Goal: Task Accomplishment & Management: Use online tool/utility

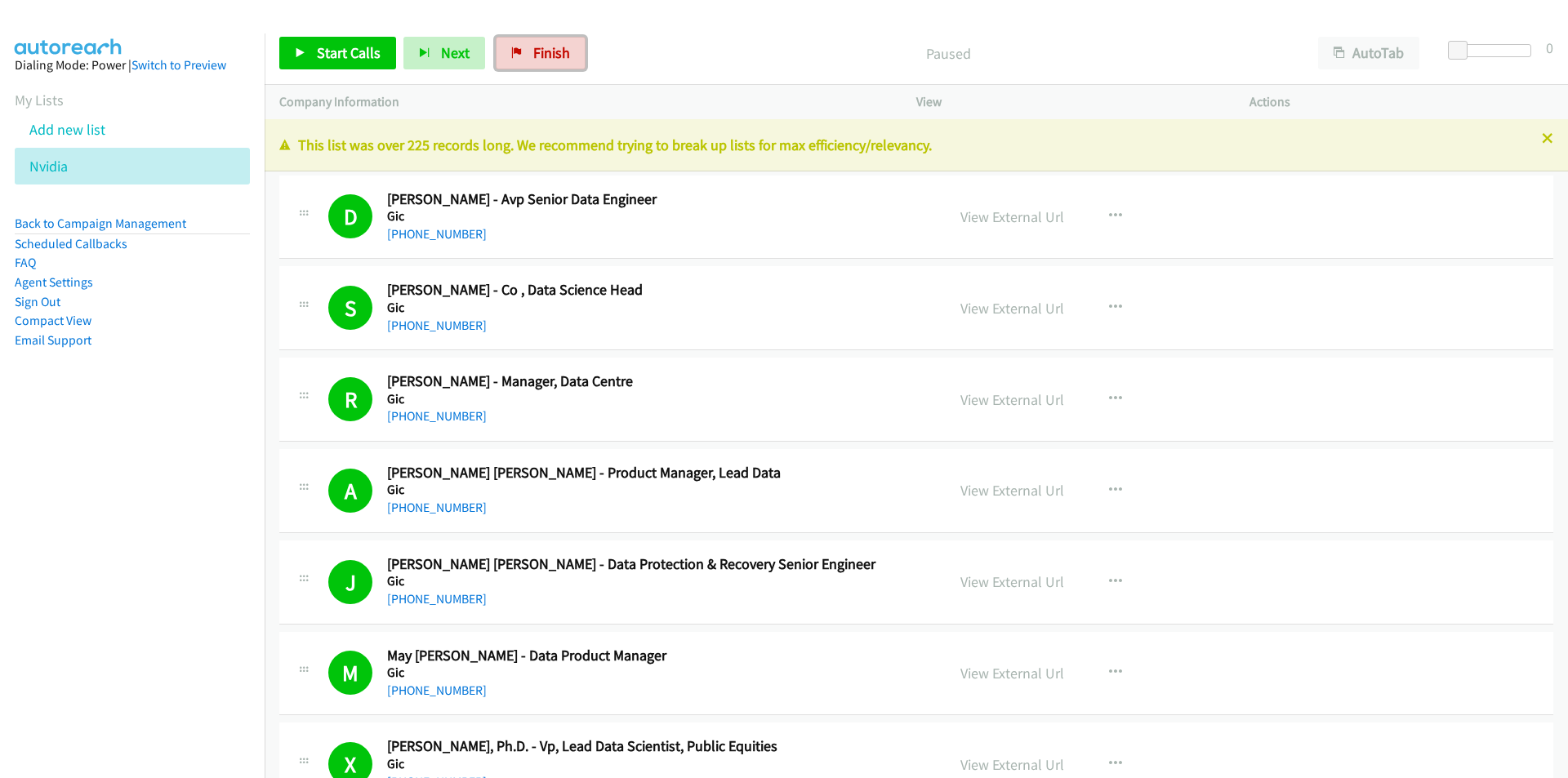
drag, startPoint x: 552, startPoint y: 52, endPoint x: 841, endPoint y: 93, distance: 291.9
click at [551, 52] on span "Finish" at bounding box center [552, 52] width 37 height 19
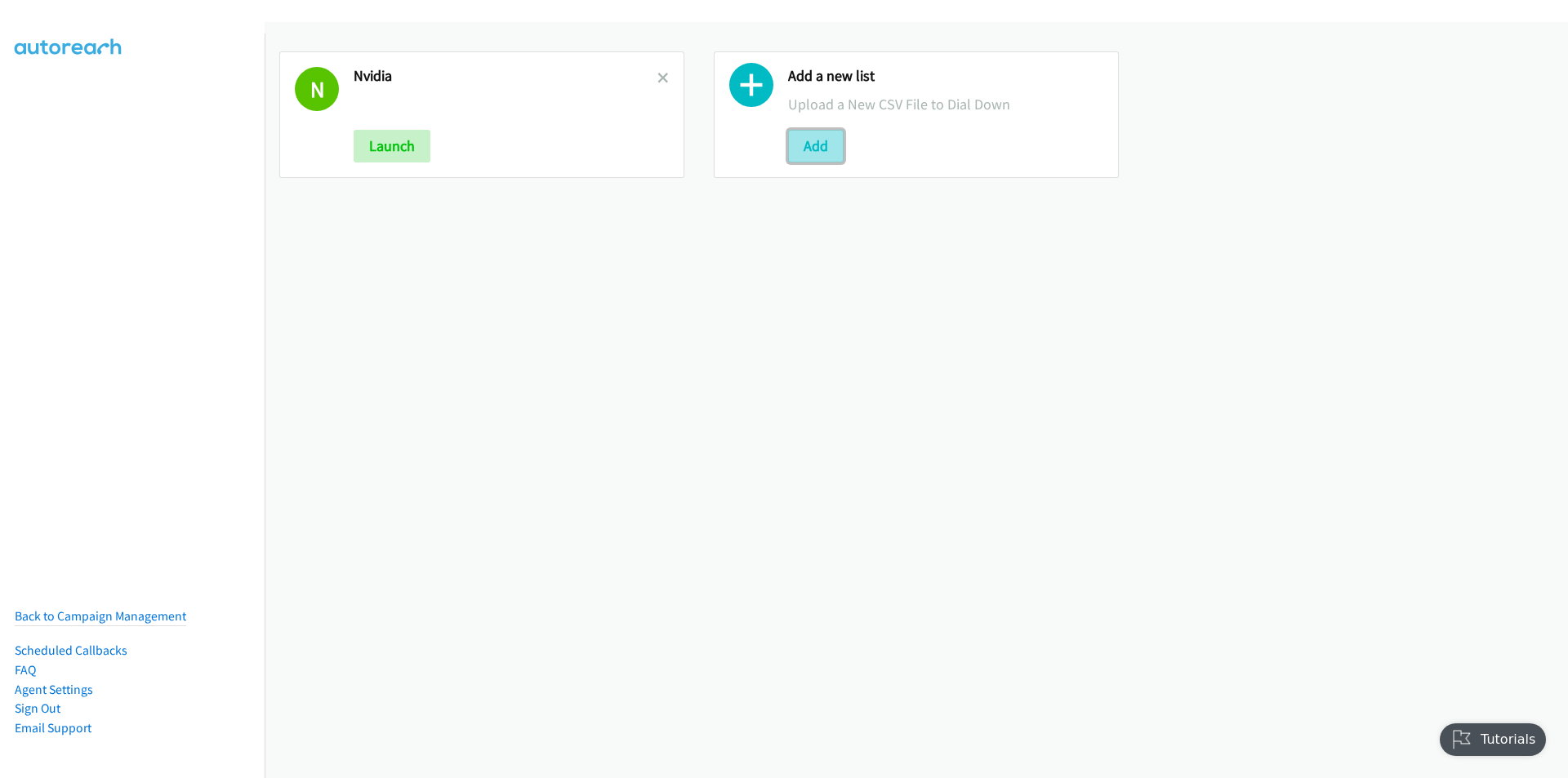
click at [817, 146] on button "Add" at bounding box center [816, 146] width 56 height 32
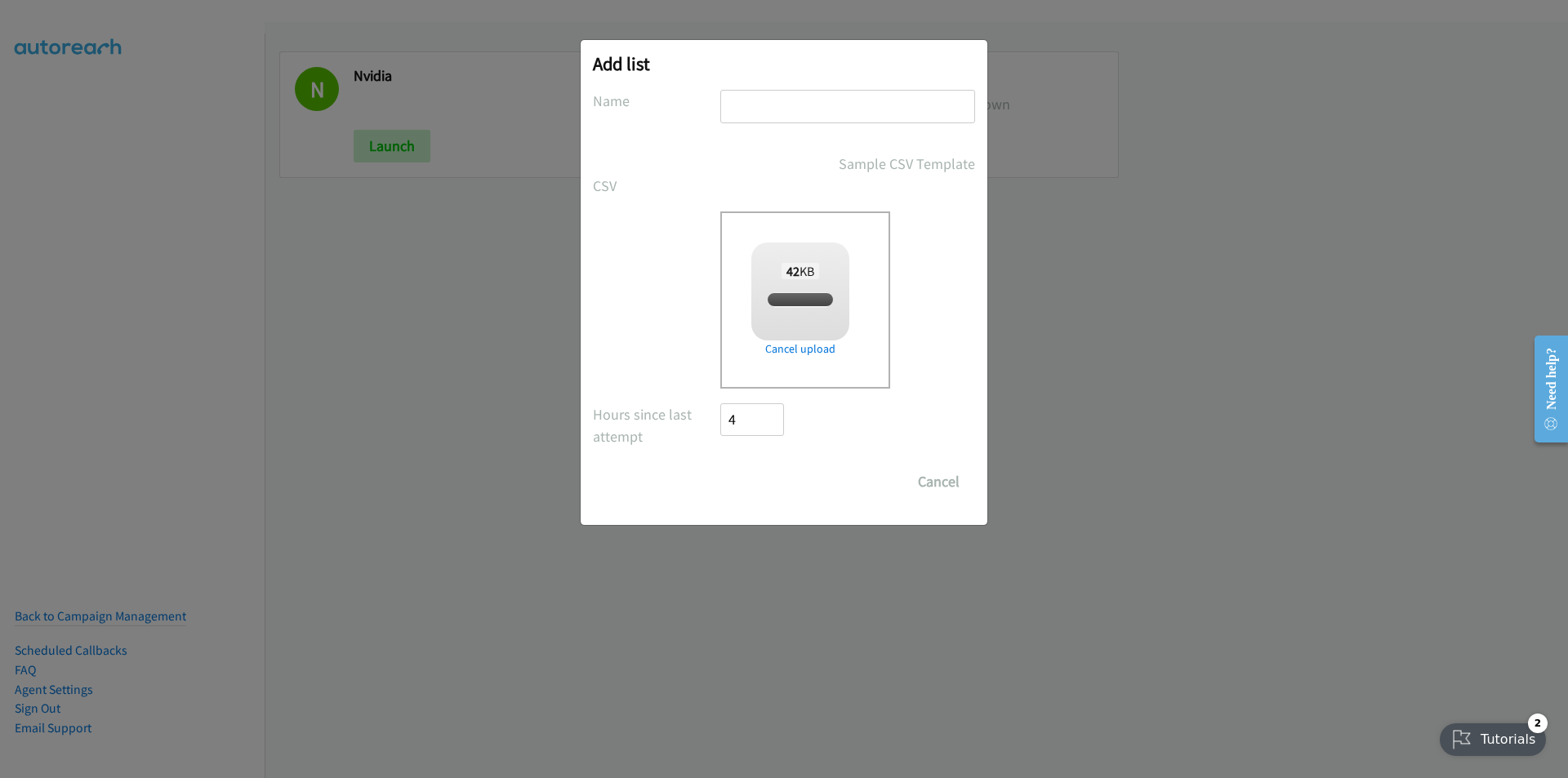
checkbox input "true"
click at [814, 111] on input "text" at bounding box center [847, 107] width 255 height 33
type input "HP"
click at [764, 487] on input "Save List" at bounding box center [762, 481] width 86 height 32
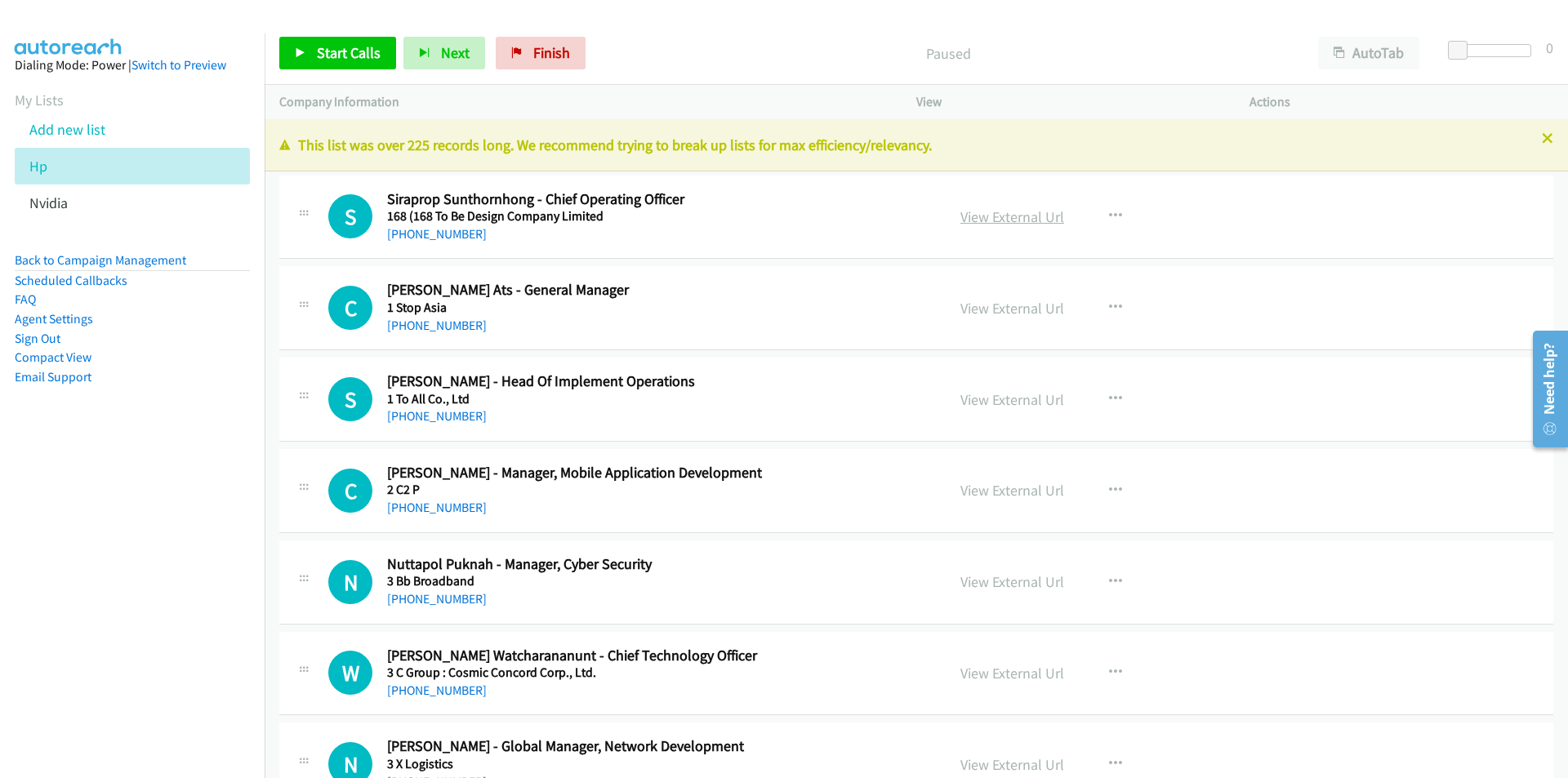
click at [1005, 220] on link "View External Url" at bounding box center [1012, 216] width 104 height 19
click at [350, 53] on span "Start Calls" at bounding box center [349, 52] width 64 height 19
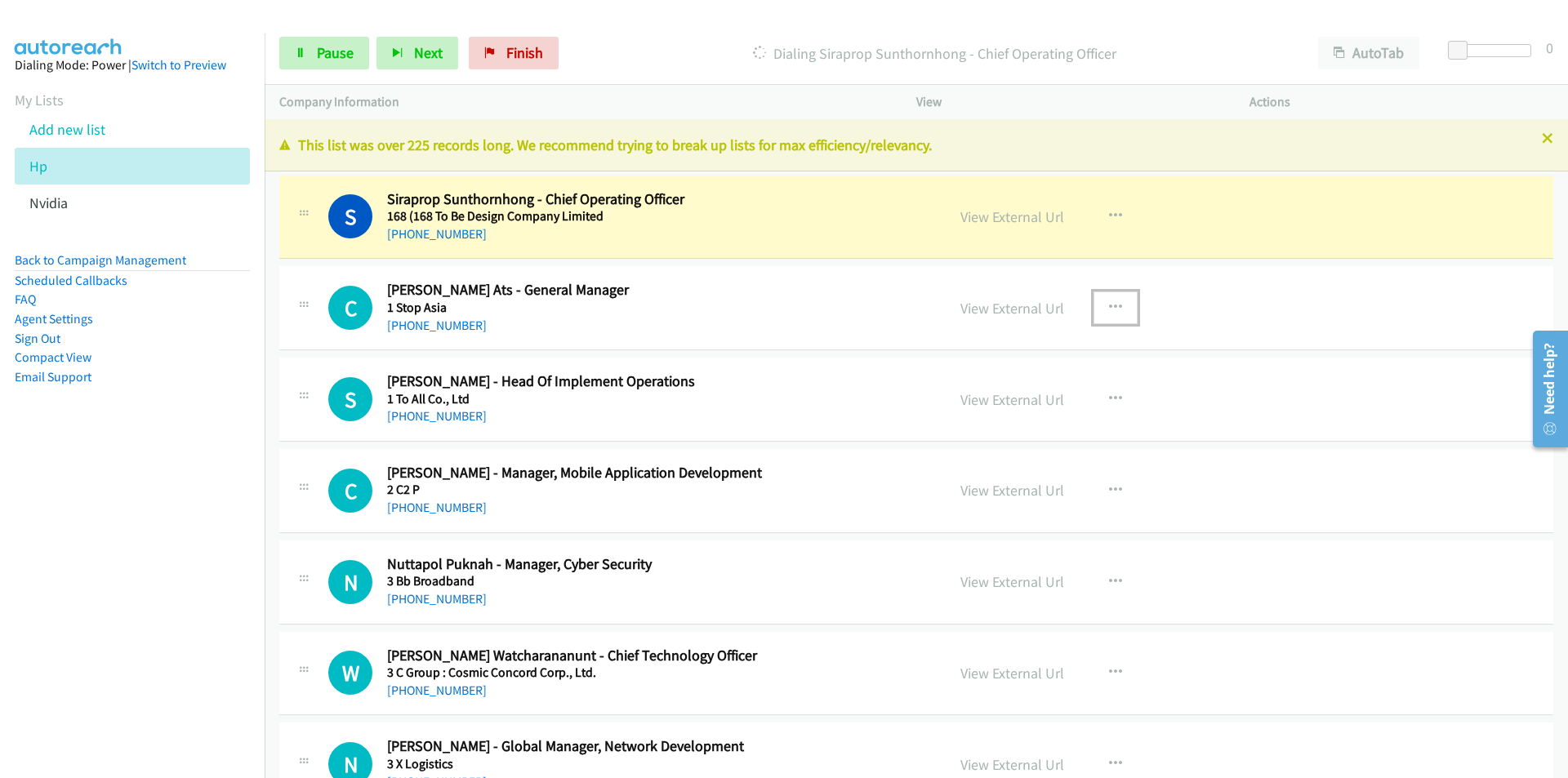
click at [1109, 301] on icon "button" at bounding box center [1115, 308] width 13 height 13
click at [980, 453] on link "Remove from list" at bounding box center [1028, 447] width 217 height 32
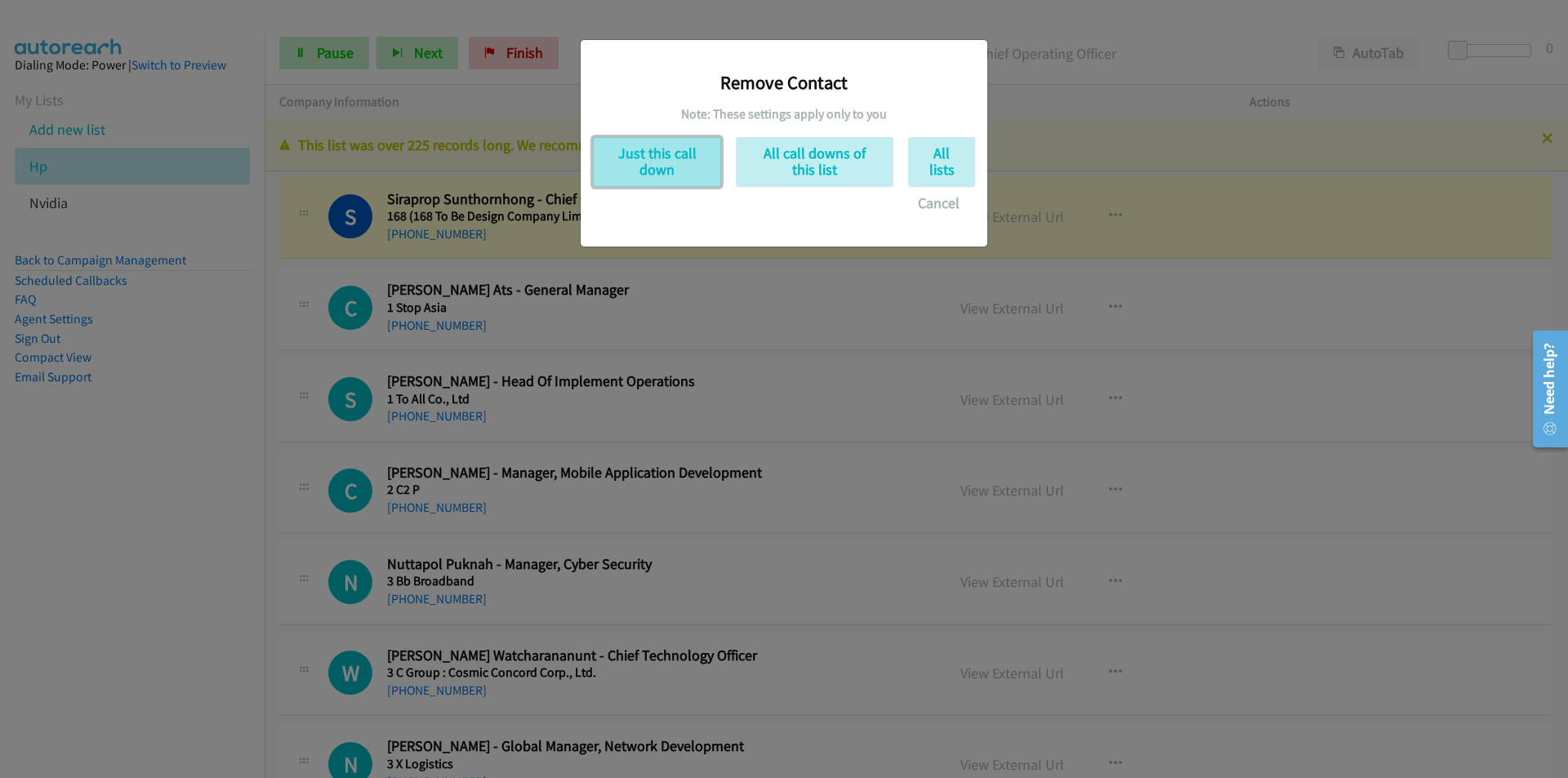
click at [646, 157] on button "Just this call down" at bounding box center [657, 162] width 128 height 50
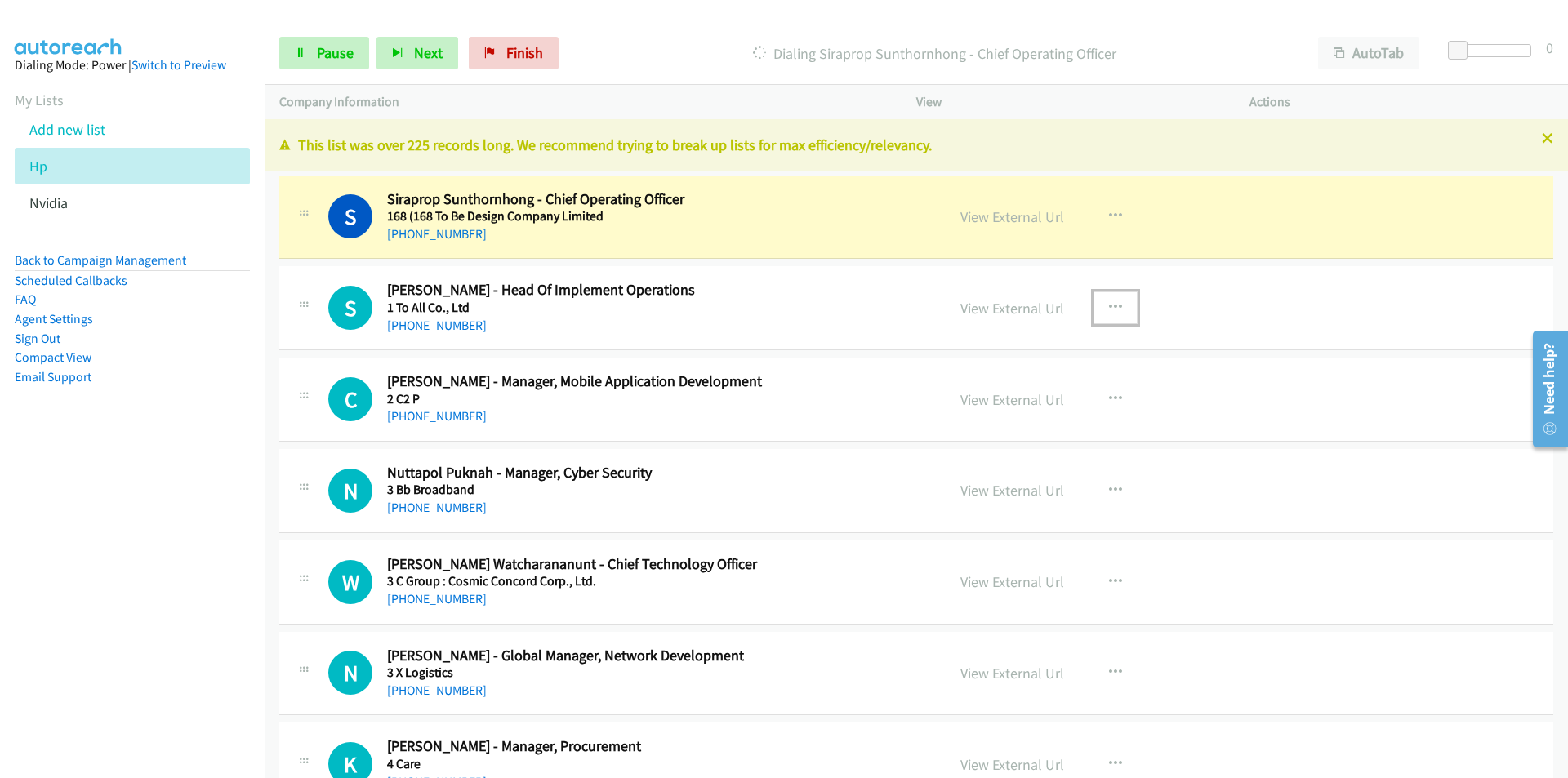
click at [1111, 306] on icon "button" at bounding box center [1115, 308] width 13 height 13
click at [970, 445] on link "Remove from list" at bounding box center [1028, 447] width 217 height 32
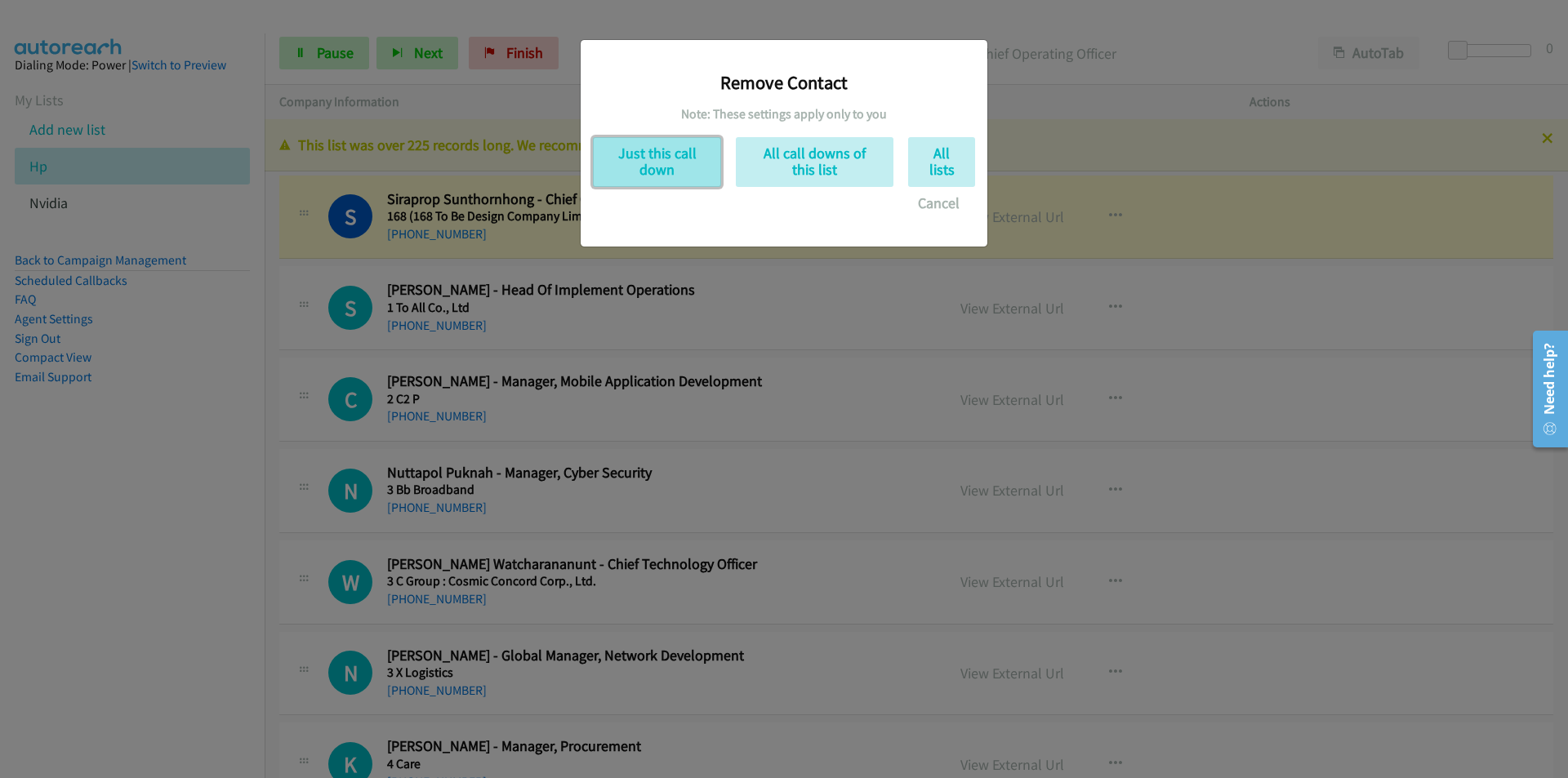
click at [655, 155] on button "Just this call down" at bounding box center [657, 162] width 128 height 50
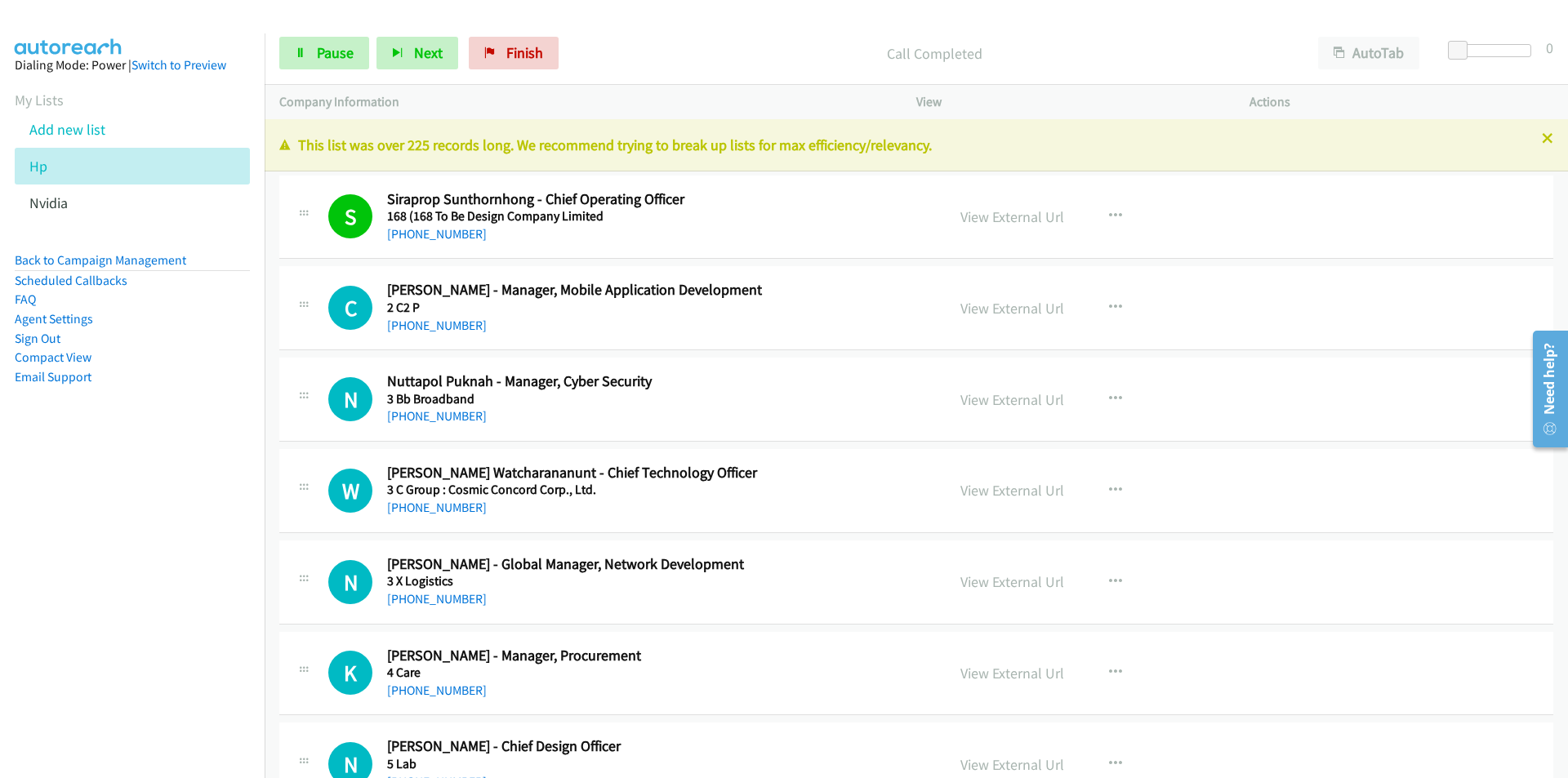
drag, startPoint x: 103, startPoint y: 641, endPoint x: 198, endPoint y: 595, distance: 105.6
click at [103, 641] on nav "Dialing Mode: Power | Switch to Preview My Lists Add new list Hp Nvidia Back to…" at bounding box center [132, 422] width 265 height 778
drag, startPoint x: 139, startPoint y: 607, endPoint x: 283, endPoint y: 575, distance: 147.5
click at [142, 607] on nav "Dialing Mode: Power | Switch to Preview My Lists Add new list Hp Nvidia Back to…" at bounding box center [132, 422] width 265 height 778
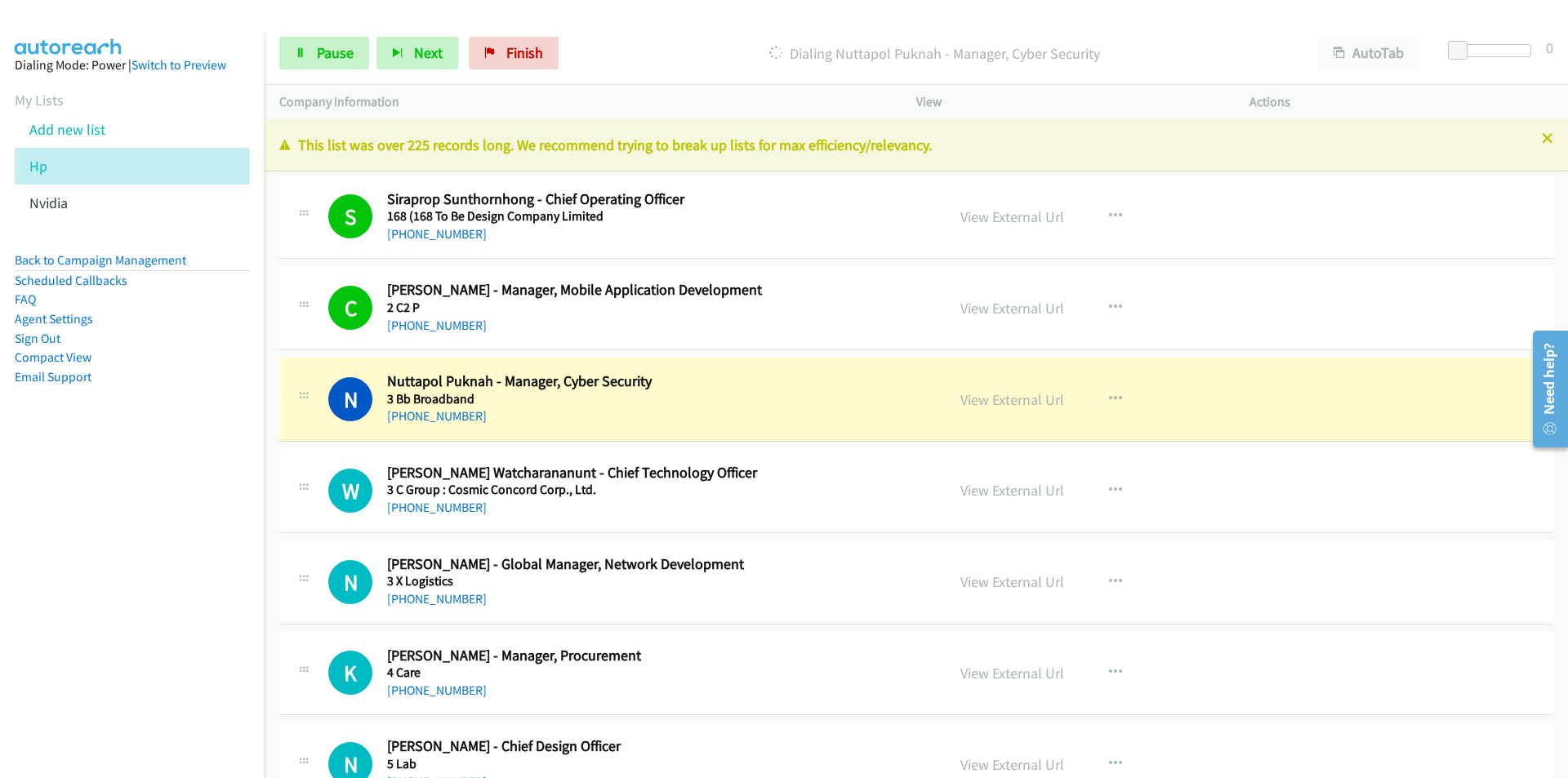
click at [151, 666] on nav "Dialing Mode: Power | Switch to Preview My Lists Add new list Hp Nvidia Back to…" at bounding box center [132, 422] width 265 height 778
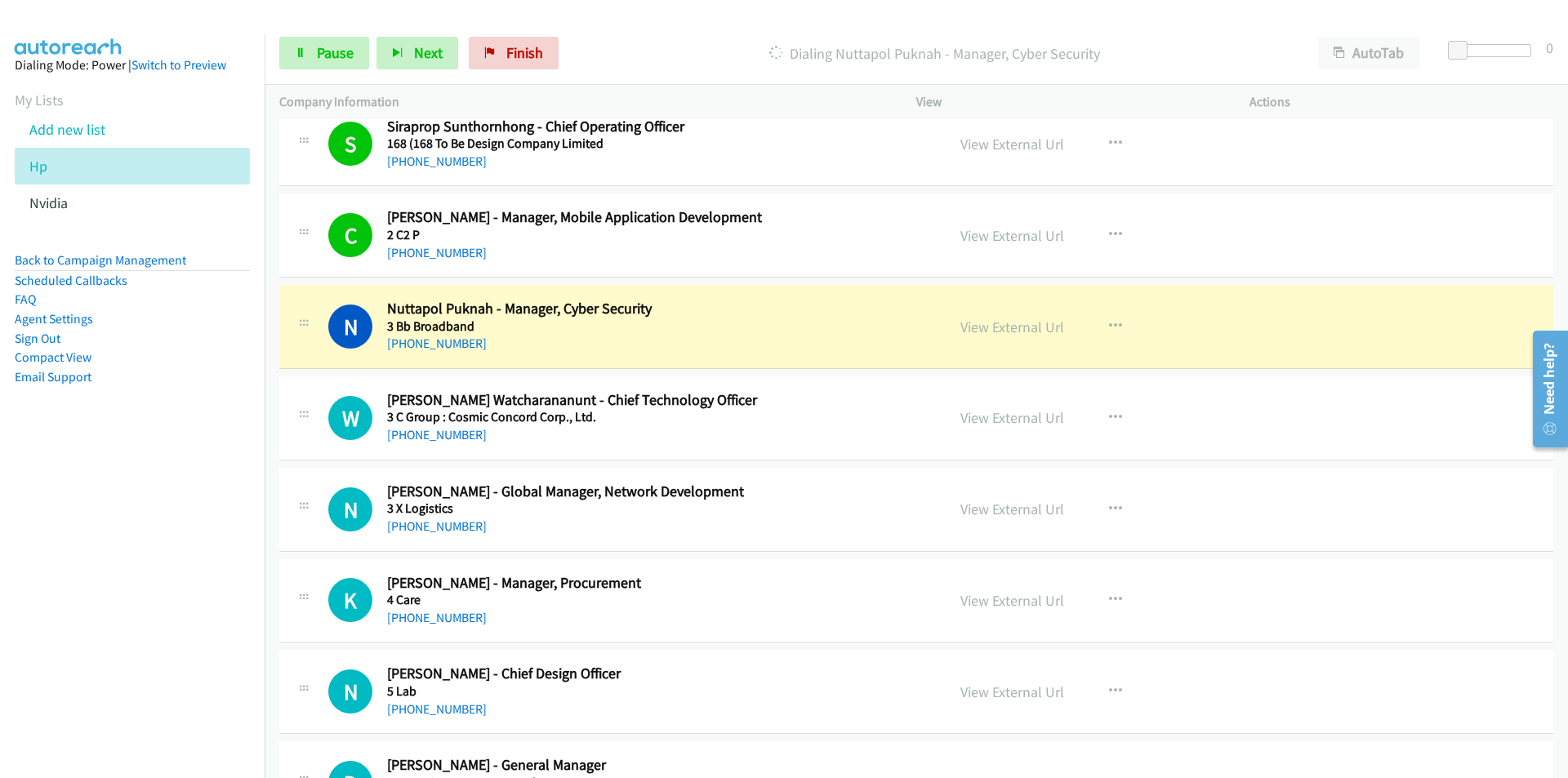
scroll to position [82, 0]
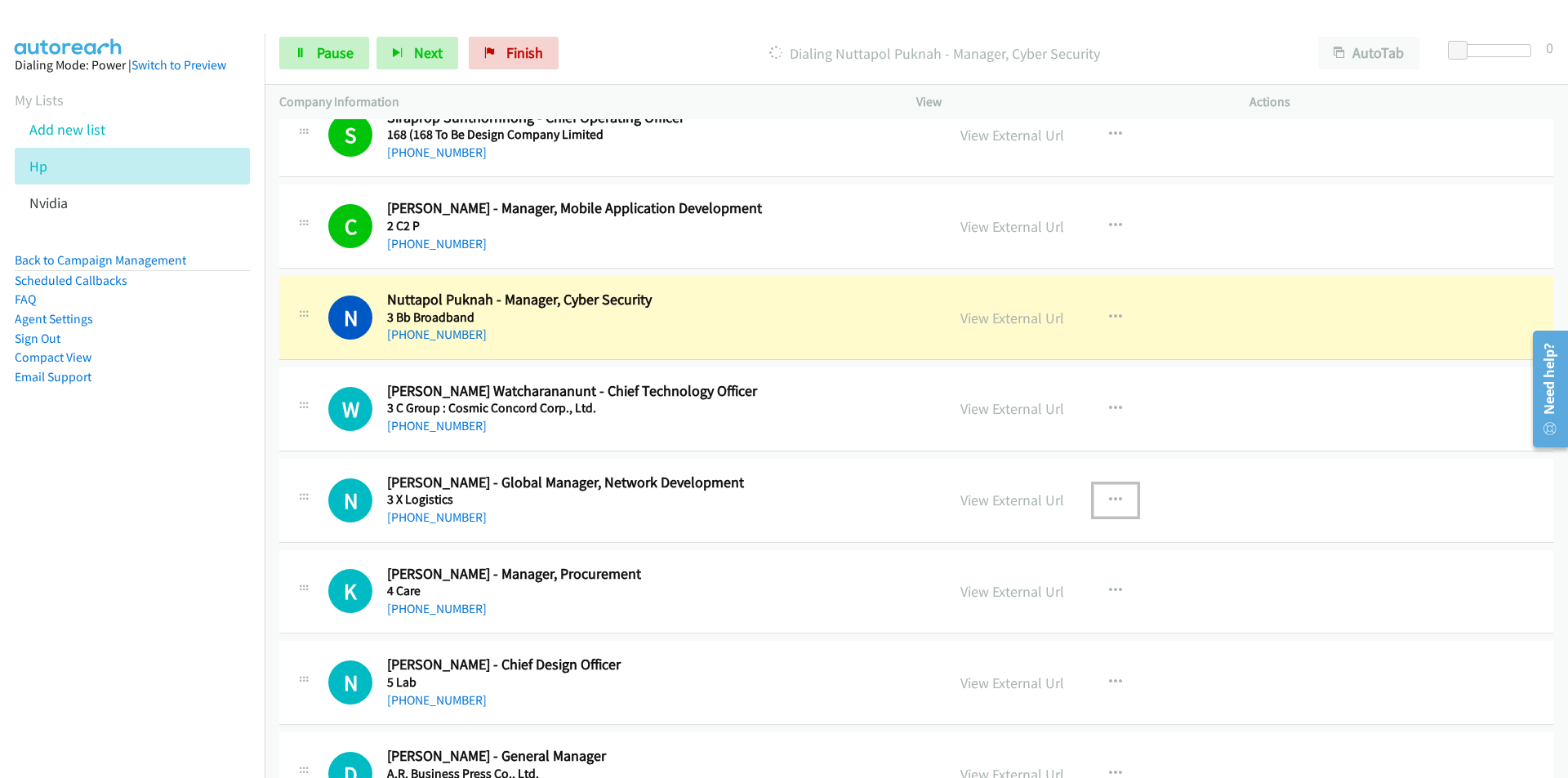
click at [1109, 498] on icon "button" at bounding box center [1115, 501] width 13 height 13
click at [1007, 638] on link "Remove from list" at bounding box center [1028, 640] width 217 height 32
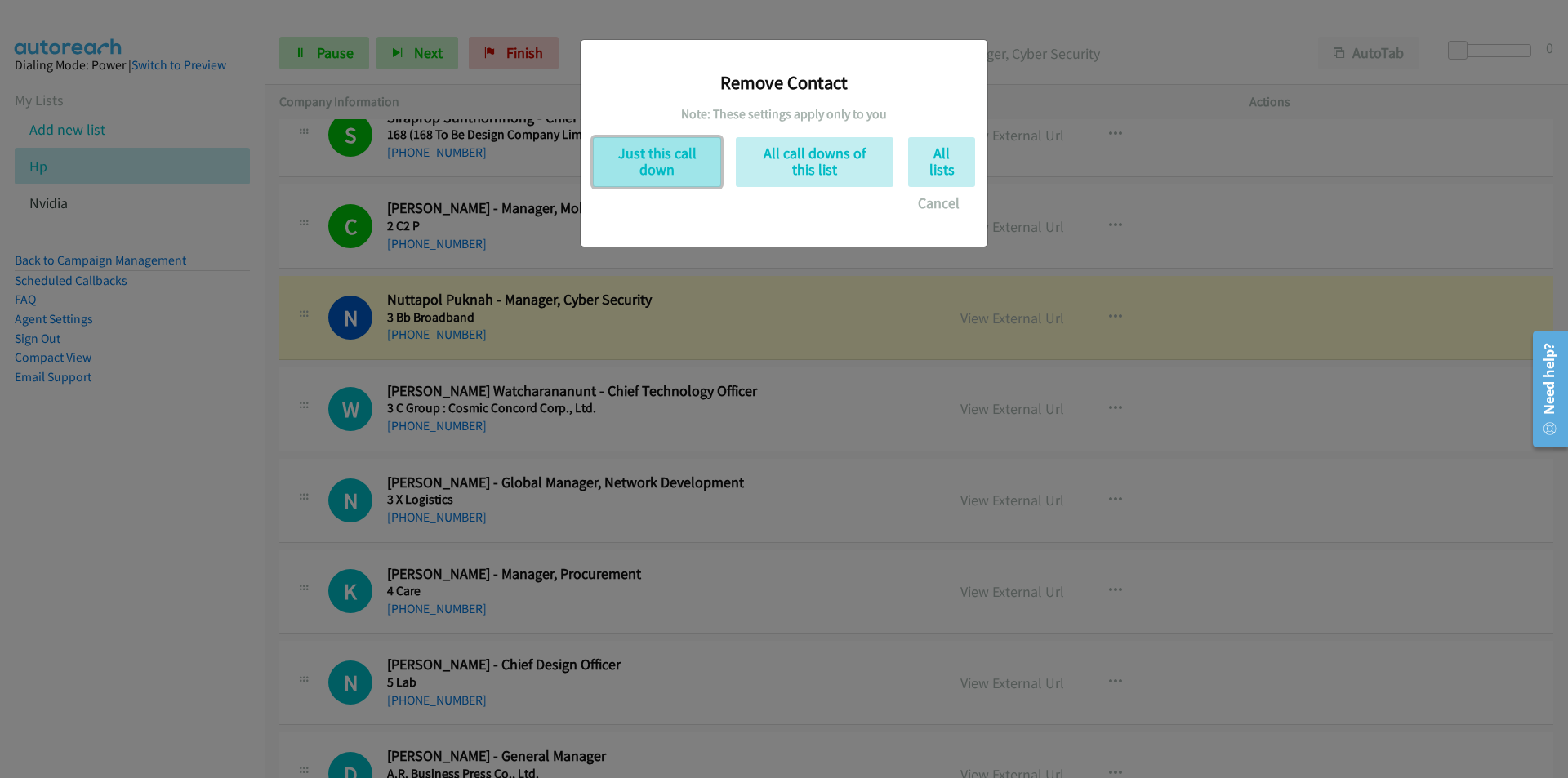
click at [642, 157] on button "Just this call down" at bounding box center [657, 162] width 128 height 50
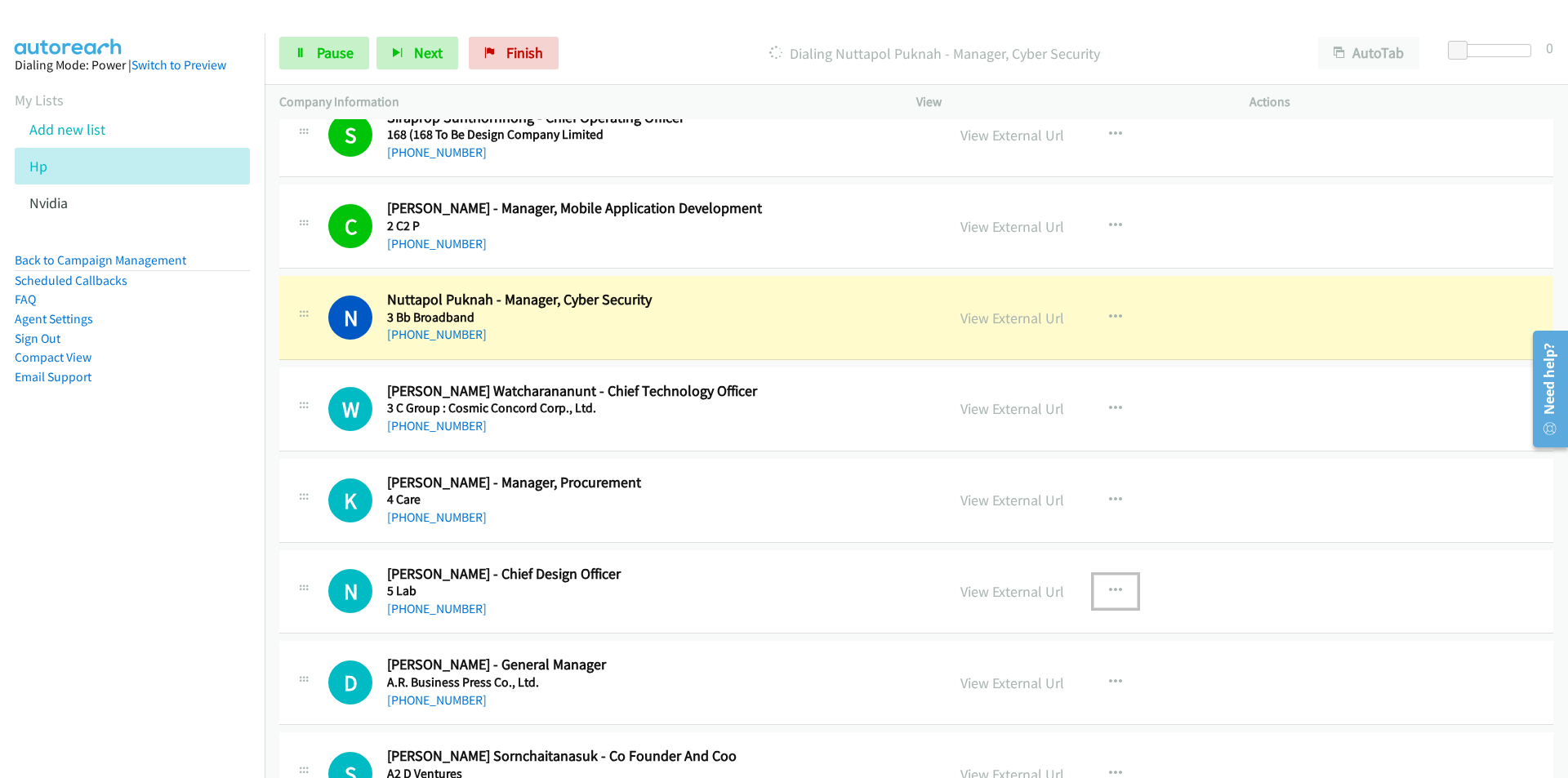
click at [1112, 591] on icon "button" at bounding box center [1115, 591] width 13 height 13
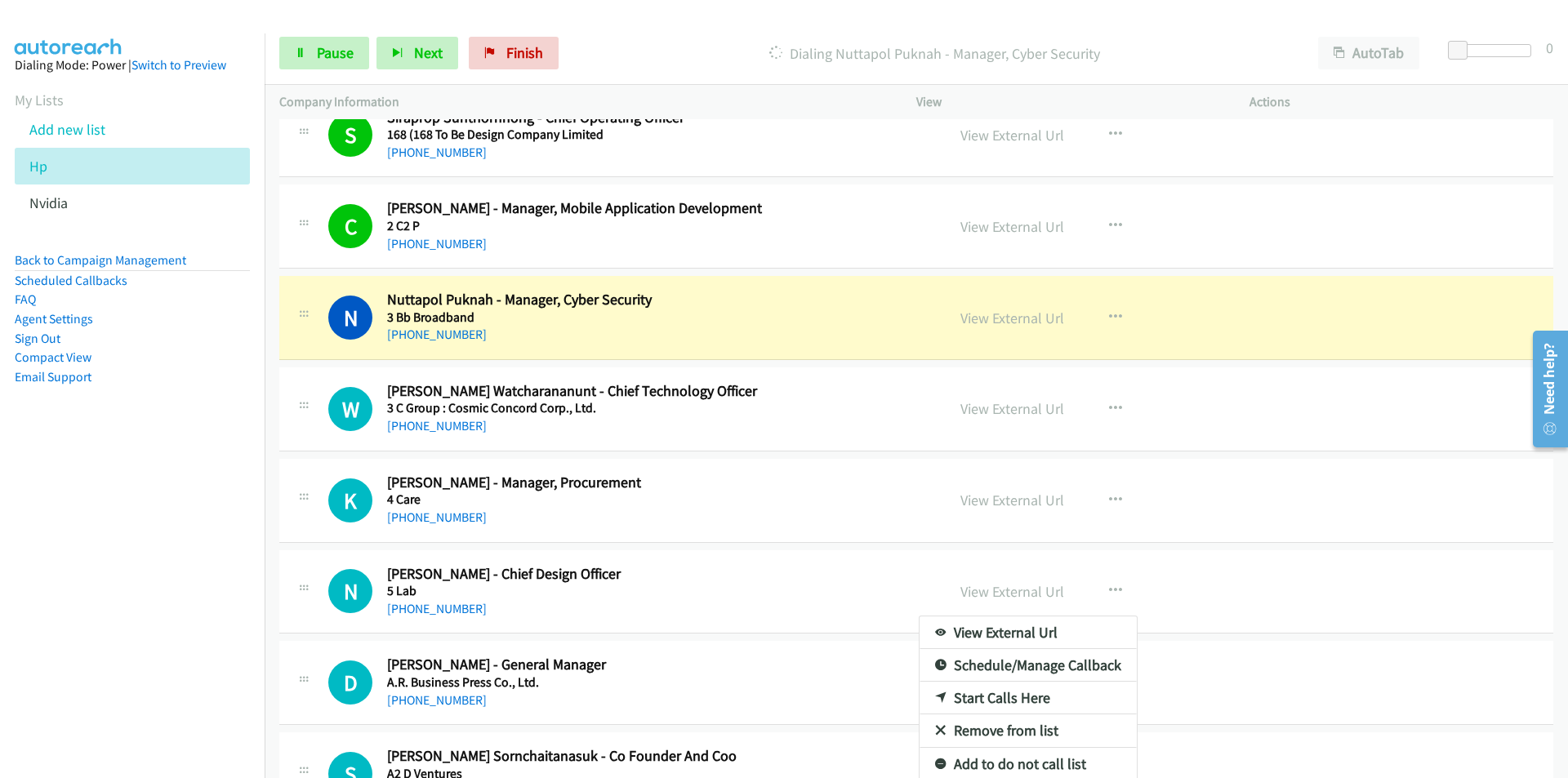
click at [144, 630] on nav "Dialing Mode: Power | Switch to Preview My Lists Add new list Hp Nvidia Back to…" at bounding box center [132, 422] width 265 height 778
click at [1007, 736] on link "Remove from list" at bounding box center [1028, 730] width 217 height 32
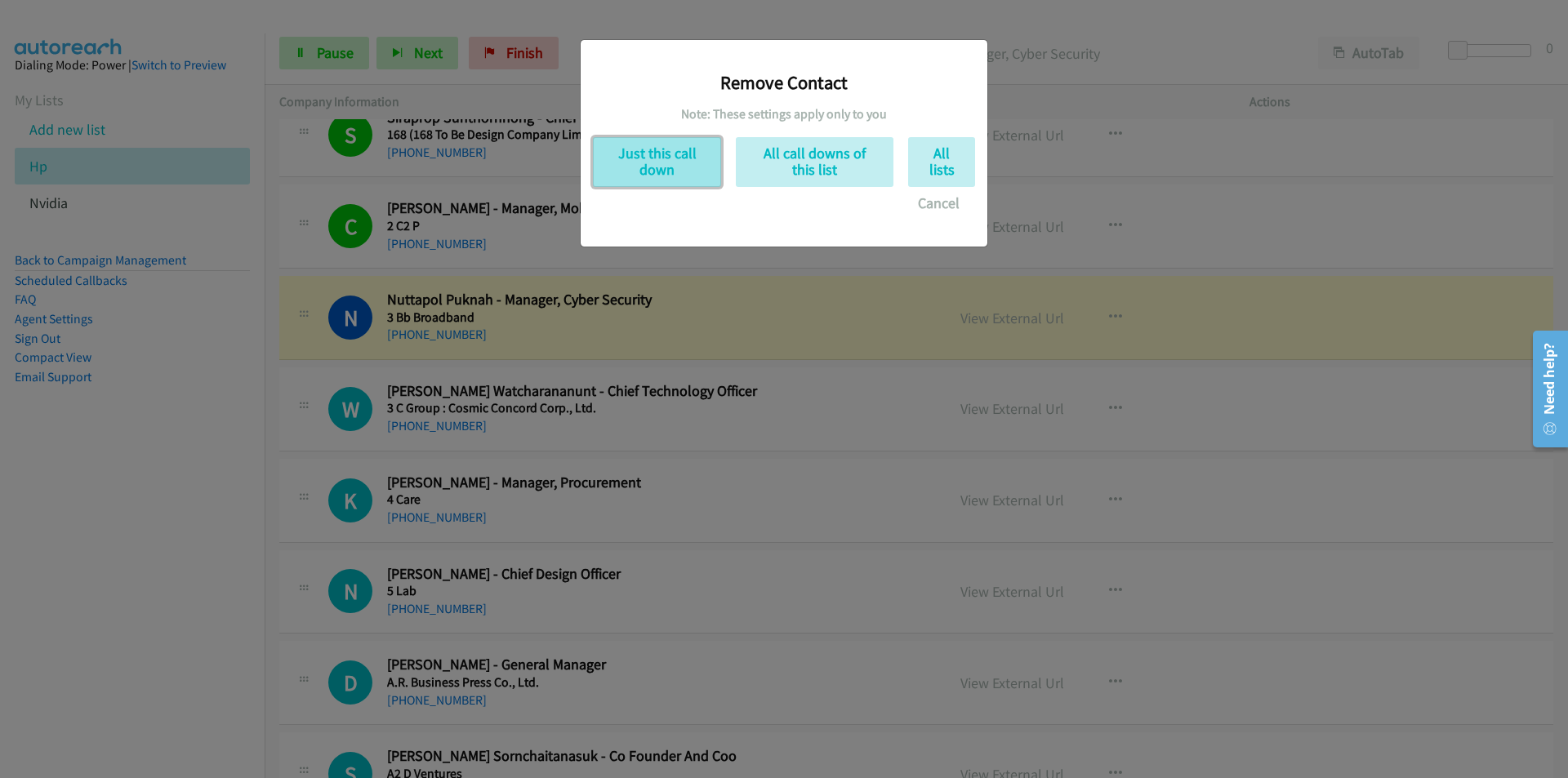
click at [649, 173] on button "Just this call down" at bounding box center [657, 162] width 128 height 50
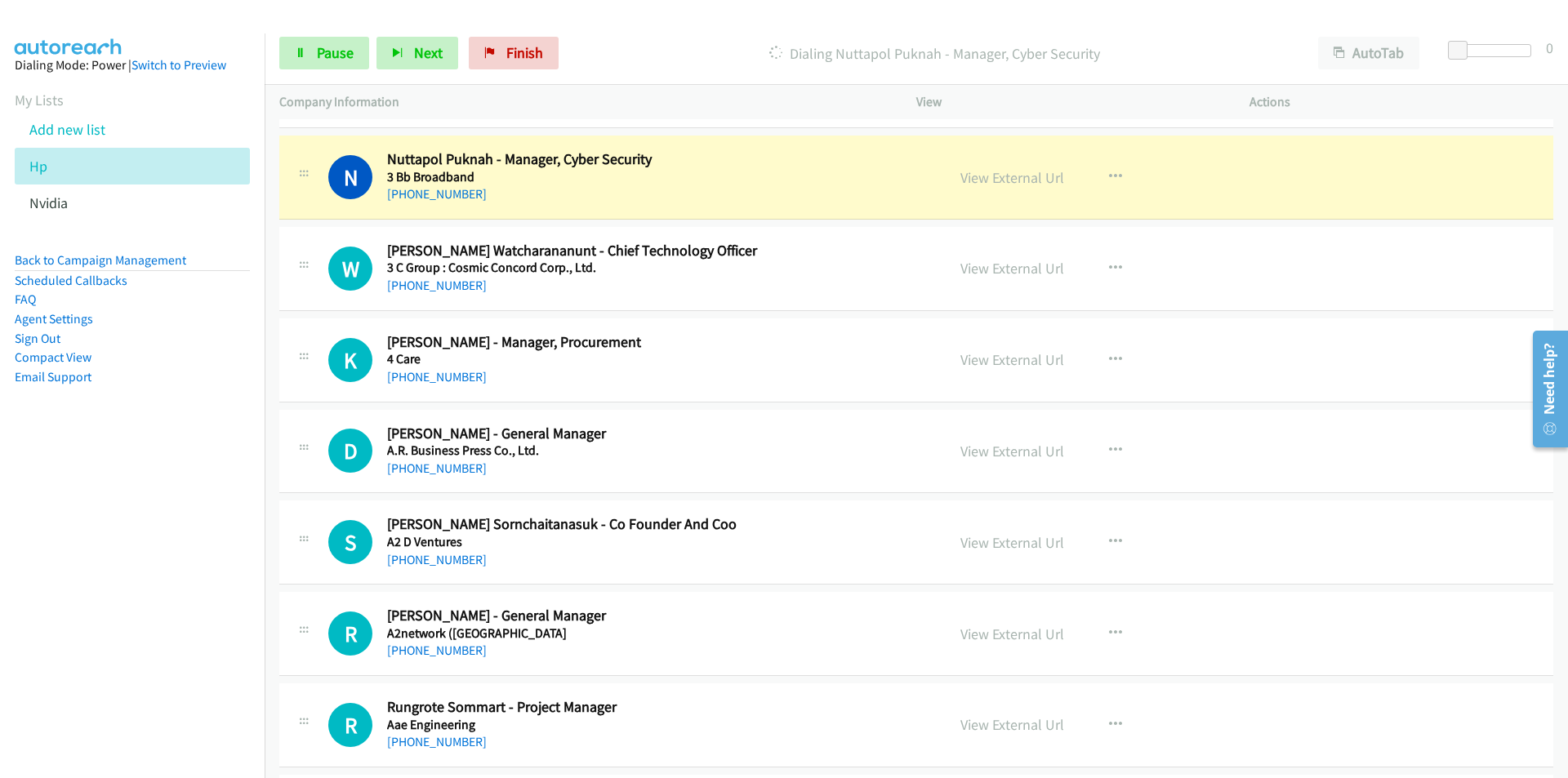
scroll to position [245, 0]
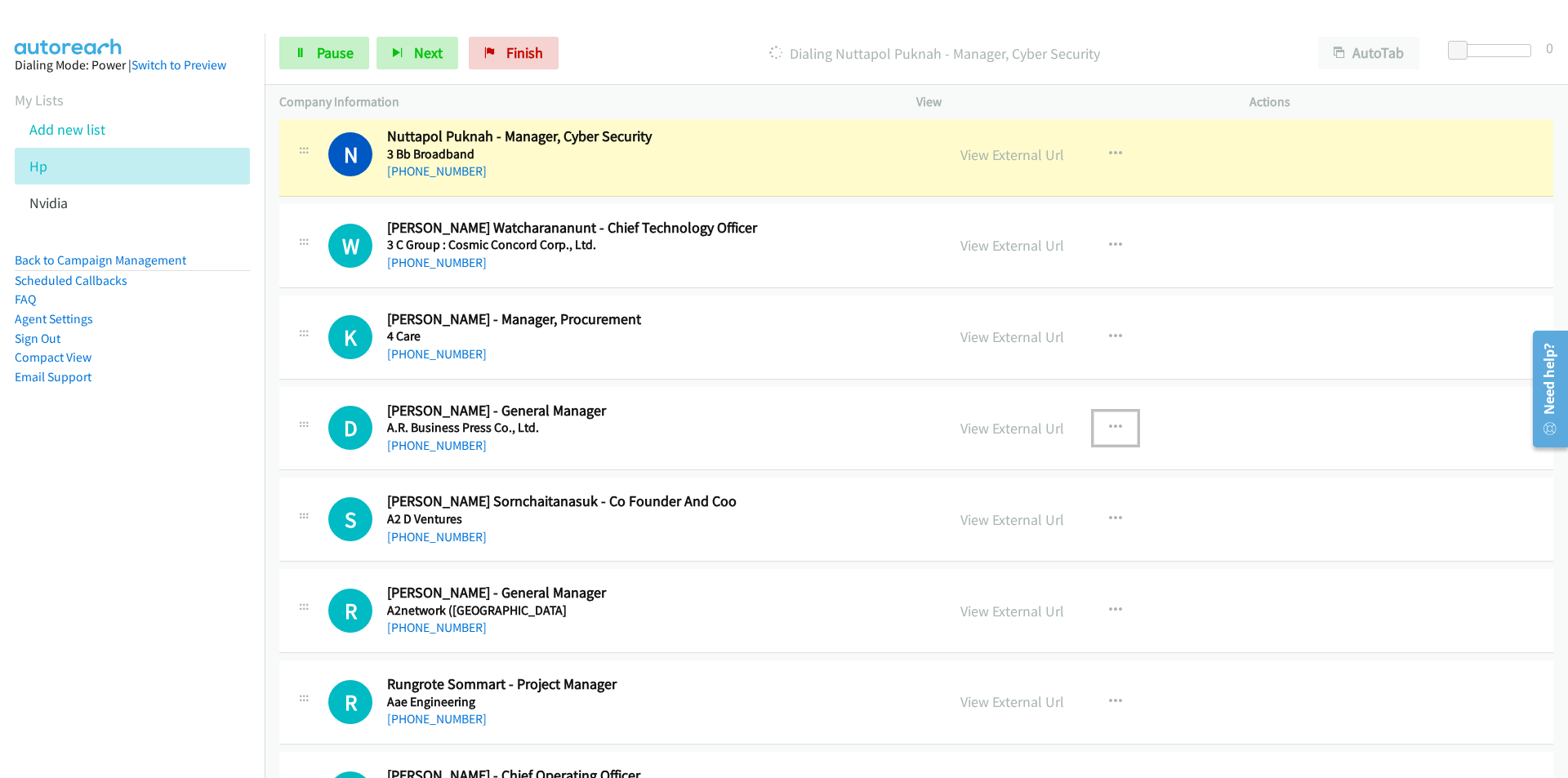
click at [1109, 421] on icon "button" at bounding box center [1115, 428] width 13 height 13
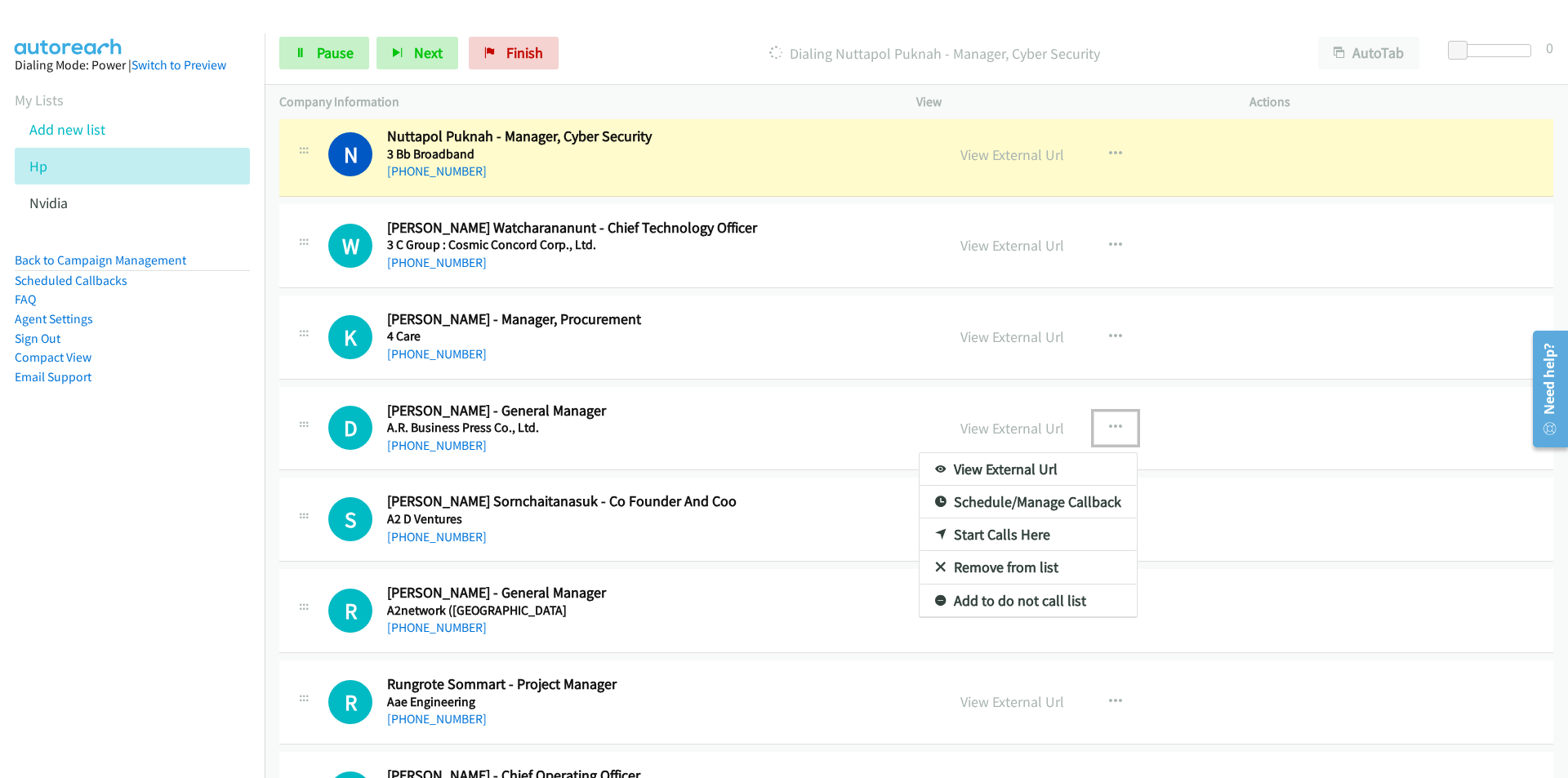
click at [990, 566] on link "Remove from list" at bounding box center [1028, 567] width 217 height 32
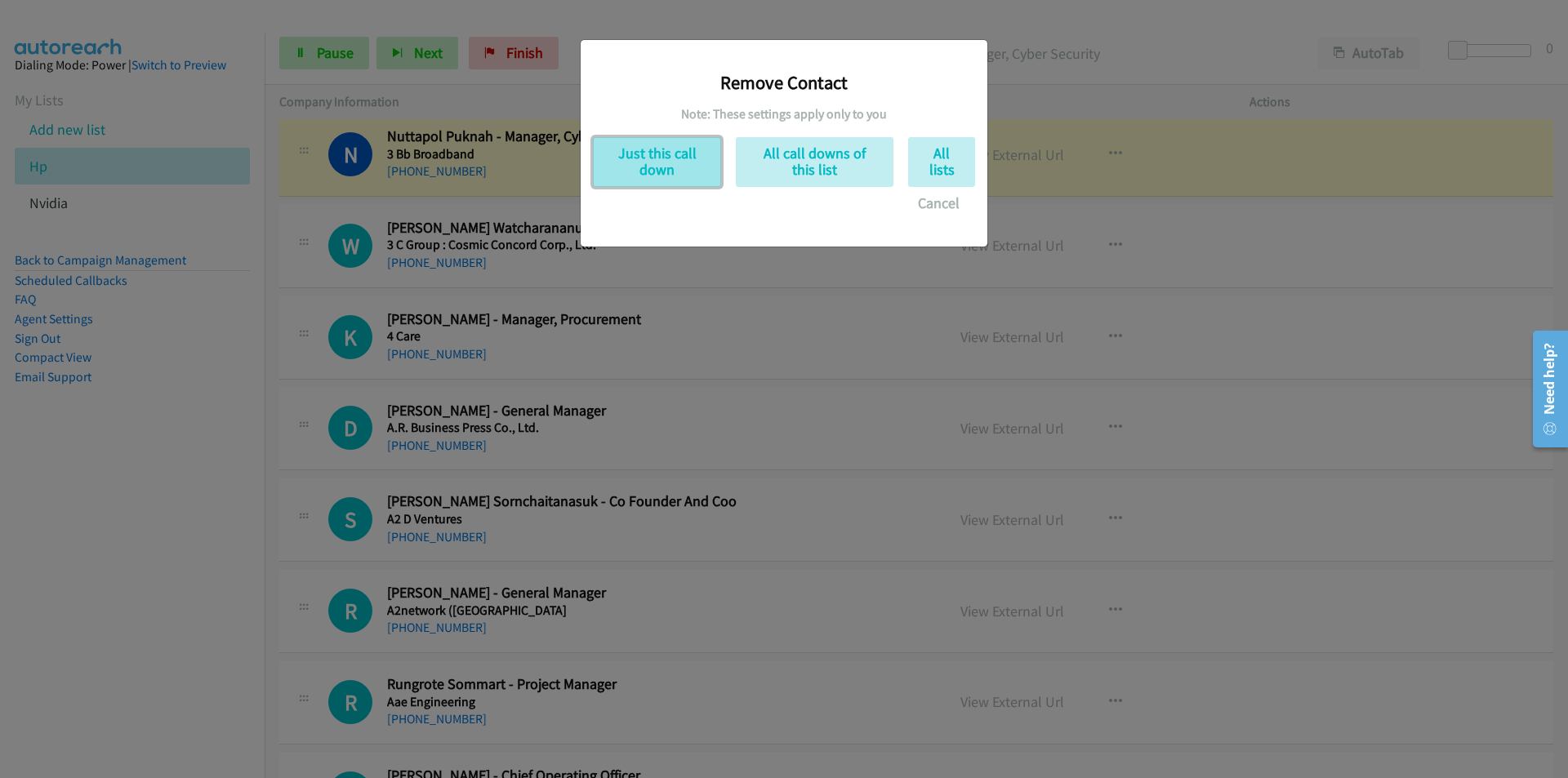
click at [635, 166] on button "Just this call down" at bounding box center [657, 162] width 128 height 50
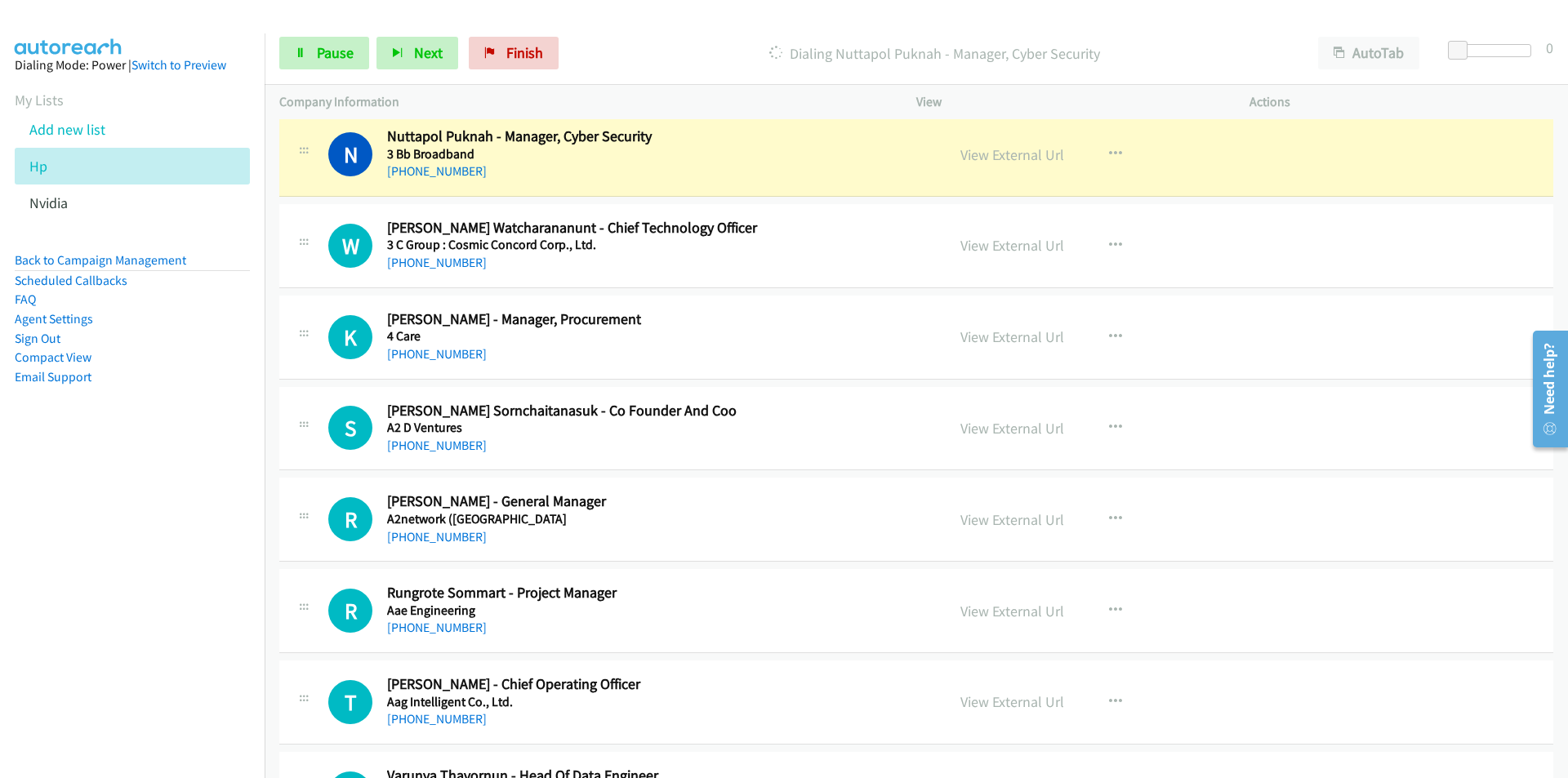
click at [171, 498] on nav "Dialing Mode: Power | Switch to Preview My Lists Add new list Hp Nvidia Back to…" at bounding box center [132, 422] width 265 height 778
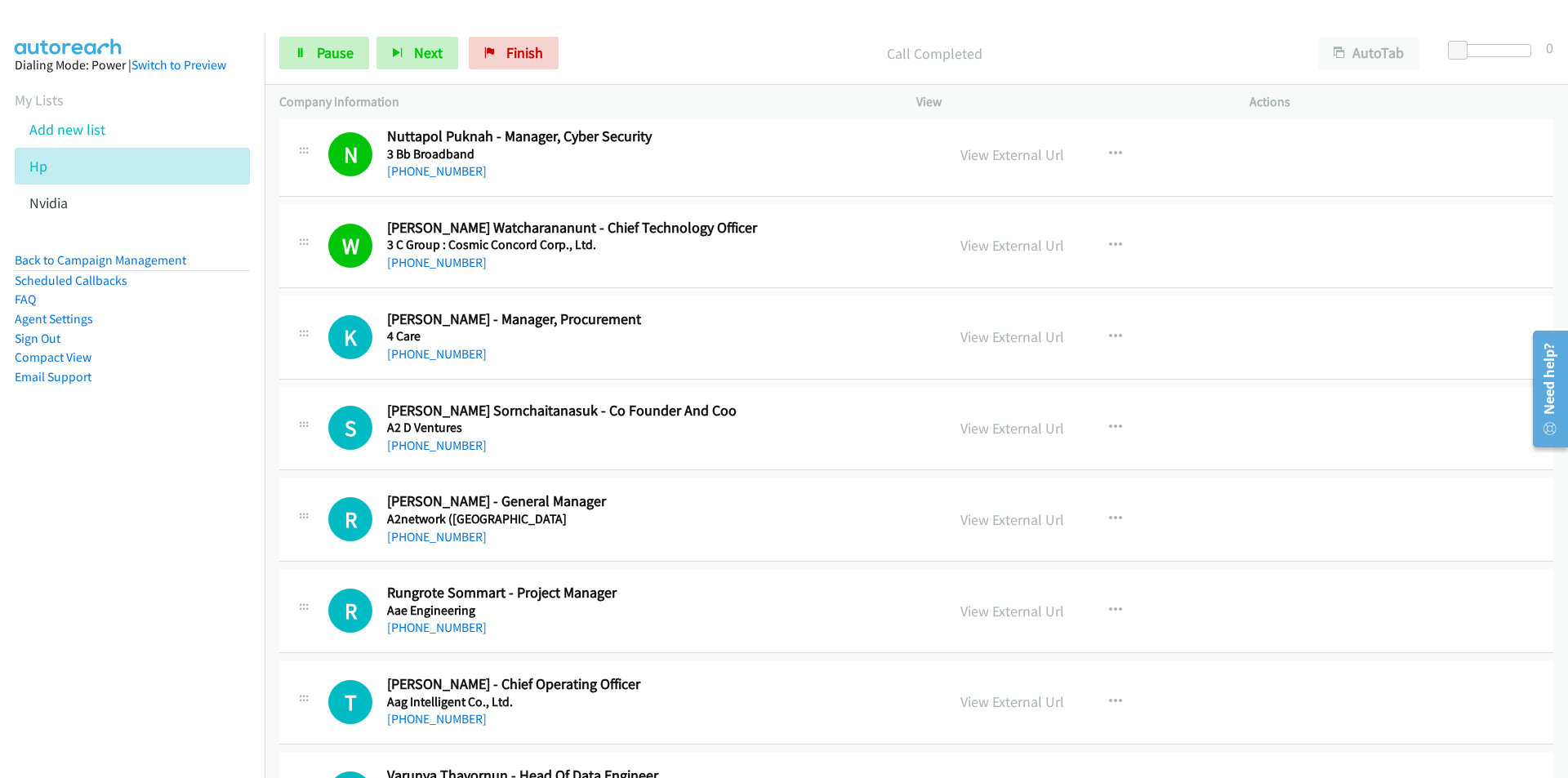
click at [217, 560] on nav "Dialing Mode: Power | Switch to Preview My Lists Add new list Hp Nvidia Back to…" at bounding box center [132, 422] width 265 height 778
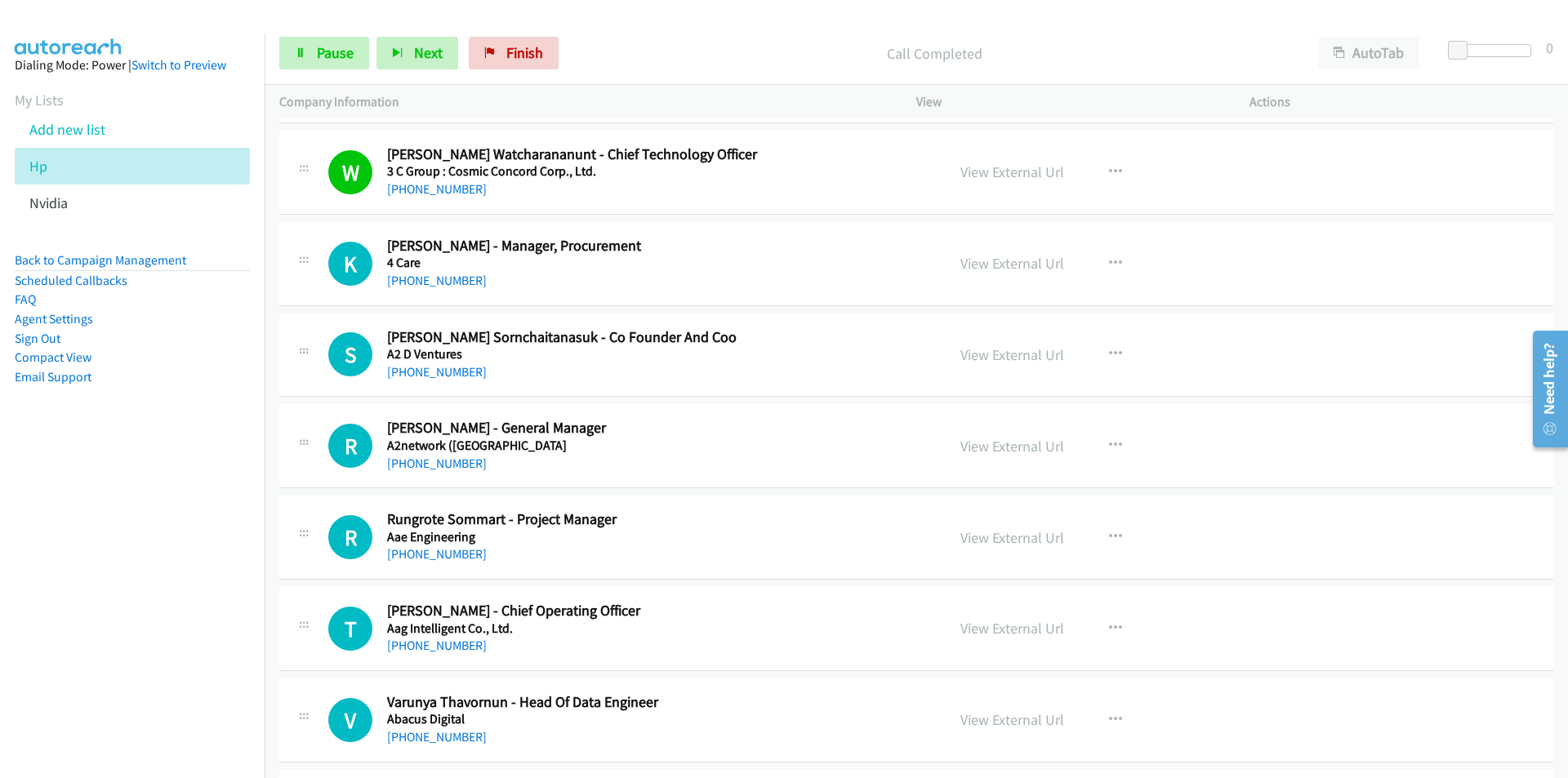
scroll to position [326, 0]
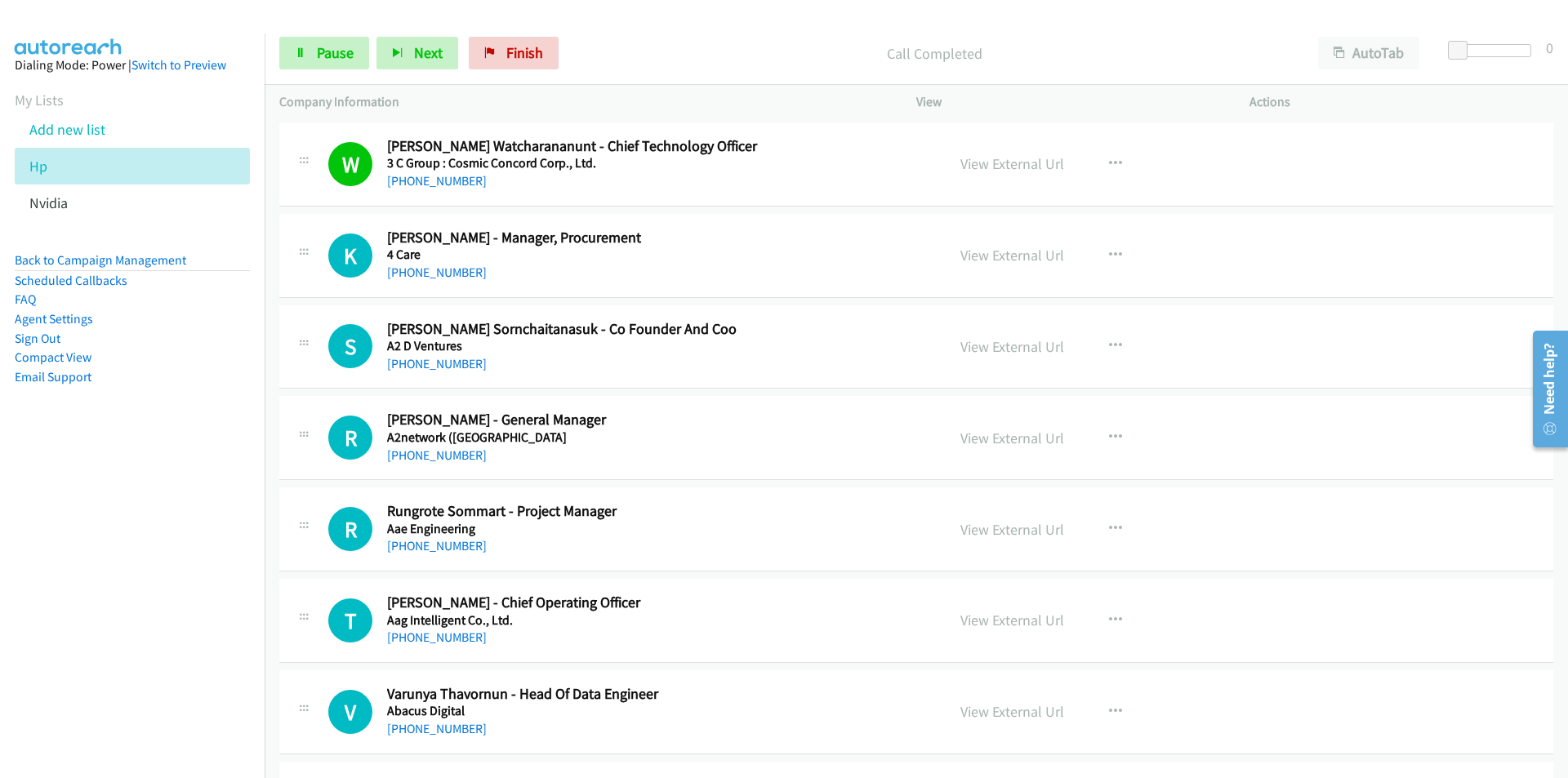
click at [123, 630] on nav "Dialing Mode: Power | Switch to Preview My Lists Add new list Hp Nvidia Back to…" at bounding box center [132, 422] width 265 height 778
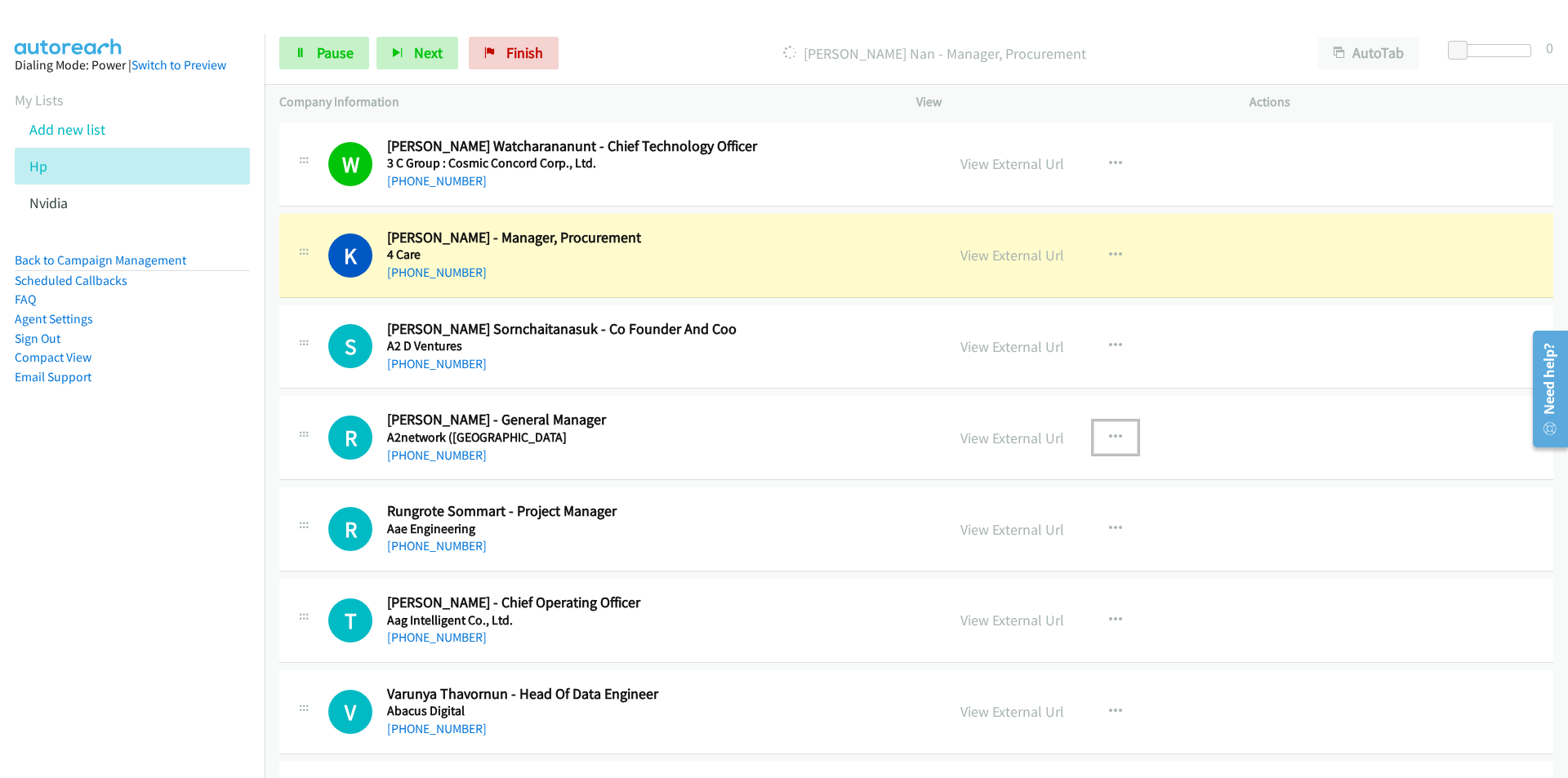
click at [1113, 434] on icon "button" at bounding box center [1115, 438] width 13 height 13
click at [995, 580] on link "Remove from list" at bounding box center [1028, 577] width 217 height 32
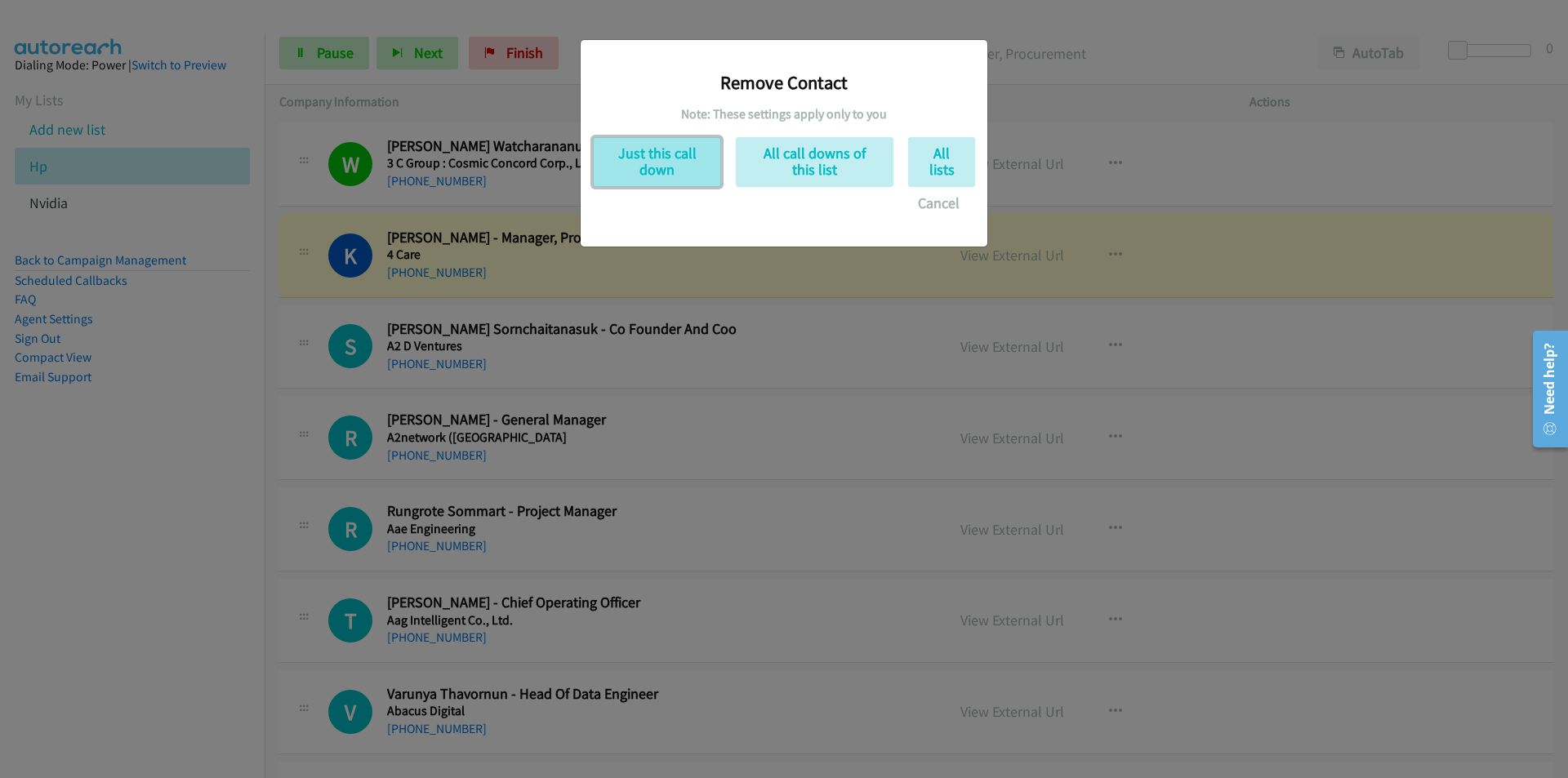
click at [660, 175] on button "Just this call down" at bounding box center [657, 162] width 128 height 50
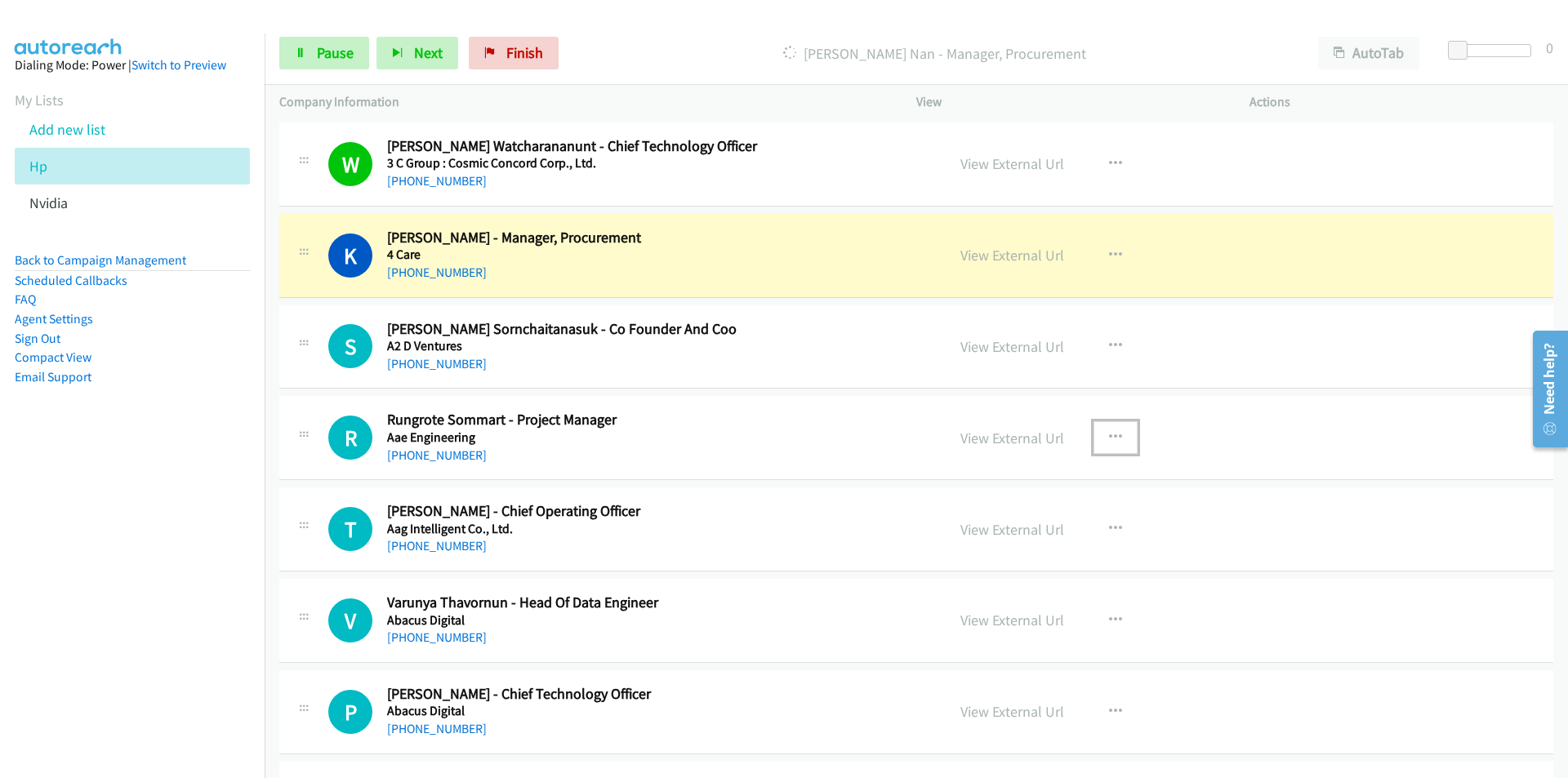
click at [1110, 434] on icon "button" at bounding box center [1115, 438] width 13 height 13
click at [979, 573] on link "Remove from list" at bounding box center [1028, 577] width 217 height 32
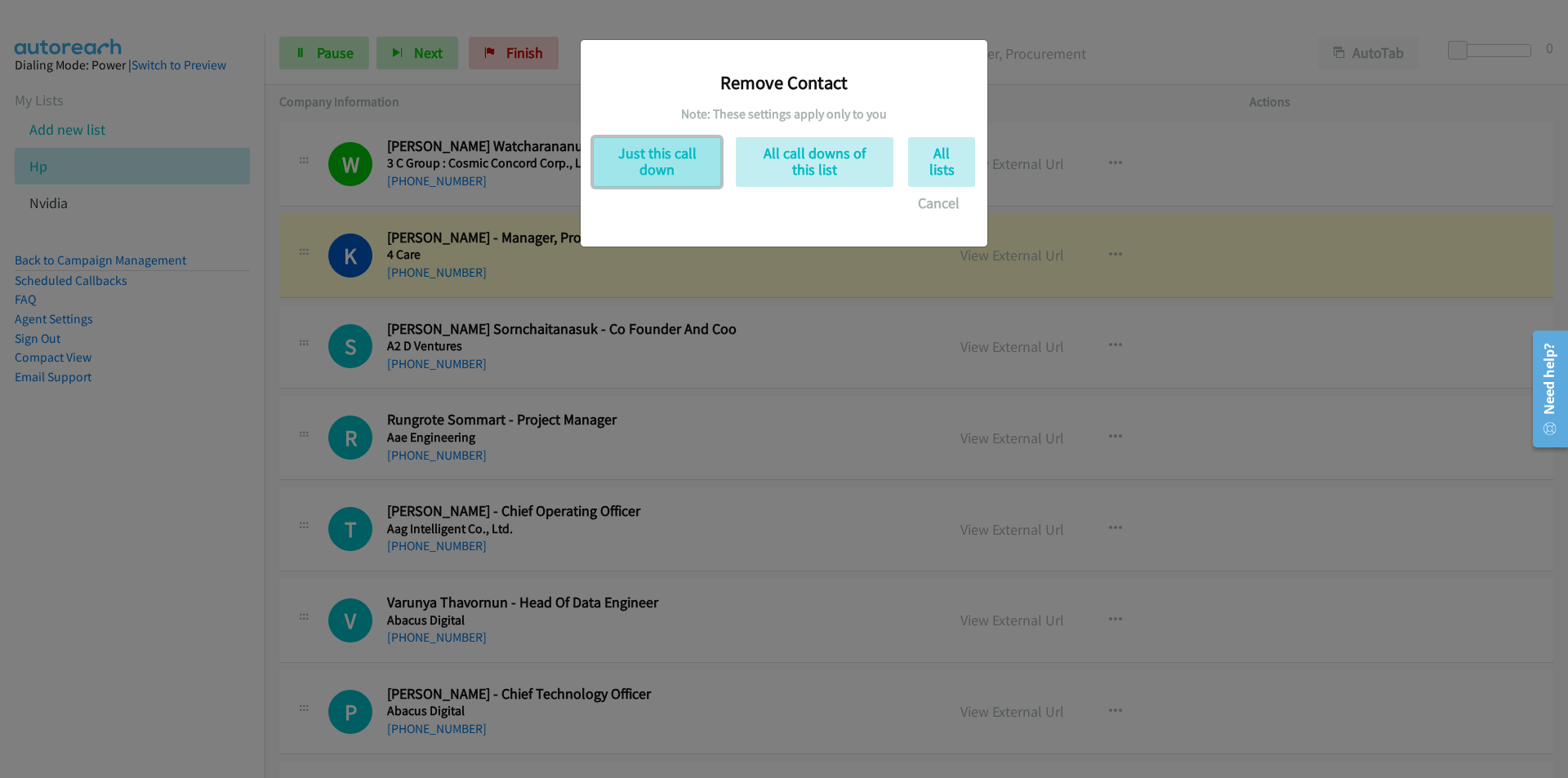
click at [654, 163] on button "Just this call down" at bounding box center [657, 162] width 128 height 50
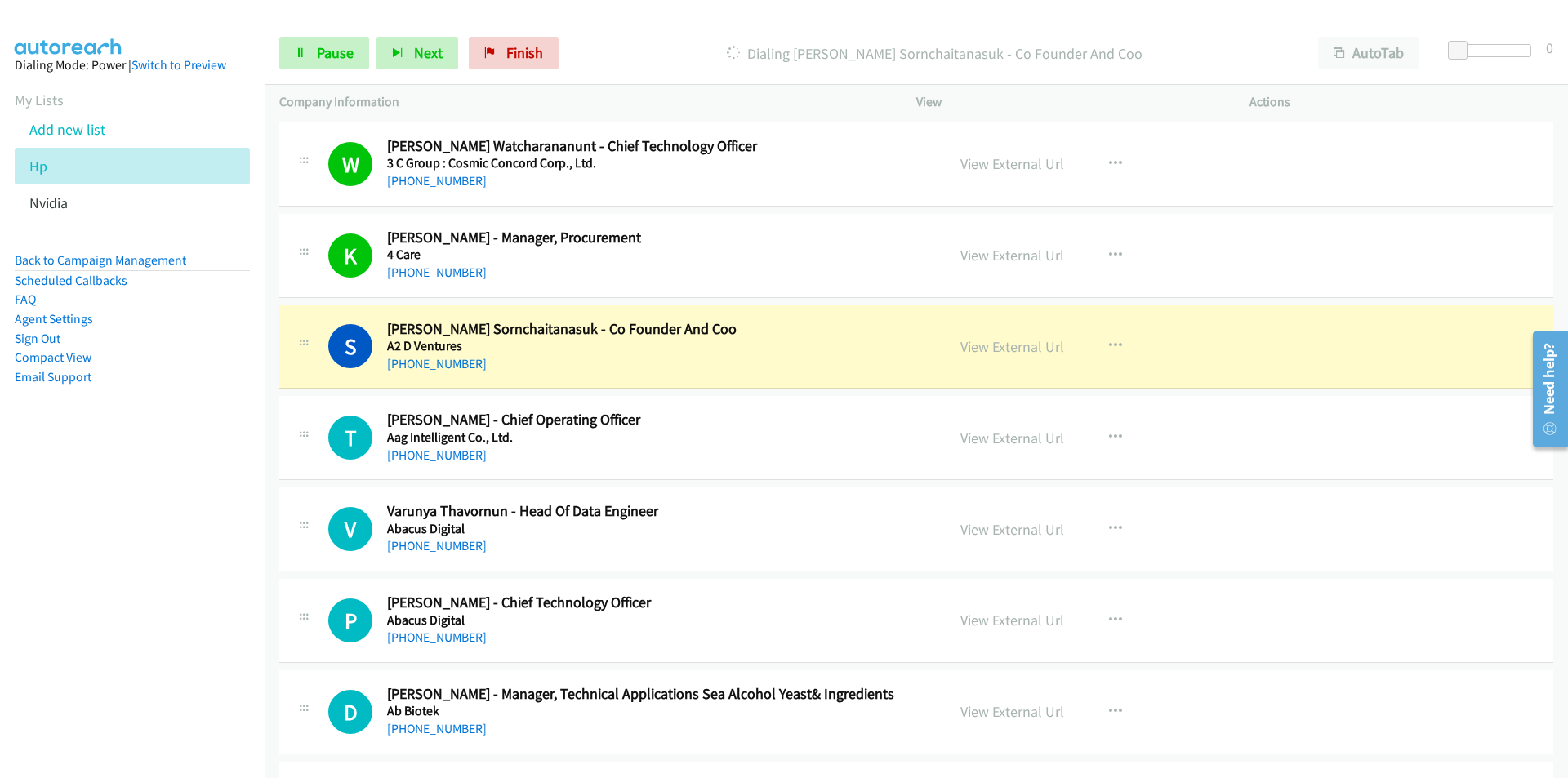
click at [196, 454] on aside "Dialing Mode: Power | Switch to Preview My Lists Add new list Hp Nvidia Back to…" at bounding box center [132, 246] width 265 height 427
click at [1001, 345] on link "View External Url" at bounding box center [1012, 346] width 104 height 19
click at [314, 48] on link "Pause" at bounding box center [325, 52] width 90 height 32
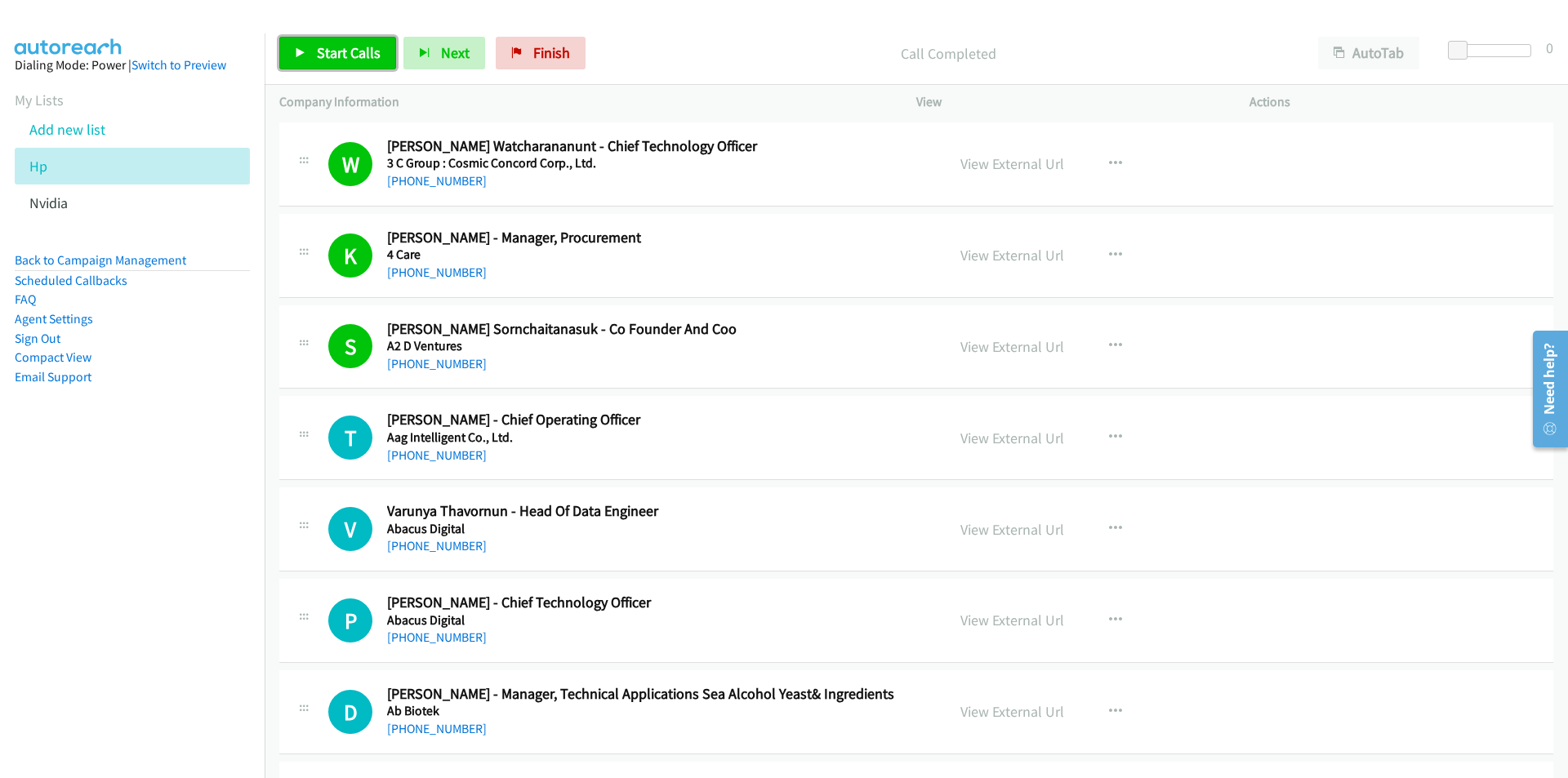
click at [289, 50] on link "Start Calls" at bounding box center [338, 52] width 117 height 32
click at [140, 592] on nav "Dialing Mode: Power | Switch to Preview My Lists Add new list Hp Nvidia Back to…" at bounding box center [132, 422] width 265 height 778
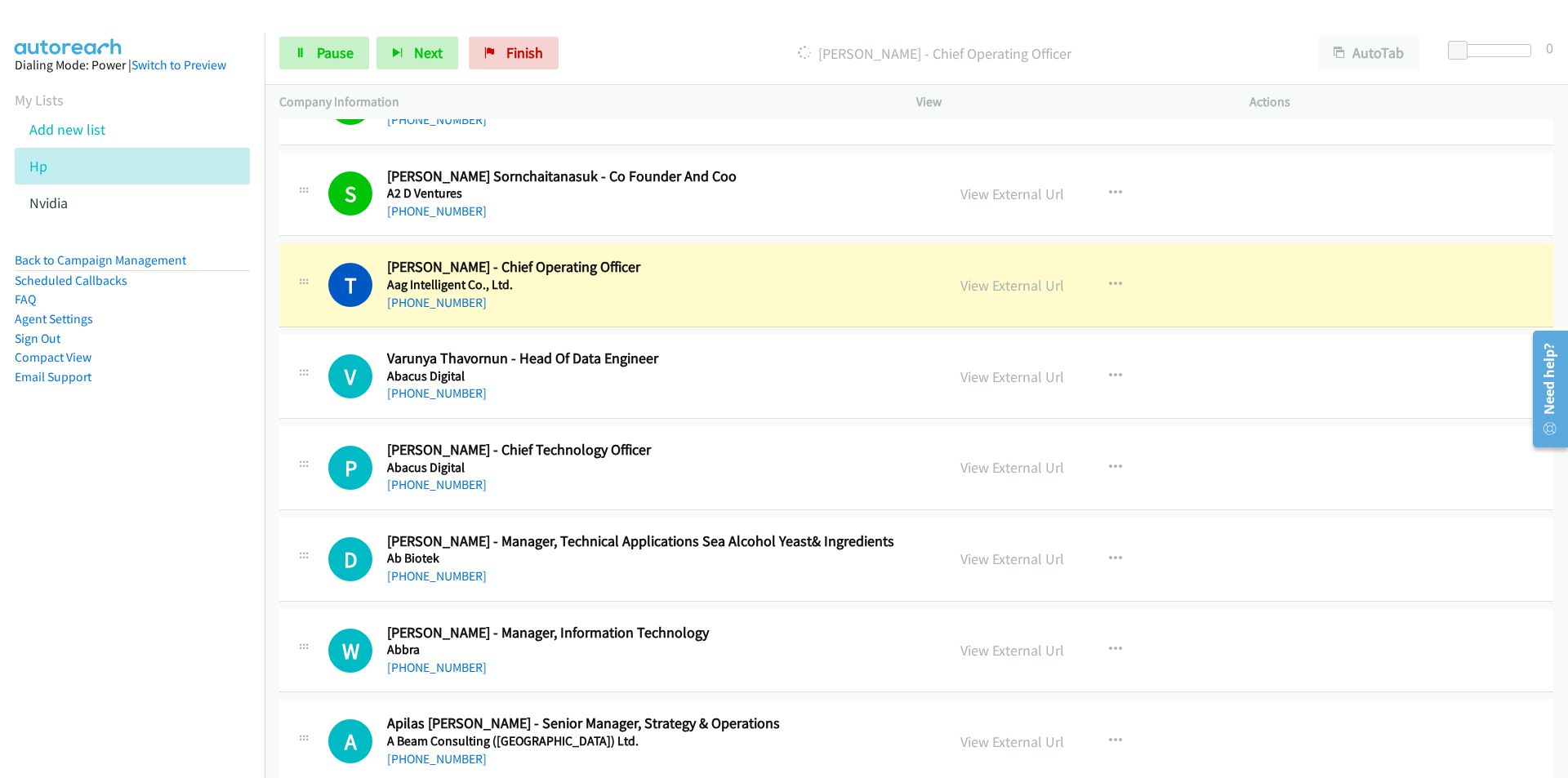
scroll to position [490, 0]
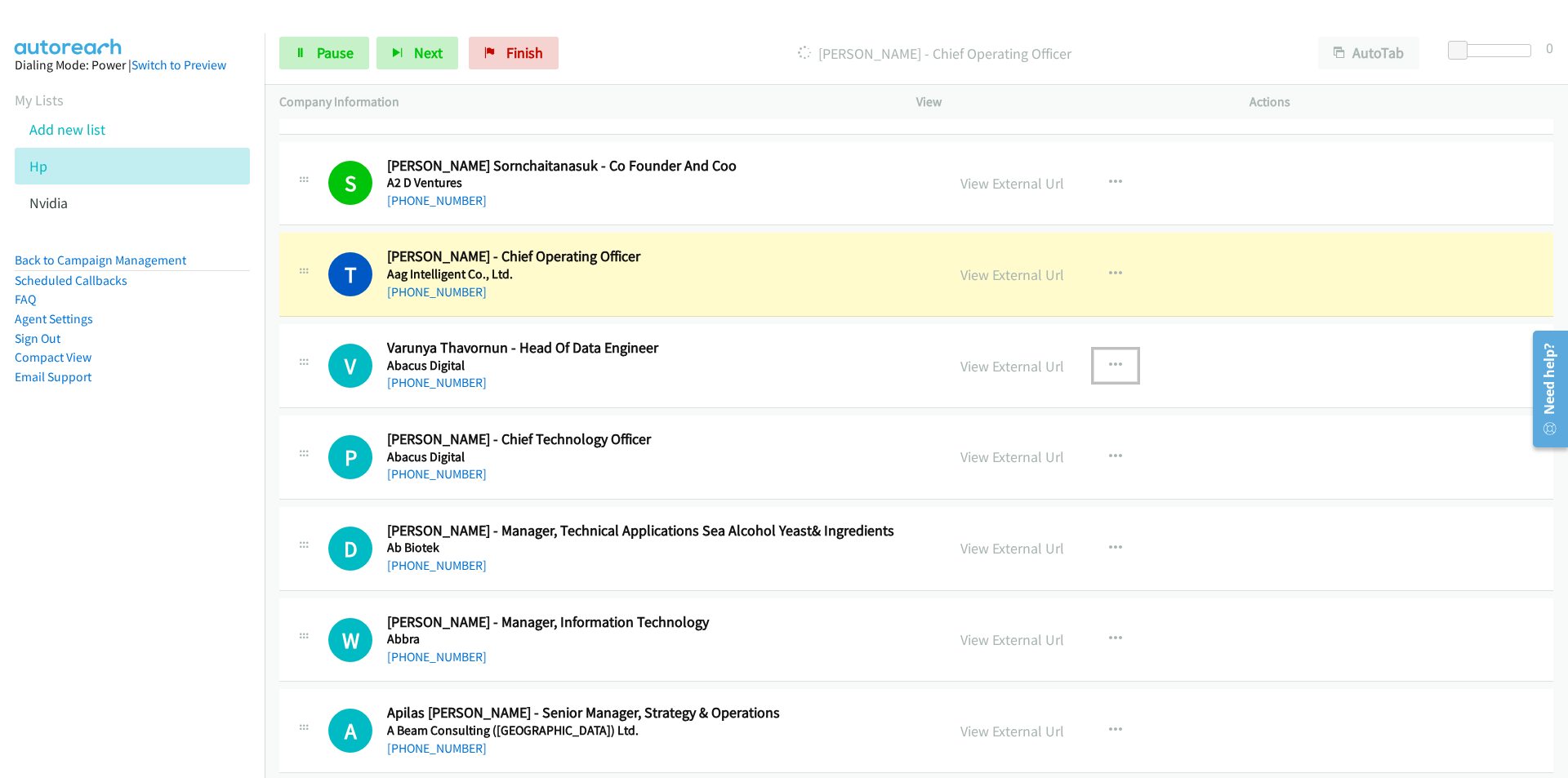
click at [1109, 364] on icon "button" at bounding box center [1115, 366] width 13 height 13
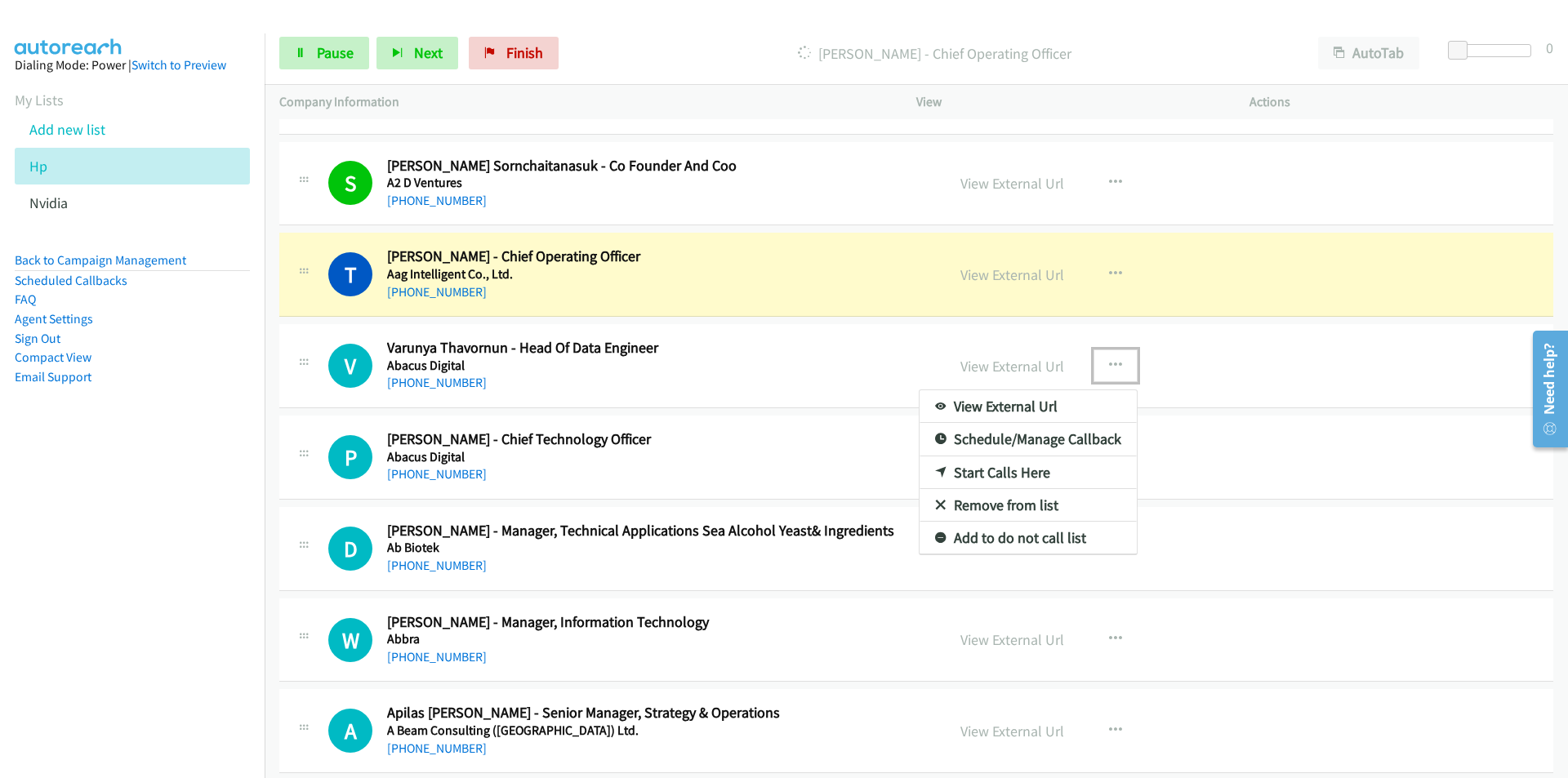
click at [998, 502] on link "Remove from list" at bounding box center [1028, 505] width 217 height 32
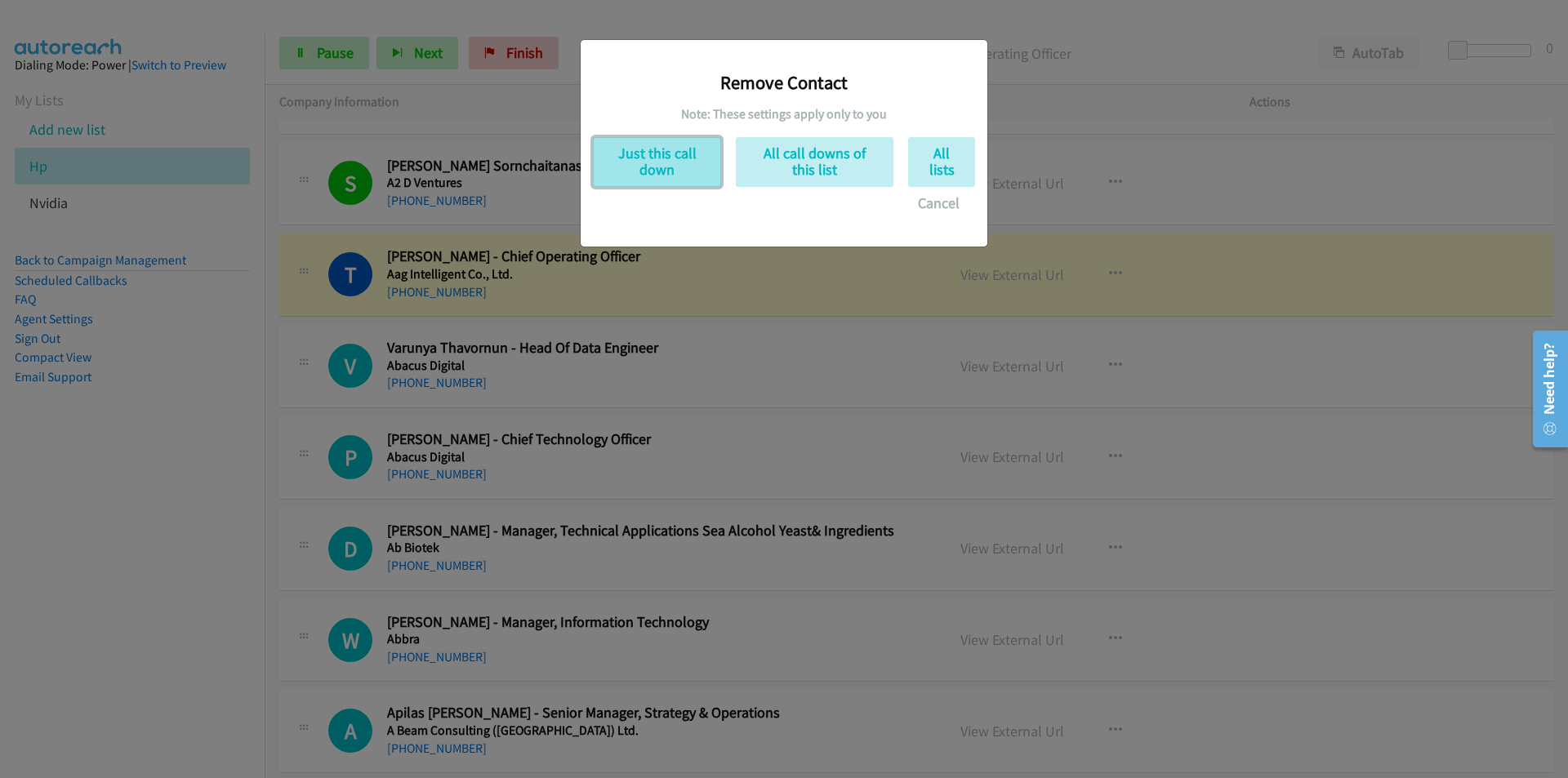
click at [631, 159] on button "Just this call down" at bounding box center [657, 162] width 128 height 50
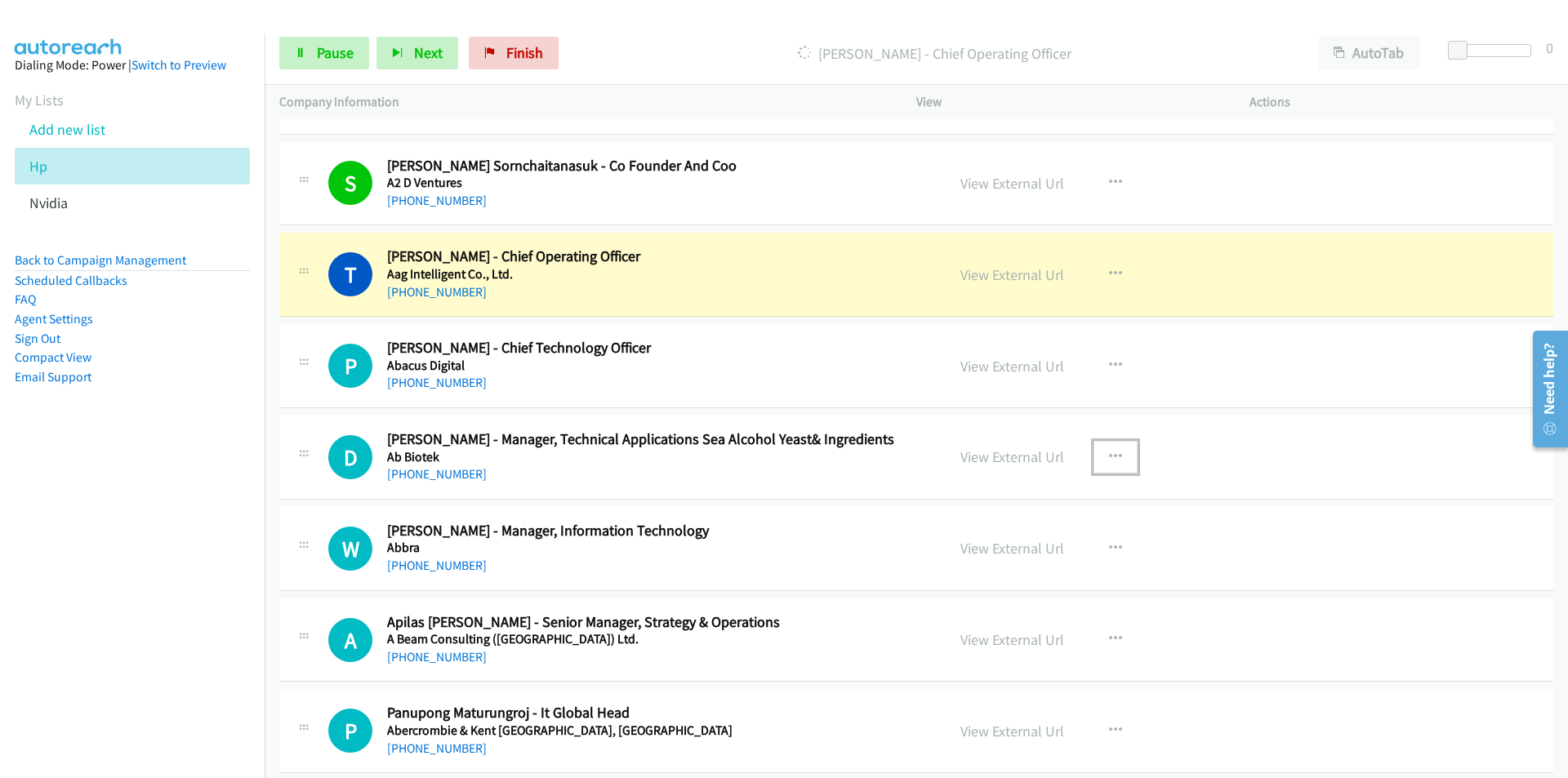
click at [1109, 451] on icon "button" at bounding box center [1115, 458] width 13 height 13
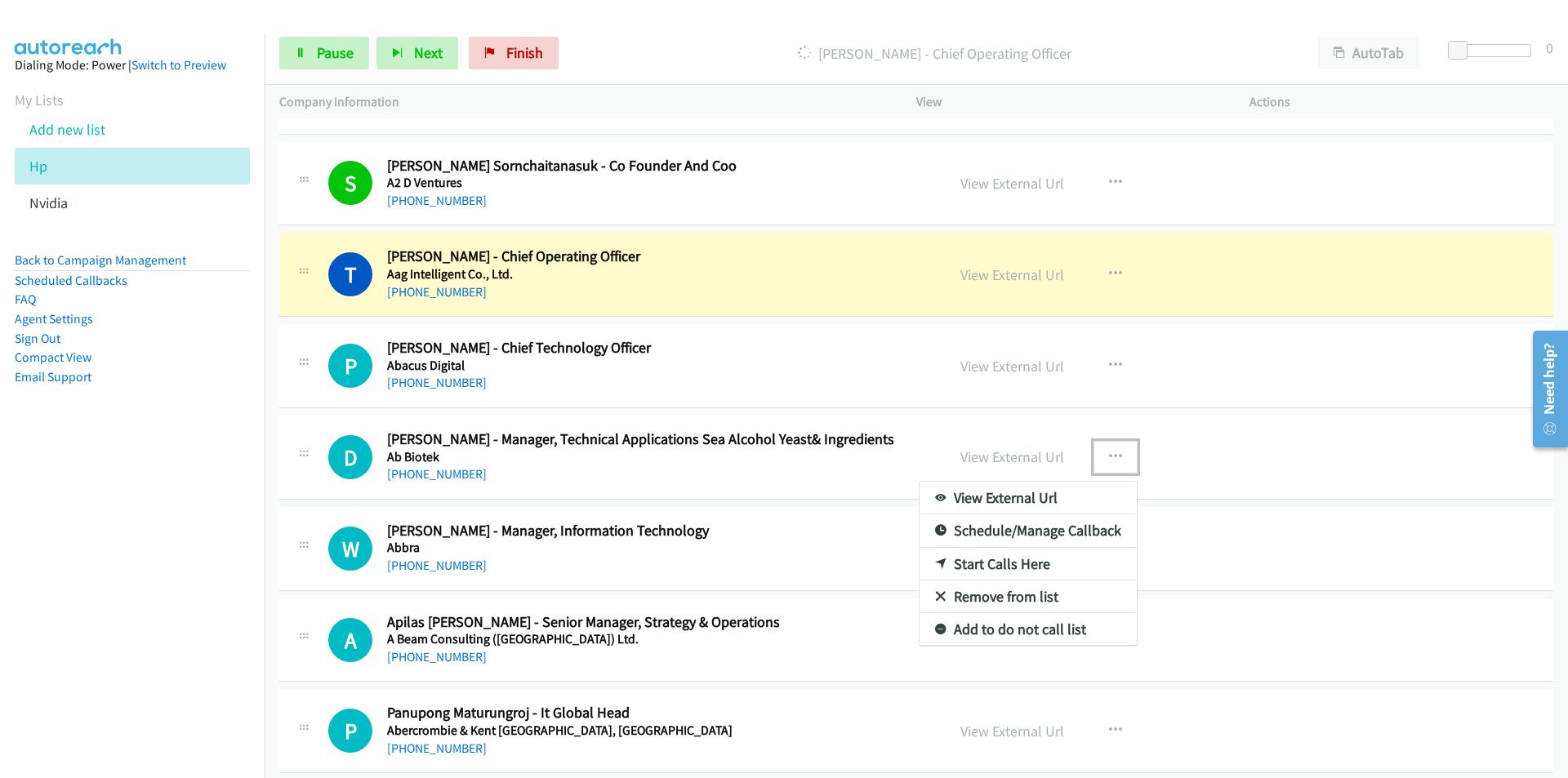
click at [994, 596] on link "Remove from list" at bounding box center [1028, 597] width 217 height 32
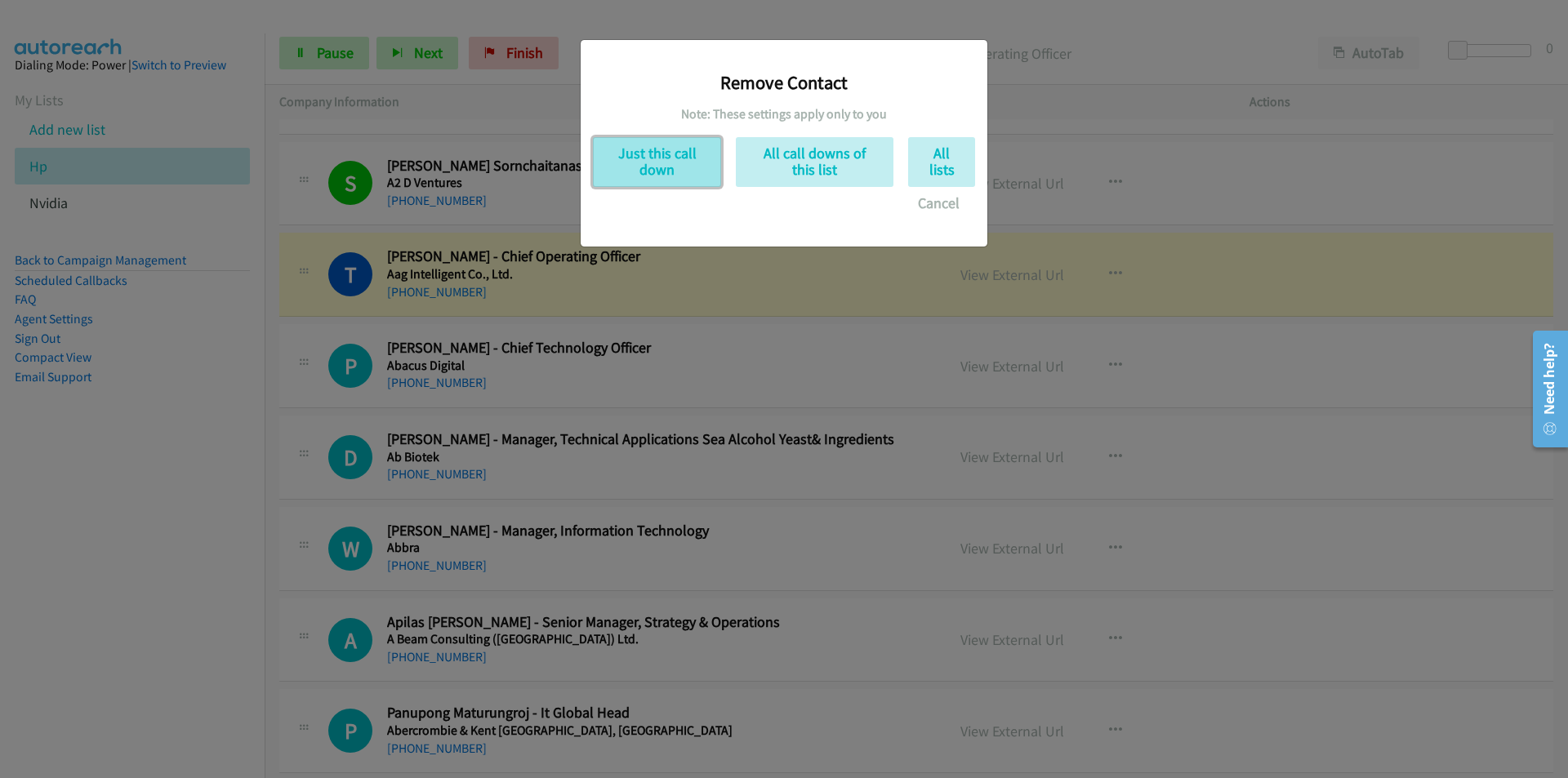
click at [664, 170] on button "Just this call down" at bounding box center [657, 162] width 128 height 50
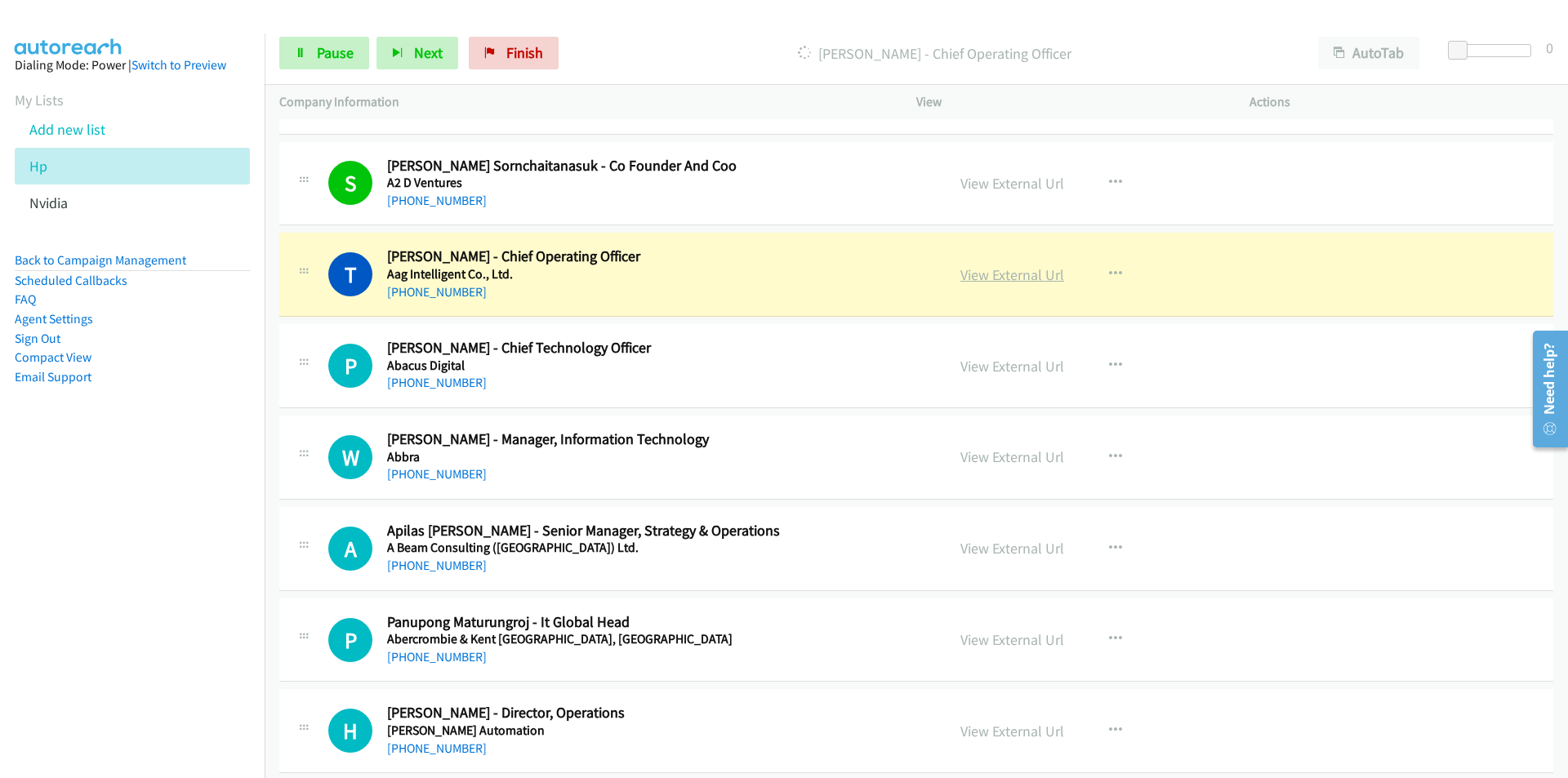
click at [1002, 276] on link "View External Url" at bounding box center [1012, 275] width 104 height 19
click at [309, 56] on link "Pause" at bounding box center [325, 52] width 90 height 32
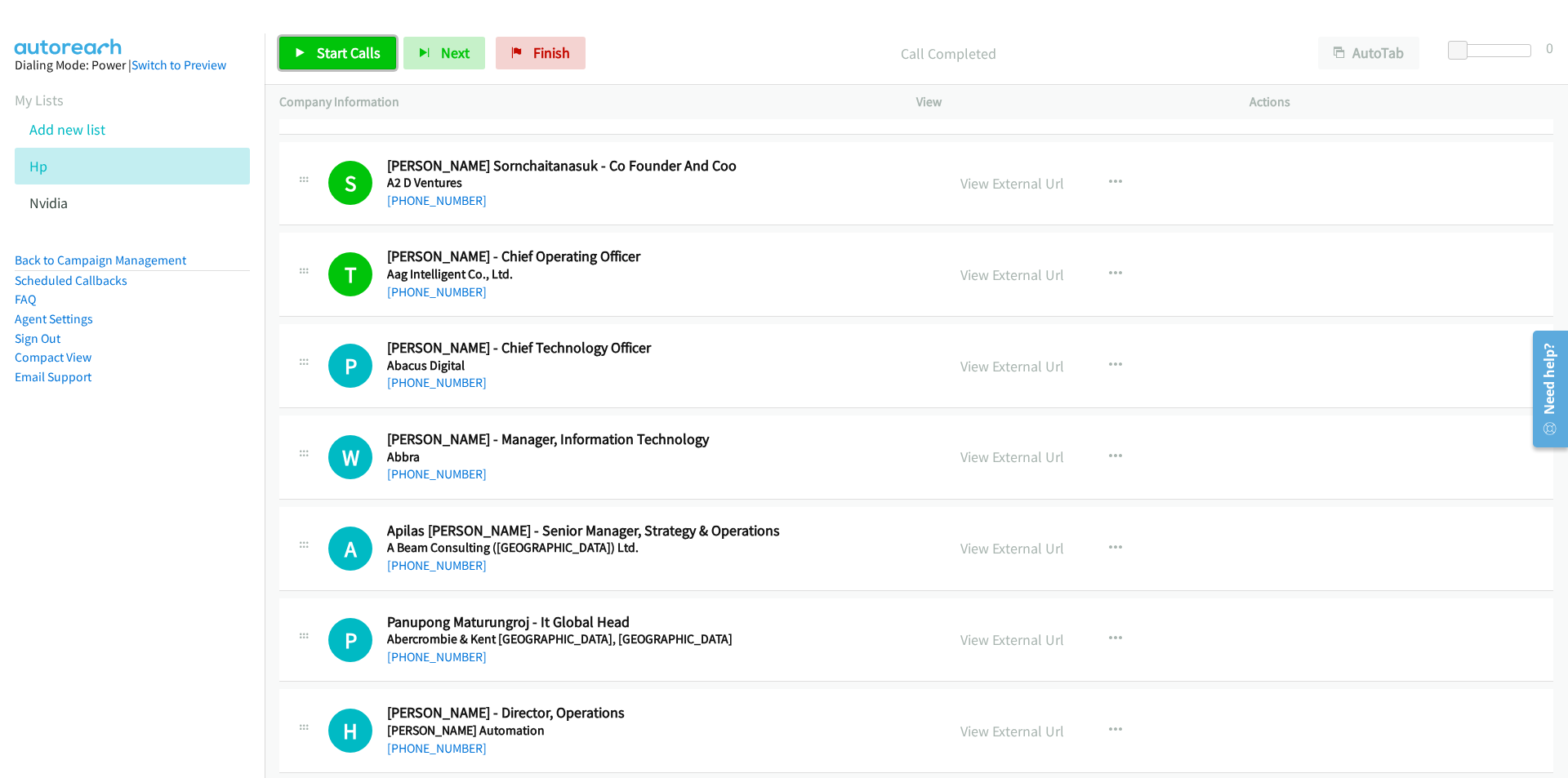
click at [350, 57] on span "Start Calls" at bounding box center [349, 52] width 64 height 19
drag, startPoint x: 164, startPoint y: 647, endPoint x: 179, endPoint y: 641, distance: 16.2
click at [164, 647] on nav "Dialing Mode: Power | Switch to Preview My Lists Add new list Hp Nvidia Back to…" at bounding box center [132, 422] width 265 height 778
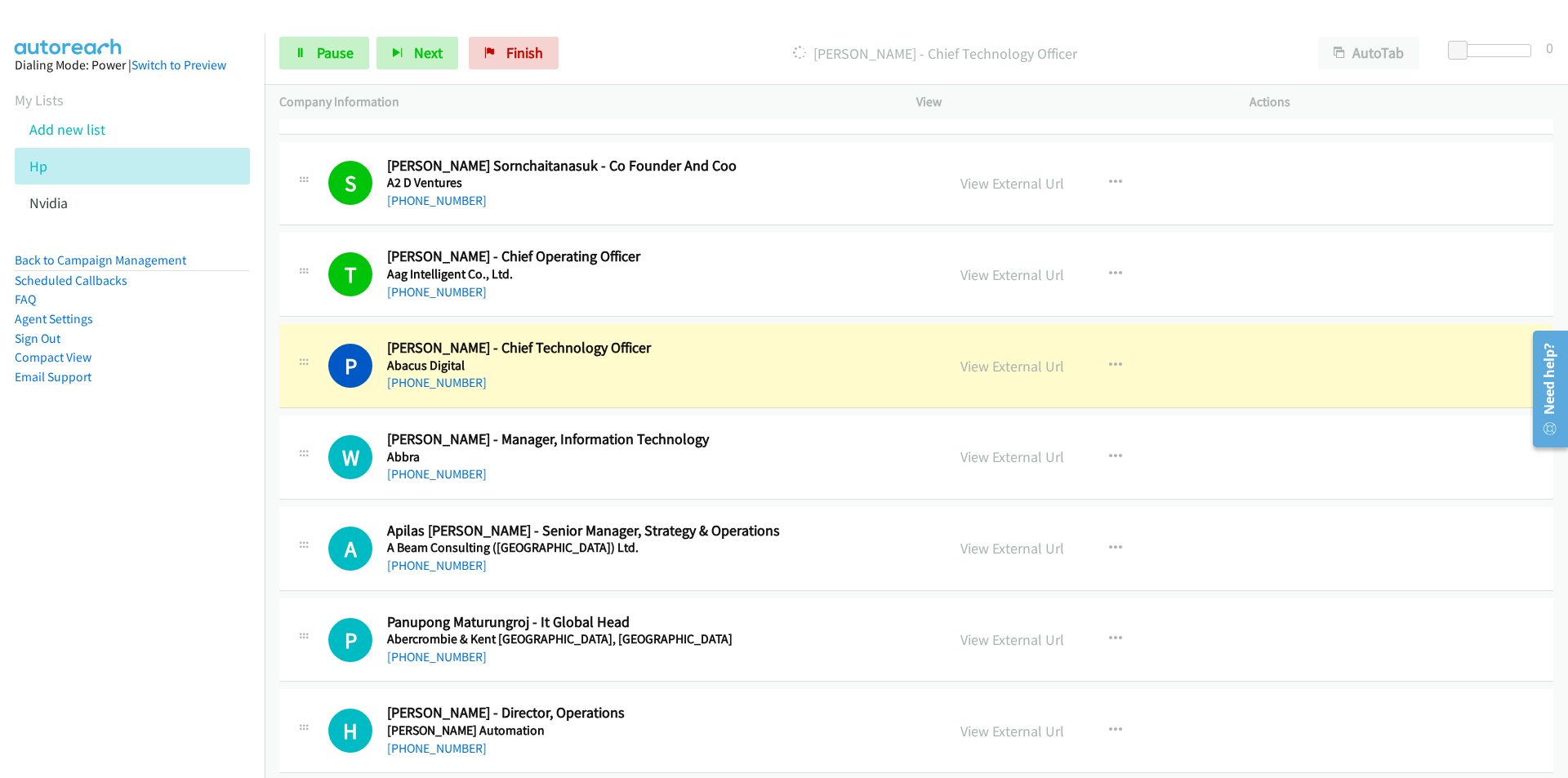
scroll to position [572, 0]
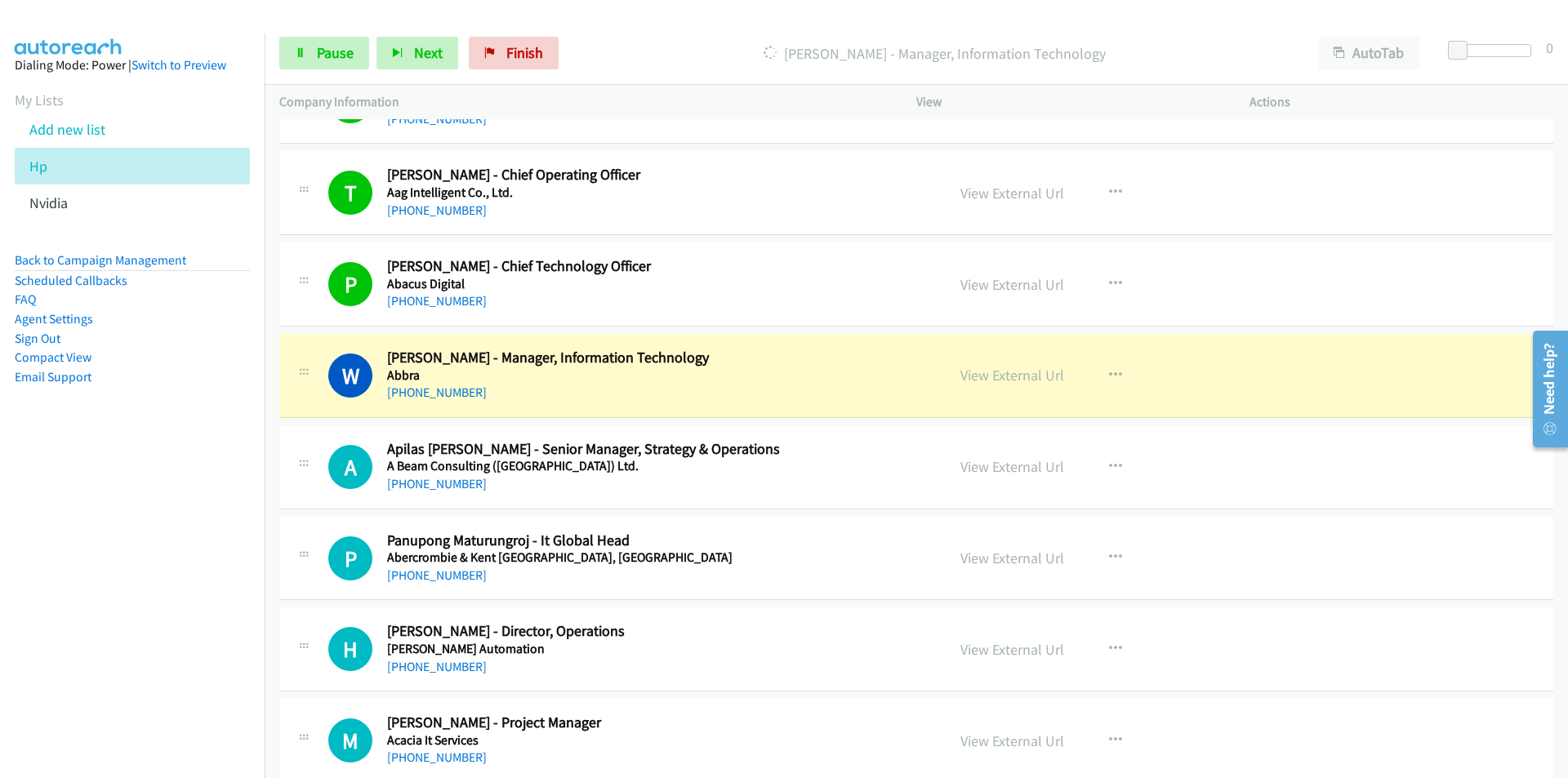
click at [151, 557] on nav "Dialing Mode: Power | Switch to Preview My Lists Add new list Hp Nvidia Back to…" at bounding box center [132, 422] width 265 height 778
click at [1003, 374] on link "View External Url" at bounding box center [1012, 375] width 104 height 19
click at [46, 541] on nav "Dialing Mode: Power | Switch to Preview My Lists Add new list Hp Nvidia Back to…" at bounding box center [132, 422] width 265 height 778
click at [990, 369] on link "View External Url" at bounding box center [1012, 375] width 104 height 19
drag, startPoint x: 306, startPoint y: 55, endPoint x: 523, endPoint y: 25, distance: 219.1
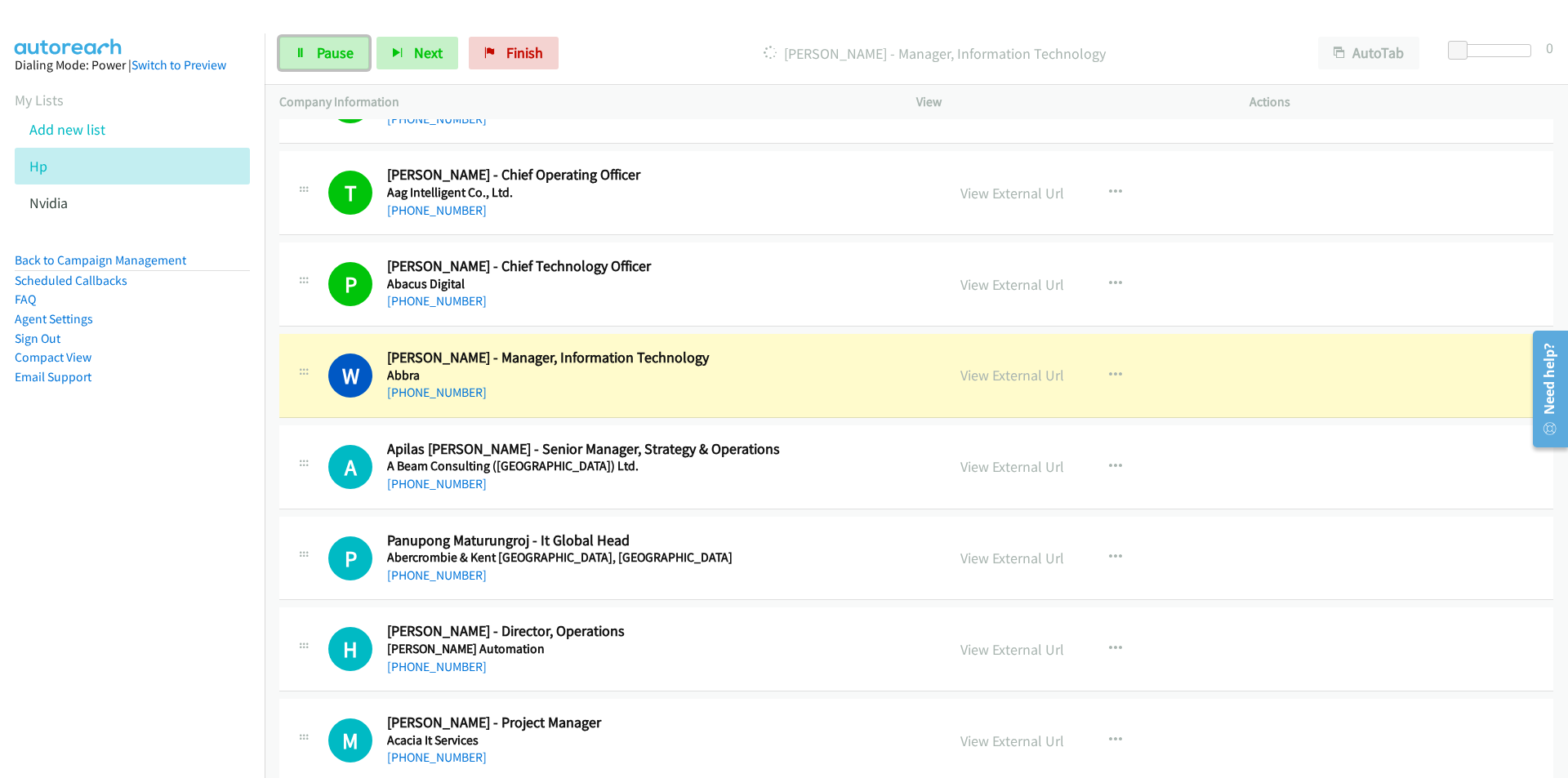
click at [305, 54] on link "Pause" at bounding box center [325, 52] width 90 height 32
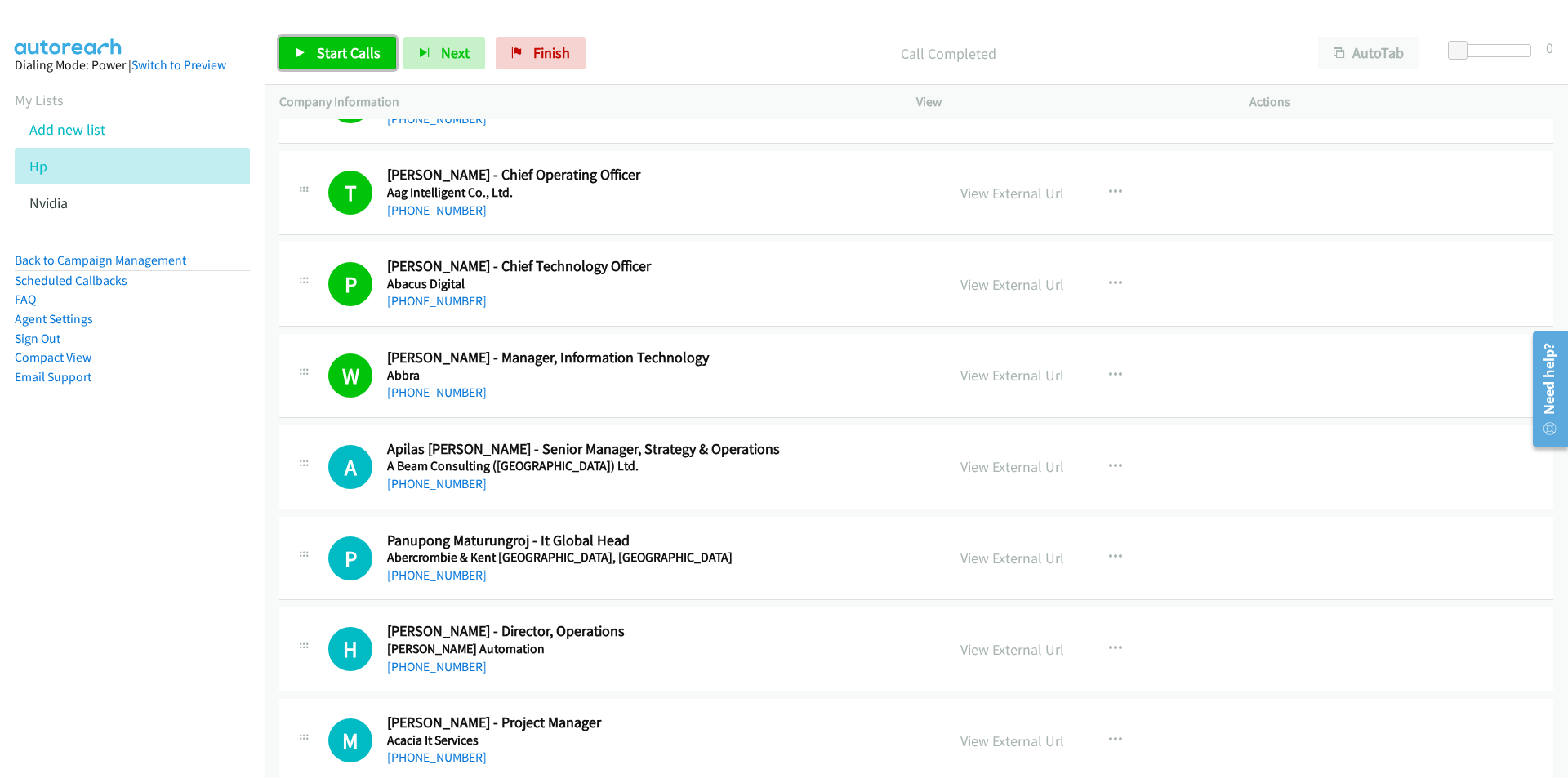
click at [337, 45] on span "Start Calls" at bounding box center [349, 52] width 64 height 19
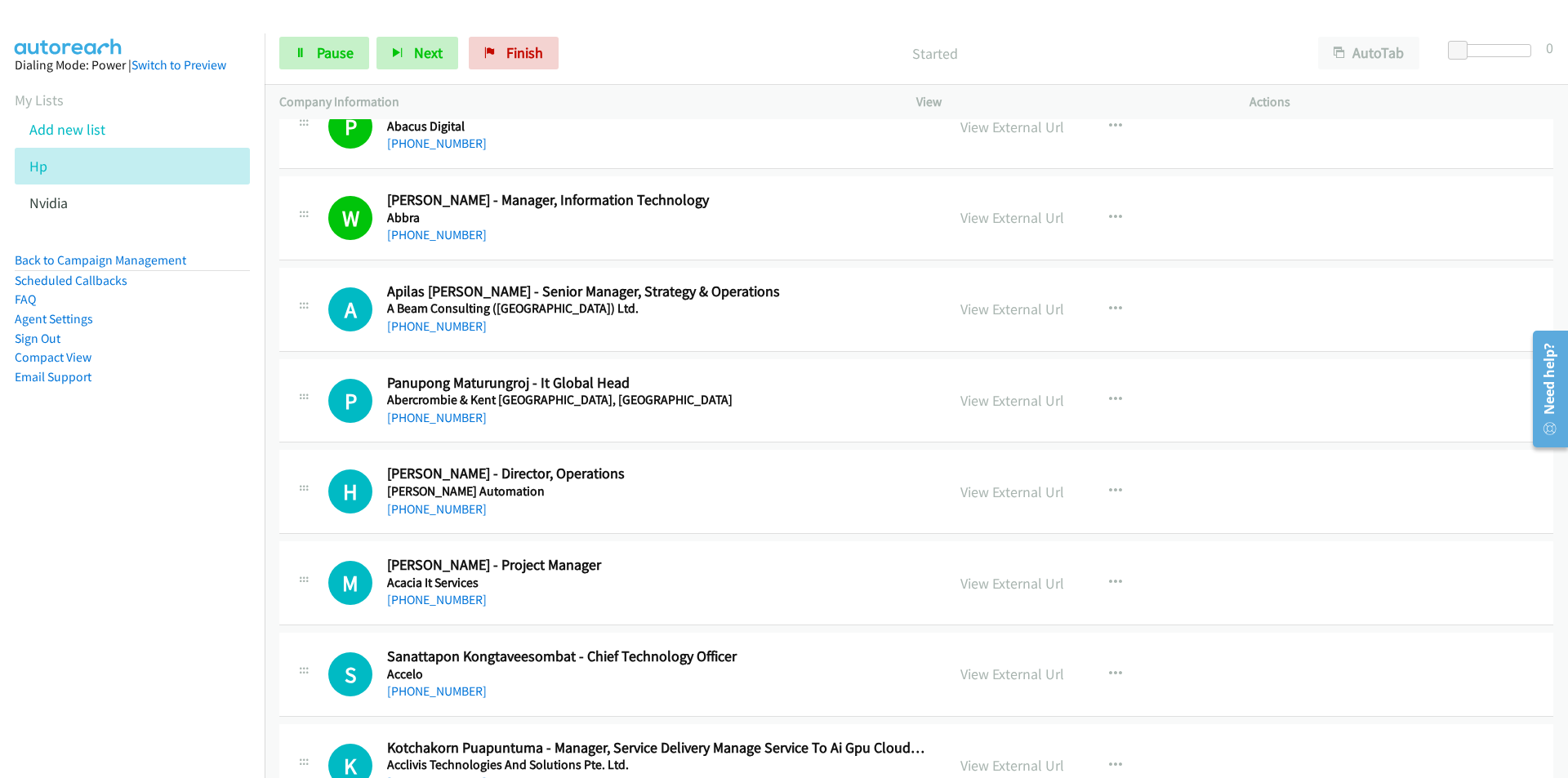
scroll to position [816, 0]
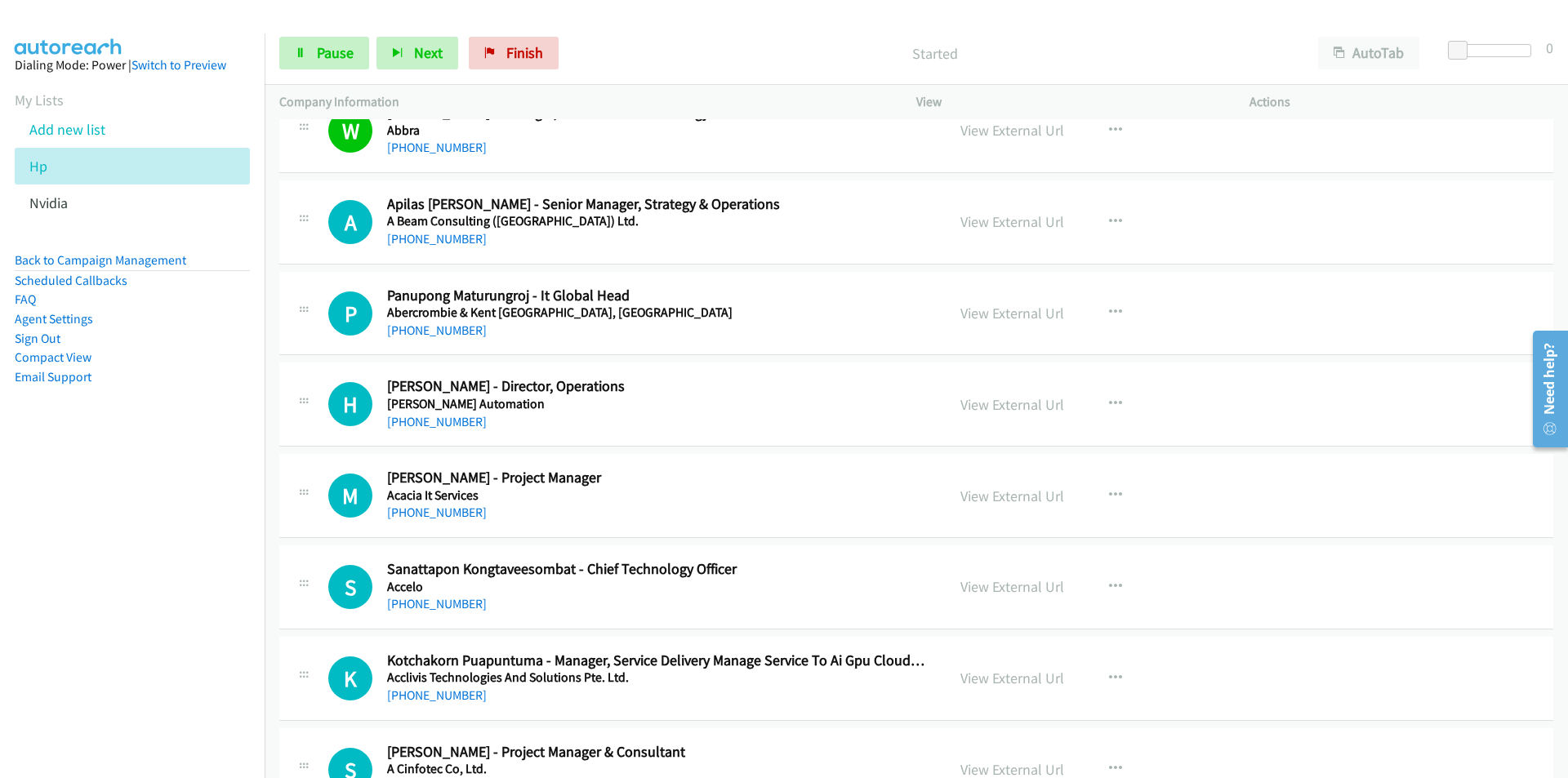
click at [104, 592] on nav "Dialing Mode: Power | Switch to Preview My Lists Add new list Hp Nvidia Back to…" at bounding box center [132, 422] width 265 height 778
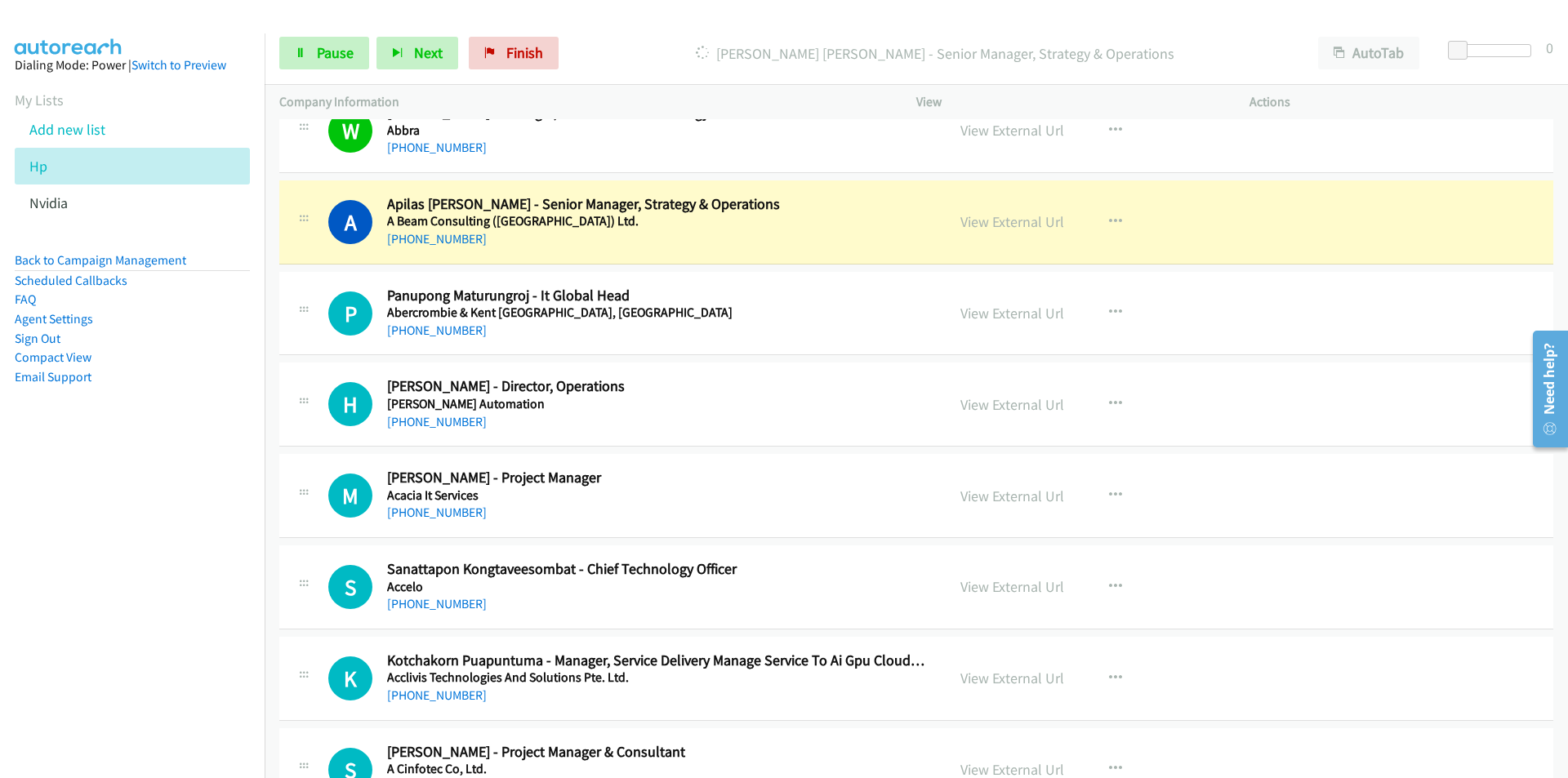
click at [147, 582] on nav "Dialing Mode: Power | Switch to Preview My Lists Add new list Hp Nvidia Back to…" at bounding box center [132, 422] width 265 height 778
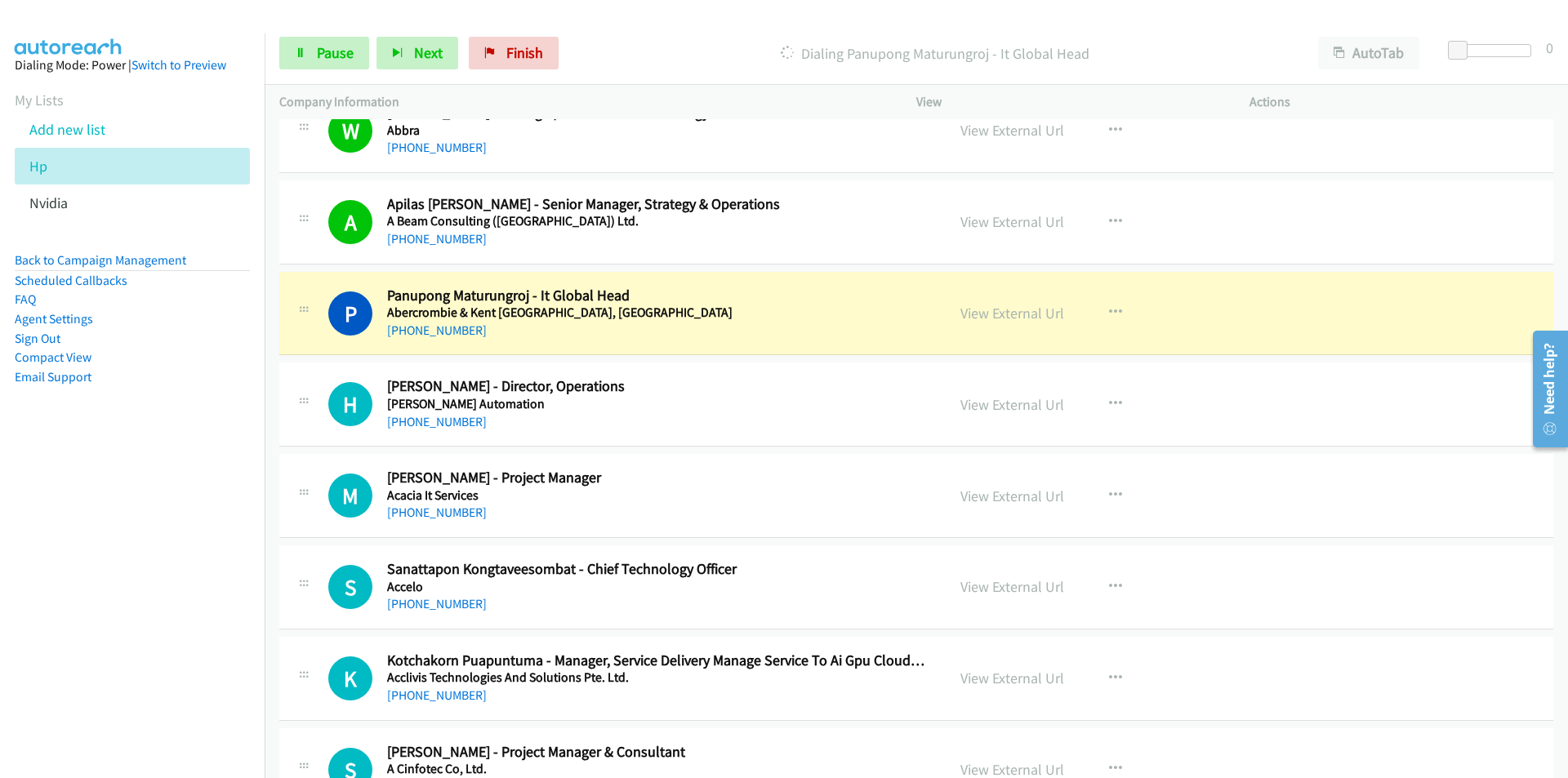
drag, startPoint x: 57, startPoint y: 558, endPoint x: 64, endPoint y: 553, distance: 8.6
click at [57, 558] on nav "Dialing Mode: Power | Switch to Preview My Lists Add new list Hp Nvidia Back to…" at bounding box center [132, 422] width 265 height 778
click at [310, 55] on link "Pause" at bounding box center [325, 52] width 90 height 32
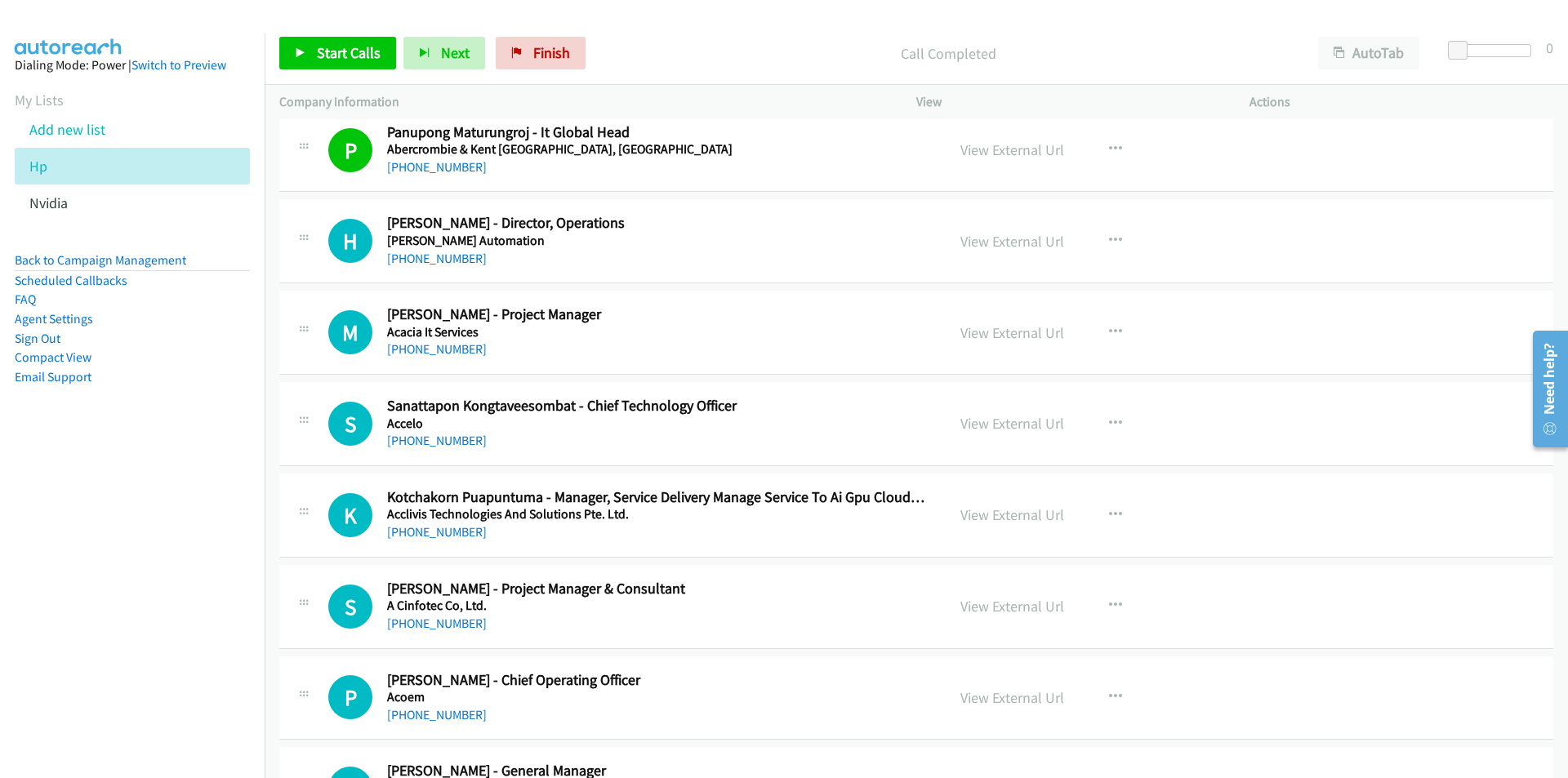
scroll to position [1061, 0]
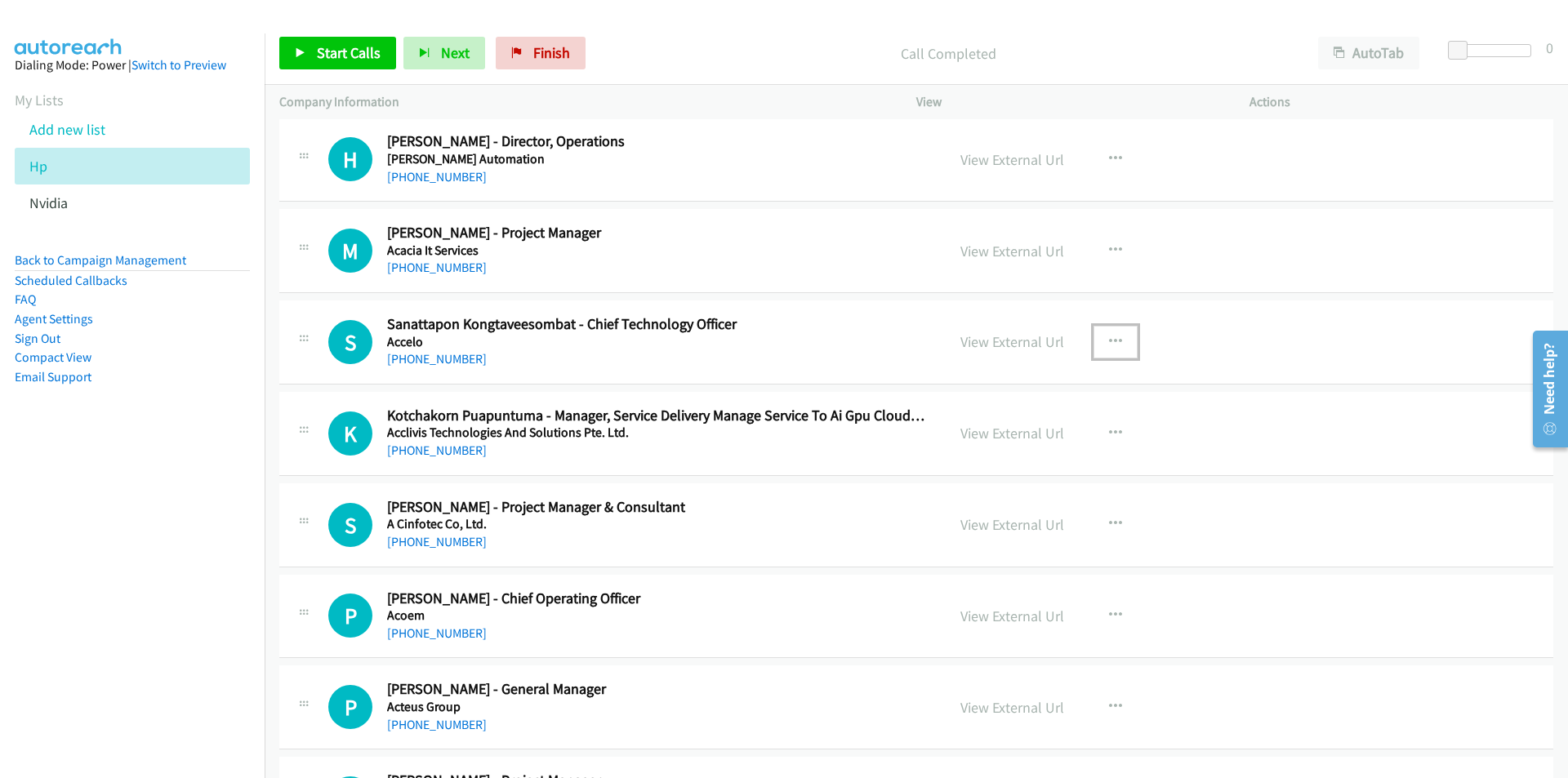
click at [1109, 336] on icon "button" at bounding box center [1115, 342] width 13 height 13
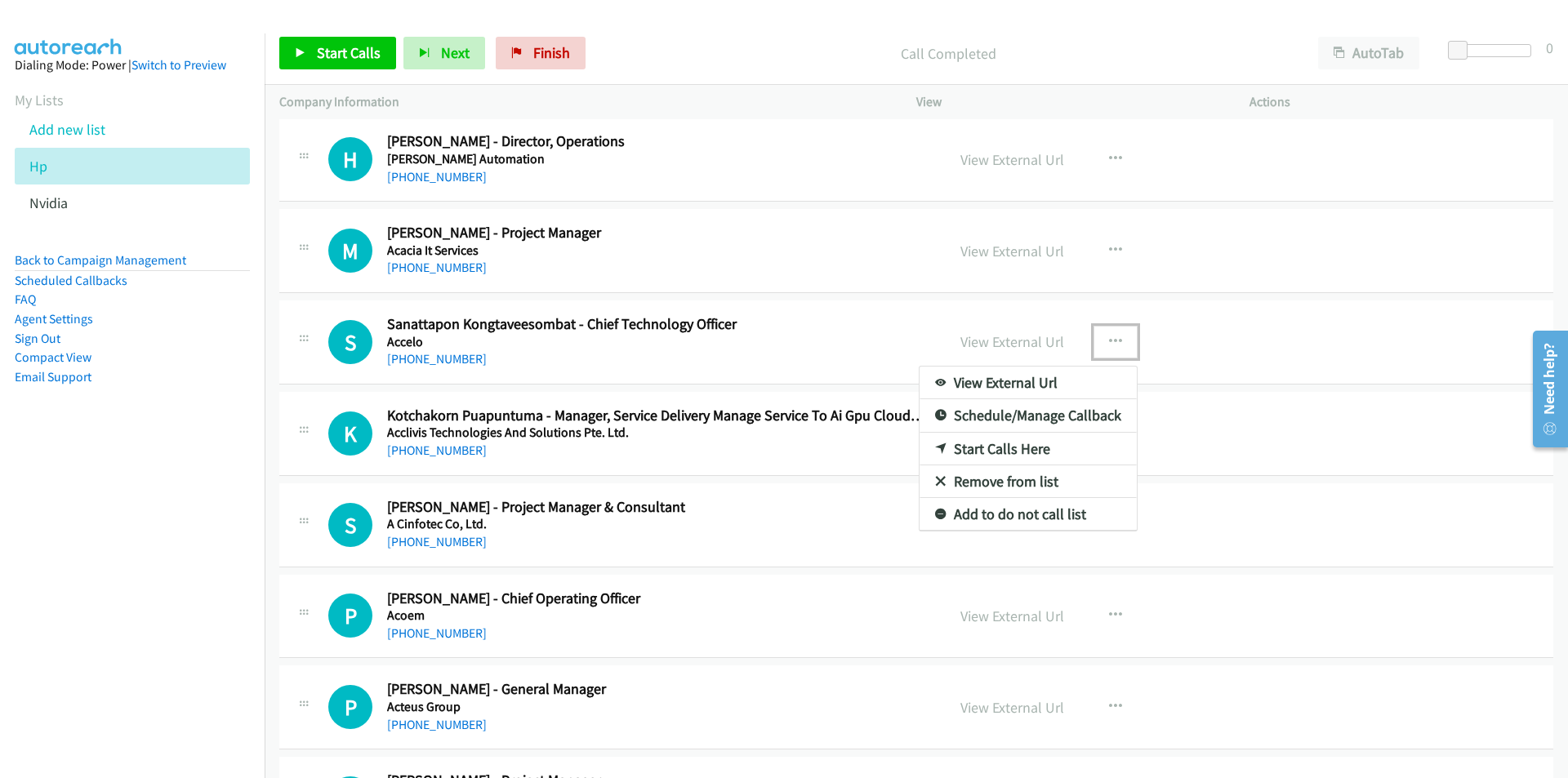
click at [988, 447] on link "Start Calls Here" at bounding box center [1028, 448] width 217 height 32
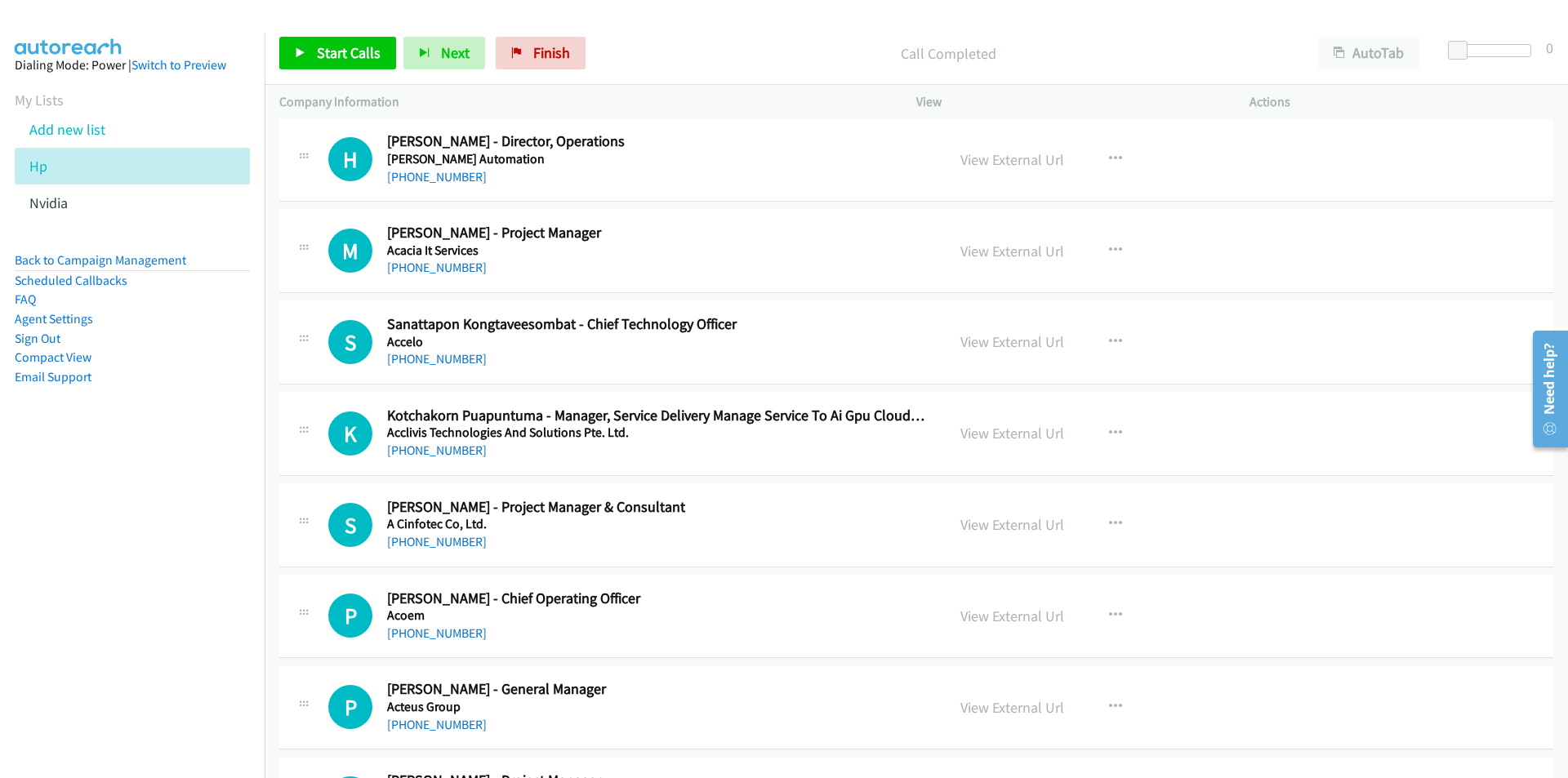
click at [333, 32] on div "Start Calls Pause Next Finish Call Completed AutoTab AutoTab 0" at bounding box center [916, 53] width 1303 height 63
click at [333, 74] on div "Start Calls Pause Next Finish Call Completed AutoTab AutoTab 0" at bounding box center [916, 53] width 1303 height 63
click at [330, 50] on span "Start Calls" at bounding box center [349, 52] width 64 height 19
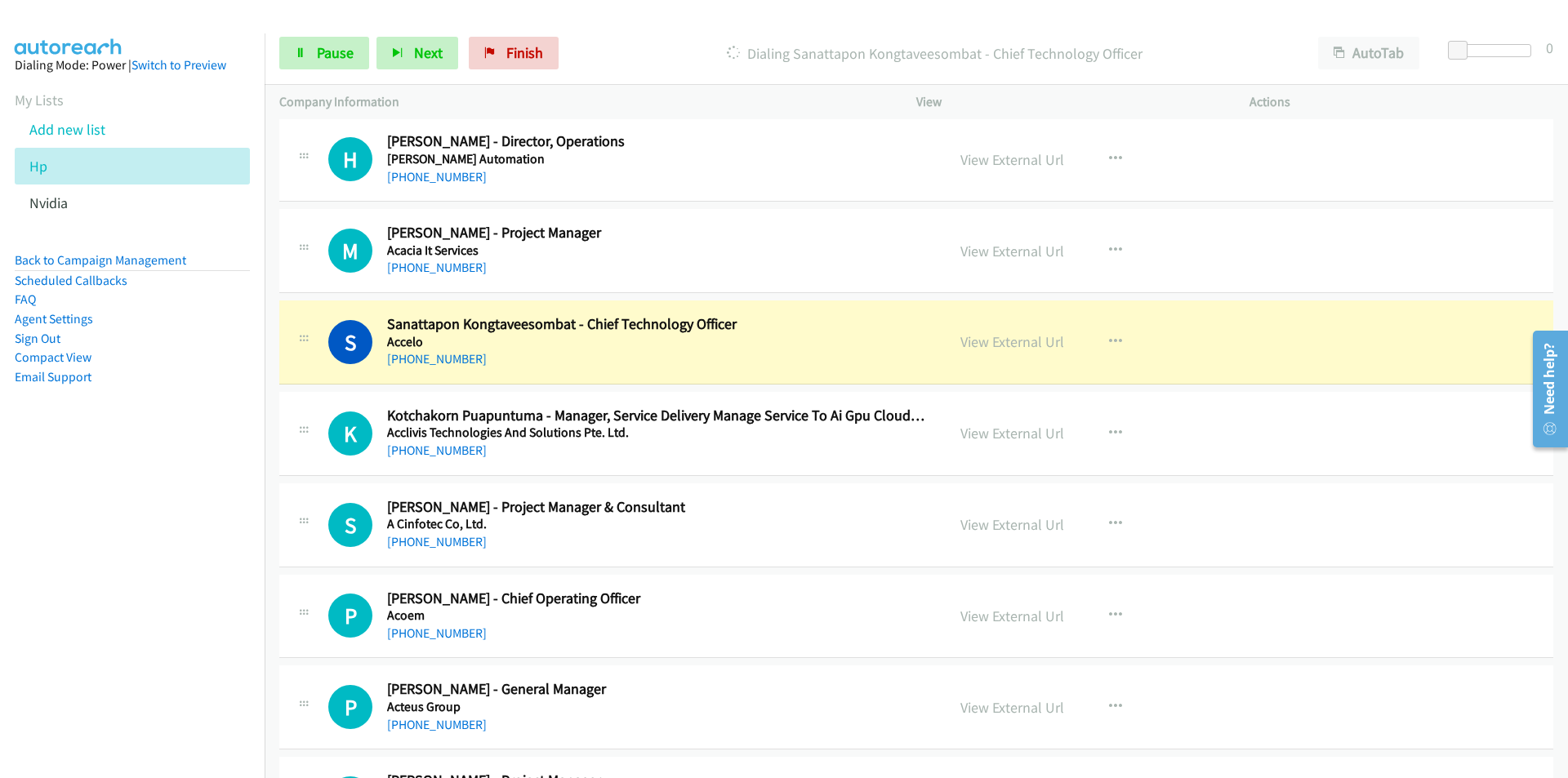
click at [181, 648] on nav "Dialing Mode: Power | Switch to Preview My Lists Add new list Hp Nvidia Back to…" at bounding box center [132, 422] width 265 height 778
click at [326, 57] on span "Pause" at bounding box center [335, 52] width 37 height 19
click at [176, 564] on nav "Dialing Mode: Power | Switch to Preview My Lists Add new list Hp Nvidia Back to…" at bounding box center [132, 422] width 265 height 778
click at [1015, 339] on link "View External Url" at bounding box center [1012, 341] width 104 height 19
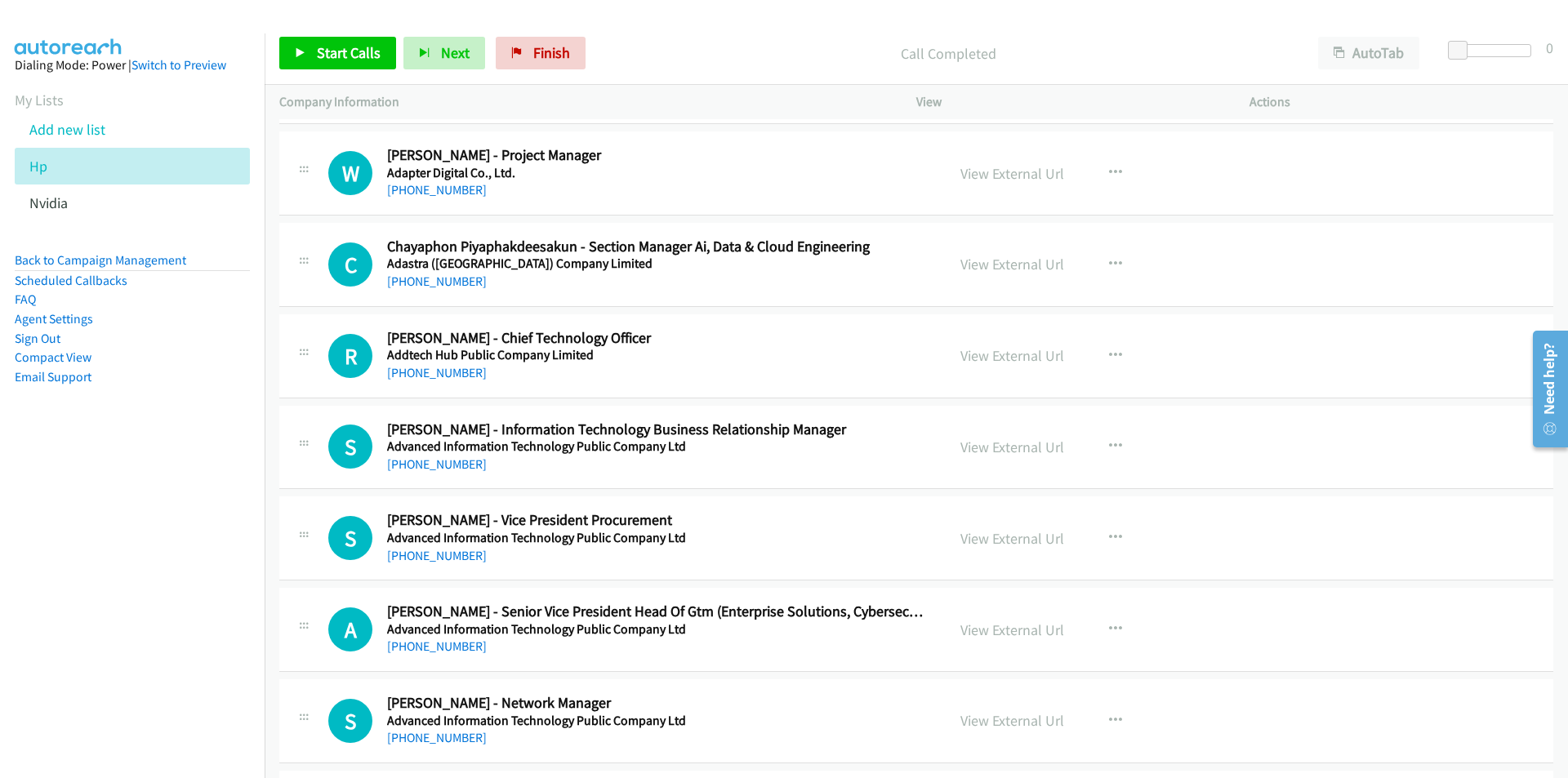
scroll to position [1714, 0]
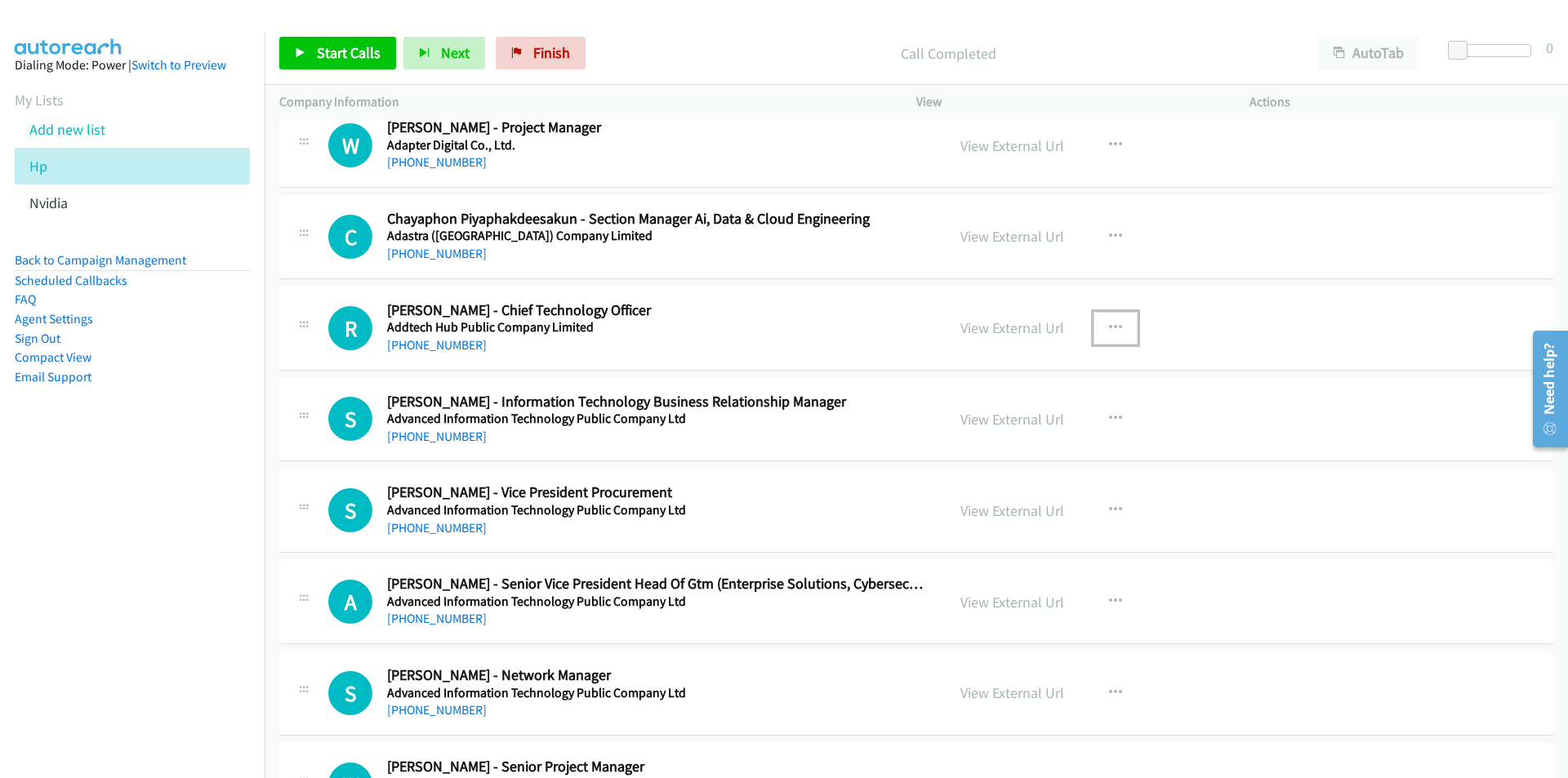
click at [1115, 325] on button "button" at bounding box center [1115, 328] width 44 height 32
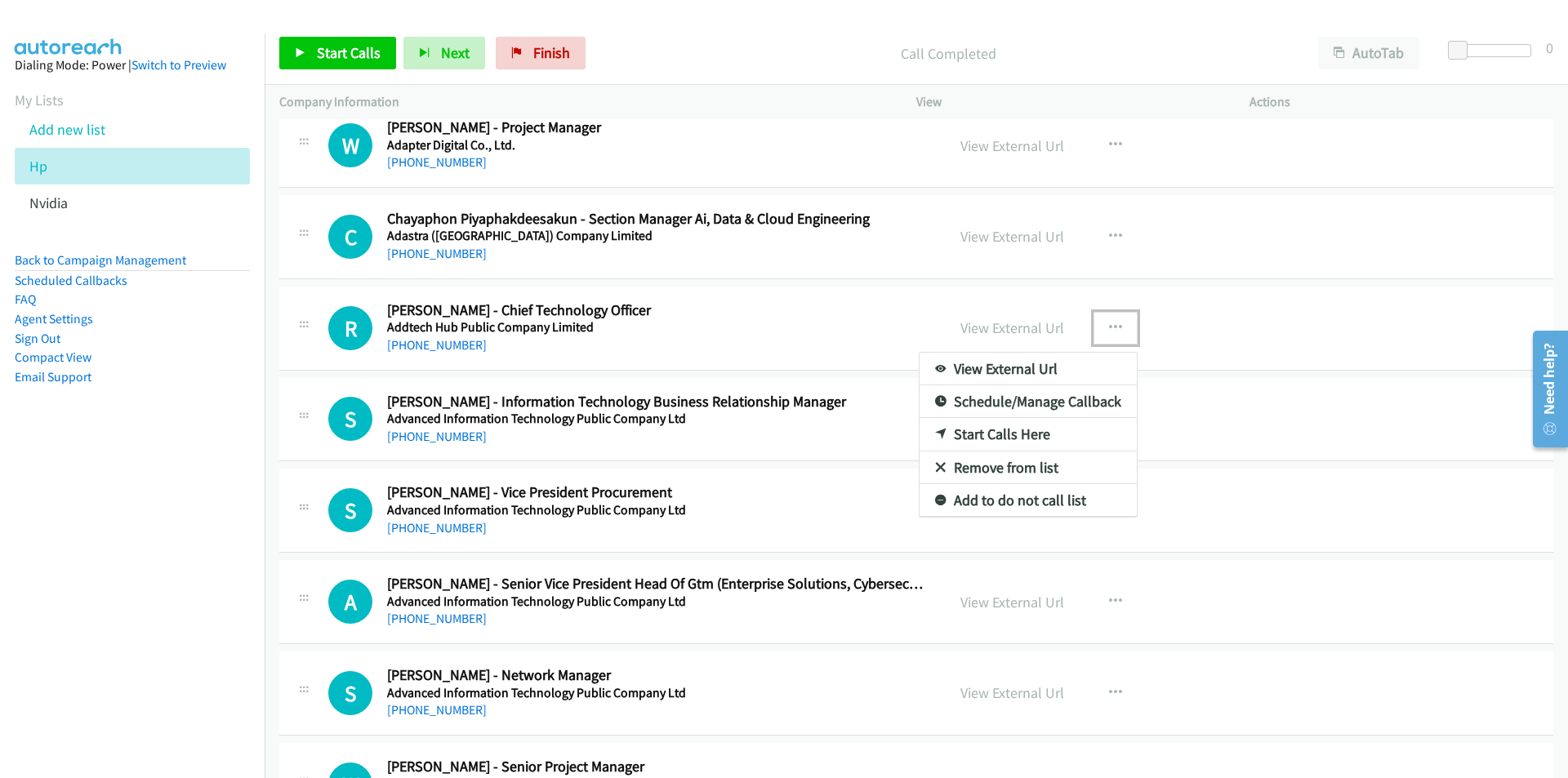
click at [1005, 434] on link "Start Calls Here" at bounding box center [1028, 434] width 217 height 32
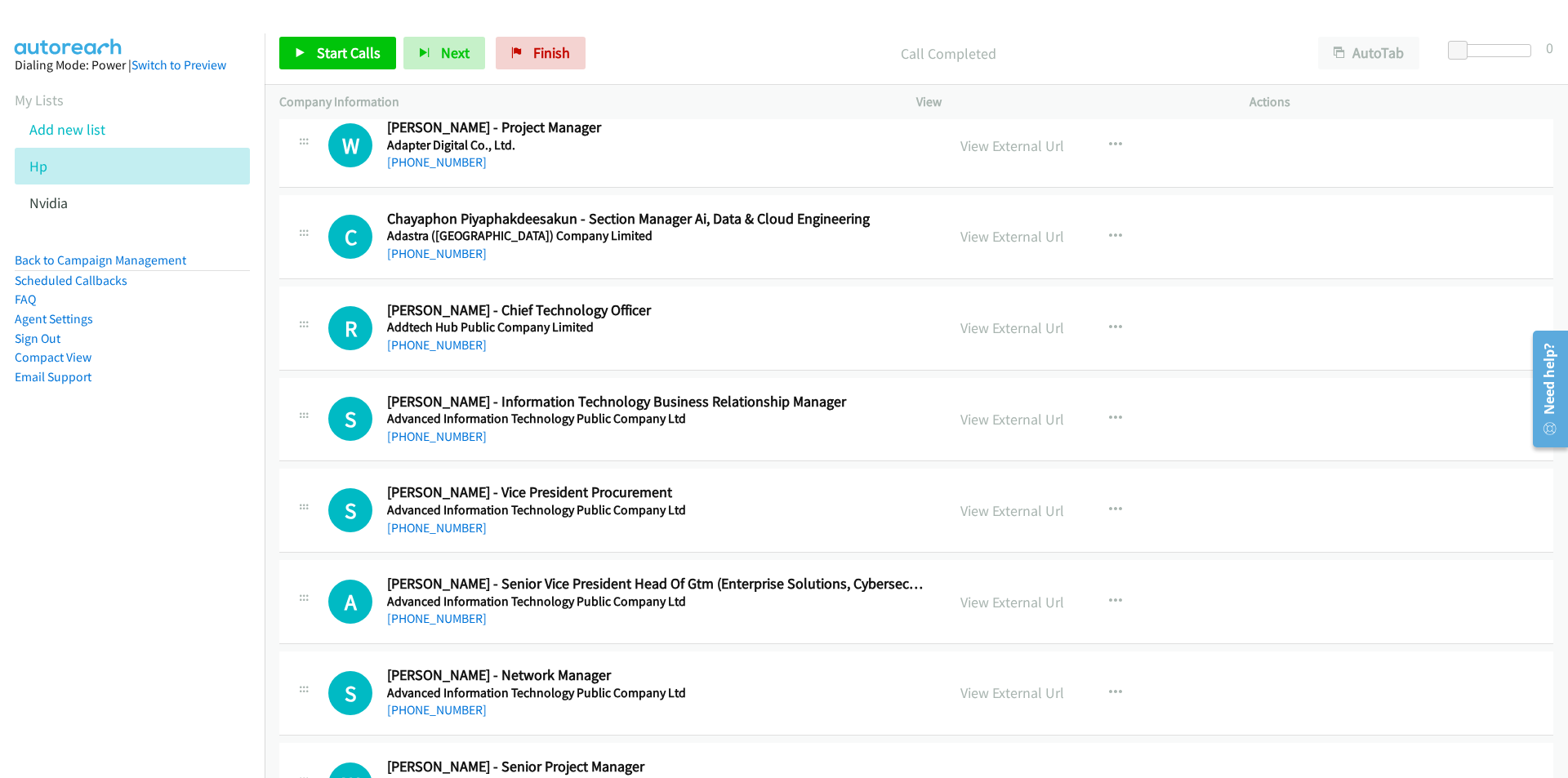
click at [344, 70] on div "Start Calls Pause Next Finish Call Completed AutoTab AutoTab 0" at bounding box center [916, 53] width 1303 height 63
click at [348, 57] on span "Start Calls" at bounding box center [349, 52] width 64 height 19
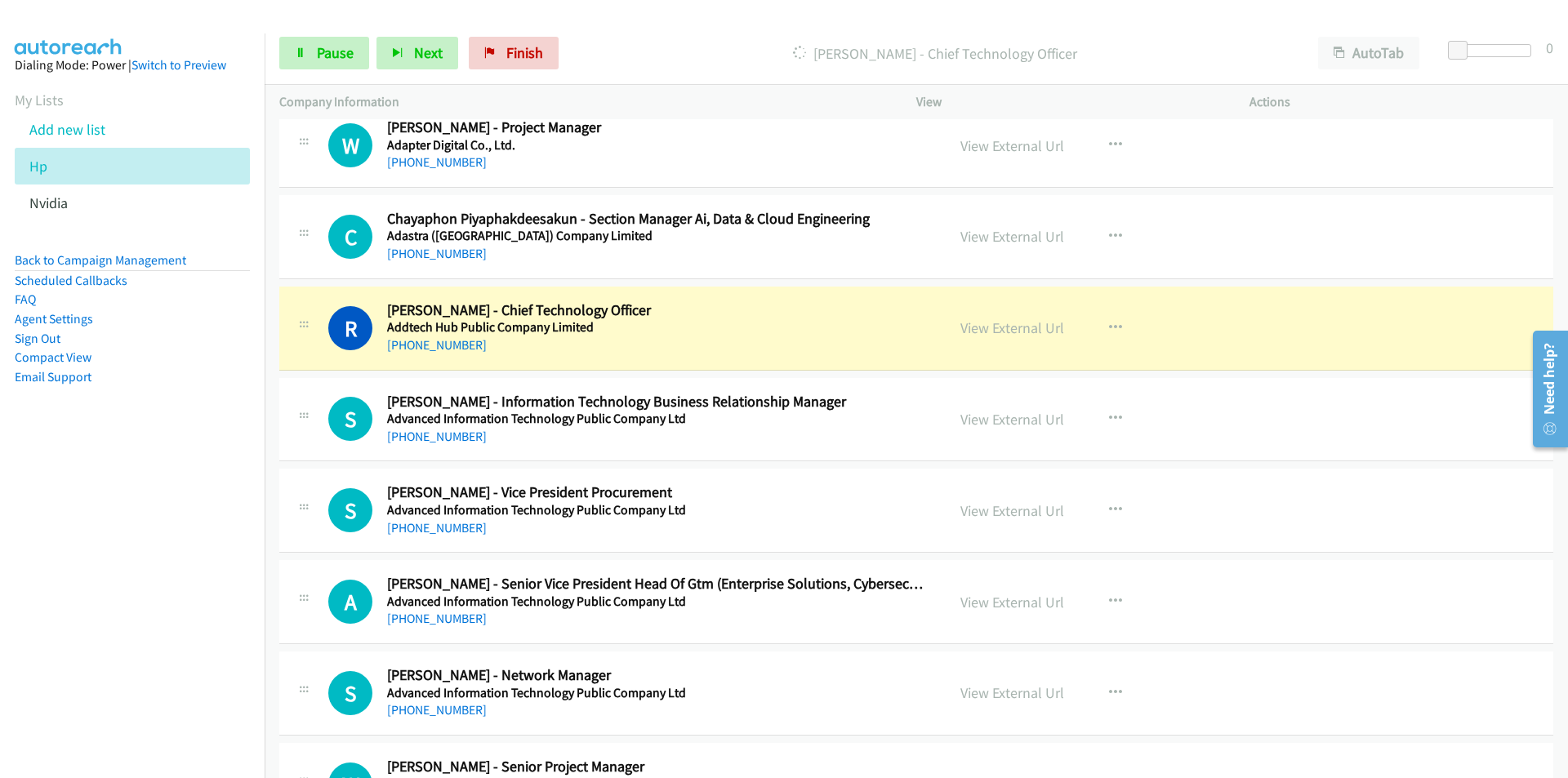
click at [146, 602] on nav "Dialing Mode: Power | Switch to Preview My Lists Add new list Hp Nvidia Back to…" at bounding box center [132, 422] width 265 height 778
click at [992, 329] on link "View External Url" at bounding box center [1012, 328] width 104 height 19
click at [327, 51] on span "Pause" at bounding box center [335, 52] width 37 height 19
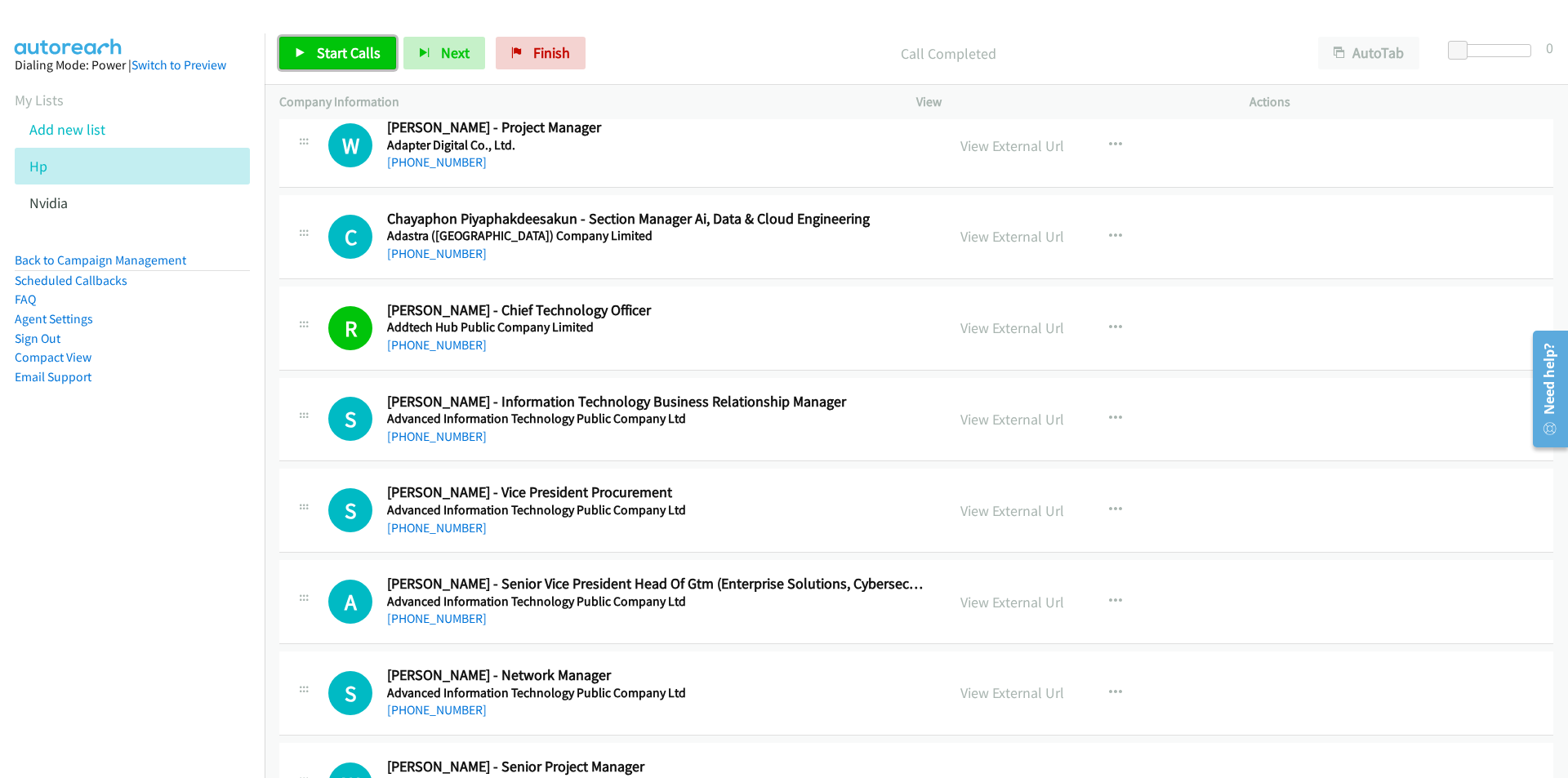
click at [343, 52] on span "Start Calls" at bounding box center [349, 52] width 64 height 19
click at [136, 611] on nav "Dialing Mode: Power | Switch to Preview My Lists Add new list Hp Nvidia Back to…" at bounding box center [132, 422] width 265 height 778
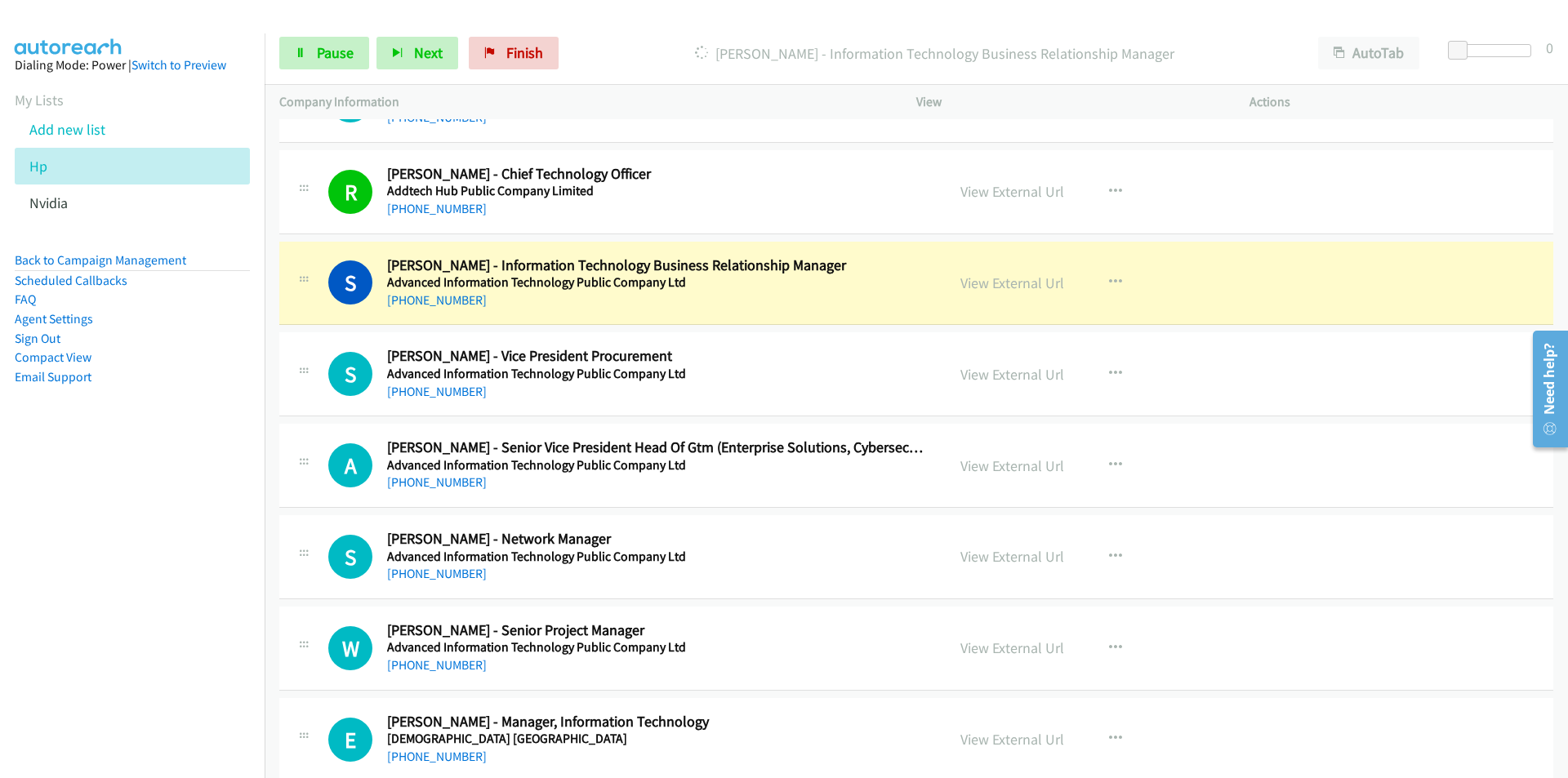
scroll to position [1878, 0]
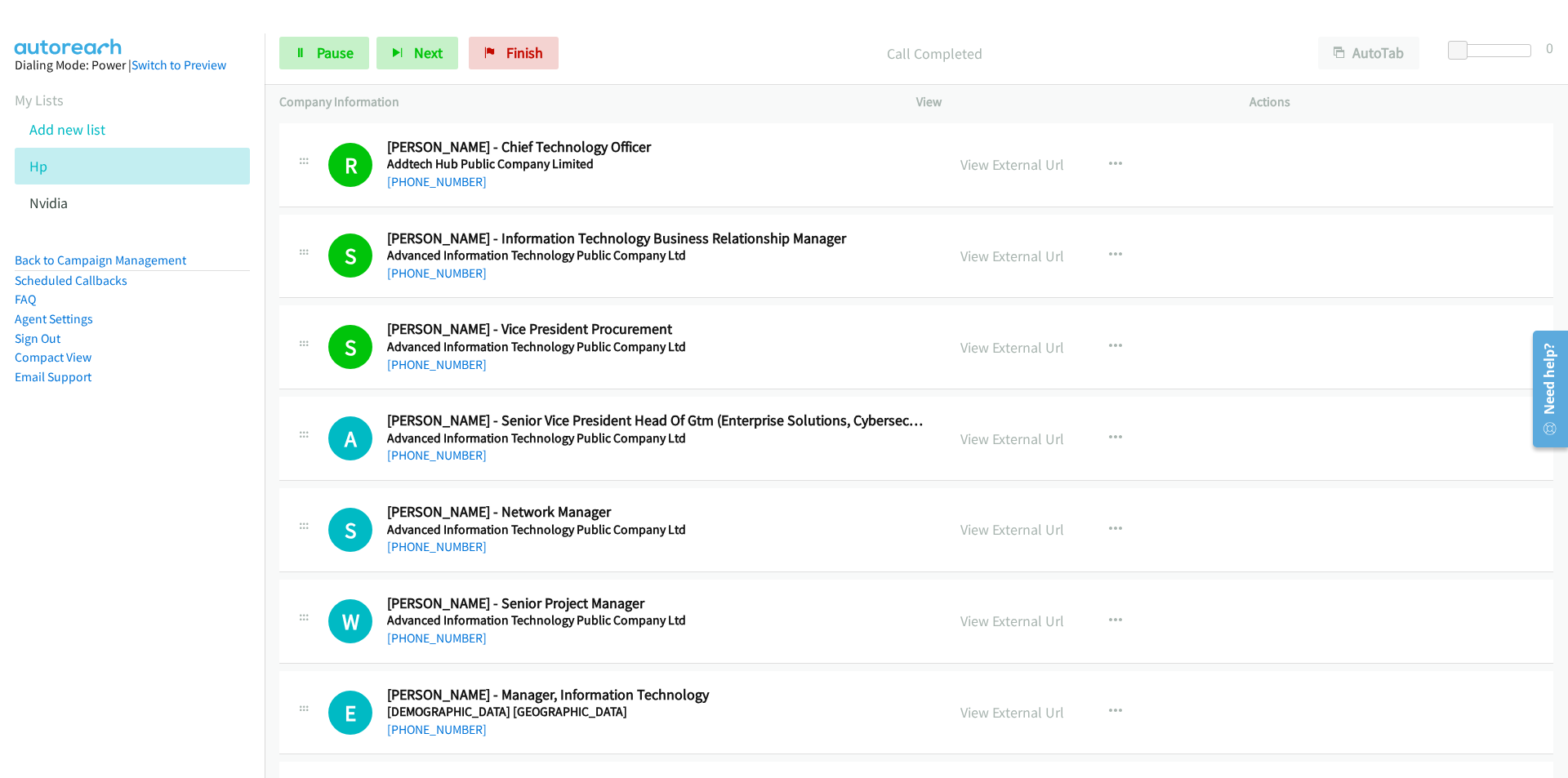
click at [178, 578] on nav "Dialing Mode: Power | Switch to Preview My Lists Add new list Hp Nvidia Back to…" at bounding box center [132, 422] width 265 height 778
click at [1036, 444] on link "View External Url" at bounding box center [1012, 439] width 104 height 19
click at [331, 54] on span "Pause" at bounding box center [335, 52] width 37 height 19
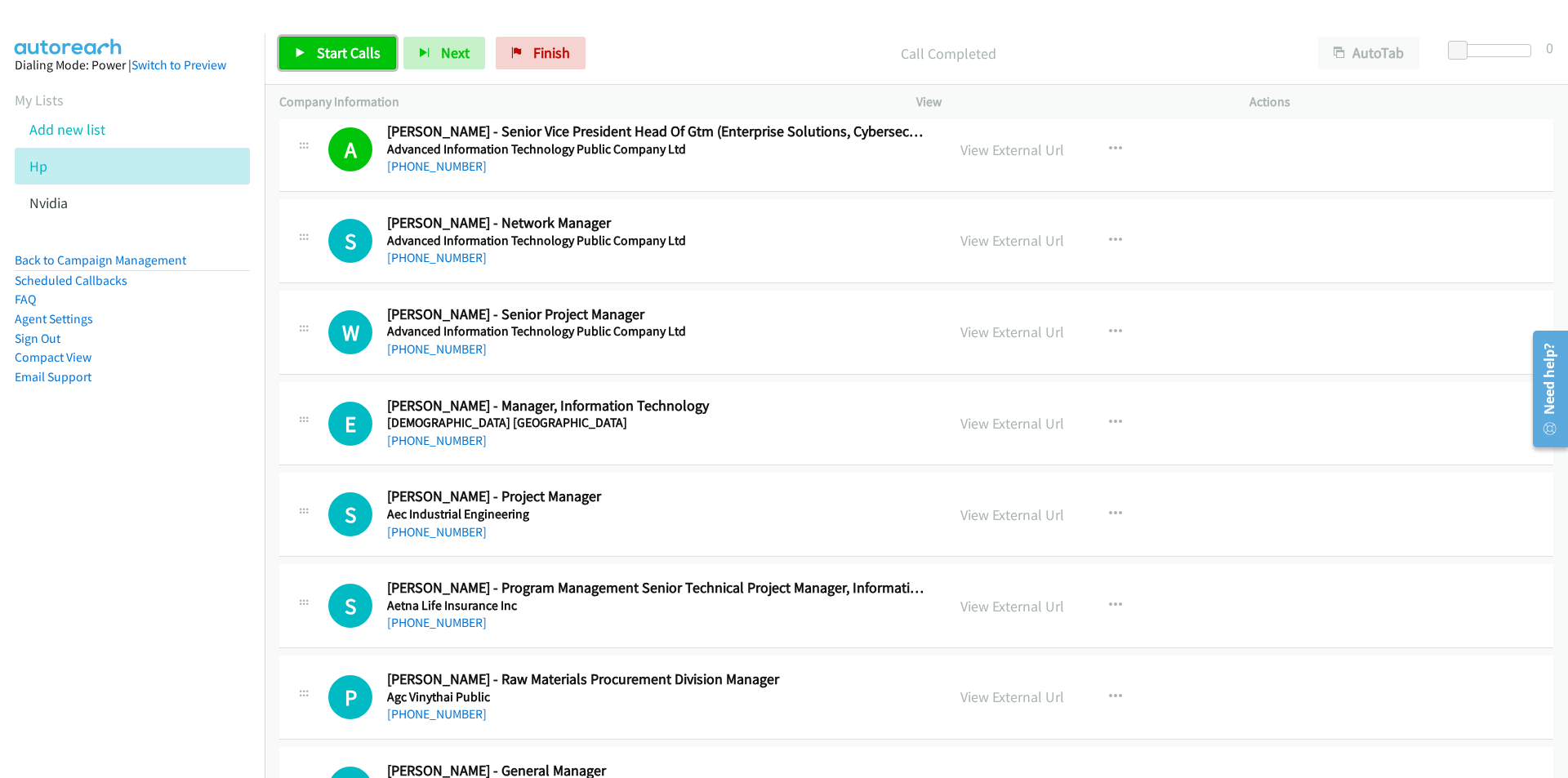
scroll to position [2204, 0]
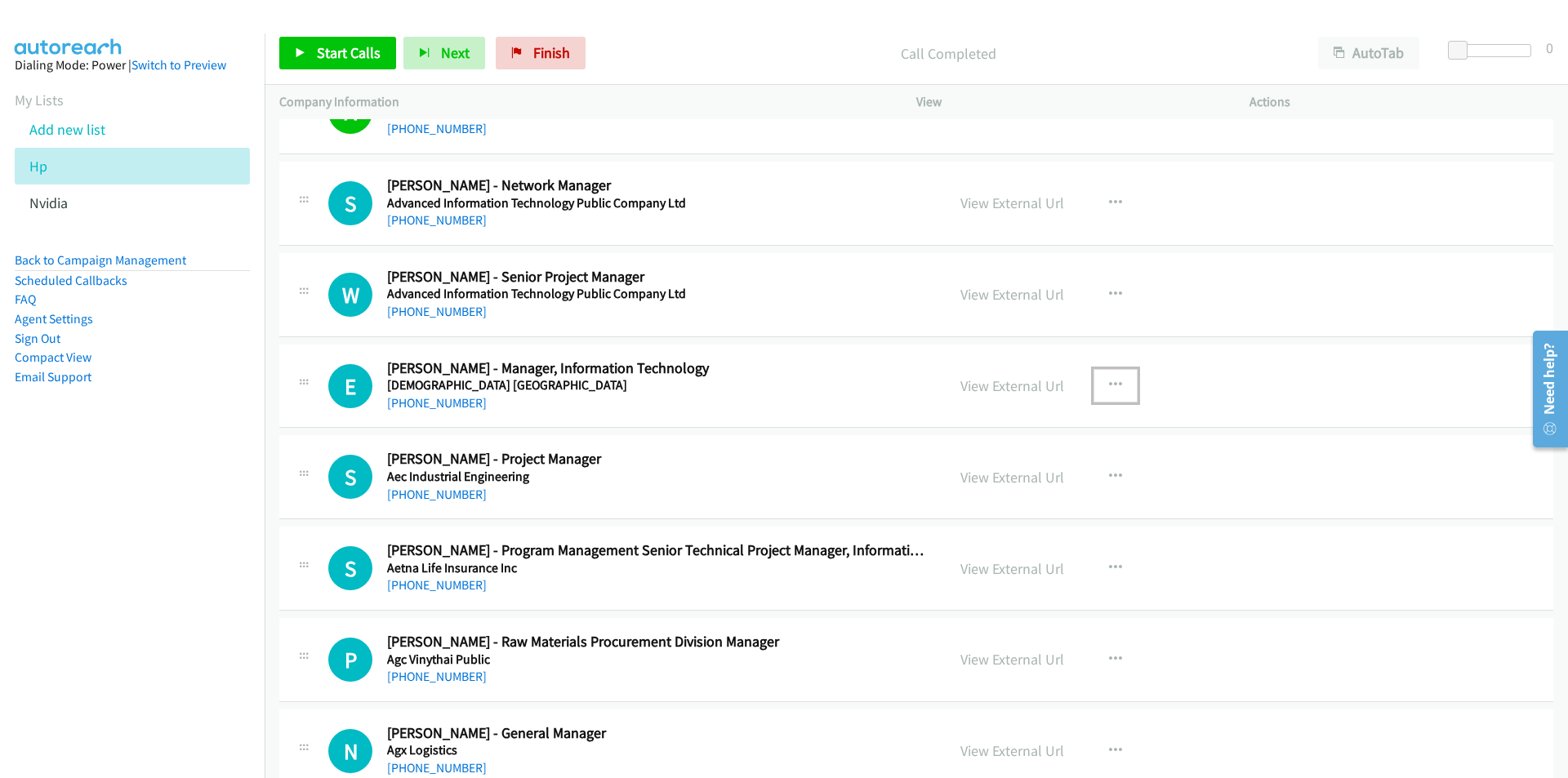
click at [1111, 384] on icon "button" at bounding box center [1115, 385] width 13 height 13
click at [1035, 493] on link "Start Calls Here" at bounding box center [1028, 492] width 217 height 32
click at [306, 49] on link "Start Calls" at bounding box center [338, 52] width 117 height 32
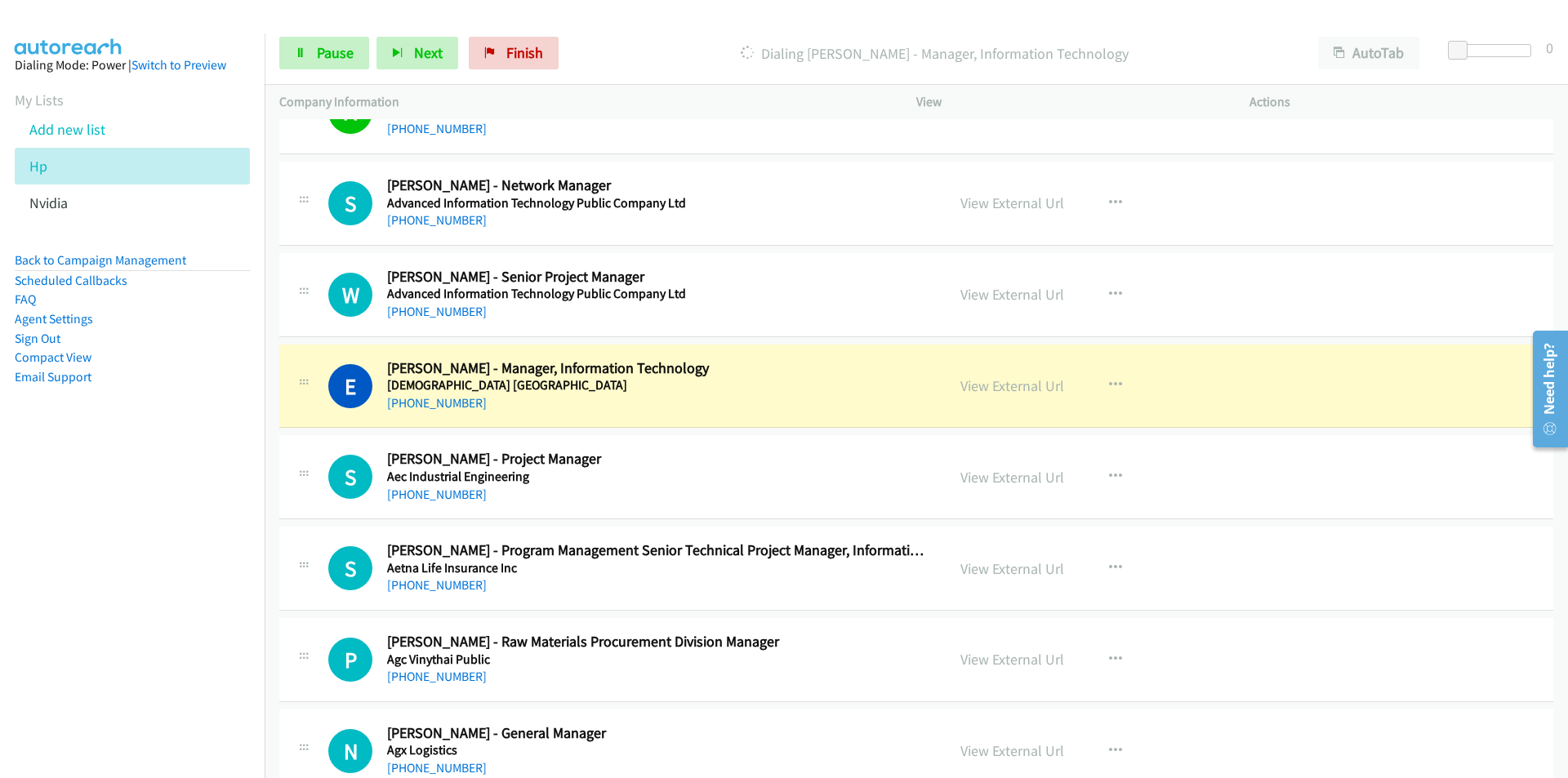
click at [161, 568] on nav "Dialing Mode: Power | Switch to Preview My Lists Add new list Hp Nvidia Back to…" at bounding box center [132, 422] width 265 height 778
click at [144, 528] on nav "Dialing Mode: Power | Switch to Preview My Lists Add new list Hp Nvidia Back to…" at bounding box center [132, 422] width 265 height 778
click at [972, 389] on link "View External Url" at bounding box center [1012, 385] width 104 height 19
drag, startPoint x: 129, startPoint y: 571, endPoint x: 116, endPoint y: 574, distance: 13.3
click at [128, 571] on nav "Dialing Mode: Power | Switch to Preview My Lists Add new list Hp Nvidia Back to…" at bounding box center [132, 422] width 265 height 778
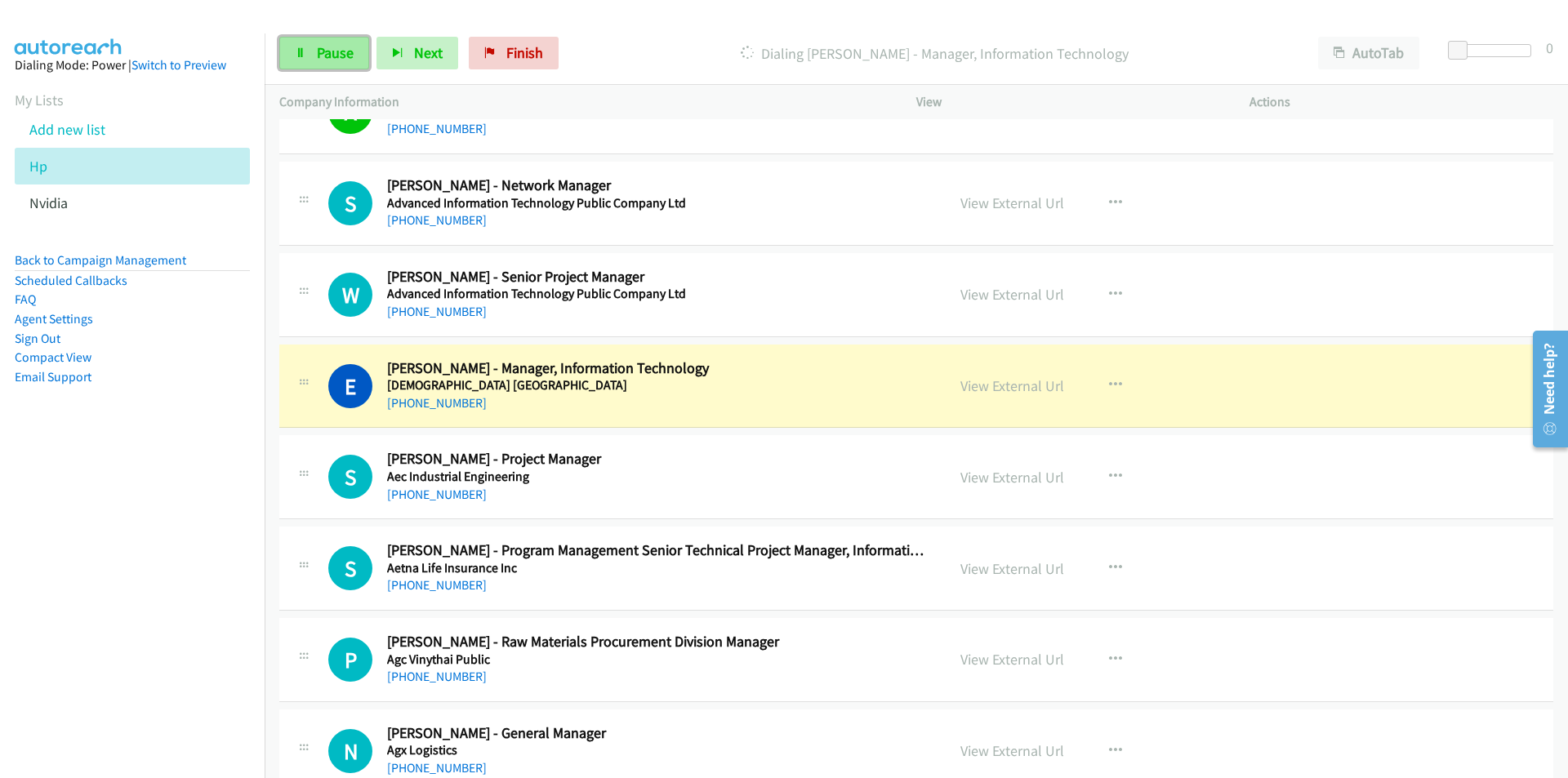
click at [334, 49] on span "Pause" at bounding box center [335, 52] width 37 height 19
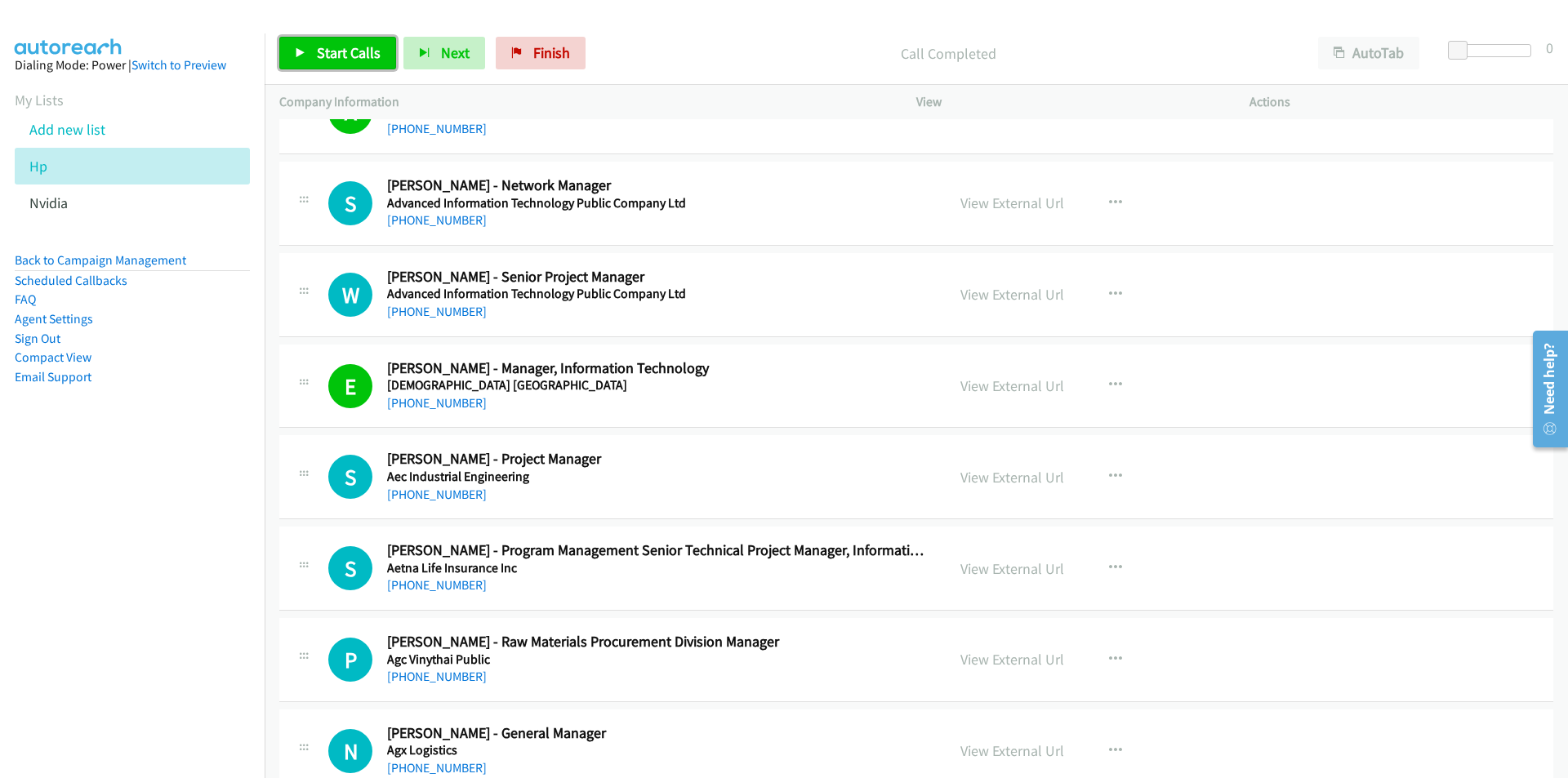
click at [317, 48] on span "Start Calls" at bounding box center [349, 52] width 64 height 19
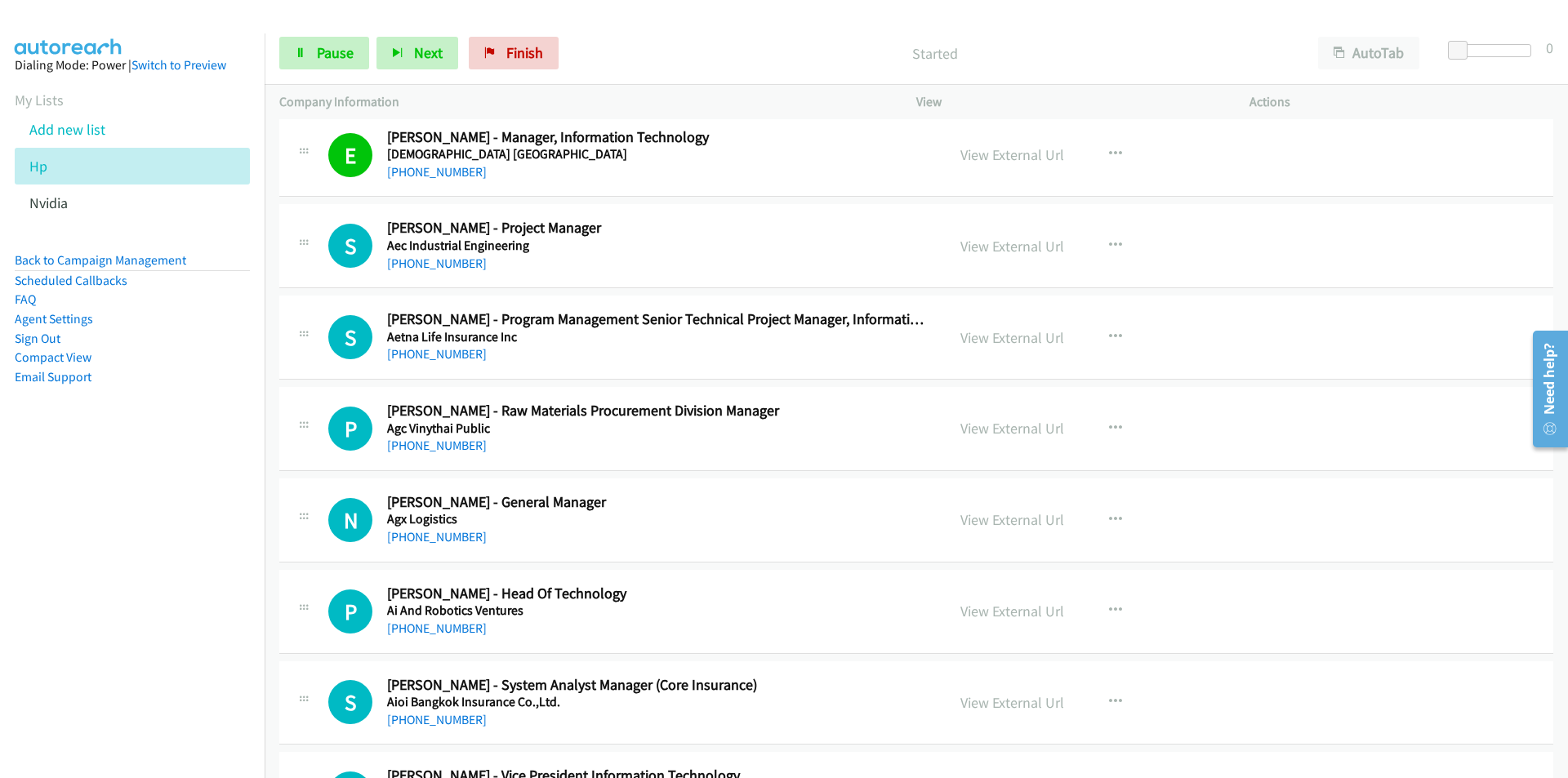
scroll to position [2449, 0]
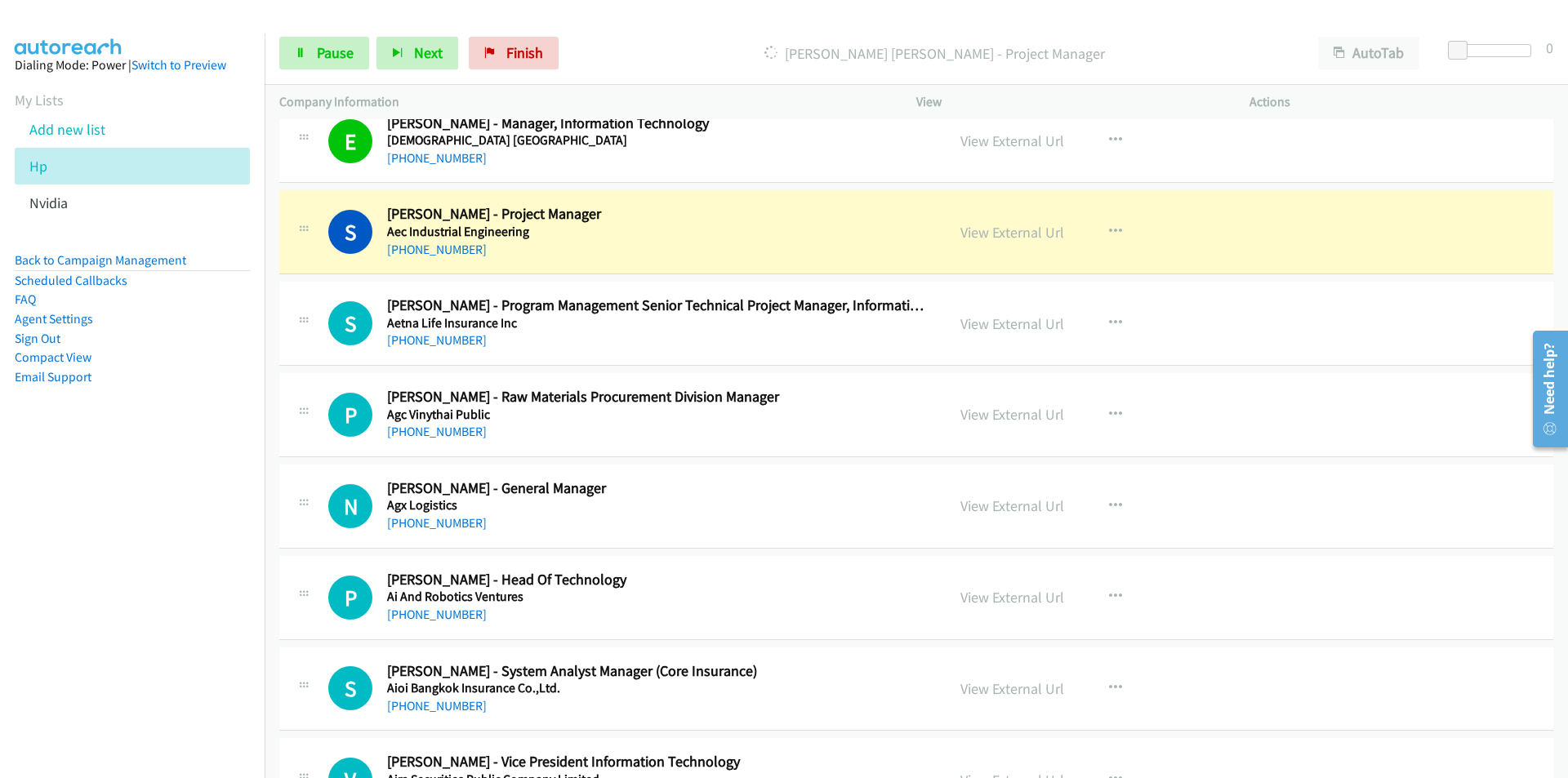
click at [135, 595] on nav "Dialing Mode: Power | Switch to Preview My Lists Add new list Hp Nvidia Back to…" at bounding box center [132, 422] width 265 height 778
click at [1010, 234] on link "View External Url" at bounding box center [1012, 232] width 104 height 19
click at [345, 51] on span "Pause" at bounding box center [335, 52] width 37 height 19
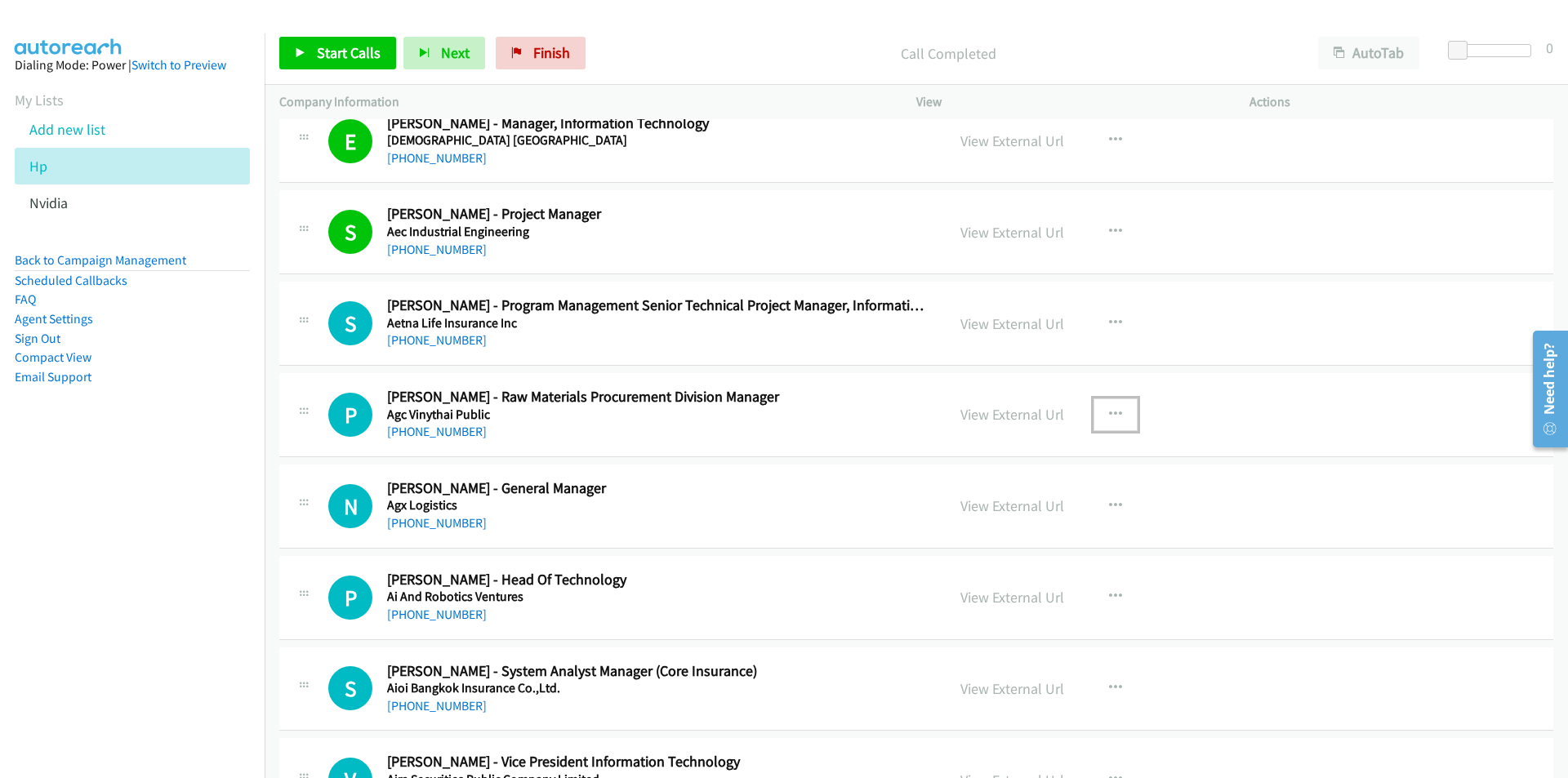
click at [1110, 410] on icon "button" at bounding box center [1115, 415] width 13 height 13
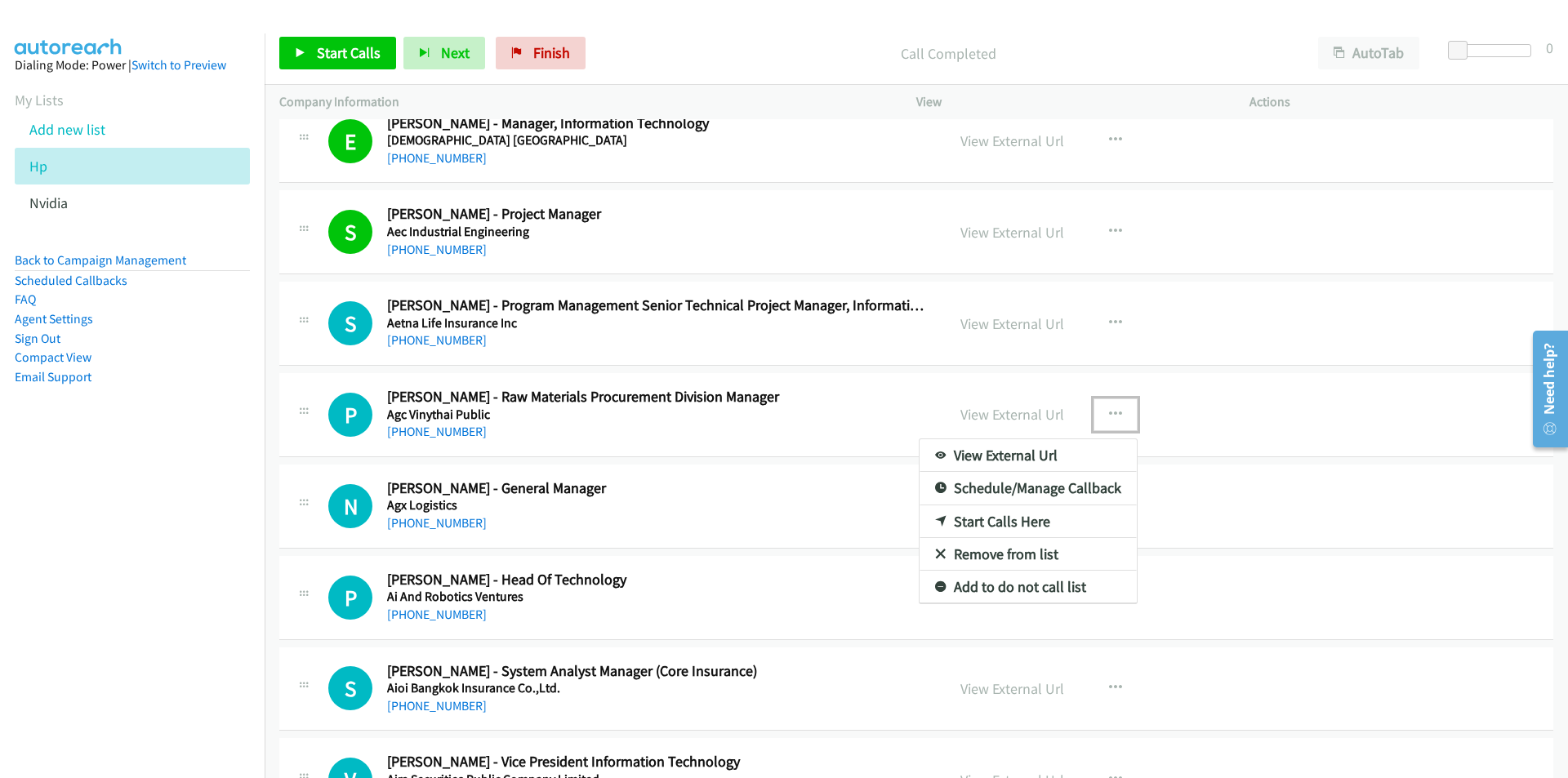
click at [995, 522] on link "Start Calls Here" at bounding box center [1028, 521] width 217 height 32
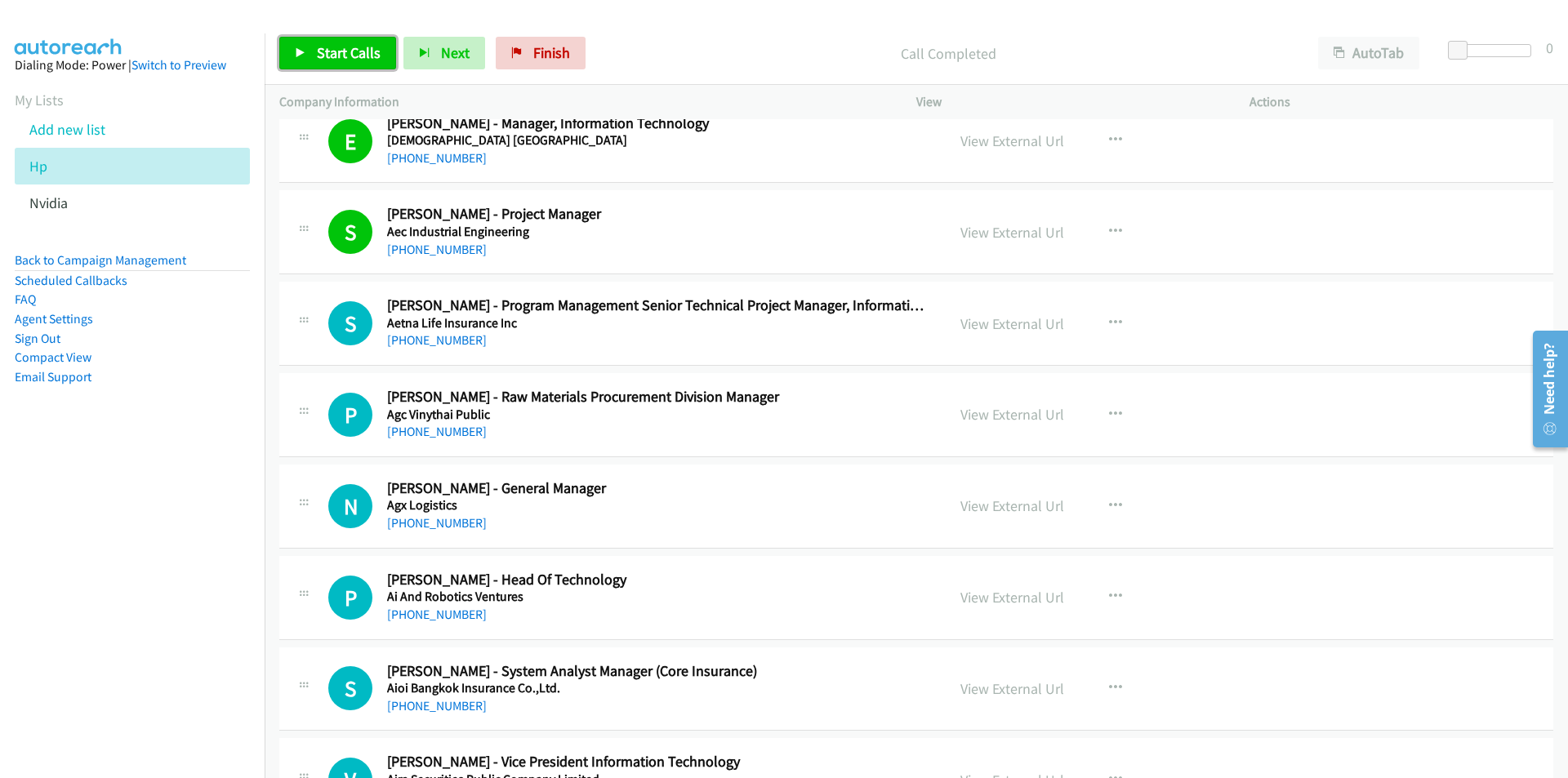
click at [334, 50] on span "Start Calls" at bounding box center [349, 52] width 64 height 19
click at [147, 571] on nav "Dialing Mode: Power | Switch to Preview My Lists Add new list Hp Nvidia Back to…" at bounding box center [132, 422] width 265 height 778
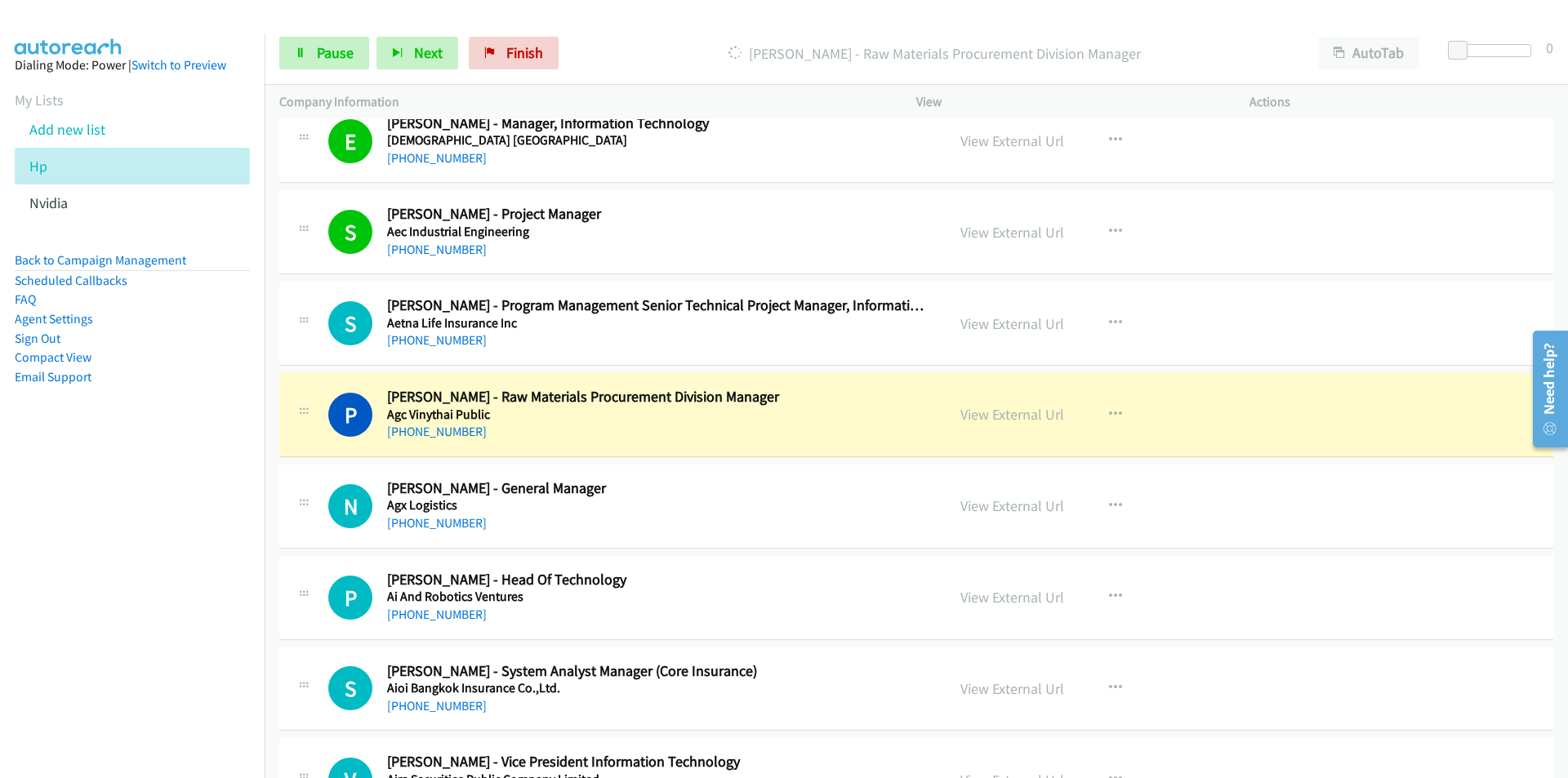
click at [196, 561] on nav "Dialing Mode: Power | Switch to Preview My Lists Add new list Hp Nvidia Back to…" at bounding box center [132, 422] width 265 height 778
click at [1033, 409] on link "View External Url" at bounding box center [1012, 414] width 104 height 19
click at [341, 53] on span "Pause" at bounding box center [335, 52] width 37 height 19
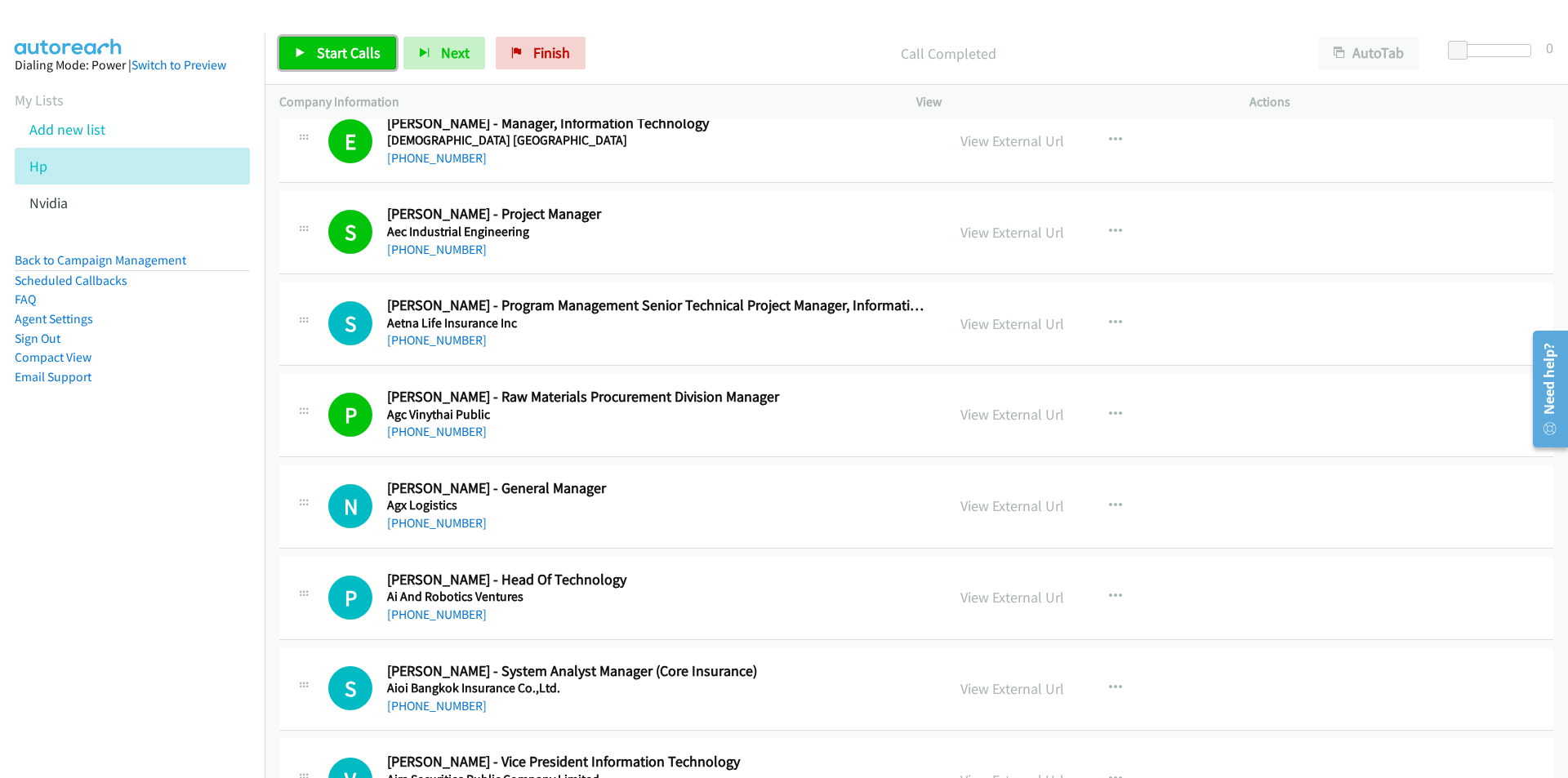
click at [321, 41] on link "Start Calls" at bounding box center [338, 52] width 117 height 32
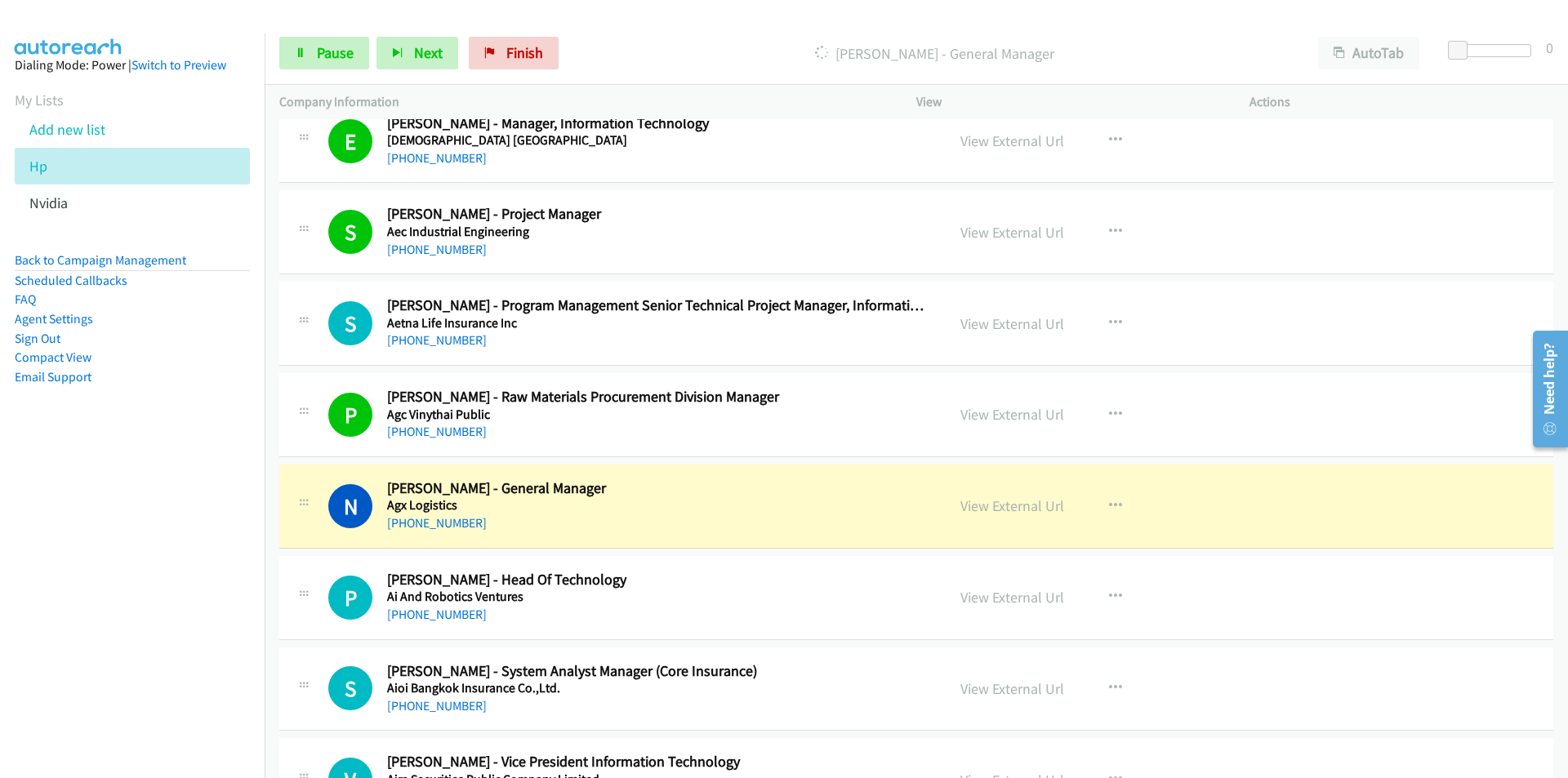
click at [201, 593] on nav "Dialing Mode: Power | Switch to Preview My Lists Add new list Hp Nvidia Back to…" at bounding box center [132, 422] width 265 height 778
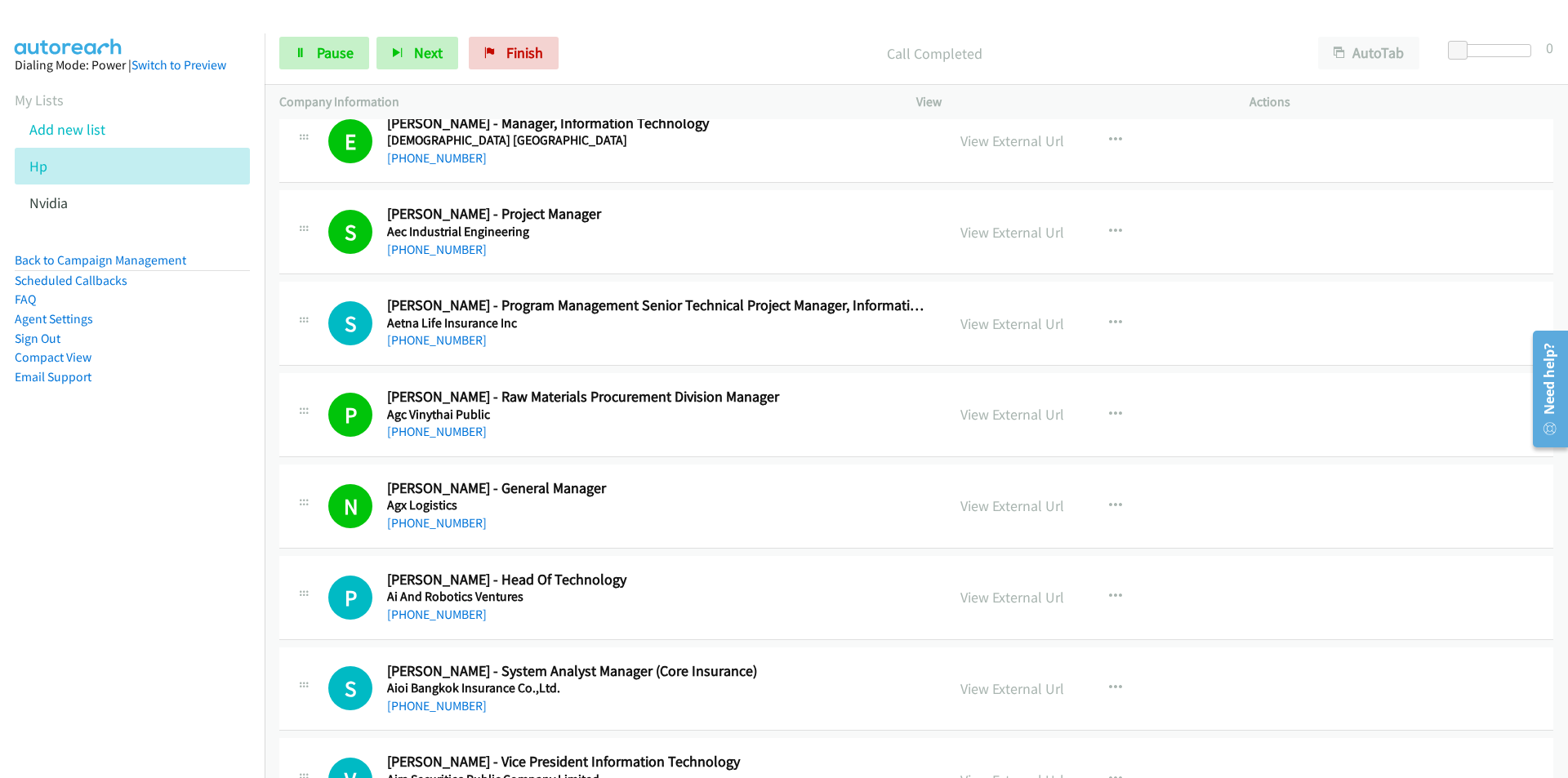
click at [186, 602] on nav "Dialing Mode: Power | Switch to Preview My Lists Add new list Hp Nvidia Back to…" at bounding box center [132, 422] width 265 height 778
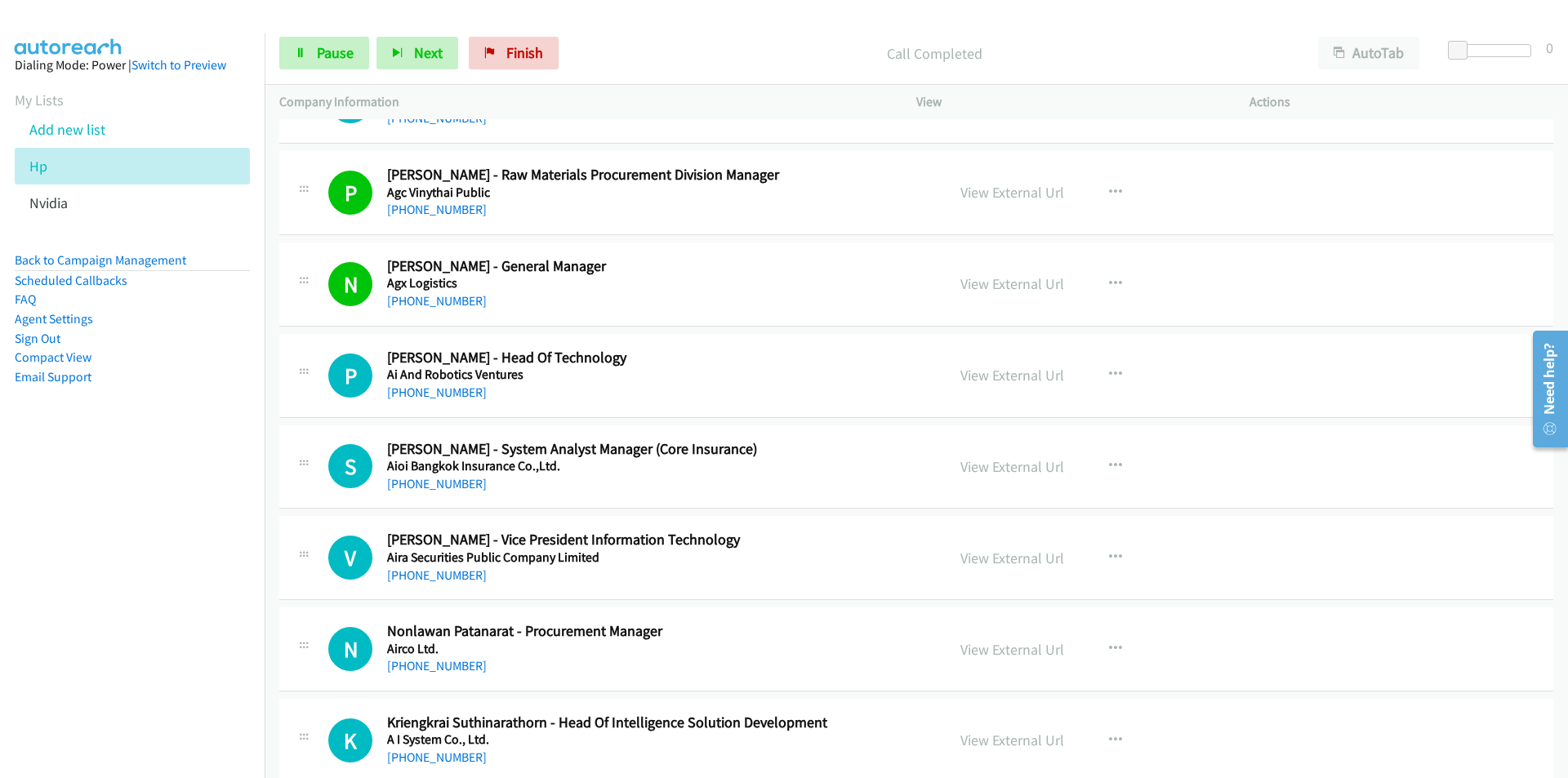
scroll to position [2694, 0]
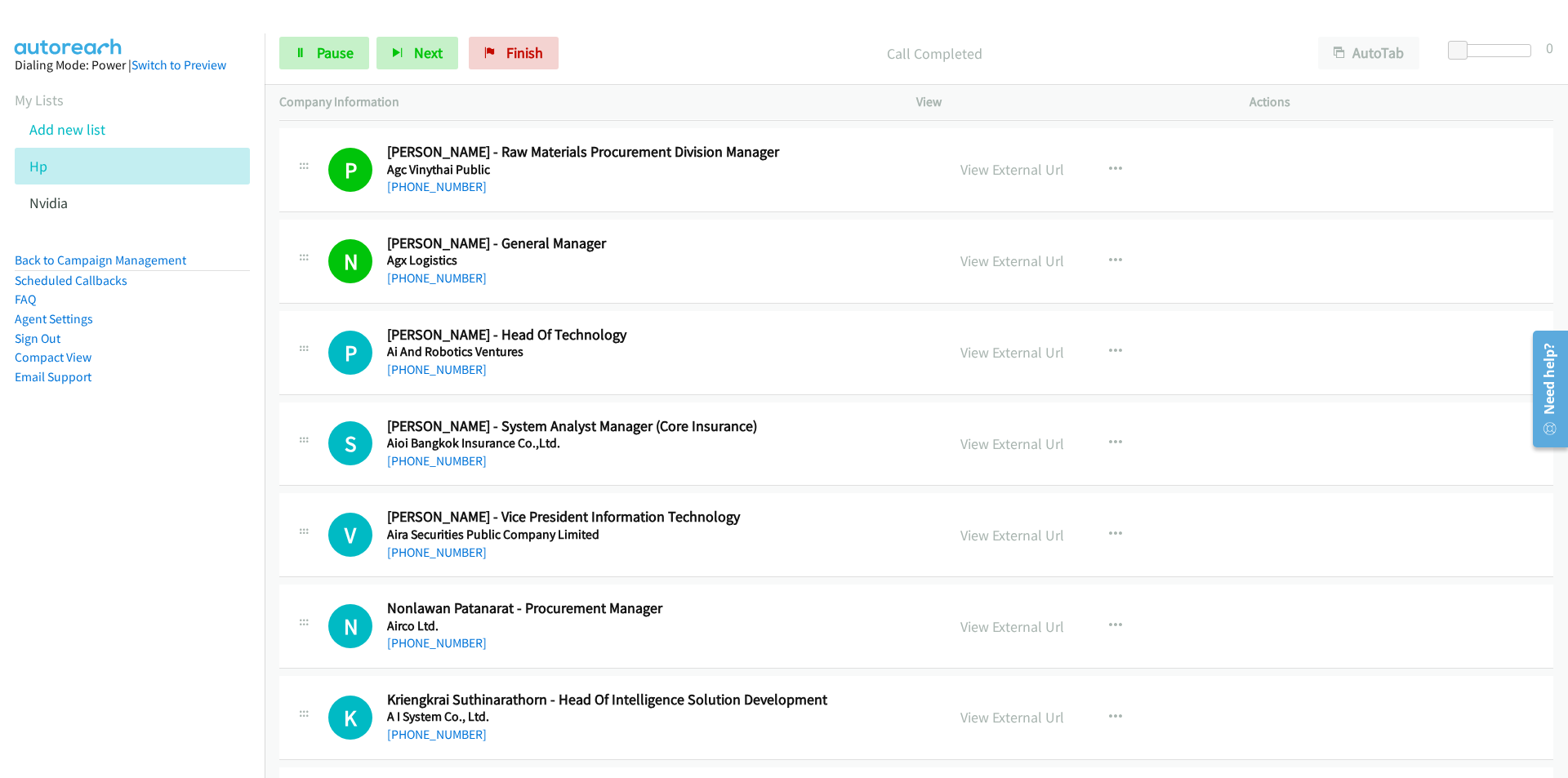
click at [135, 528] on nav "Dialing Mode: Power | Switch to Preview My Lists Add new list Hp Nvidia Back to…" at bounding box center [132, 422] width 265 height 778
click at [318, 65] on link "Pause" at bounding box center [325, 52] width 90 height 32
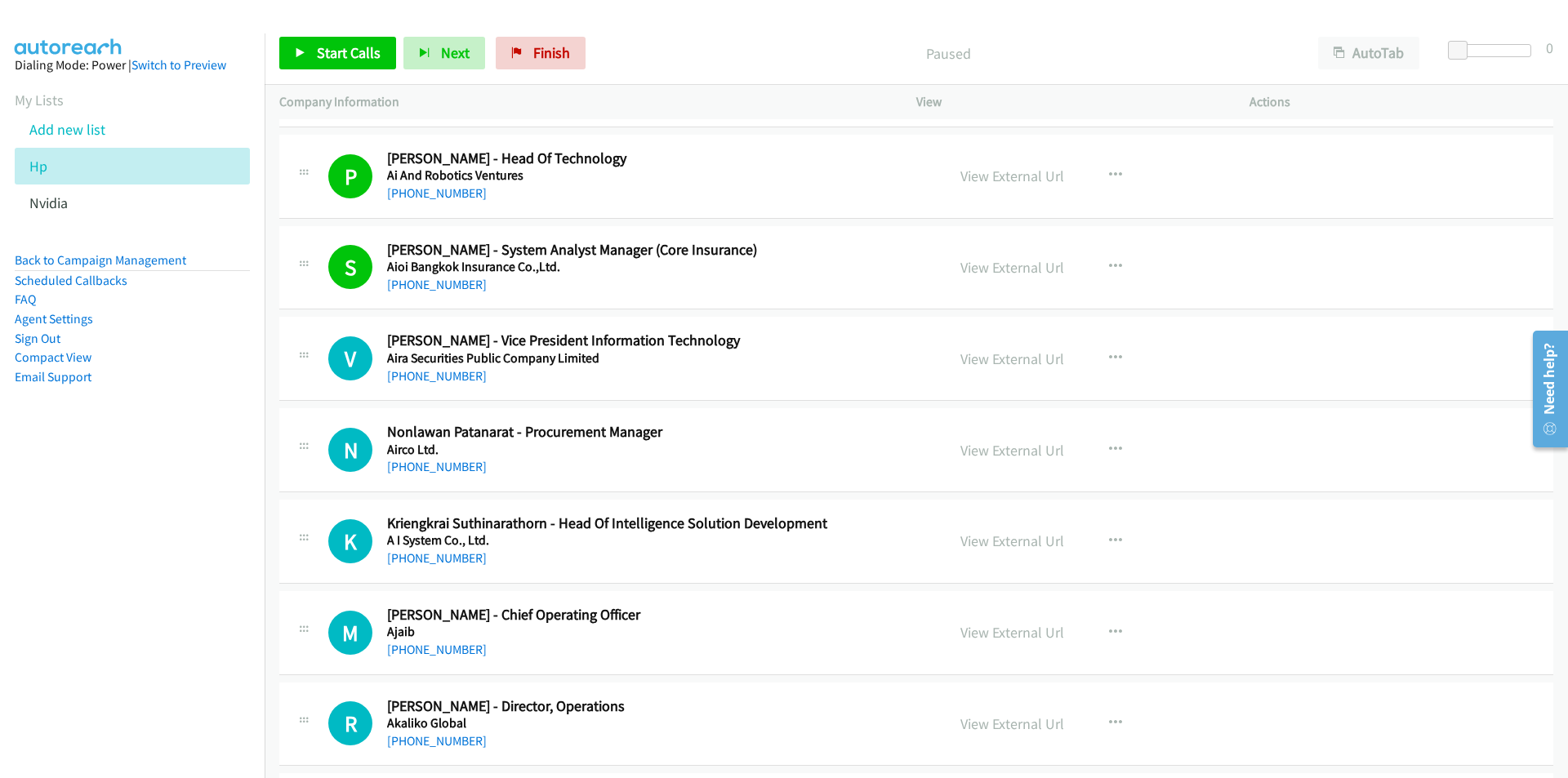
scroll to position [2939, 0]
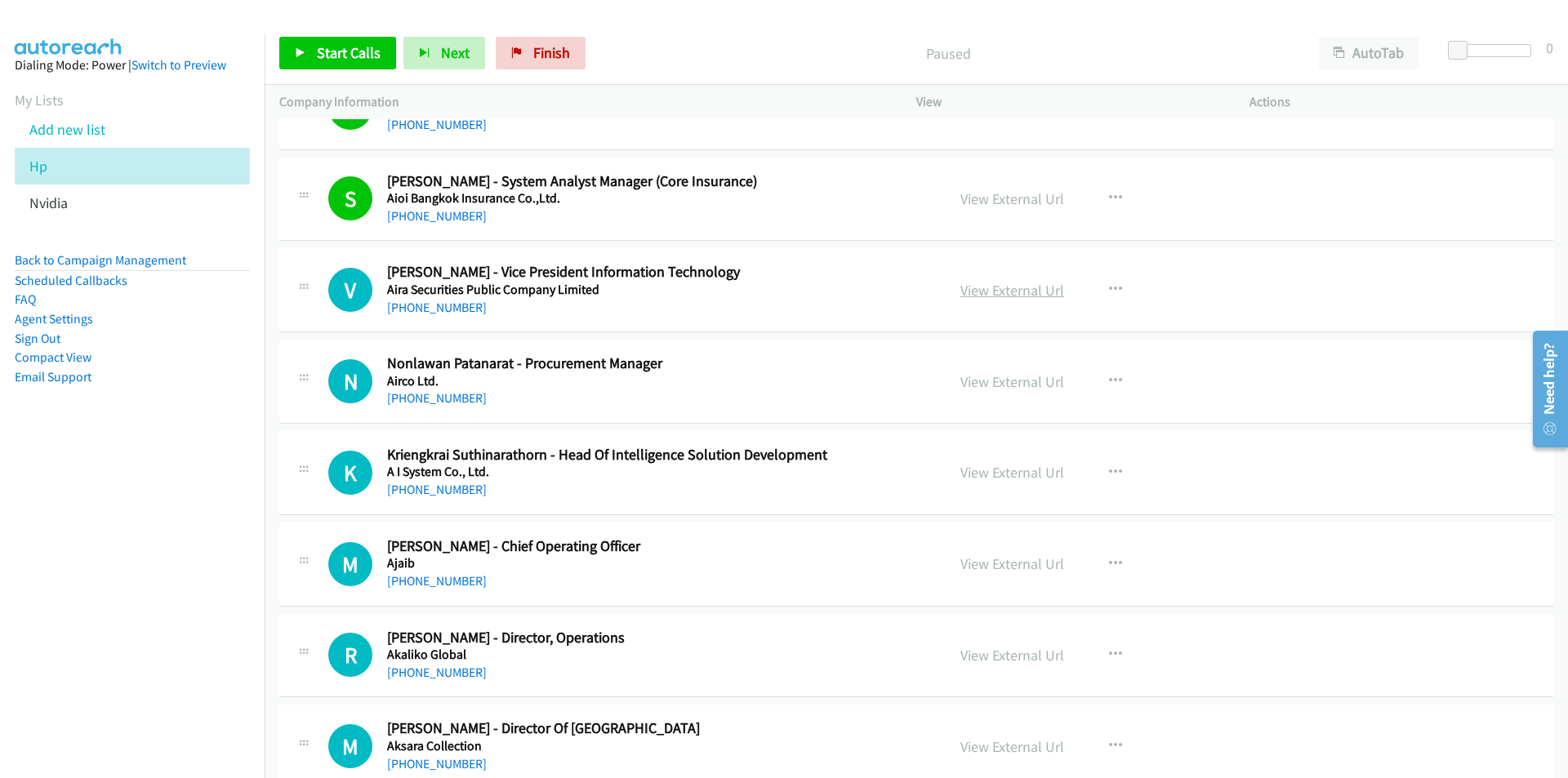
click at [1015, 295] on link "View External Url" at bounding box center [1012, 290] width 104 height 19
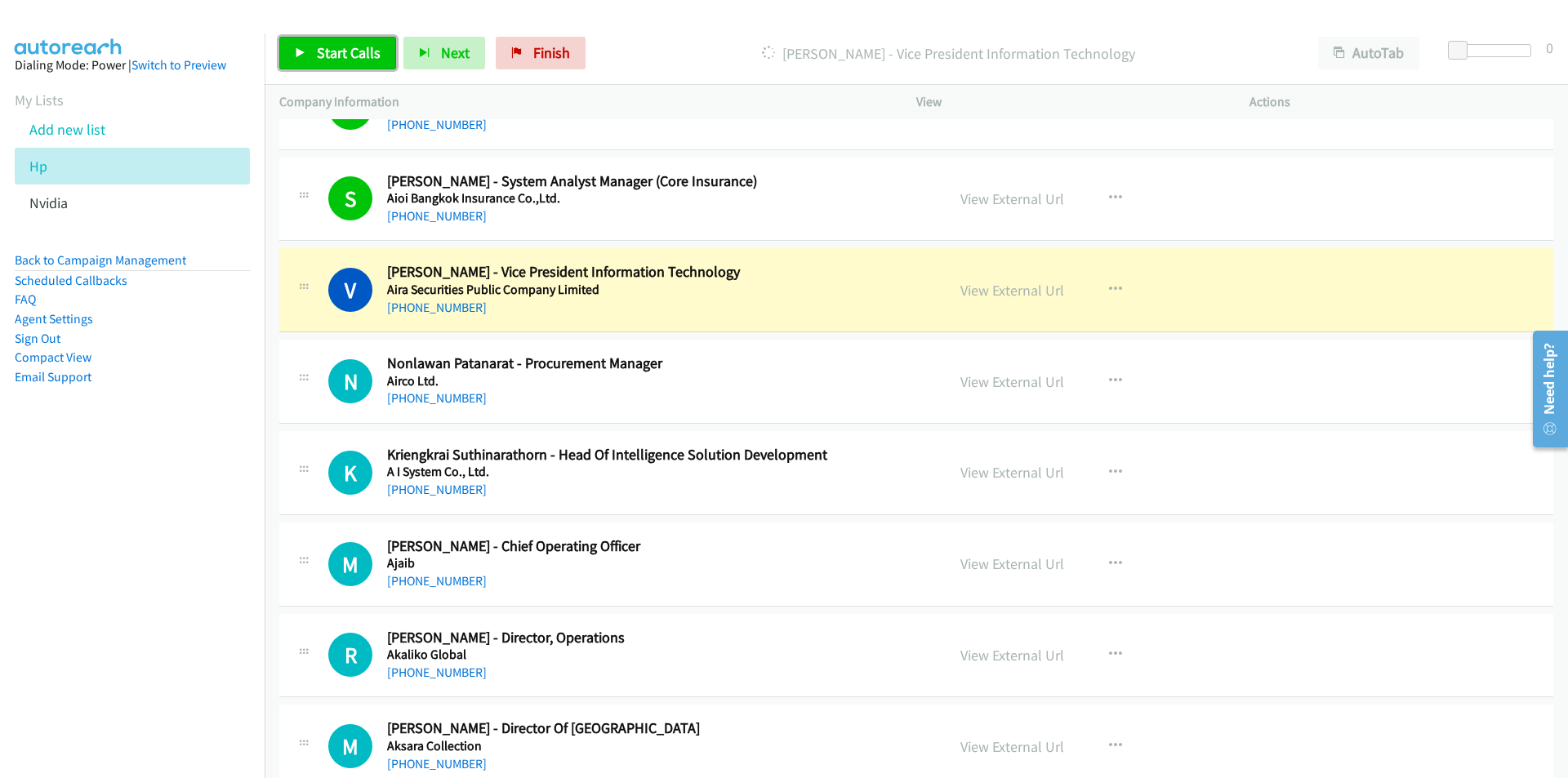
click at [357, 57] on span "Start Calls" at bounding box center [349, 52] width 64 height 19
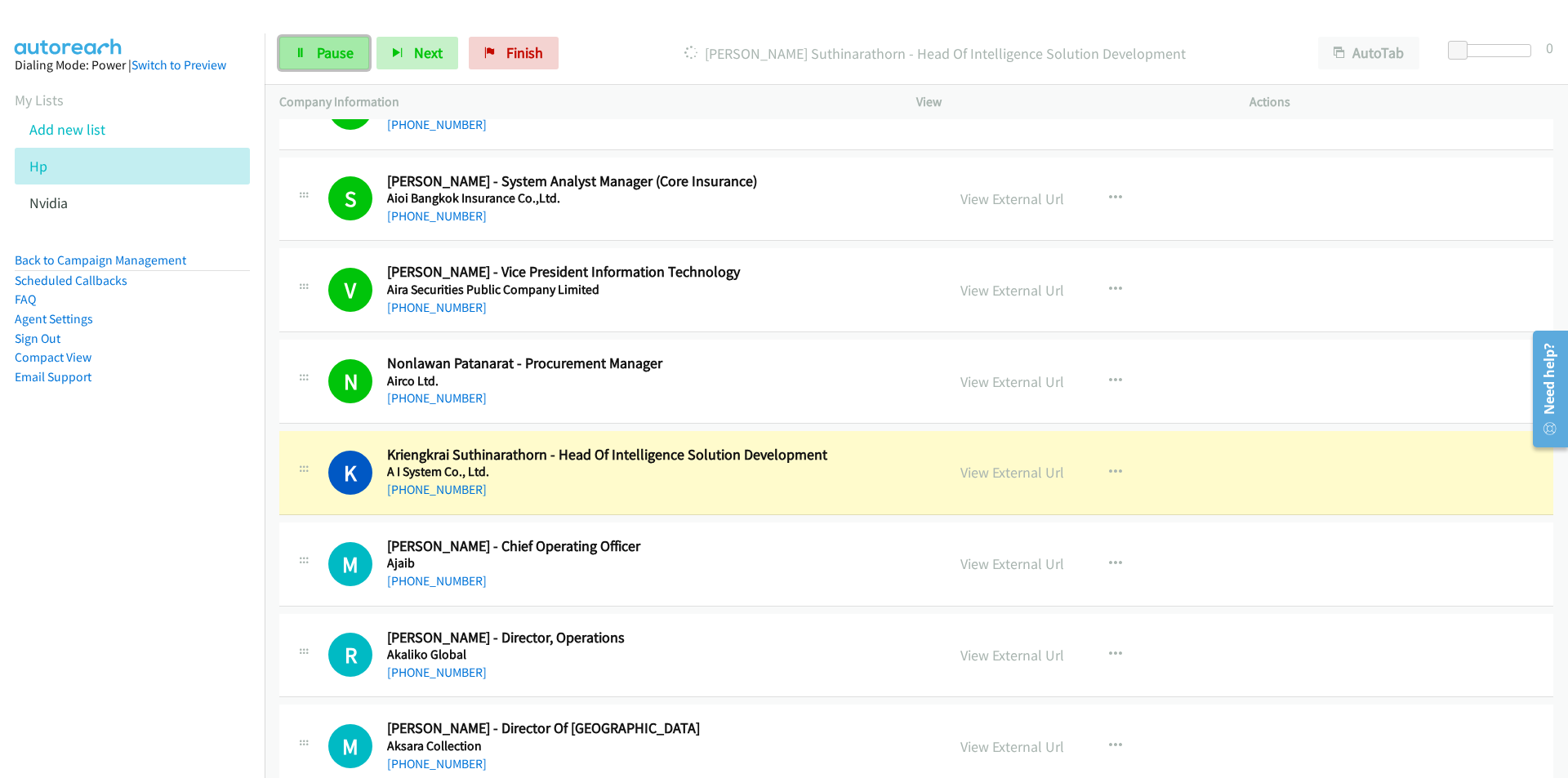
click at [337, 49] on span "Pause" at bounding box center [335, 52] width 37 height 19
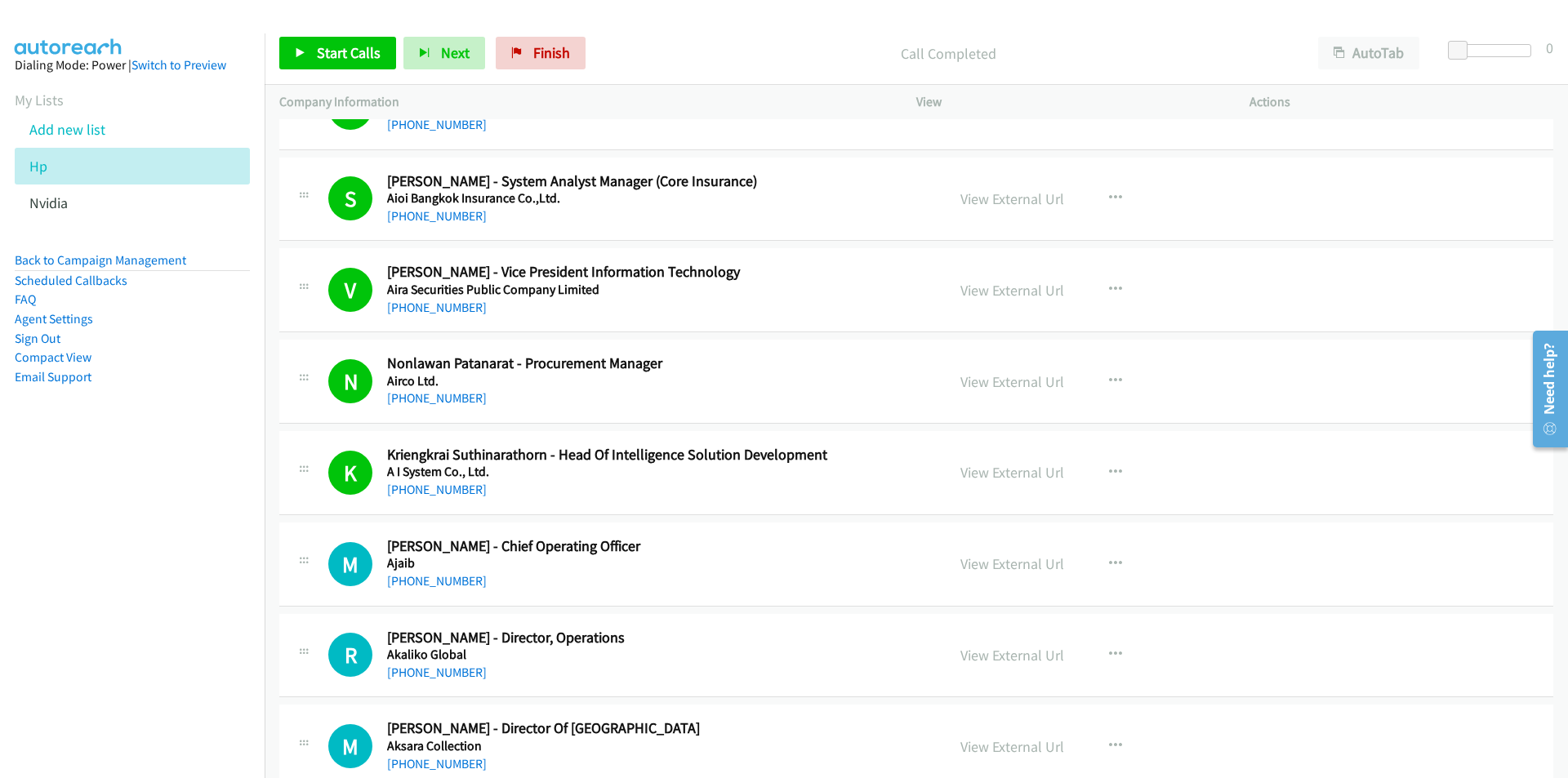
click at [236, 528] on nav "Dialing Mode: Power | Switch to Preview My Lists Add new list Hp Nvidia Back to…" at bounding box center [132, 422] width 265 height 778
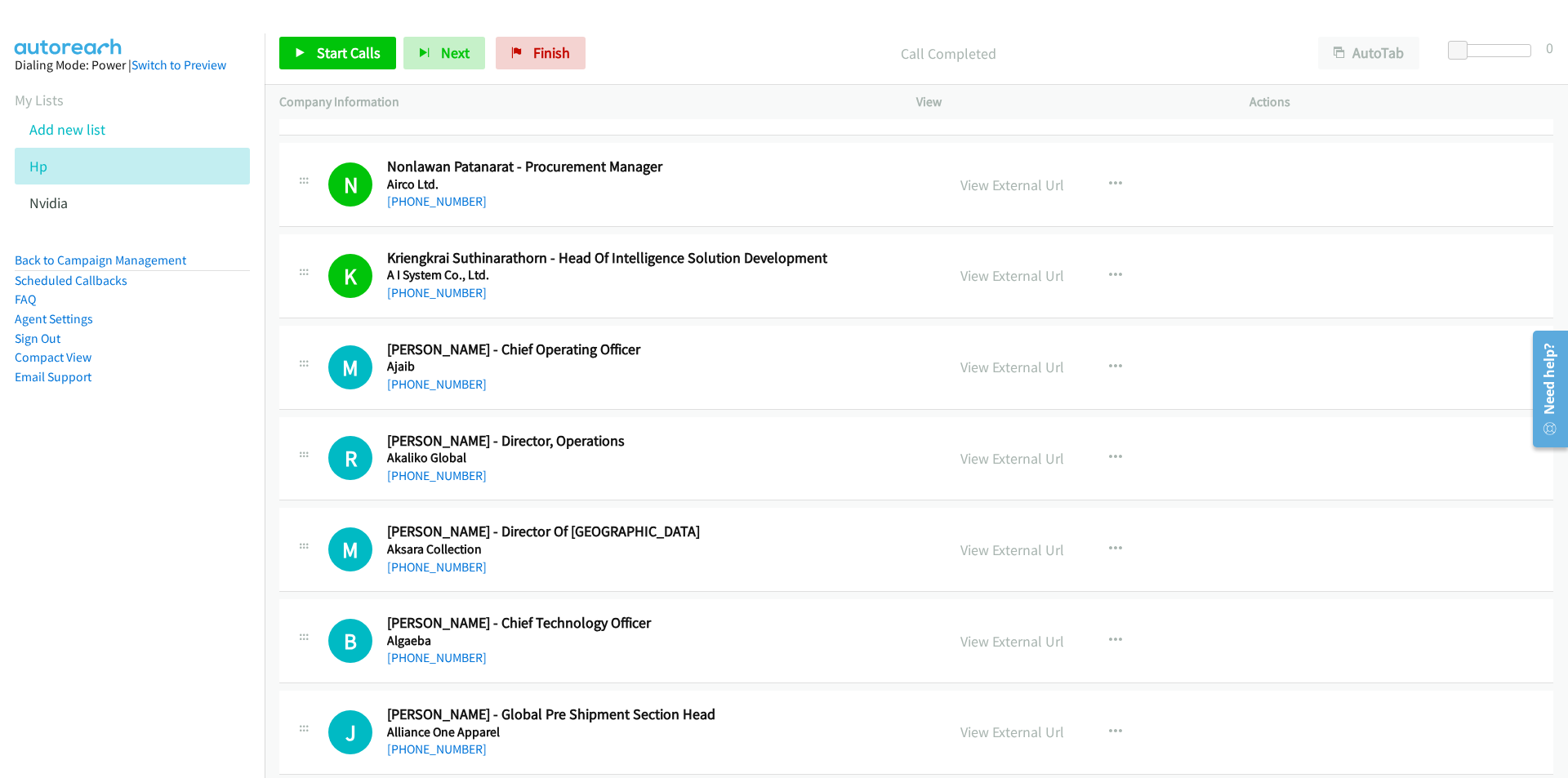
scroll to position [3265, 0]
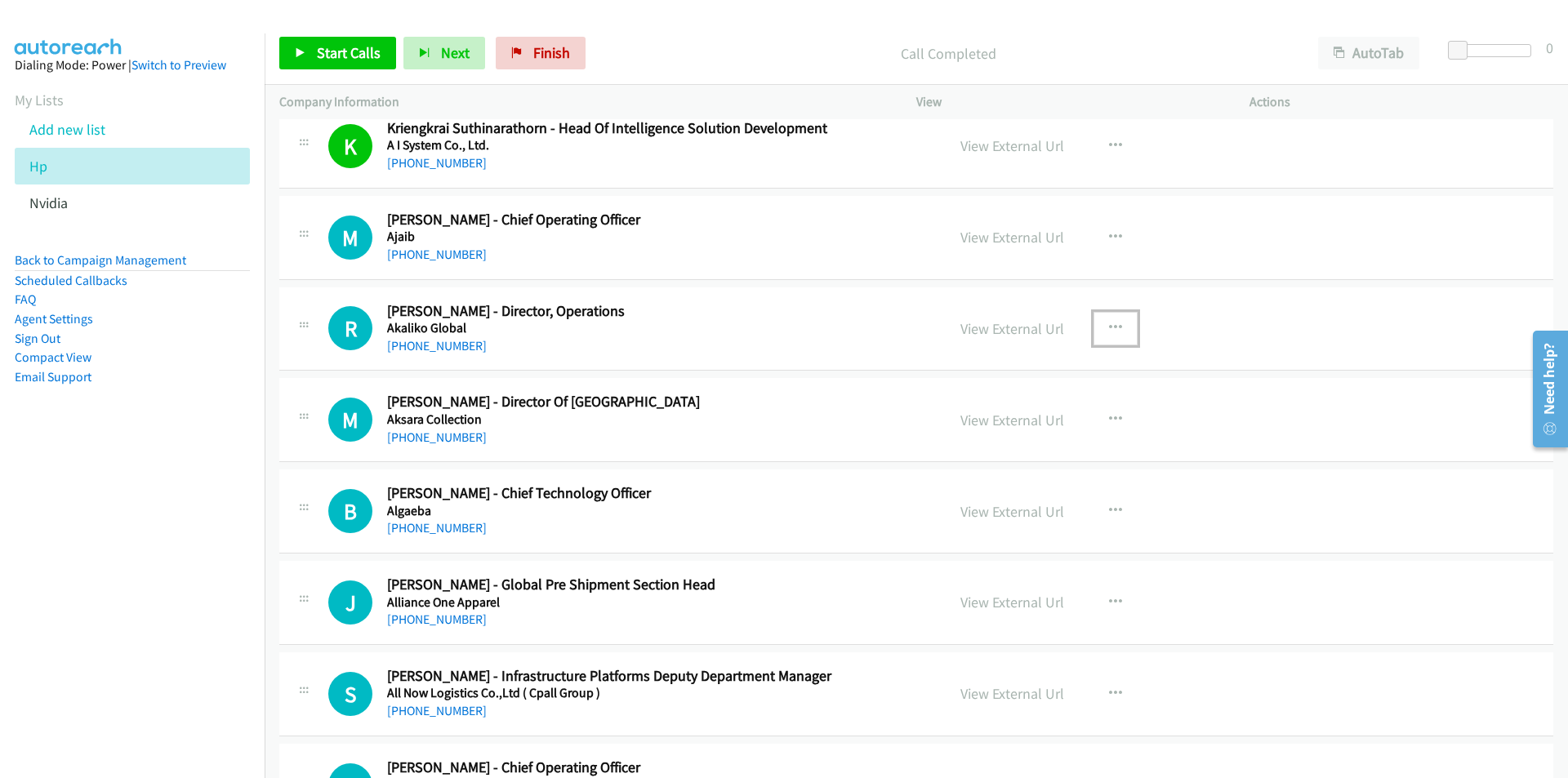
click at [1109, 325] on icon "button" at bounding box center [1115, 329] width 13 height 13
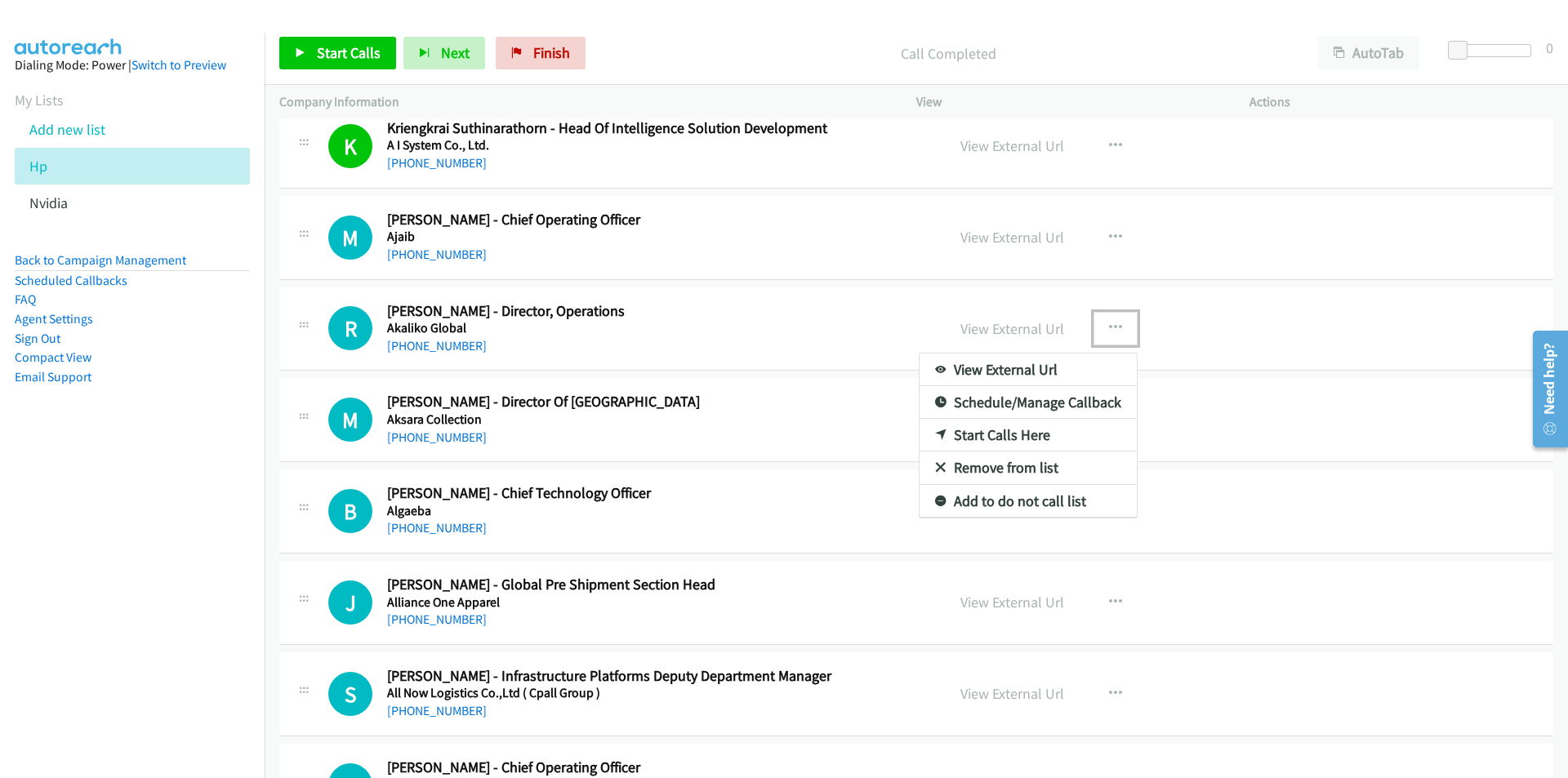
click at [1016, 434] on link "Start Calls Here" at bounding box center [1028, 434] width 217 height 32
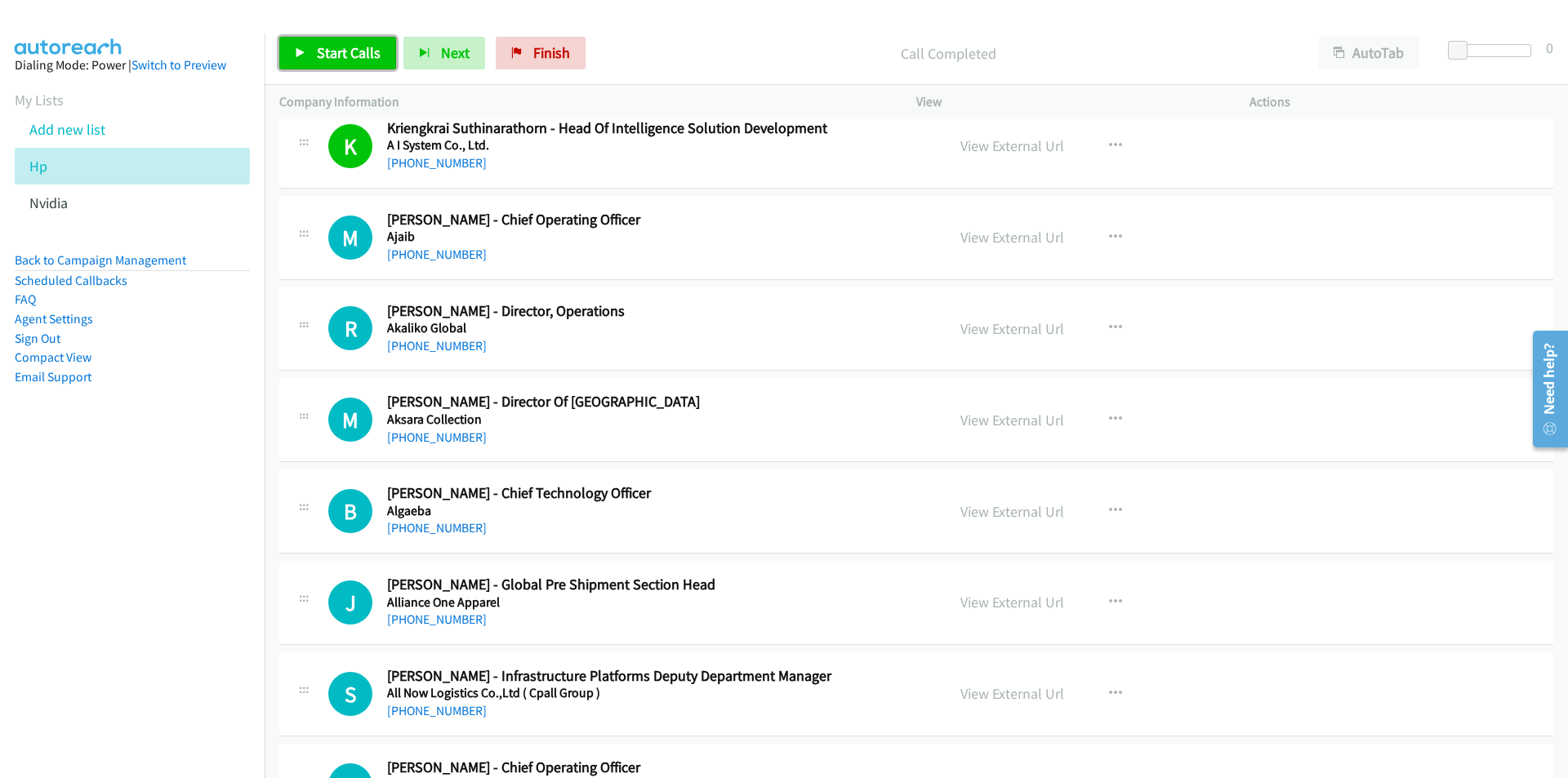
click at [336, 48] on span "Start Calls" at bounding box center [349, 52] width 64 height 19
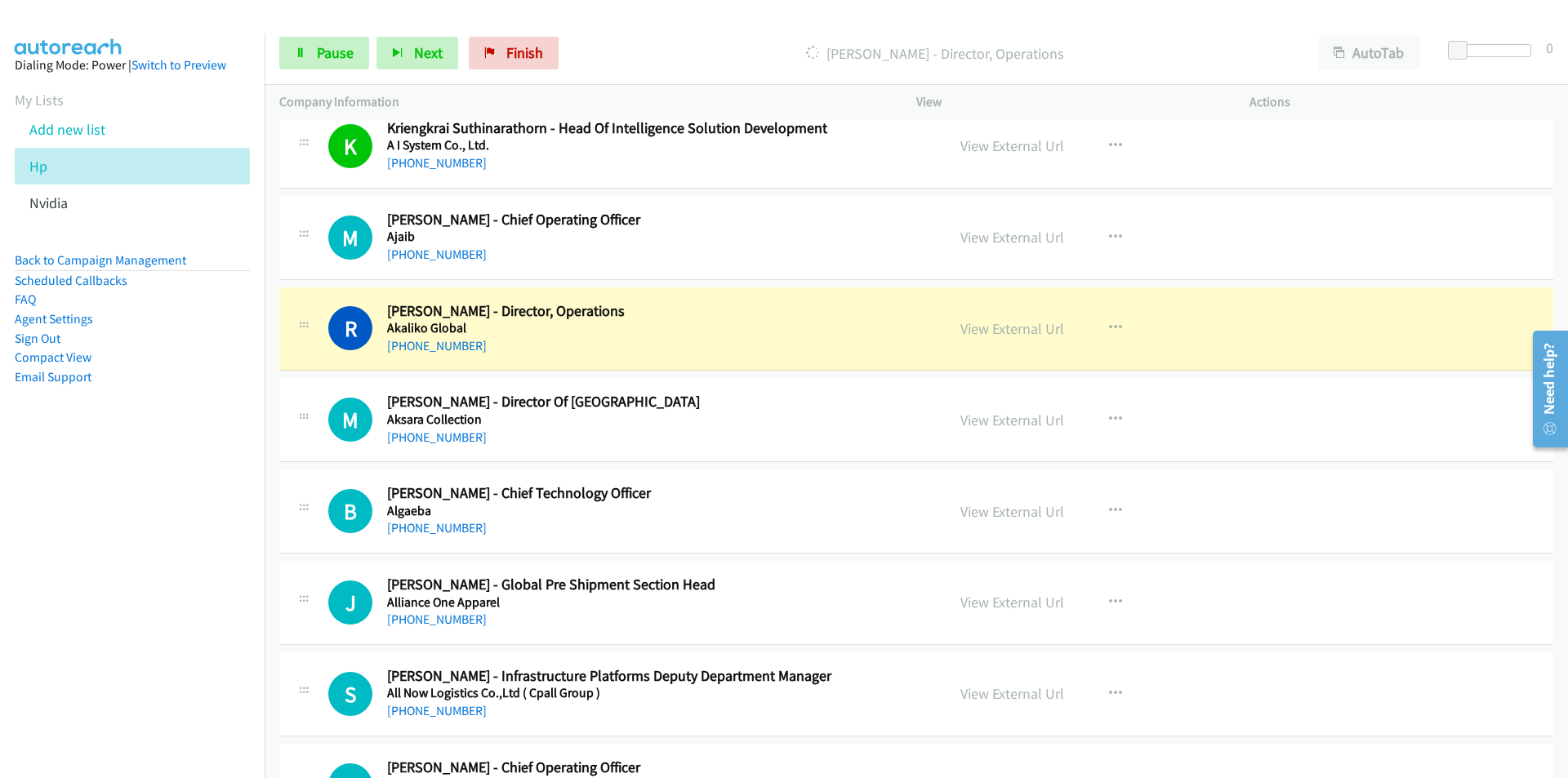
click at [108, 552] on nav "Dialing Mode: Power | Switch to Preview My Lists Add new list Hp Nvidia Back to…" at bounding box center [132, 422] width 265 height 778
click at [1109, 416] on icon "button" at bounding box center [1115, 419] width 13 height 13
click at [203, 553] on nav "Dialing Mode: Power | Switch to Preview My Lists Add new list Hp Nvidia Back to…" at bounding box center [132, 422] width 265 height 778
click at [1271, 417] on div at bounding box center [784, 389] width 1568 height 778
click at [188, 492] on nav "Dialing Mode: Power | Switch to Preview My Lists Add new list Hp Nvidia Back to…" at bounding box center [132, 422] width 265 height 778
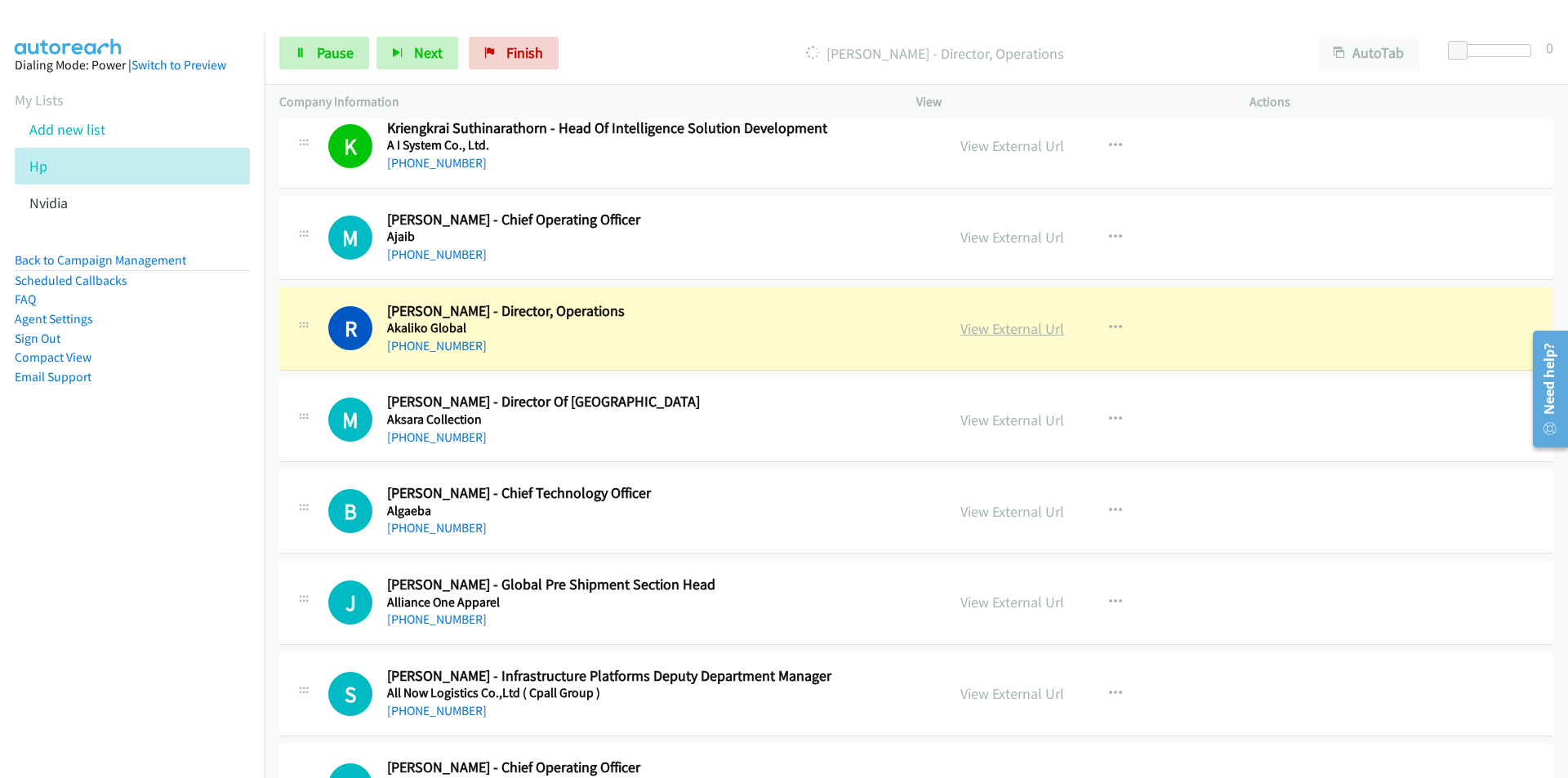
click at [1008, 328] on link "View External Url" at bounding box center [1012, 329] width 104 height 19
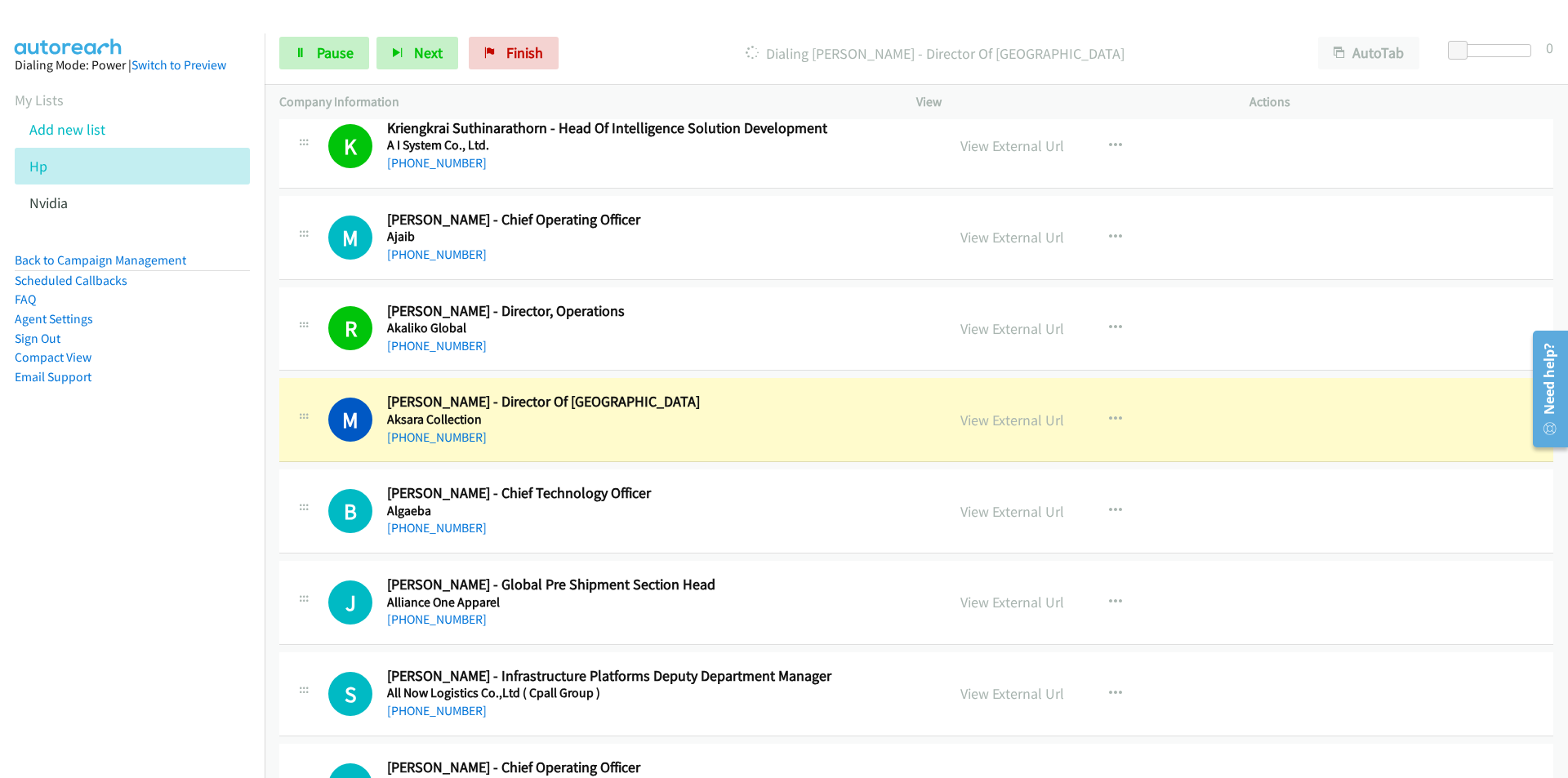
click at [183, 568] on nav "Dialing Mode: Power | Switch to Preview My Lists Add new list Hp Nvidia Back to…" at bounding box center [132, 422] width 265 height 778
click at [1025, 417] on link "View External Url" at bounding box center [1012, 420] width 104 height 19
click at [326, 47] on span "Pause" at bounding box center [335, 52] width 37 height 19
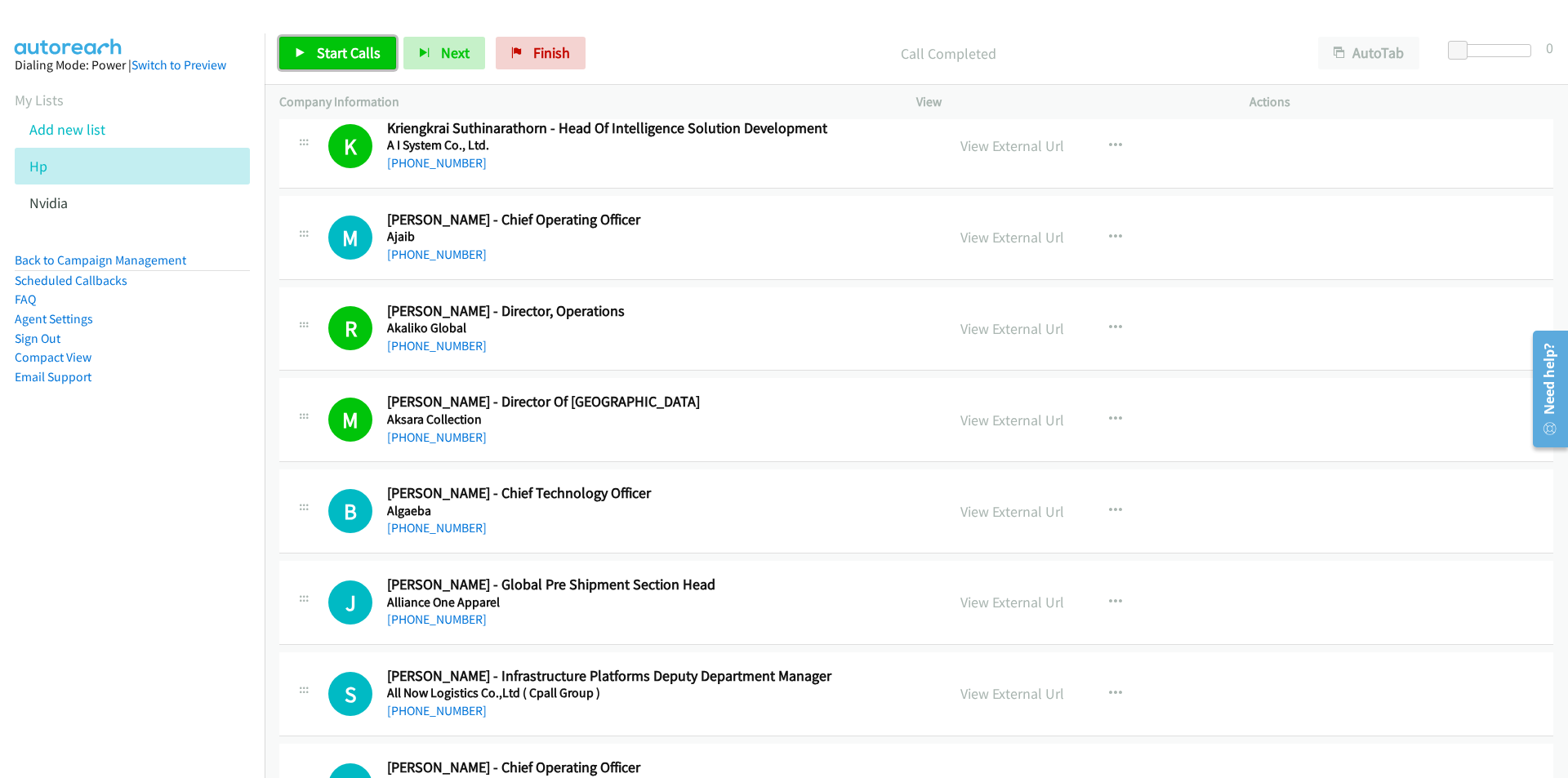
click at [338, 48] on span "Start Calls" at bounding box center [349, 52] width 64 height 19
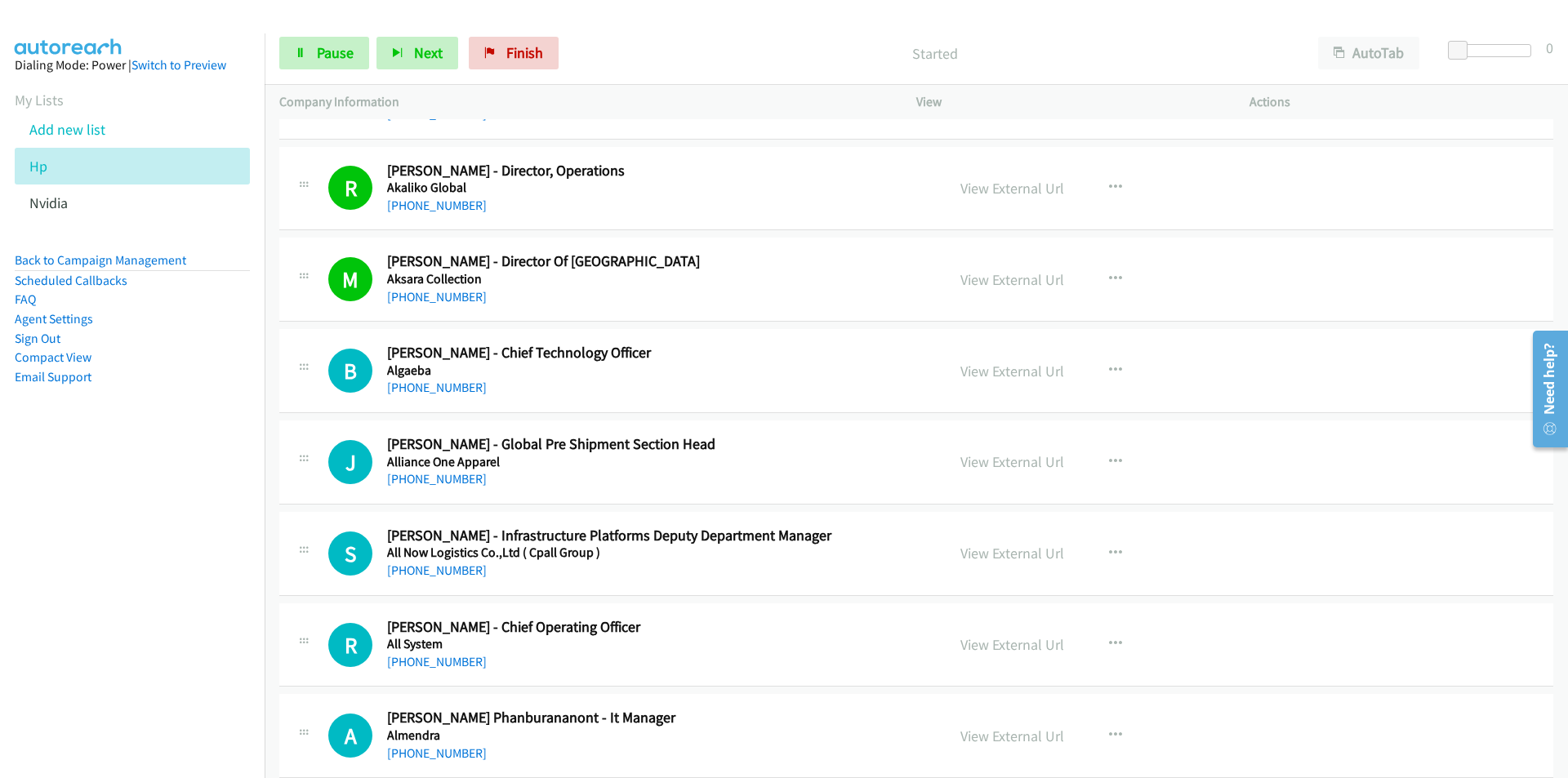
scroll to position [3511, 0]
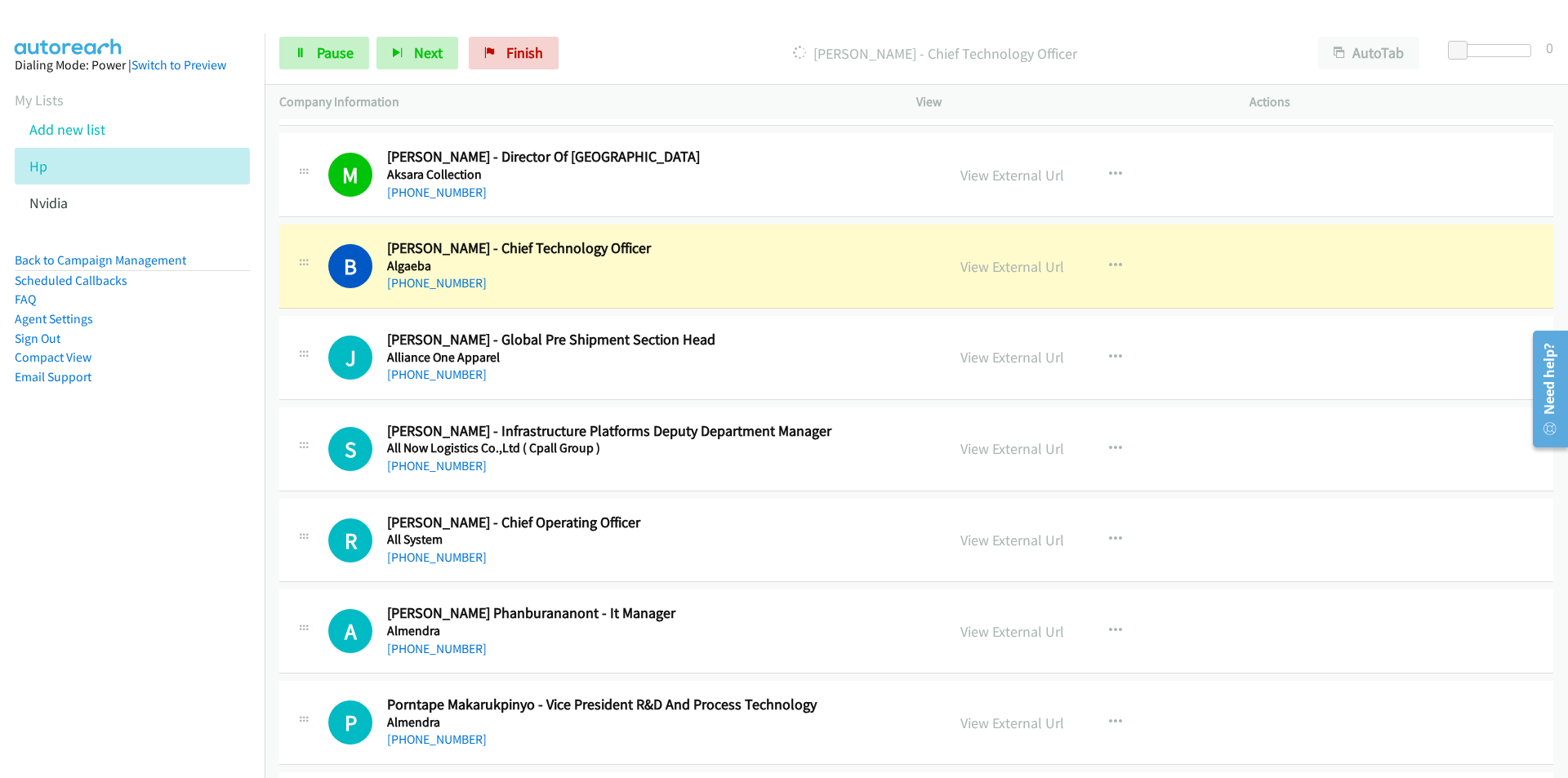
click at [135, 530] on nav "Dialing Mode: Power | Switch to Preview My Lists Add new list Hp Nvidia Back to…" at bounding box center [132, 422] width 265 height 778
click at [1109, 354] on icon "button" at bounding box center [1115, 358] width 13 height 13
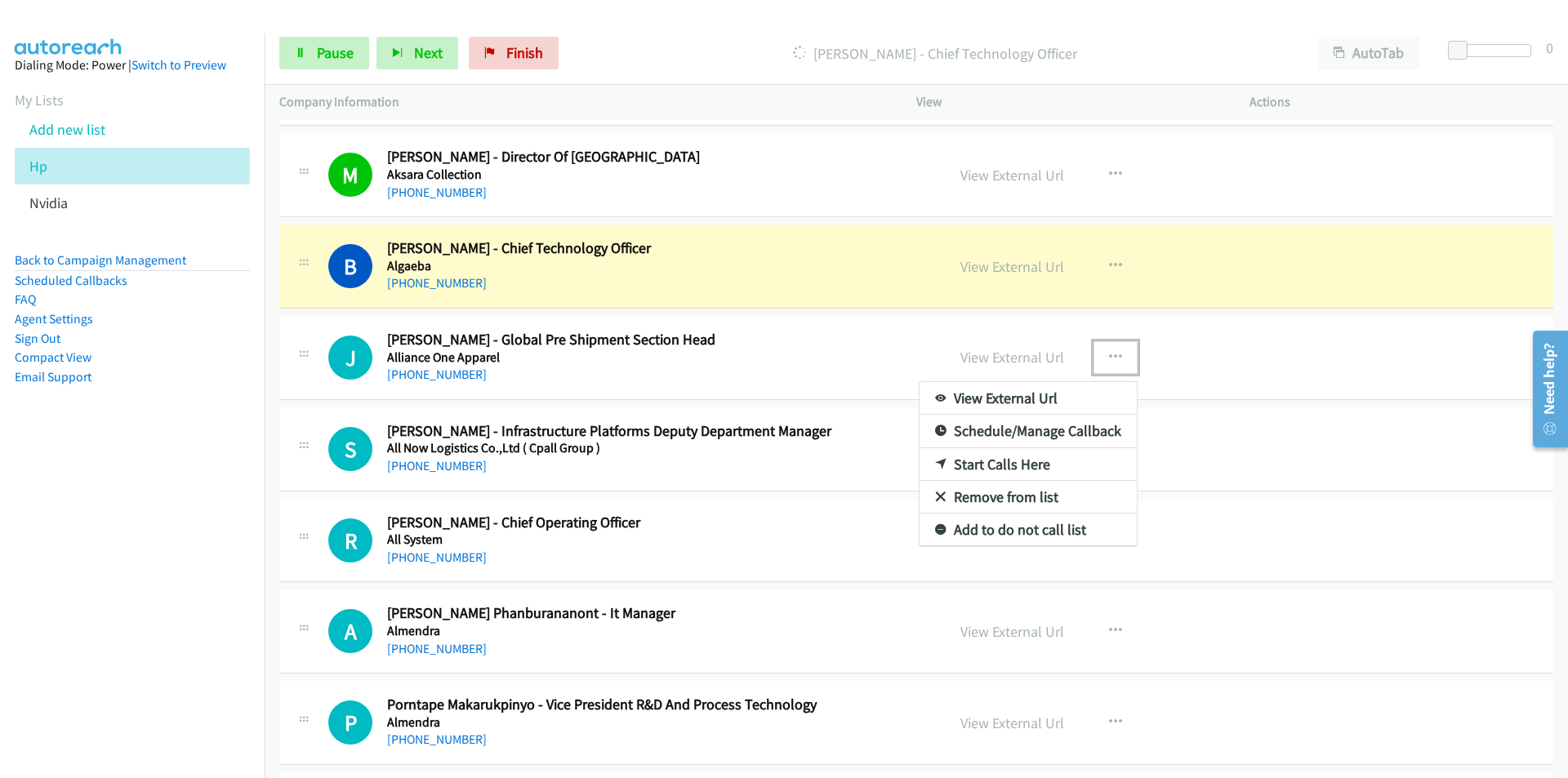
click at [1035, 493] on link "Remove from list" at bounding box center [1028, 497] width 217 height 32
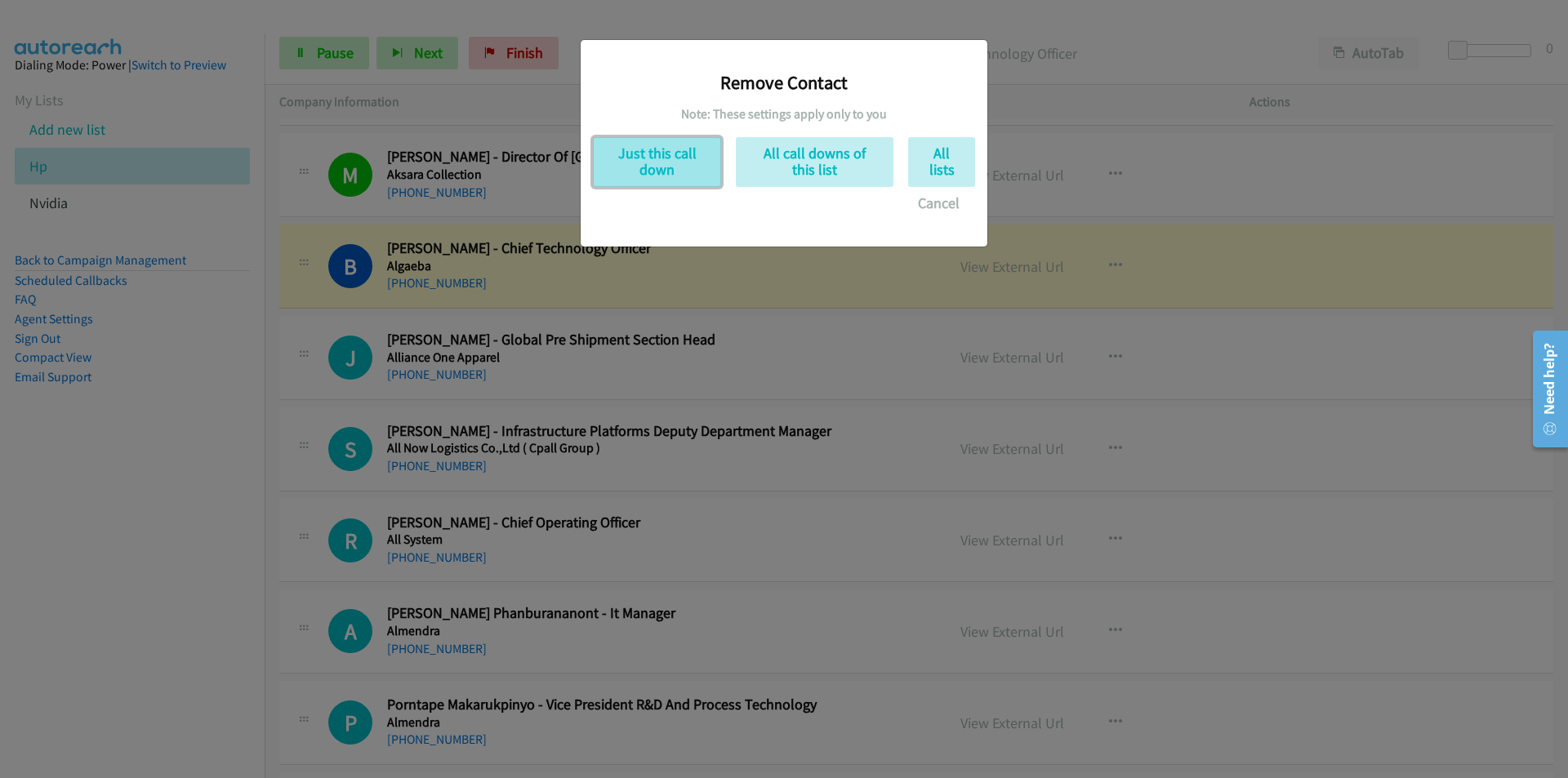
click at [652, 169] on button "Just this call down" at bounding box center [657, 162] width 128 height 50
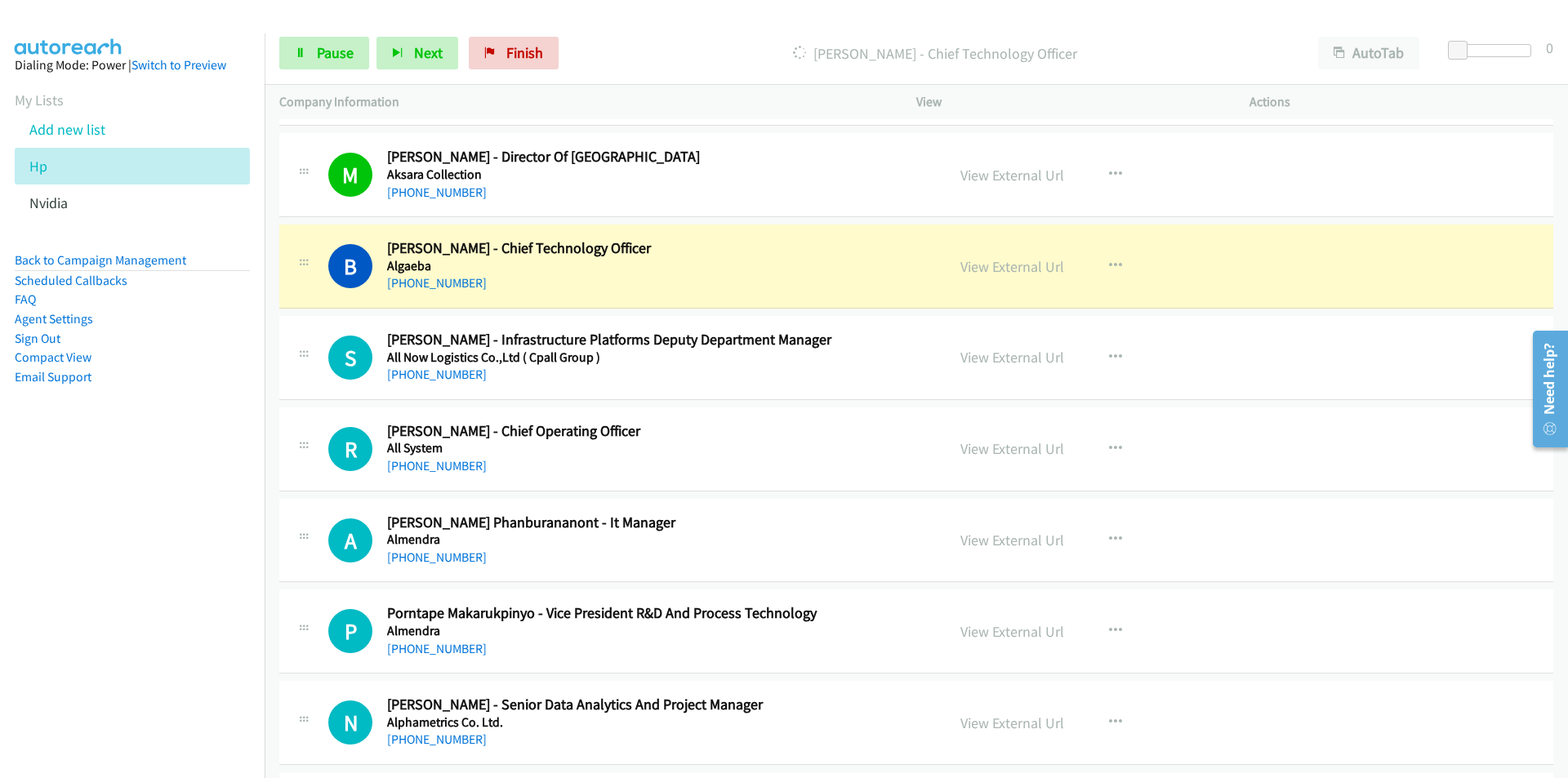
click at [192, 471] on nav "Dialing Mode: Power | Switch to Preview My Lists Add new list Hp Nvidia Back to…" at bounding box center [132, 422] width 265 height 778
click at [1019, 268] on link "View External Url" at bounding box center [1012, 266] width 104 height 19
click at [305, 51] on icon at bounding box center [300, 54] width 12 height 12
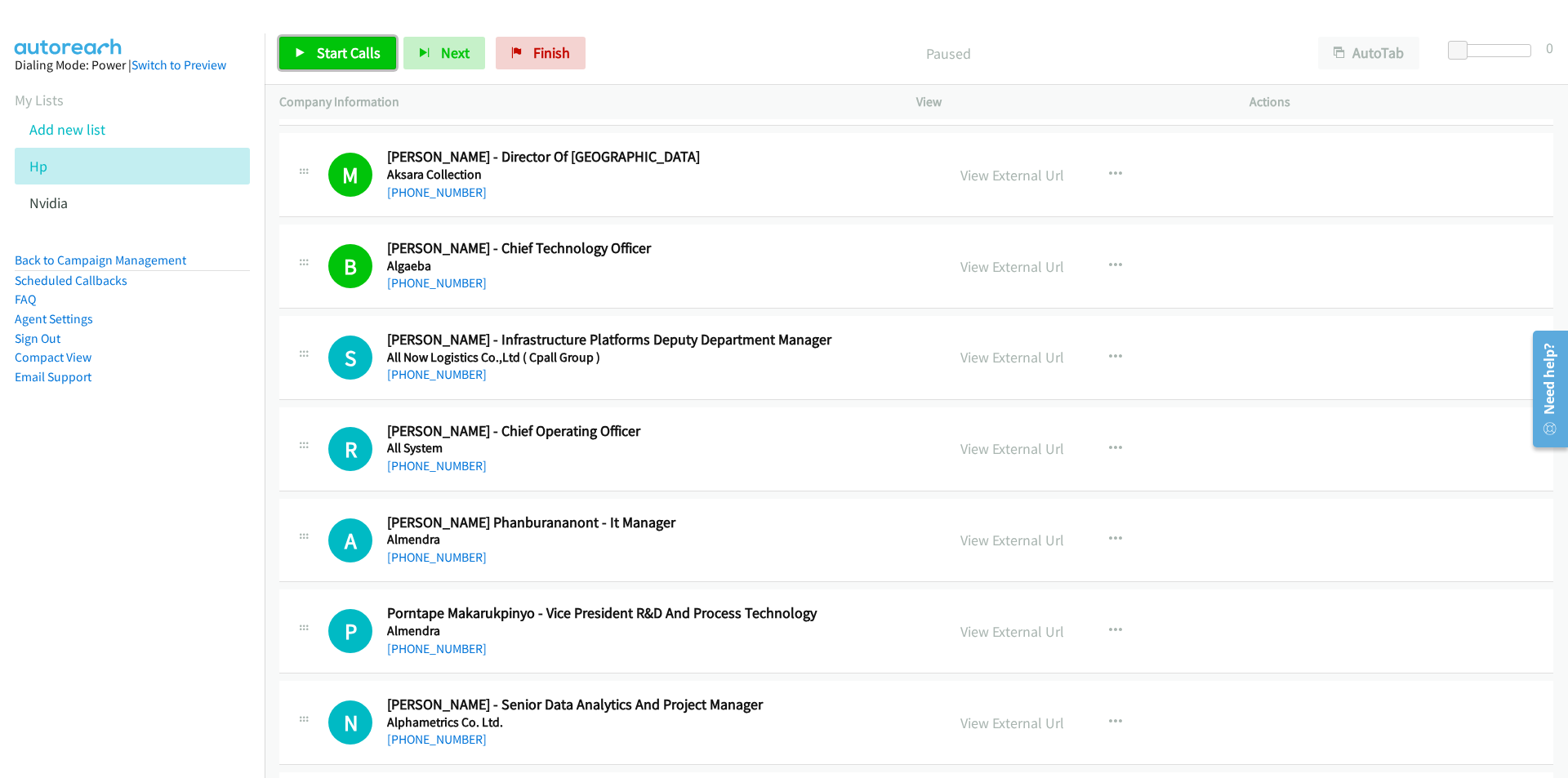
click at [331, 62] on link "Start Calls" at bounding box center [338, 52] width 117 height 32
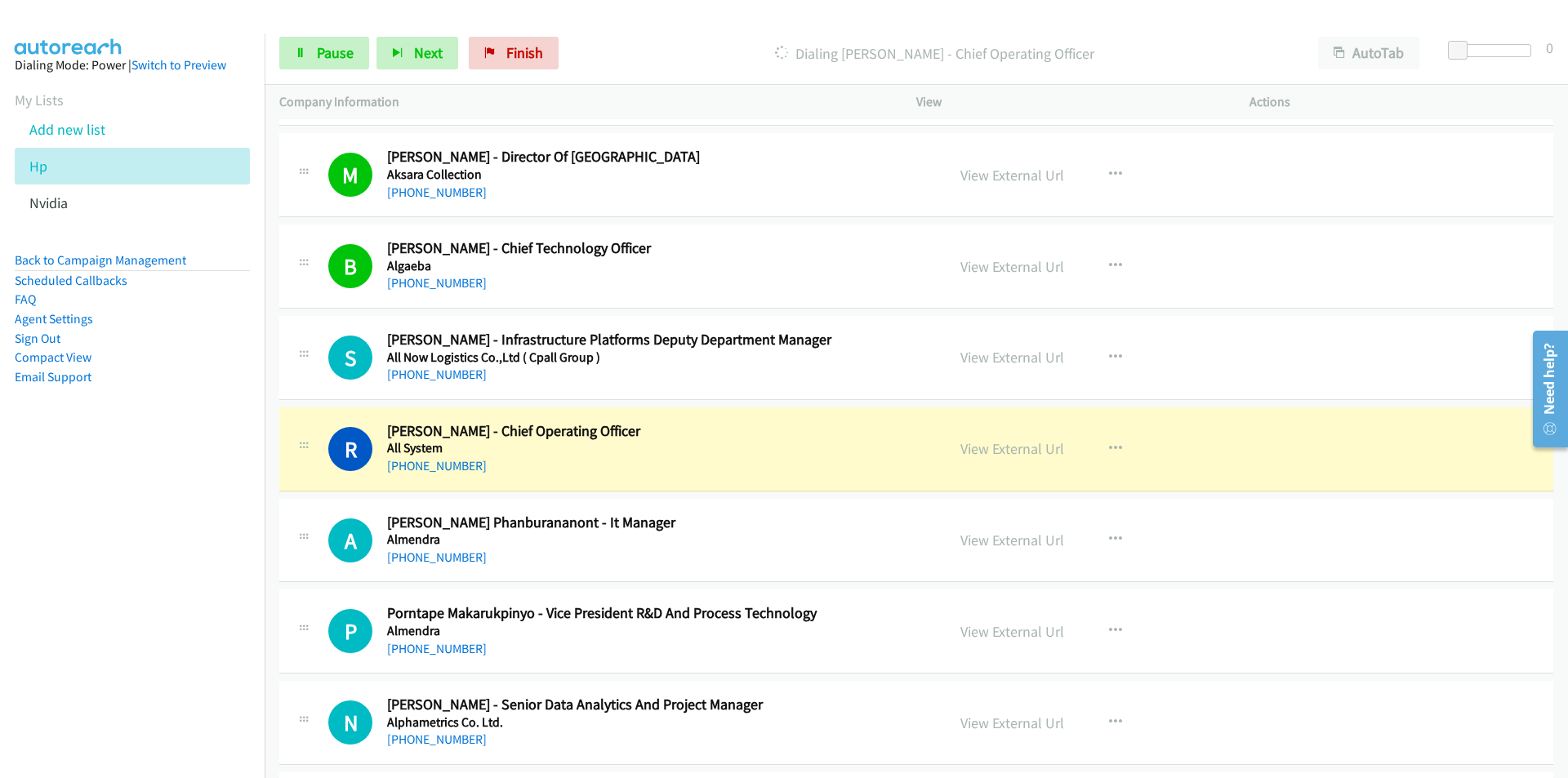
click at [150, 527] on nav "Dialing Mode: Power | Switch to Preview My Lists Add new list Hp Nvidia Back to…" at bounding box center [132, 422] width 265 height 778
click at [1020, 351] on link "View External Url" at bounding box center [1012, 357] width 104 height 19
click at [326, 62] on span "Pause" at bounding box center [335, 52] width 37 height 19
click at [123, 604] on nav "Dialing Mode: Power | Switch to Preview My Lists Add new list Hp Nvidia Back to…" at bounding box center [132, 422] width 265 height 778
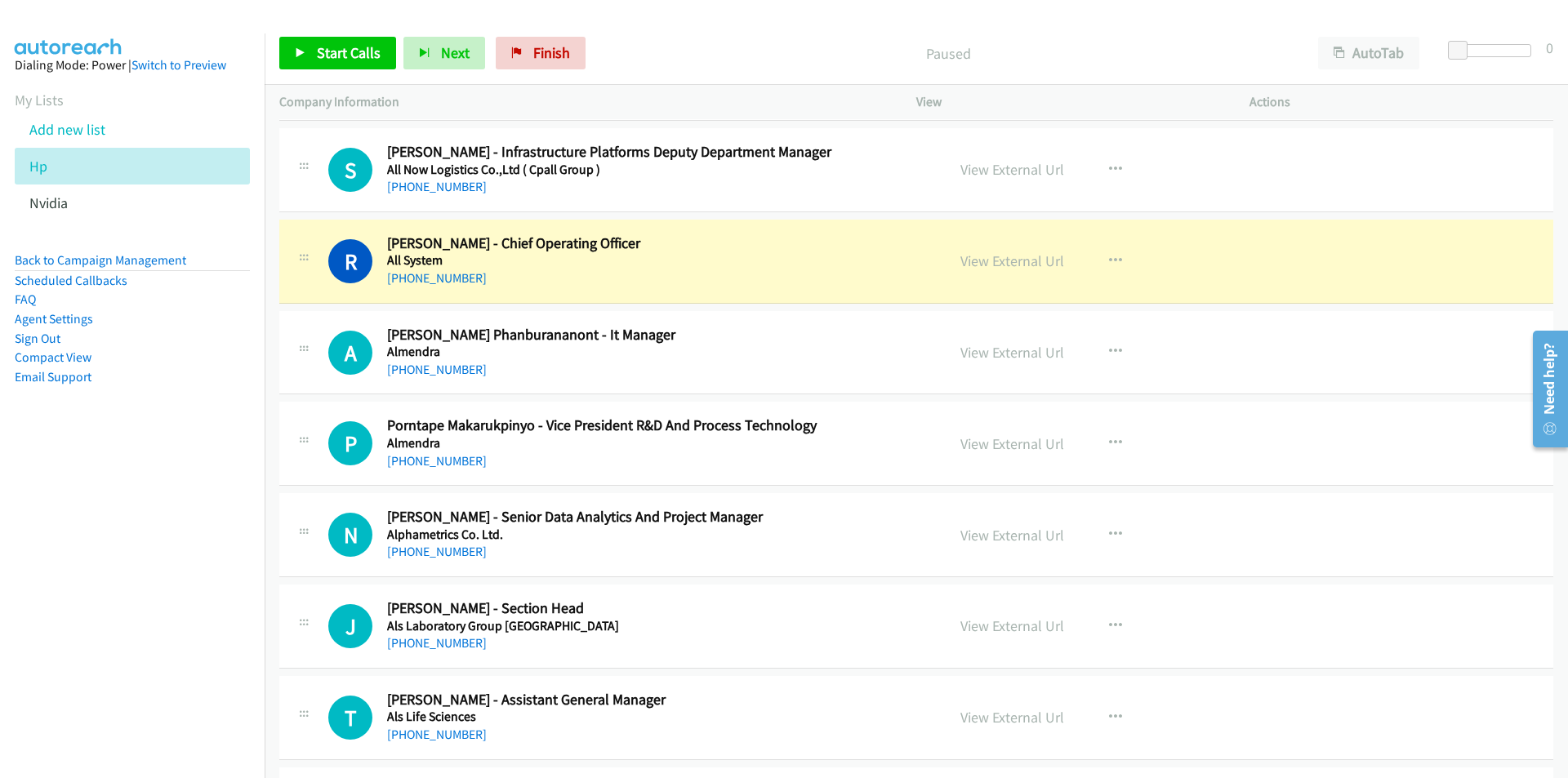
scroll to position [3755, 0]
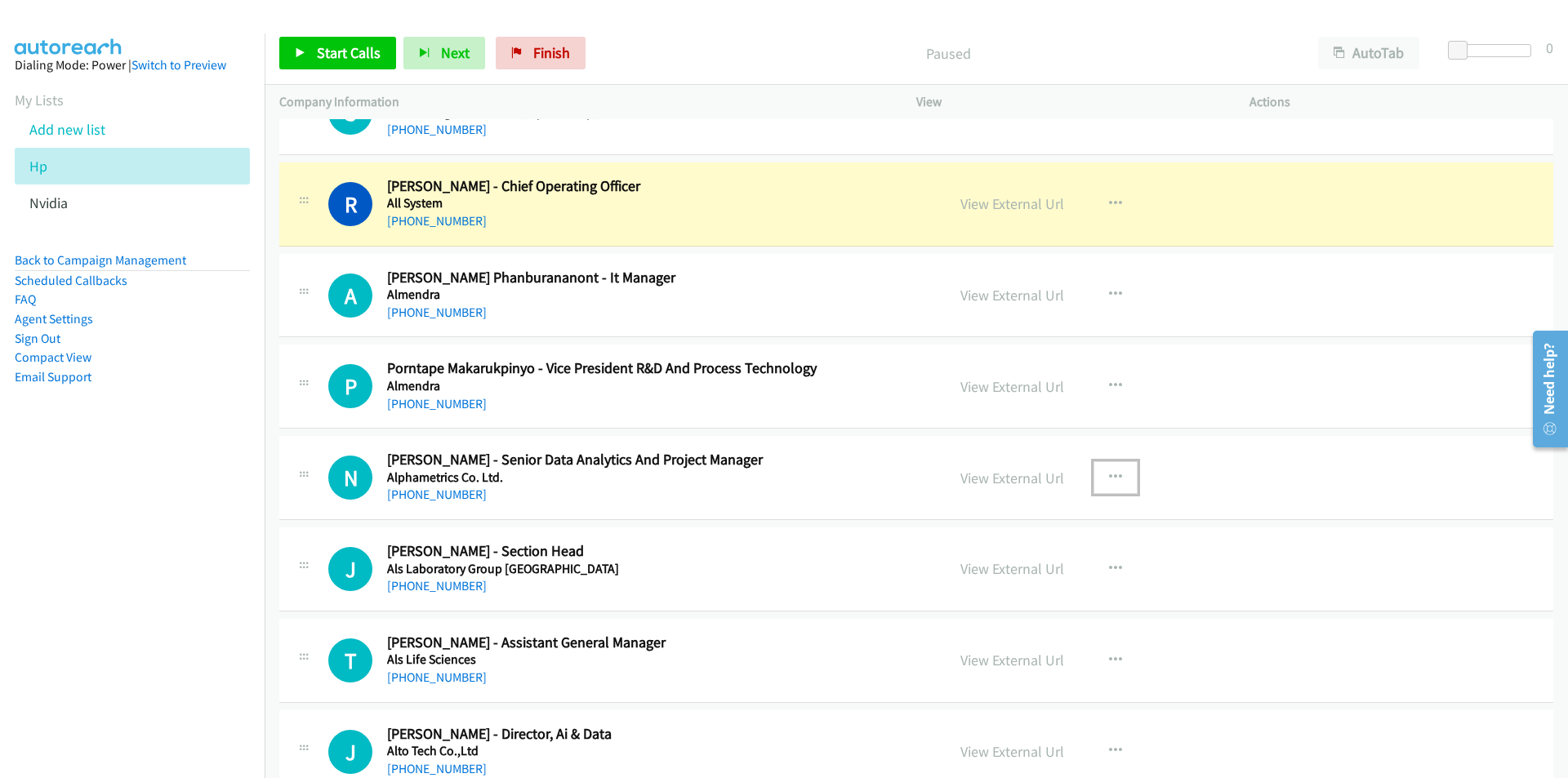
click at [1109, 475] on icon "button" at bounding box center [1115, 478] width 13 height 13
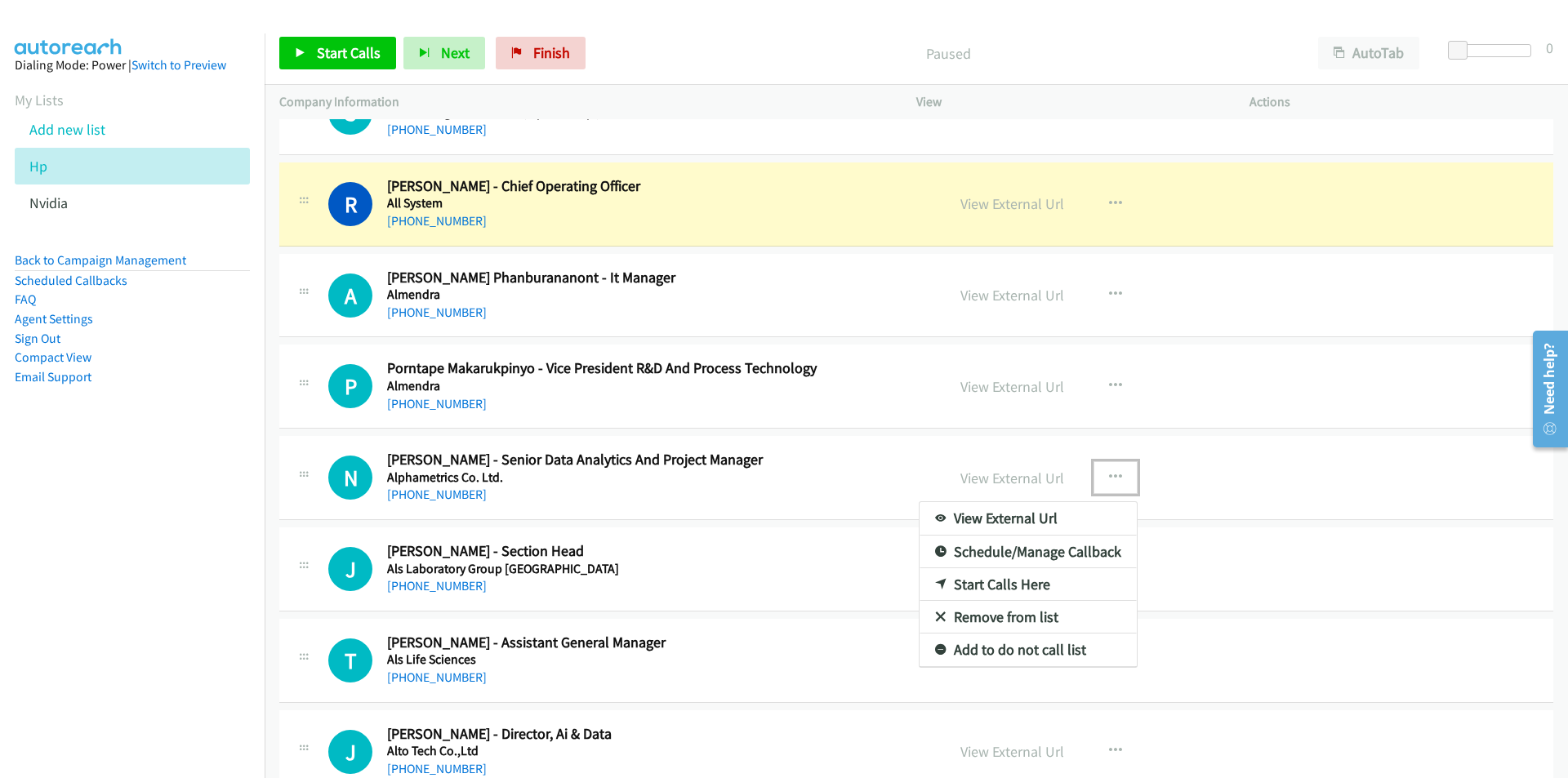
click at [1016, 625] on link "Remove from list" at bounding box center [1028, 617] width 217 height 32
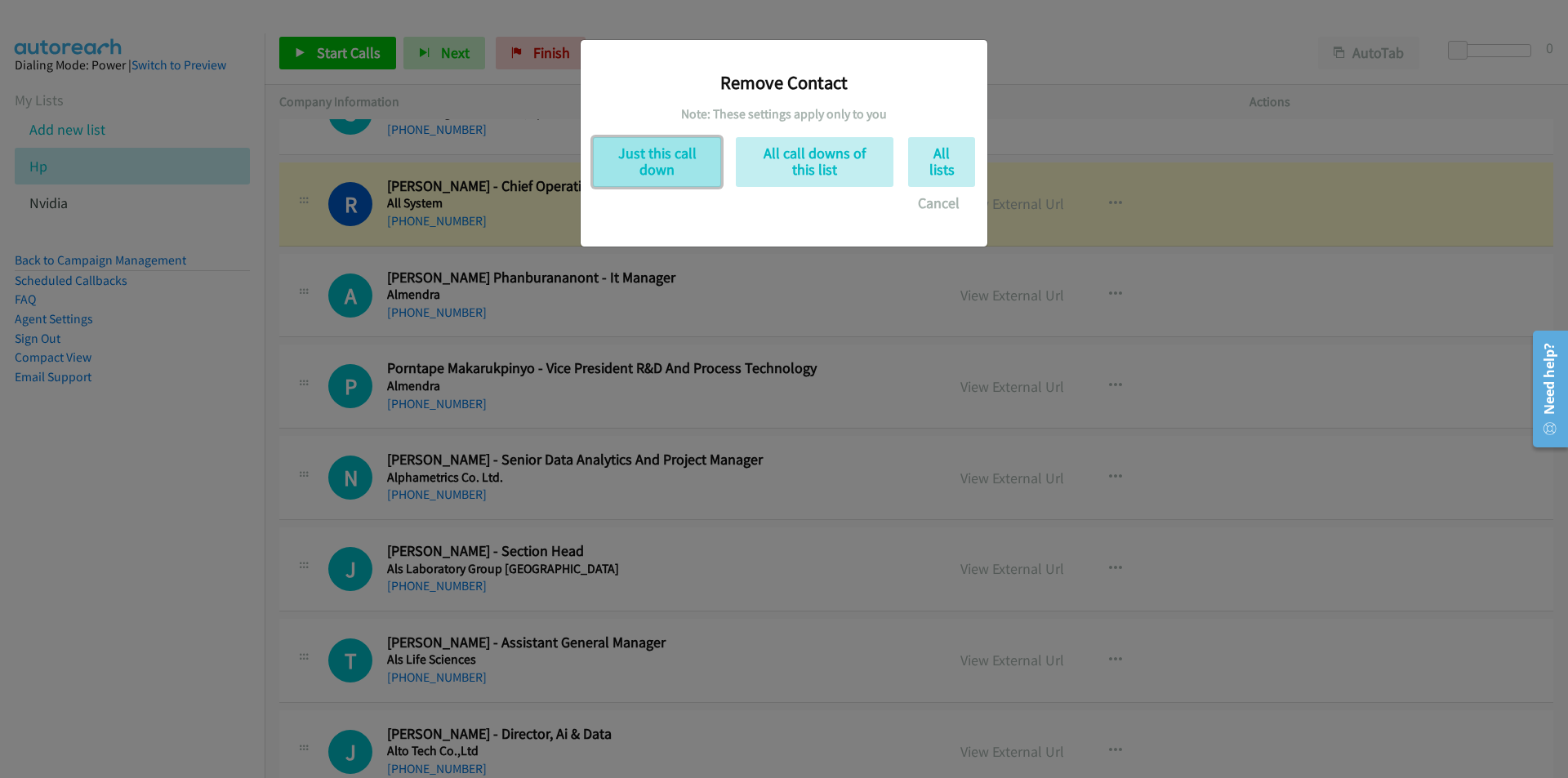
click at [665, 165] on button "Just this call down" at bounding box center [657, 162] width 128 height 50
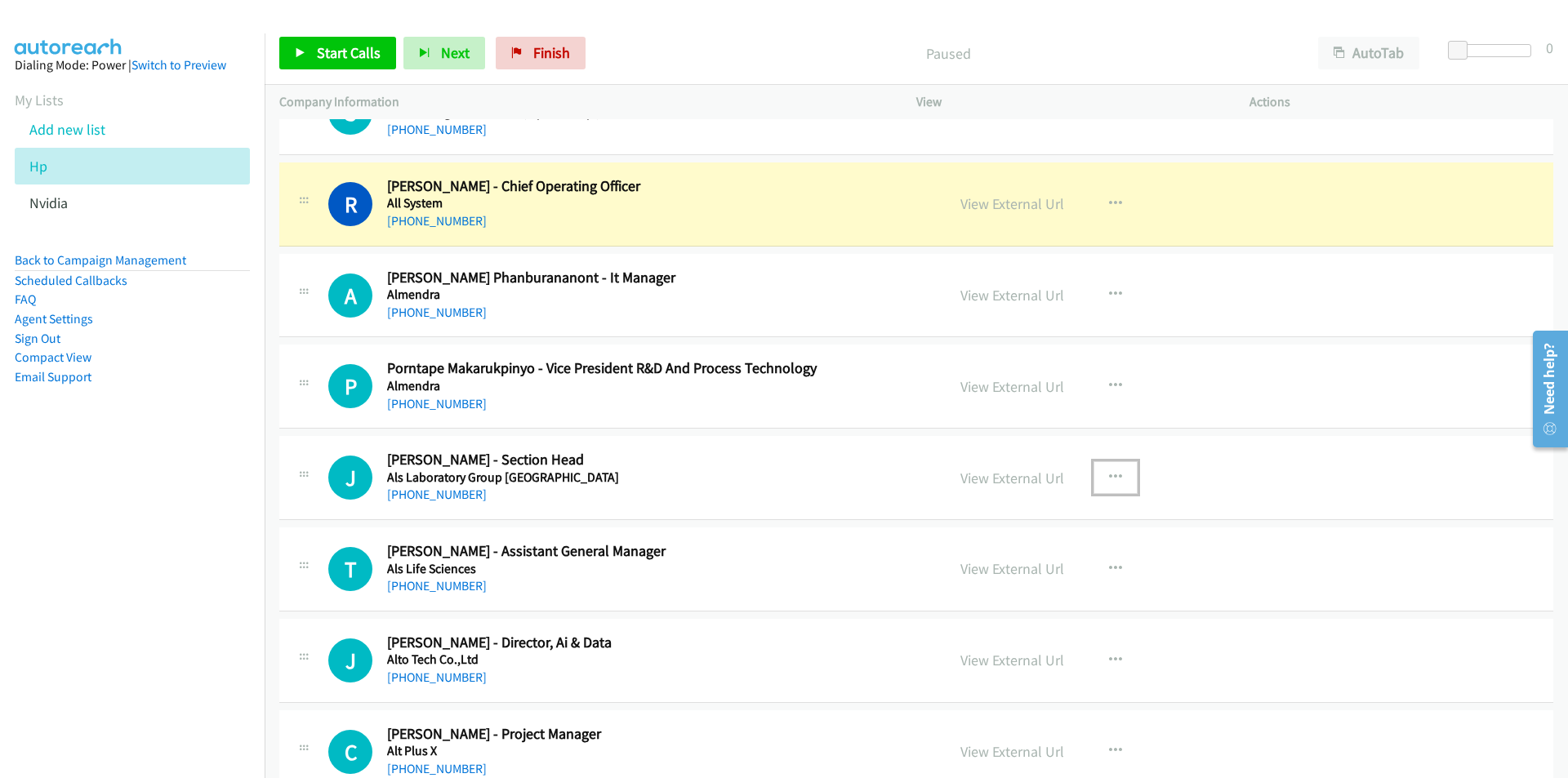
click at [1110, 473] on icon "button" at bounding box center [1115, 478] width 13 height 13
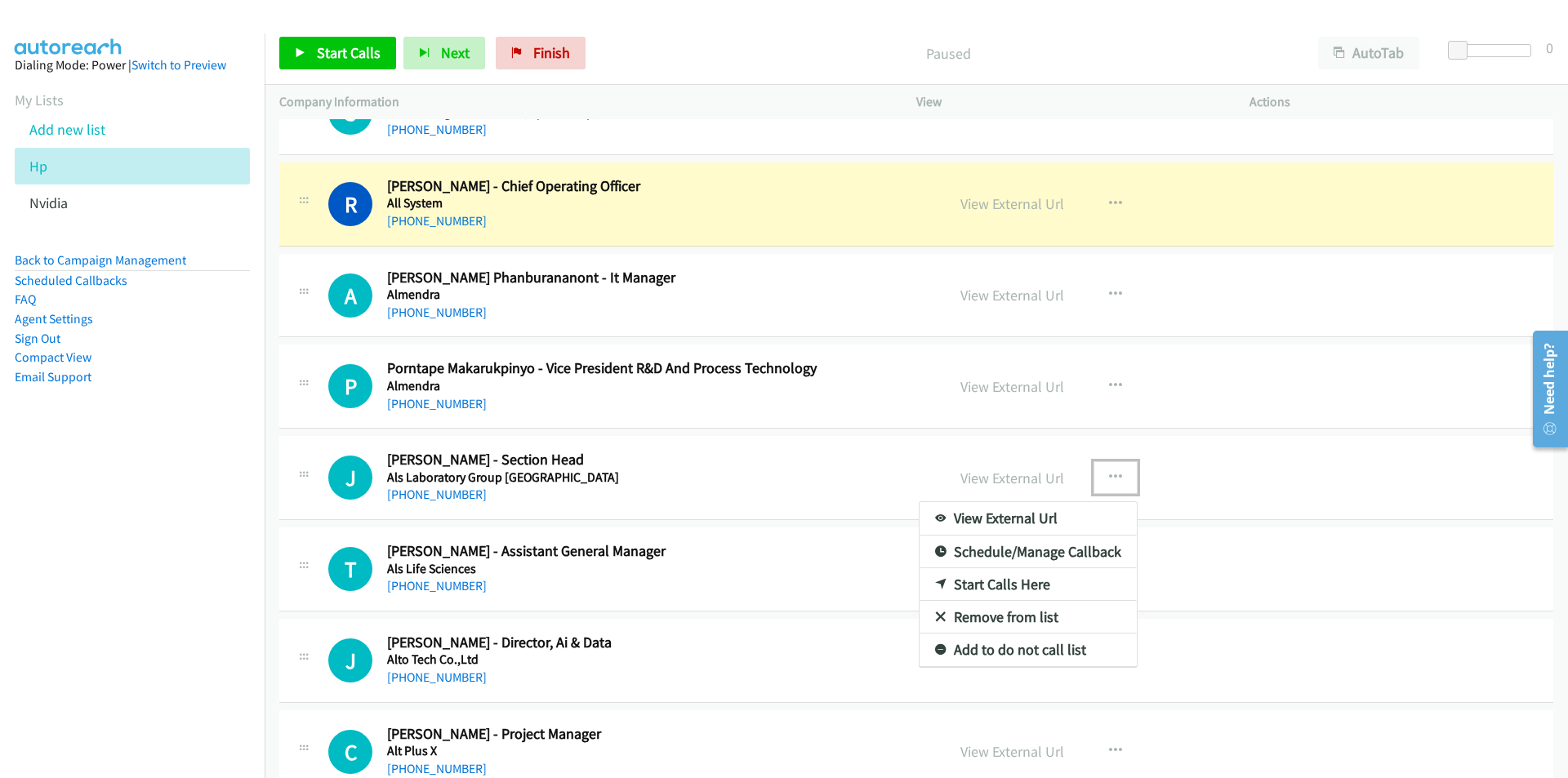
click at [1011, 613] on link "Remove from list" at bounding box center [1028, 617] width 217 height 32
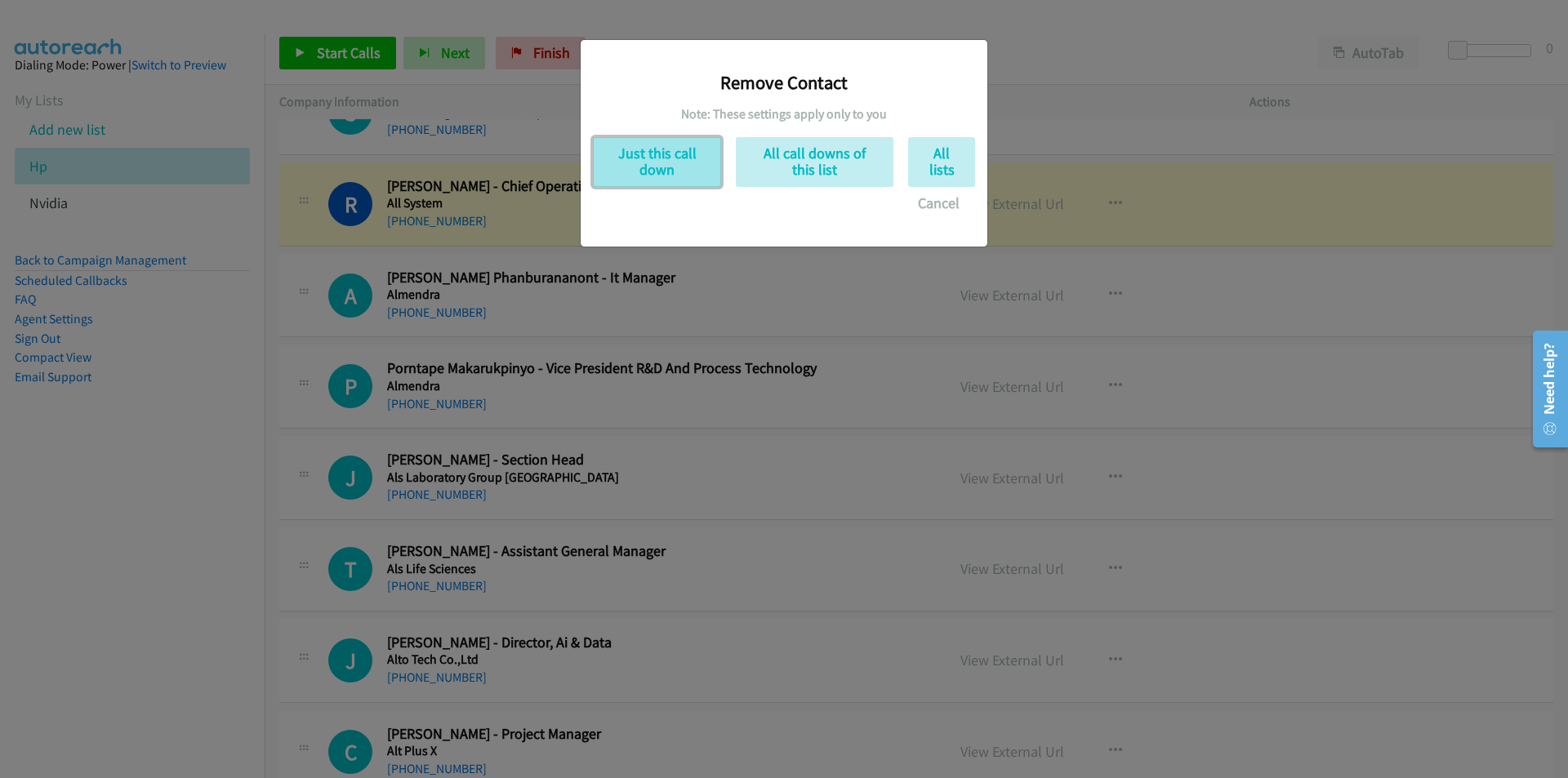
click at [663, 151] on button "Just this call down" at bounding box center [657, 162] width 128 height 50
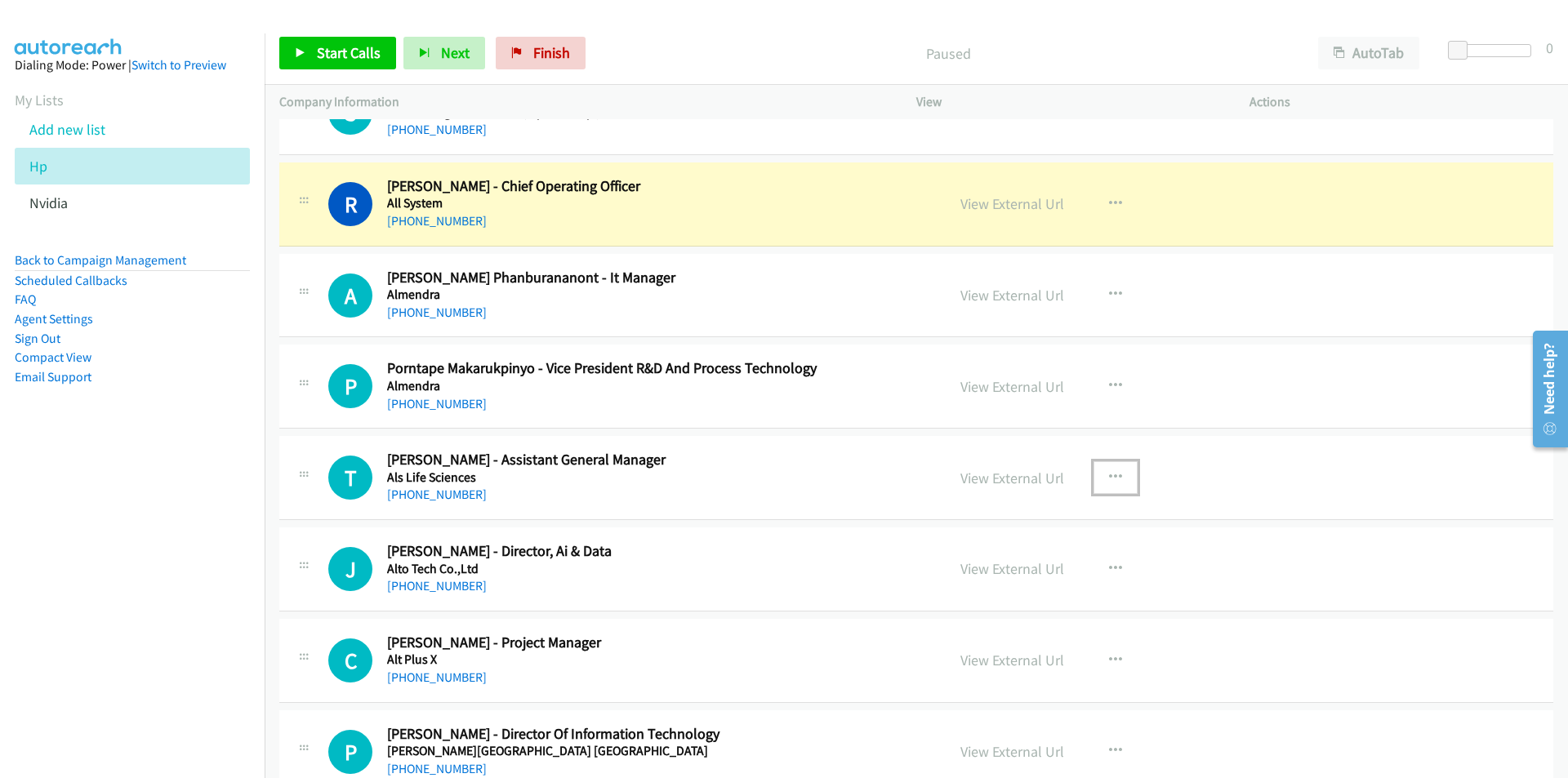
click at [1111, 474] on icon "button" at bounding box center [1115, 478] width 13 height 13
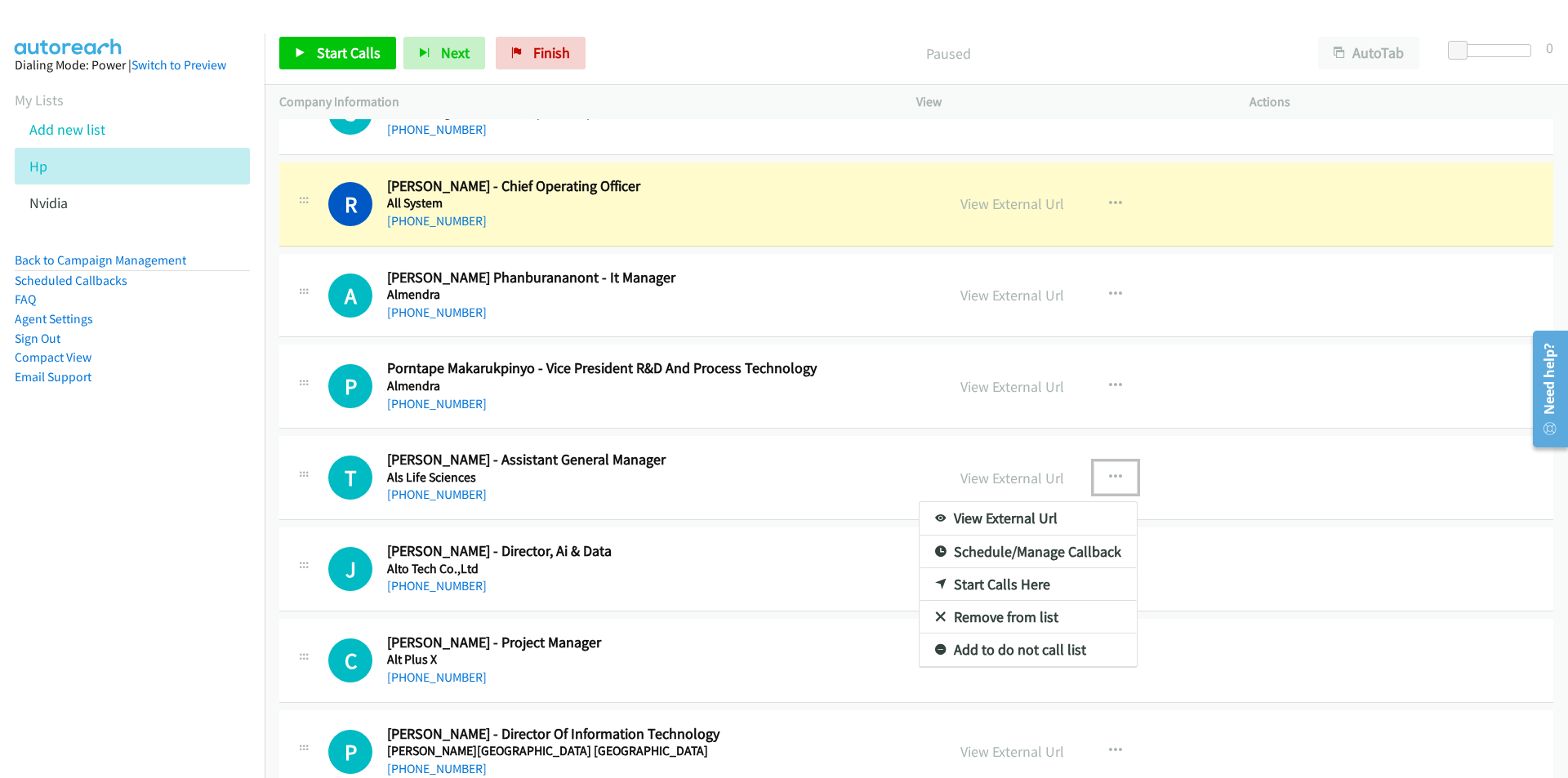
click at [995, 617] on link "Remove from list" at bounding box center [1028, 617] width 217 height 32
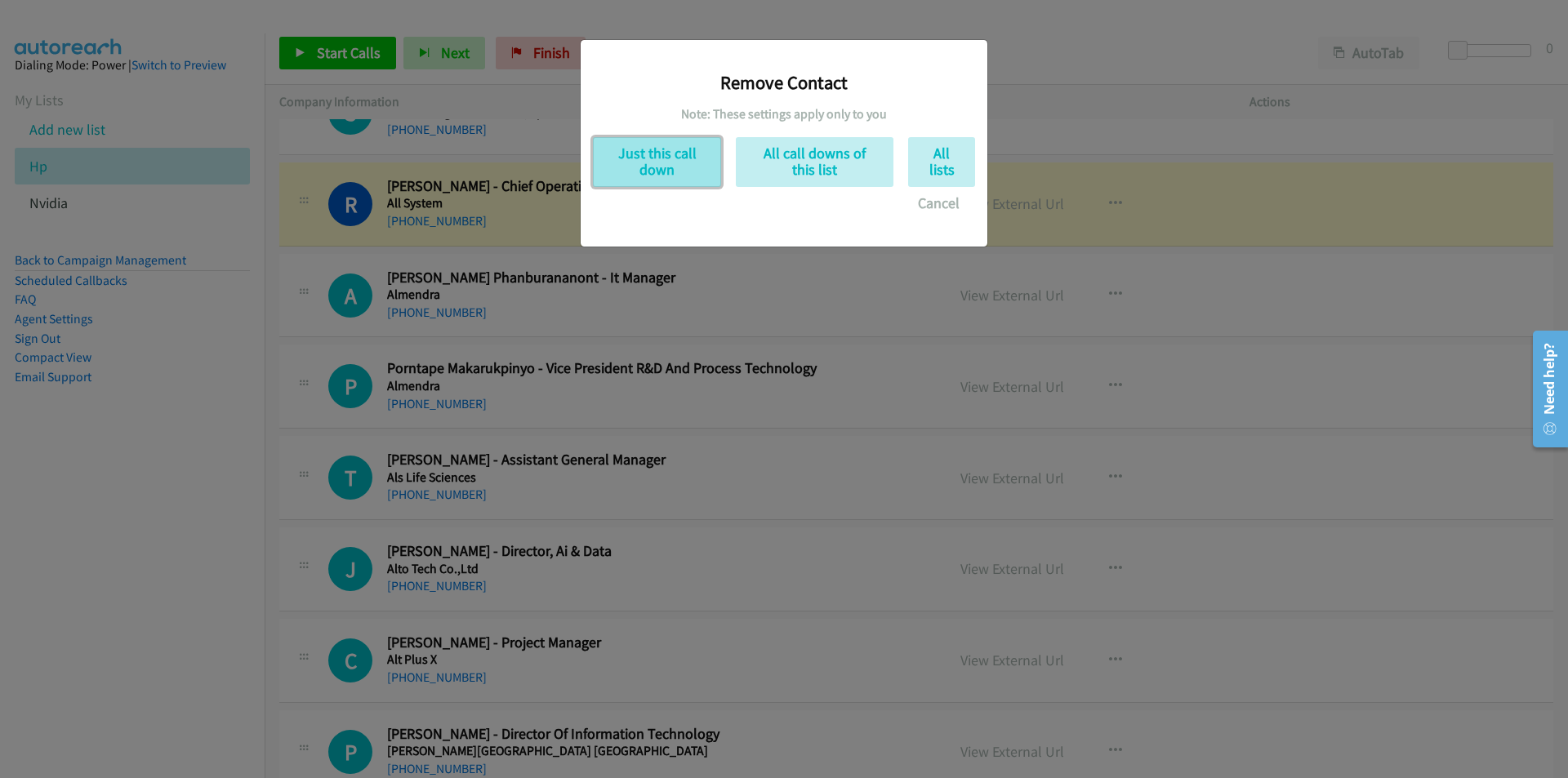
click at [671, 167] on button "Just this call down" at bounding box center [657, 162] width 128 height 50
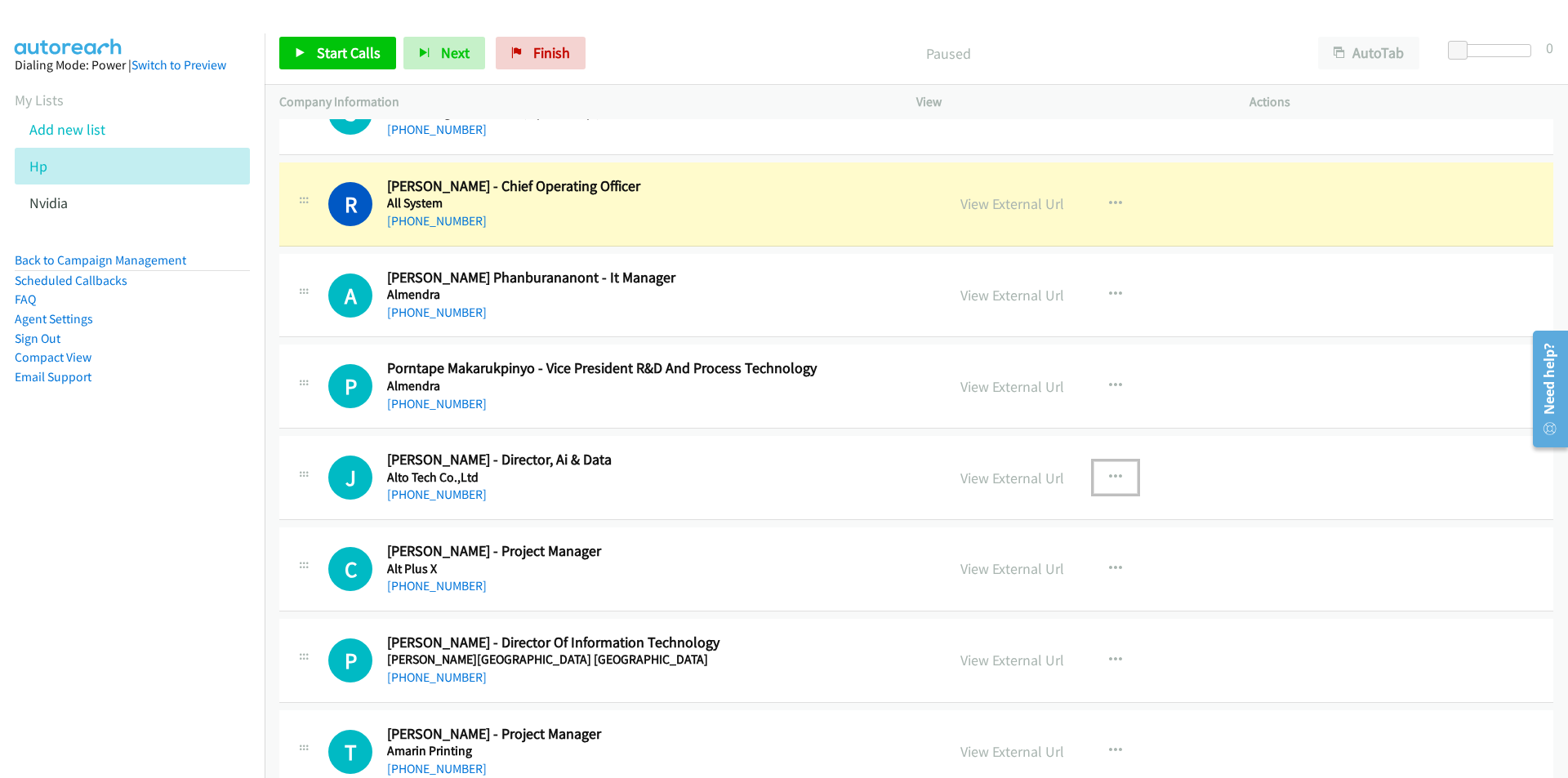
click at [1110, 477] on icon "button" at bounding box center [1115, 478] width 13 height 13
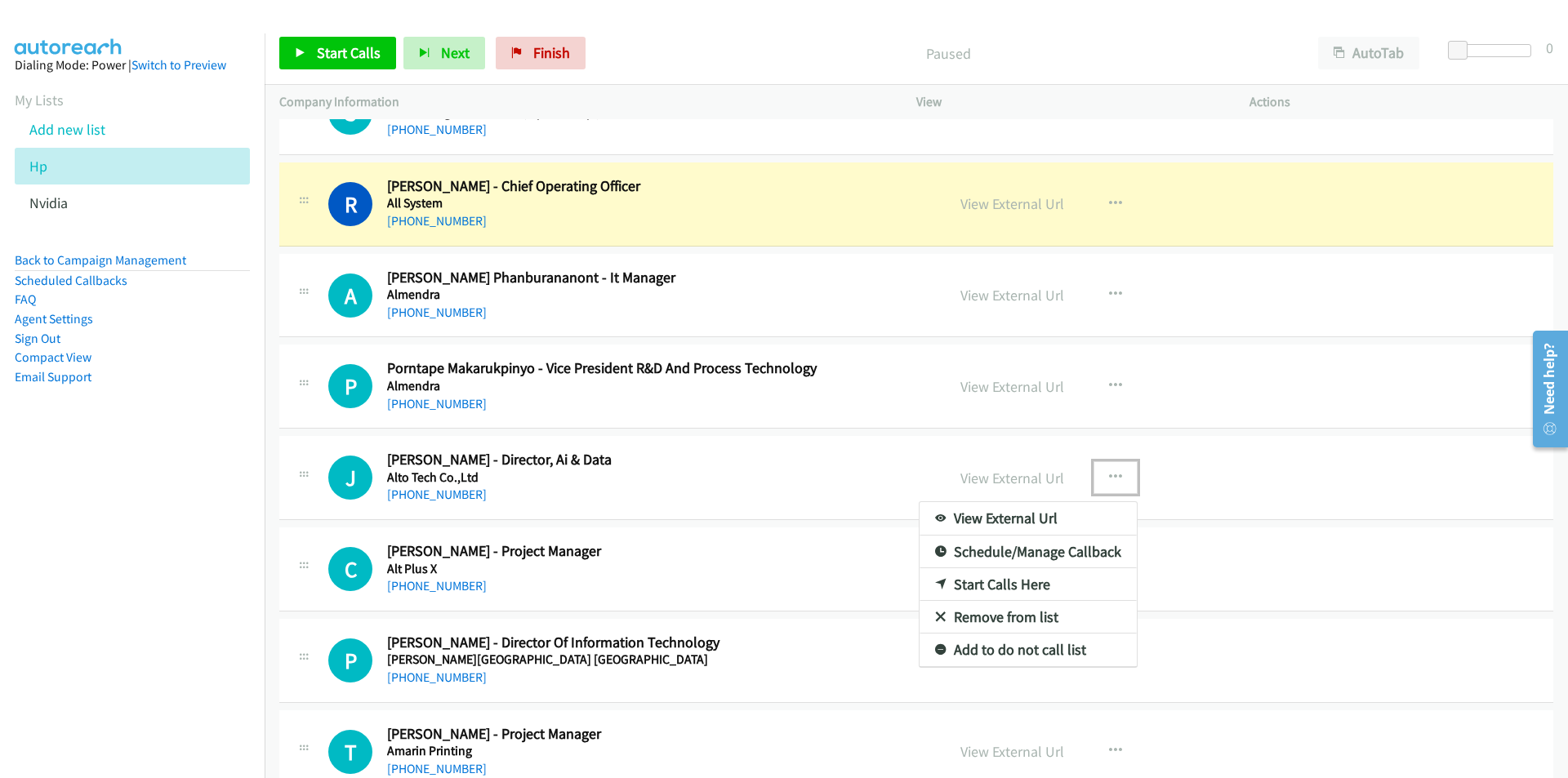
click at [1000, 619] on link "Remove from list" at bounding box center [1028, 617] width 217 height 32
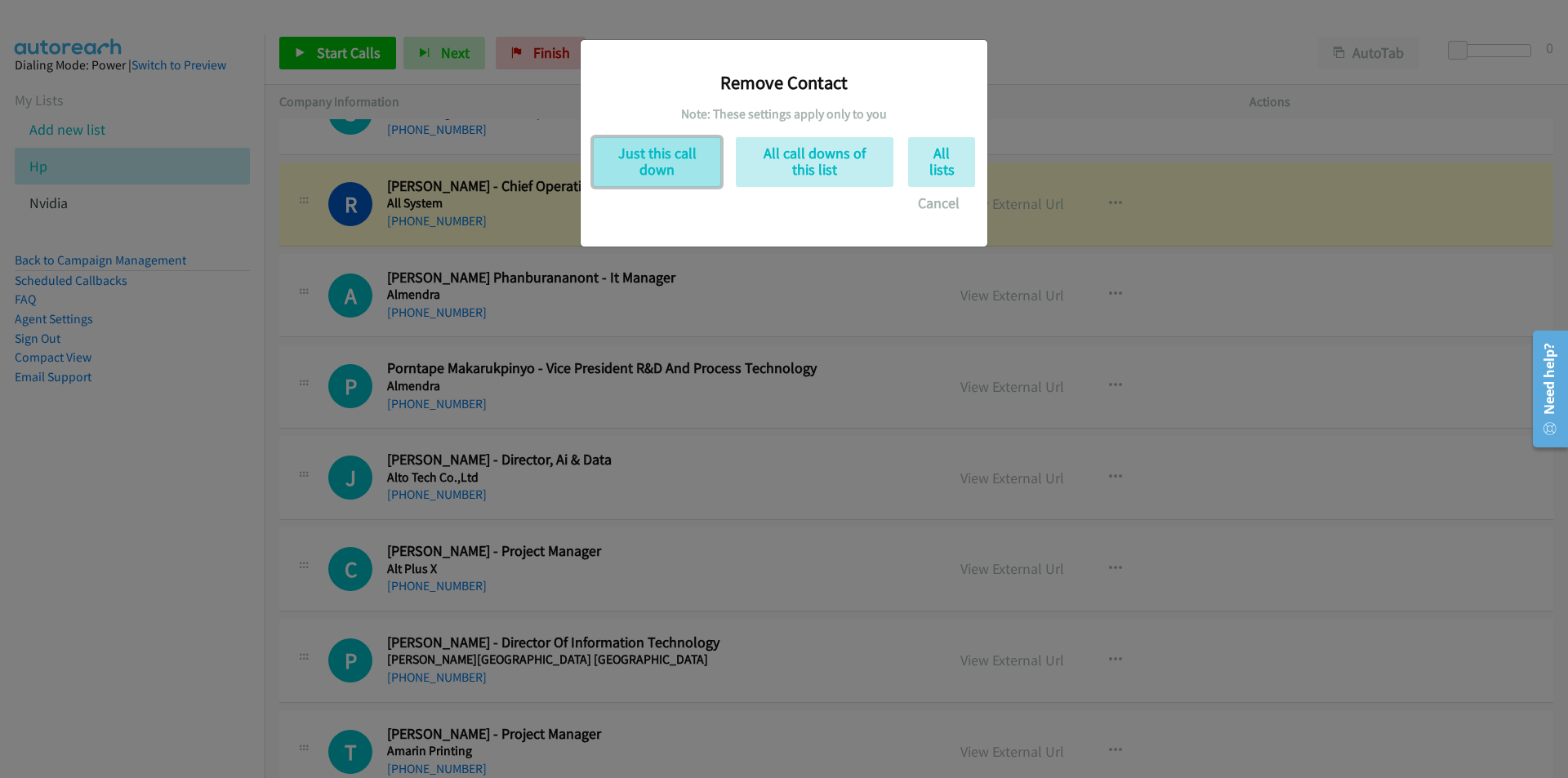
click at [622, 171] on button "Just this call down" at bounding box center [657, 162] width 128 height 50
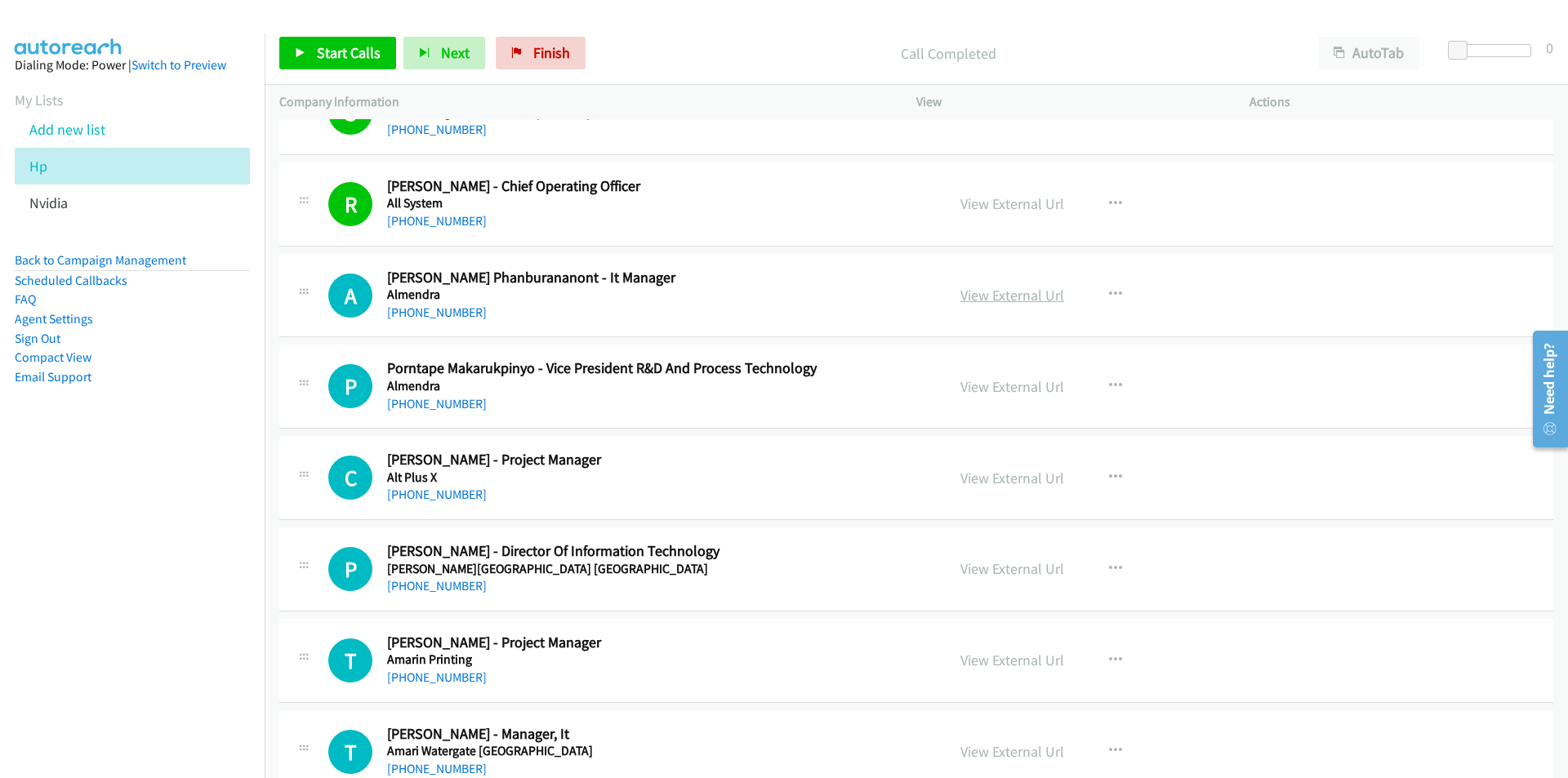
click at [1034, 299] on link "View External Url" at bounding box center [1012, 295] width 104 height 19
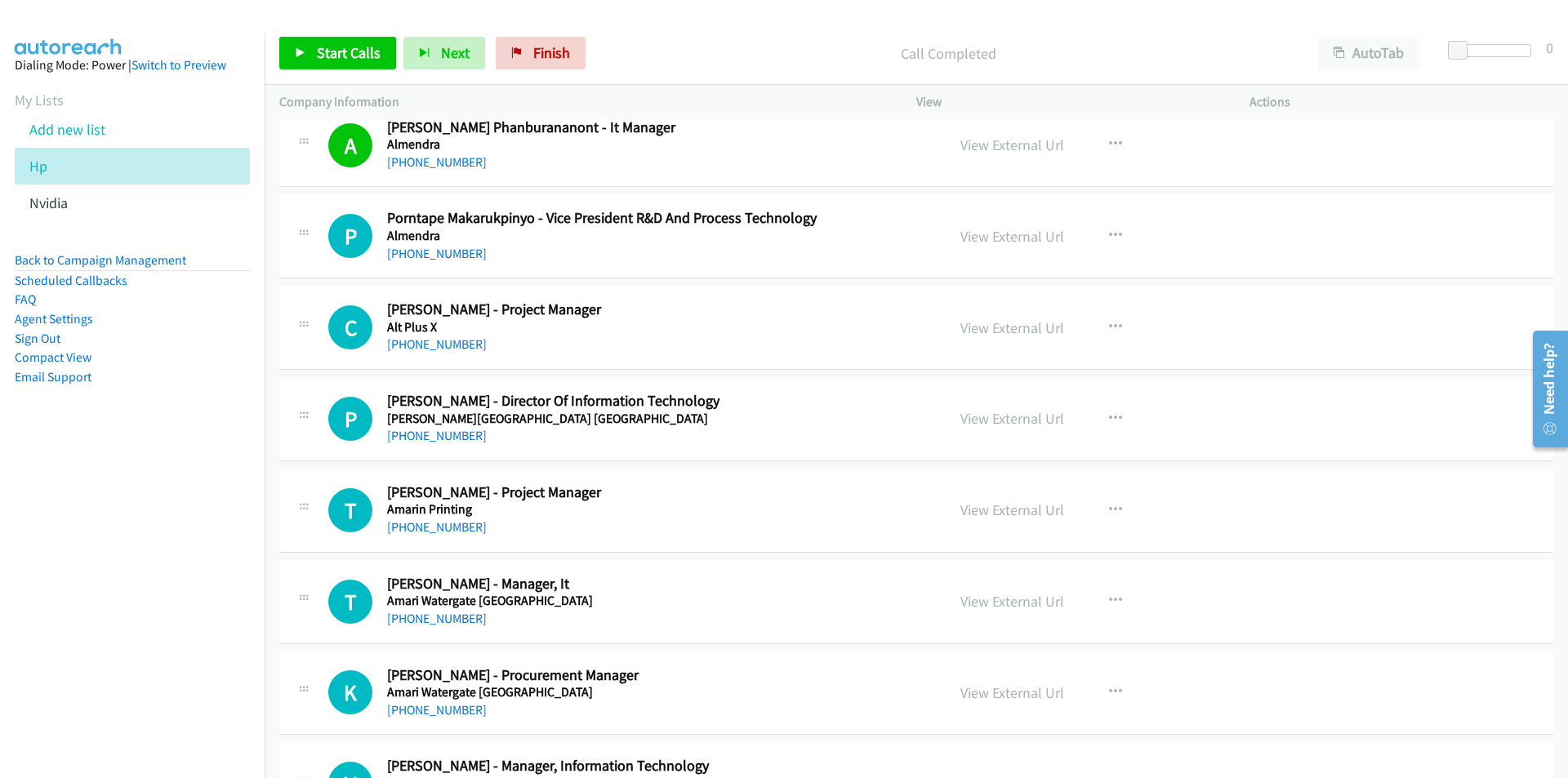
scroll to position [3918, 0]
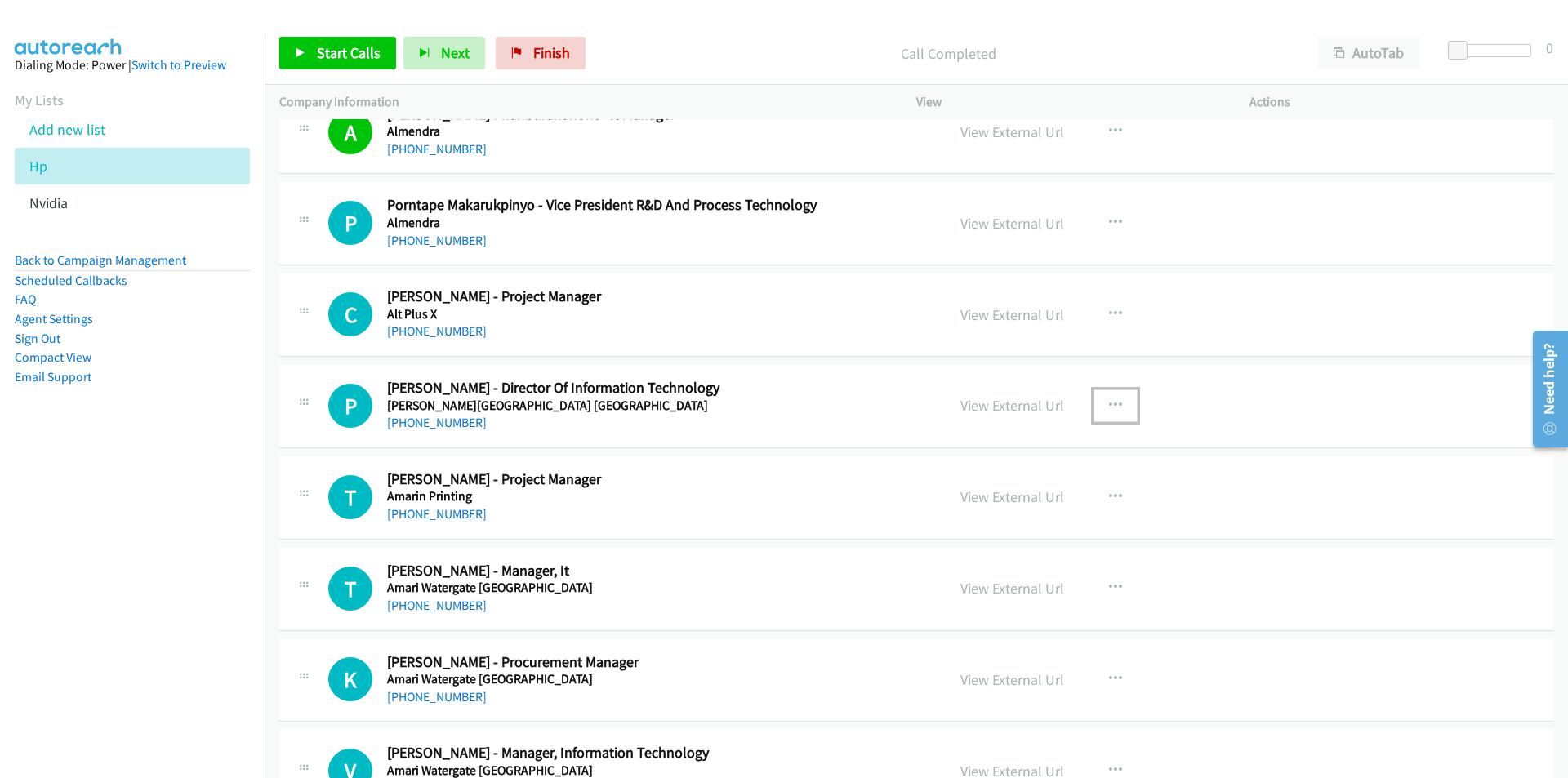
click at [1110, 404] on icon "button" at bounding box center [1115, 406] width 13 height 13
click at [1035, 512] on link "Start Calls Here" at bounding box center [1028, 513] width 217 height 32
click at [336, 59] on span "Start Calls" at bounding box center [349, 52] width 64 height 19
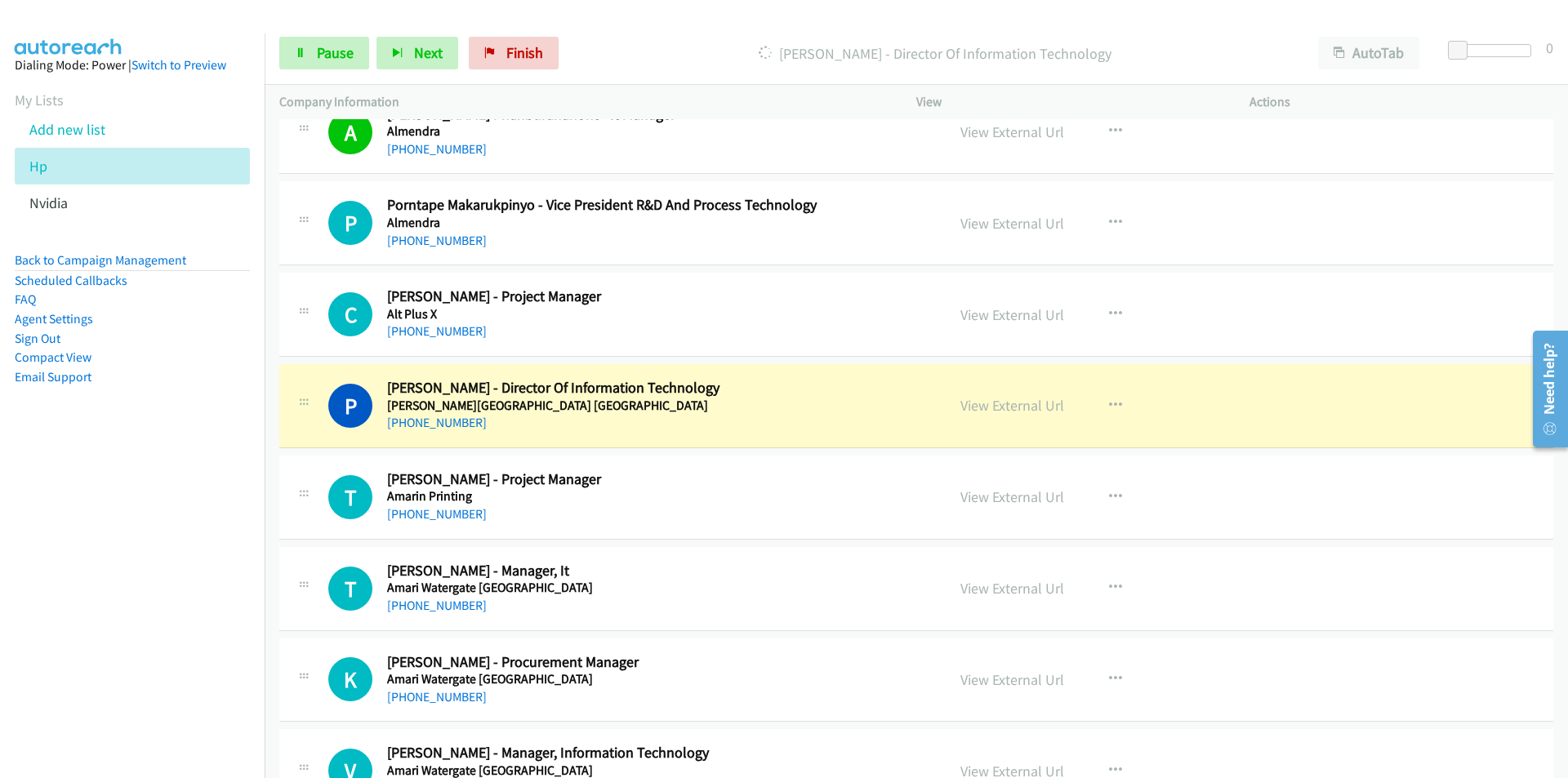
click at [149, 588] on nav "Dialing Mode: Power | Switch to Preview My Lists Add new list Hp Nvidia Back to…" at bounding box center [132, 422] width 265 height 778
click at [1012, 411] on link "View External Url" at bounding box center [1012, 405] width 104 height 19
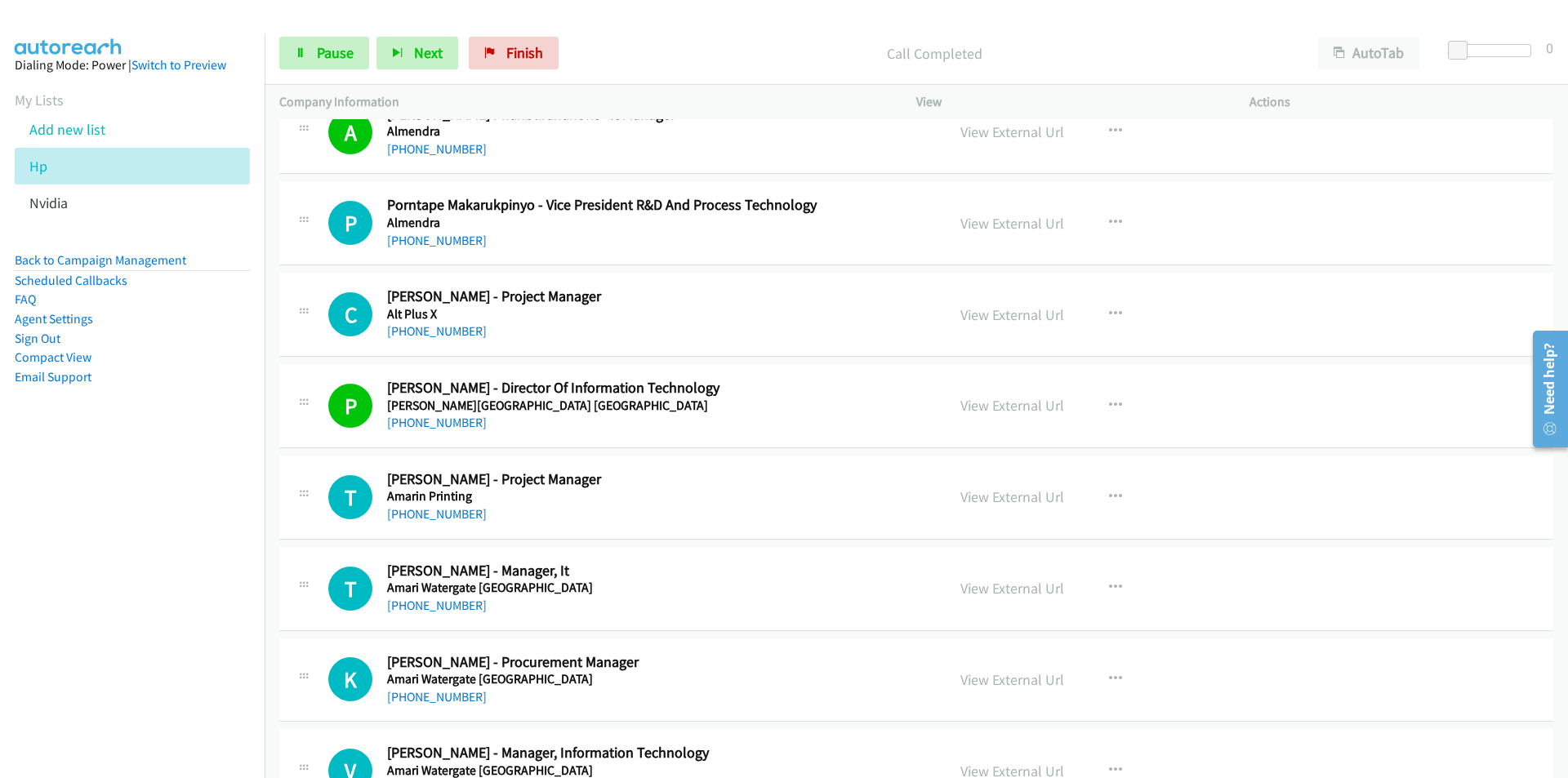
click at [79, 657] on nav "Dialing Mode: Power | Switch to Preview My Lists Add new list Hp Nvidia Back to…" at bounding box center [132, 422] width 265 height 778
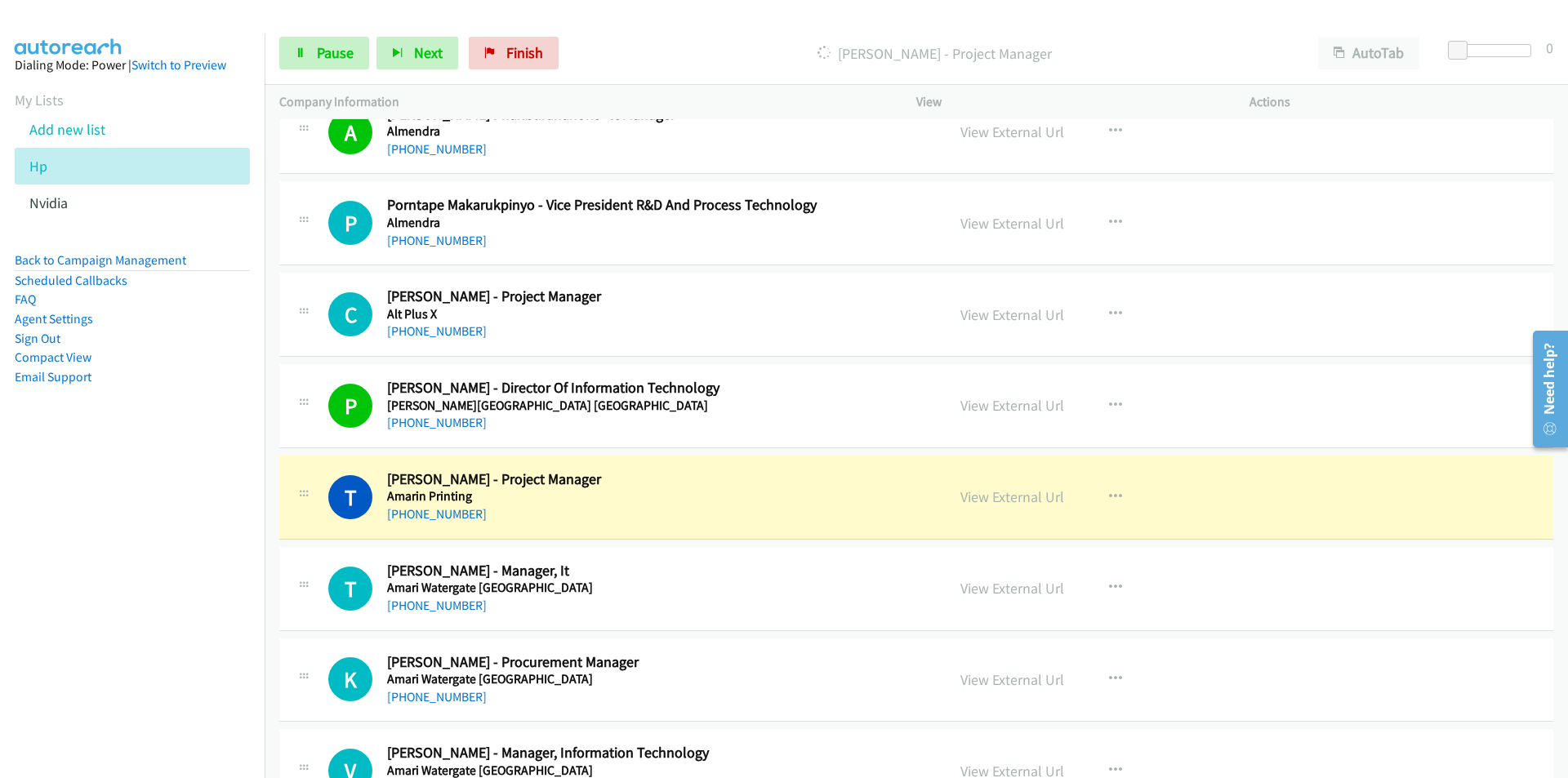
scroll to position [4082, 0]
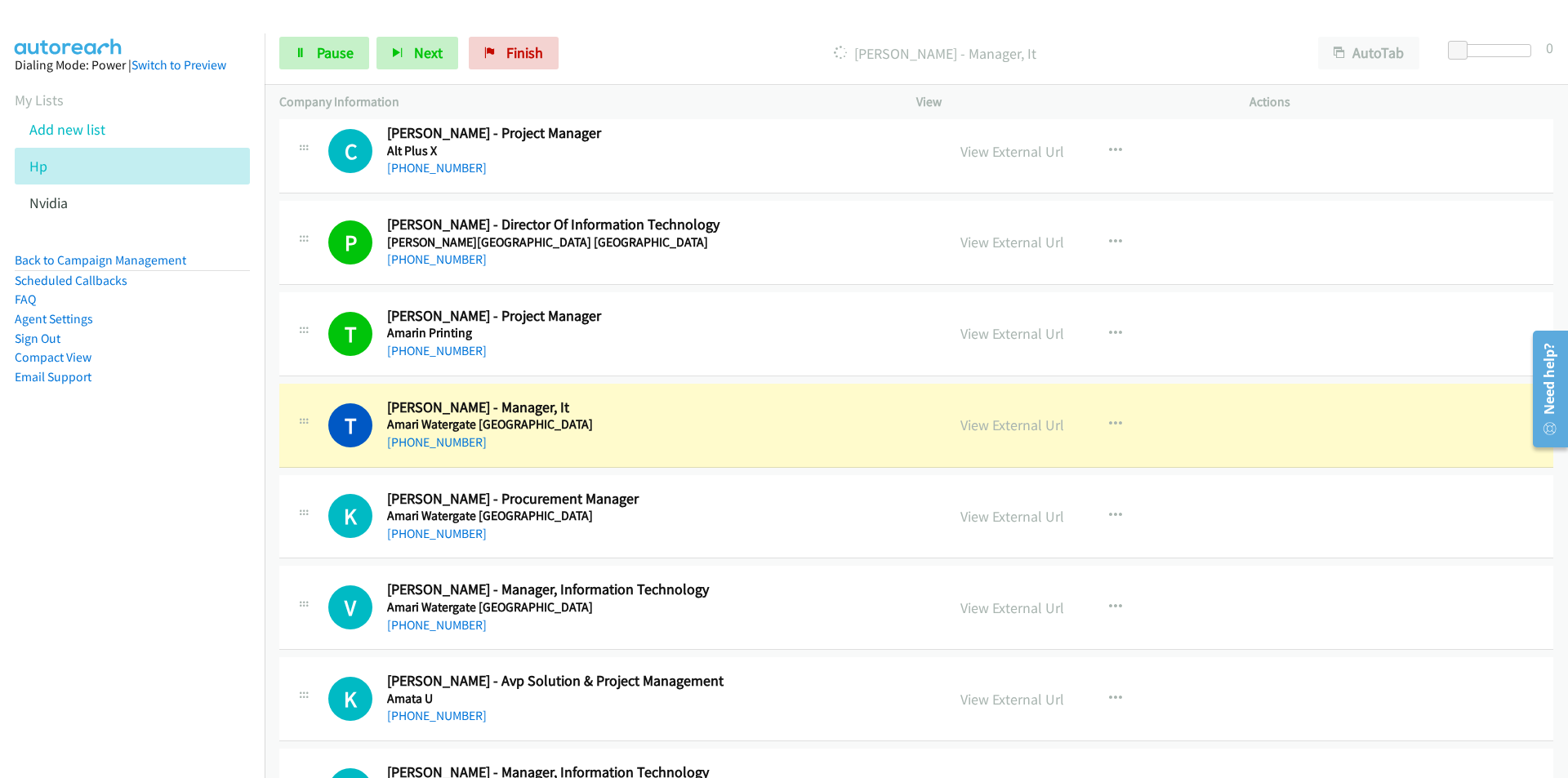
click at [149, 600] on nav "Dialing Mode: Power | Switch to Preview My Lists Add new list Hp Nvidia Back to…" at bounding box center [132, 422] width 265 height 778
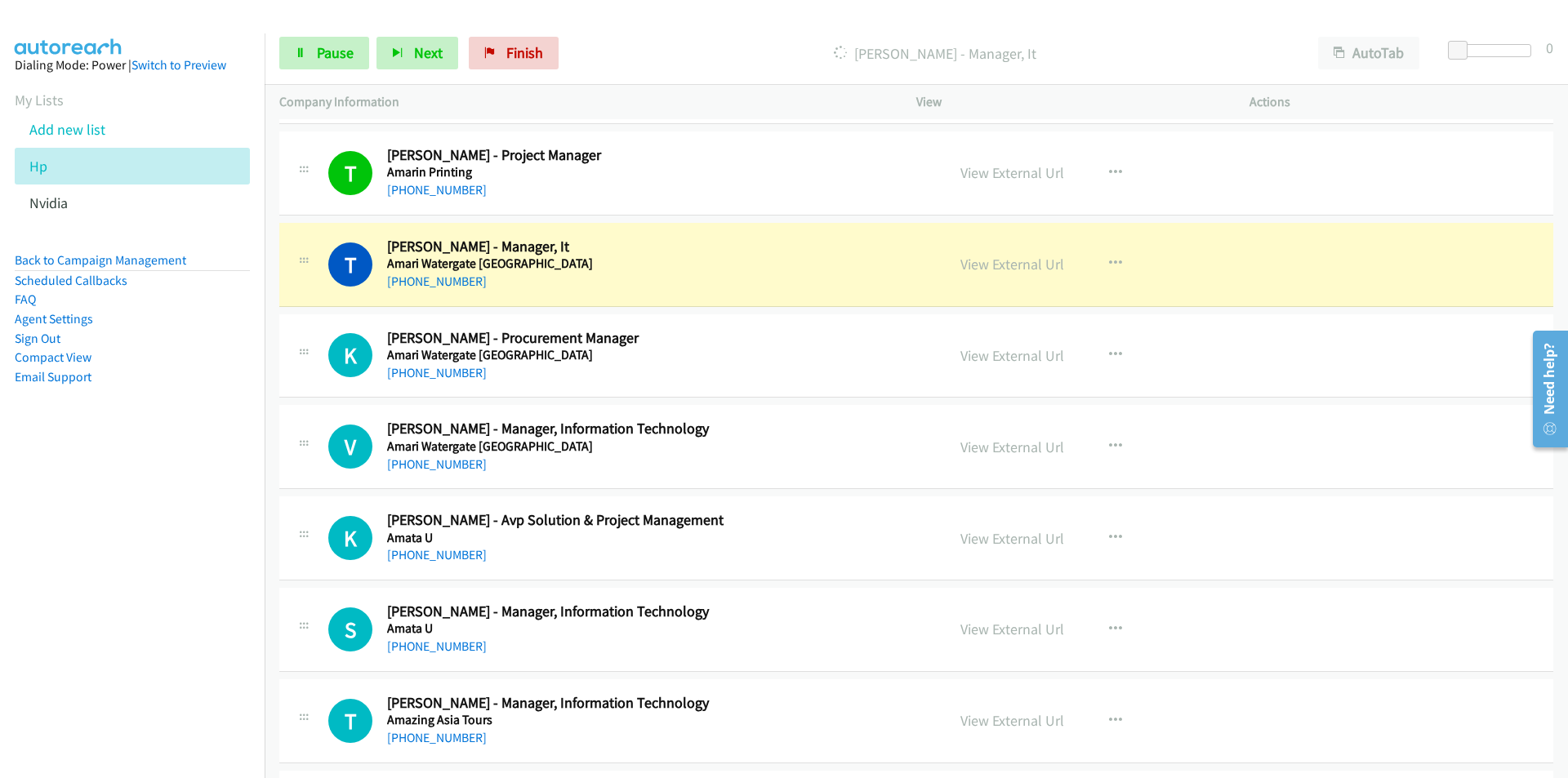
scroll to position [4245, 0]
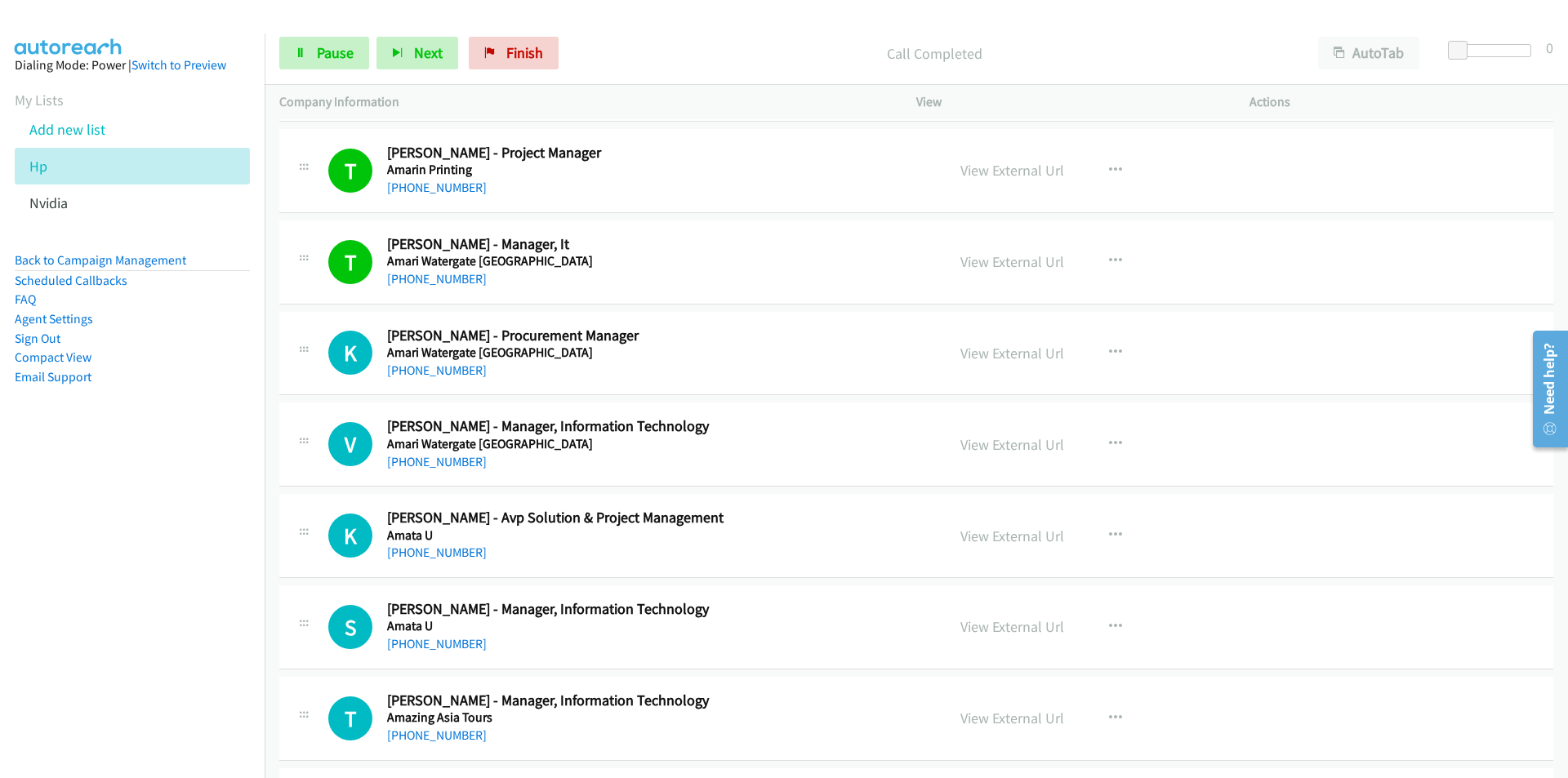
click at [197, 534] on nav "Dialing Mode: Power | Switch to Preview My Lists Add new list Hp Nvidia Back to…" at bounding box center [132, 422] width 265 height 778
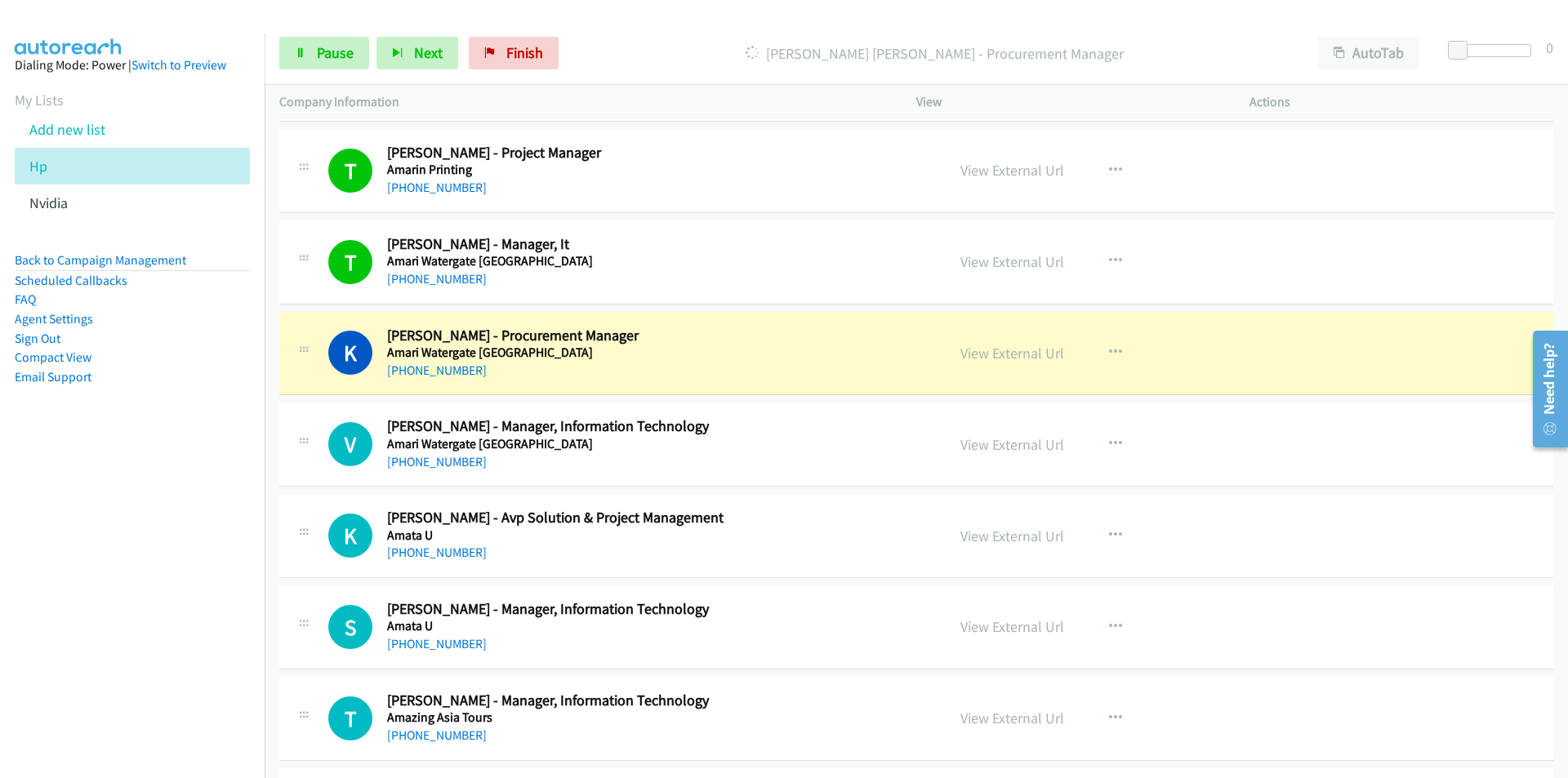
click at [144, 529] on nav "Dialing Mode: Power | Switch to Preview My Lists Add new list Hp Nvidia Back to…" at bounding box center [132, 422] width 265 height 778
click at [994, 354] on link "View External Url" at bounding box center [1012, 353] width 104 height 19
click at [301, 48] on icon at bounding box center [300, 54] width 12 height 12
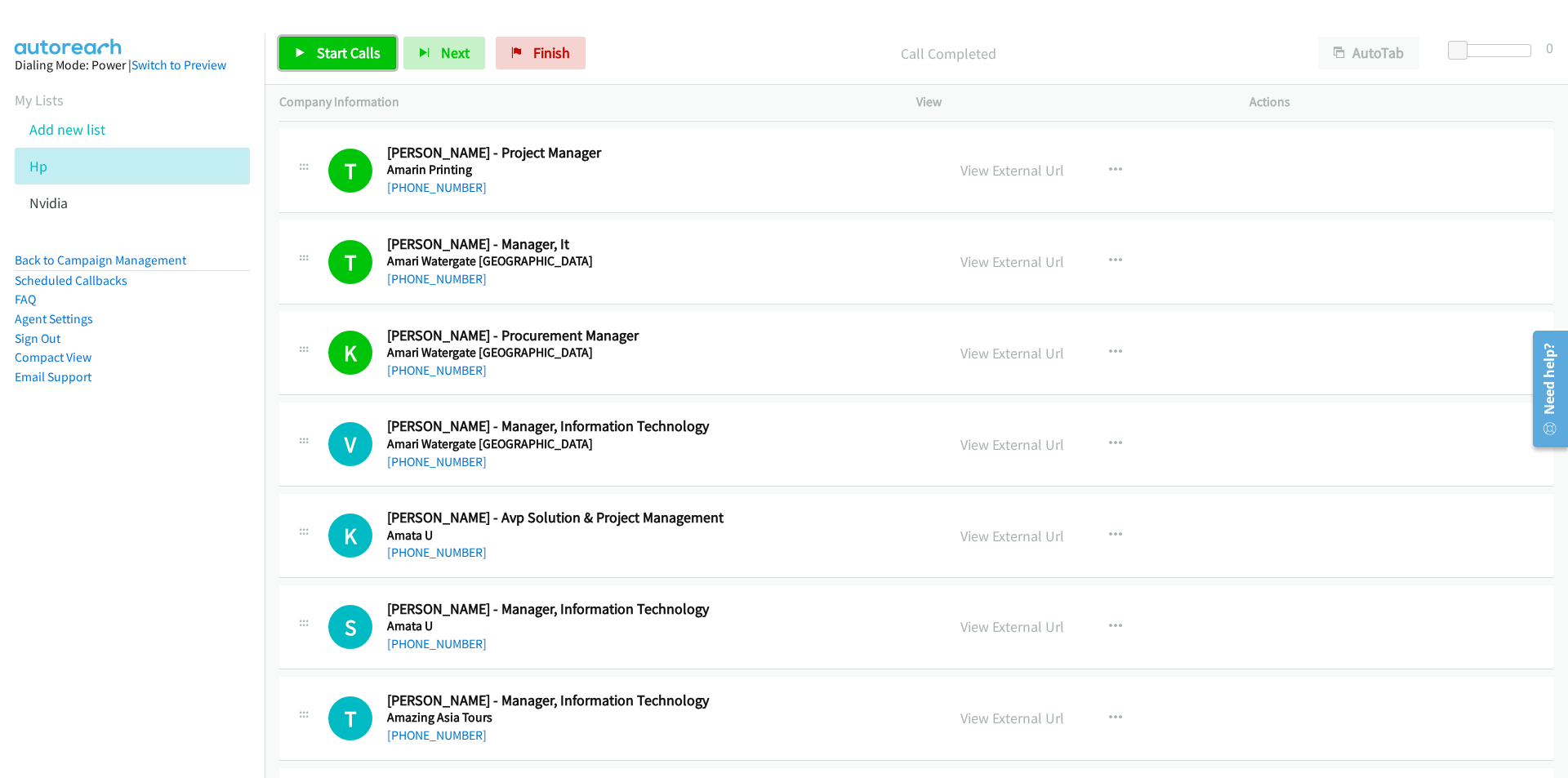
click at [325, 55] on span "Start Calls" at bounding box center [349, 52] width 64 height 19
click at [210, 553] on nav "Dialing Mode: Power | Switch to Preview My Lists Add new list Hp Nvidia Back to…" at bounding box center [132, 422] width 265 height 778
click at [1002, 627] on link "View External Url" at bounding box center [1012, 627] width 104 height 19
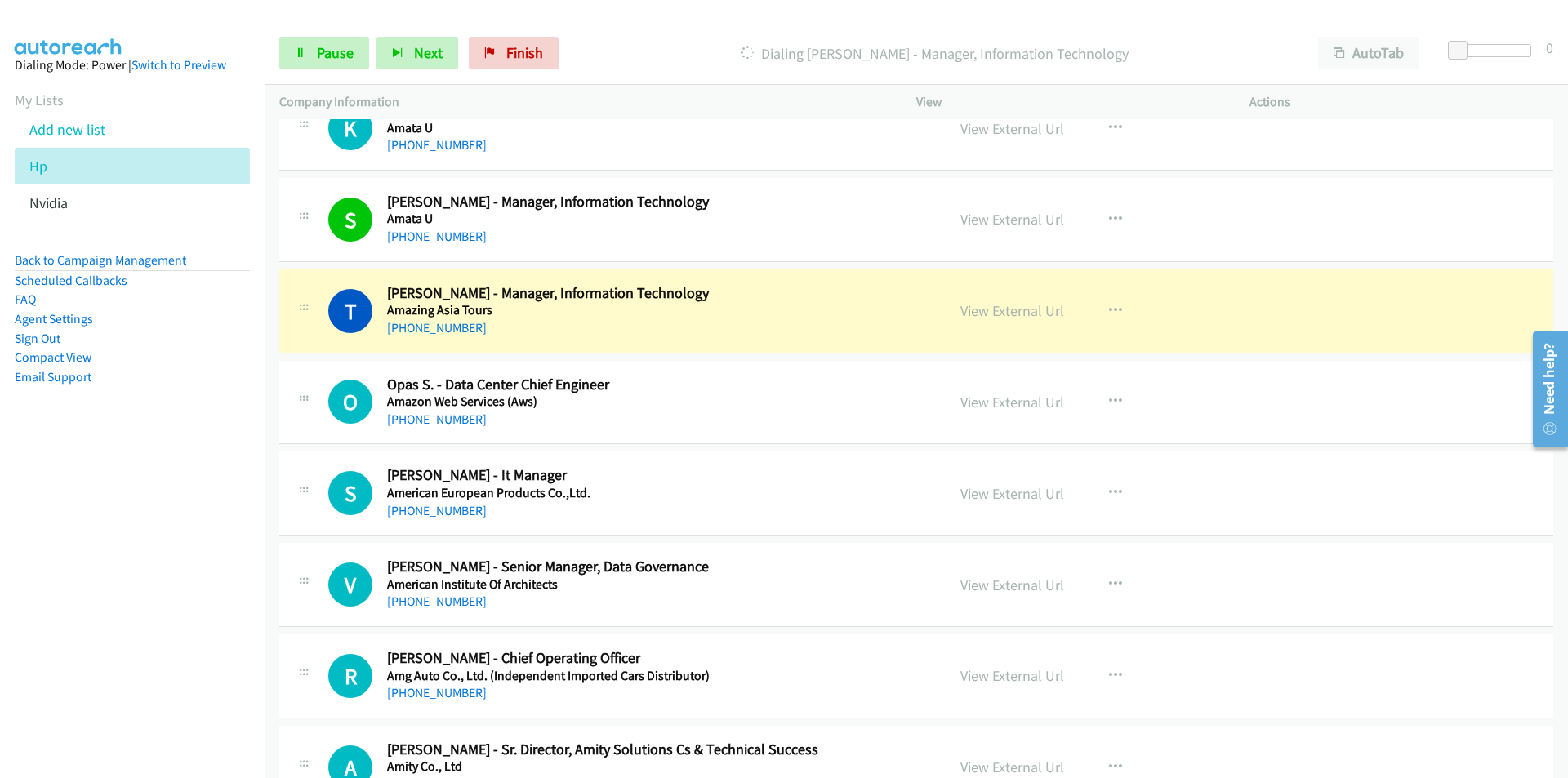
scroll to position [4653, 0]
click at [201, 576] on nav "Dialing Mode: Power | Switch to Preview My Lists Add new list Hp Nvidia Back to…" at bounding box center [132, 422] width 265 height 778
click at [1109, 401] on icon "button" at bounding box center [1115, 401] width 13 height 13
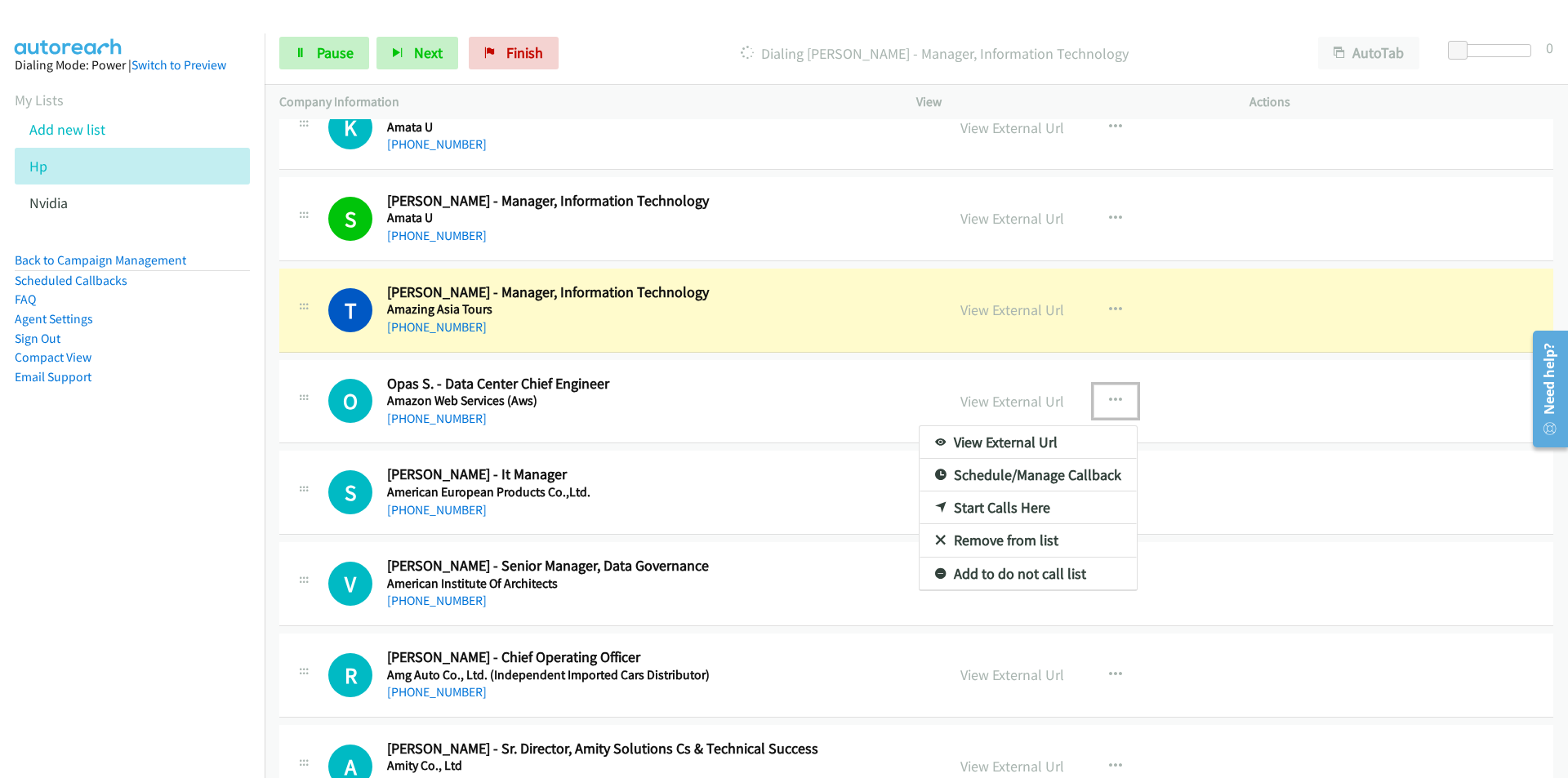
click at [1002, 539] on link "Remove from list" at bounding box center [1028, 540] width 217 height 32
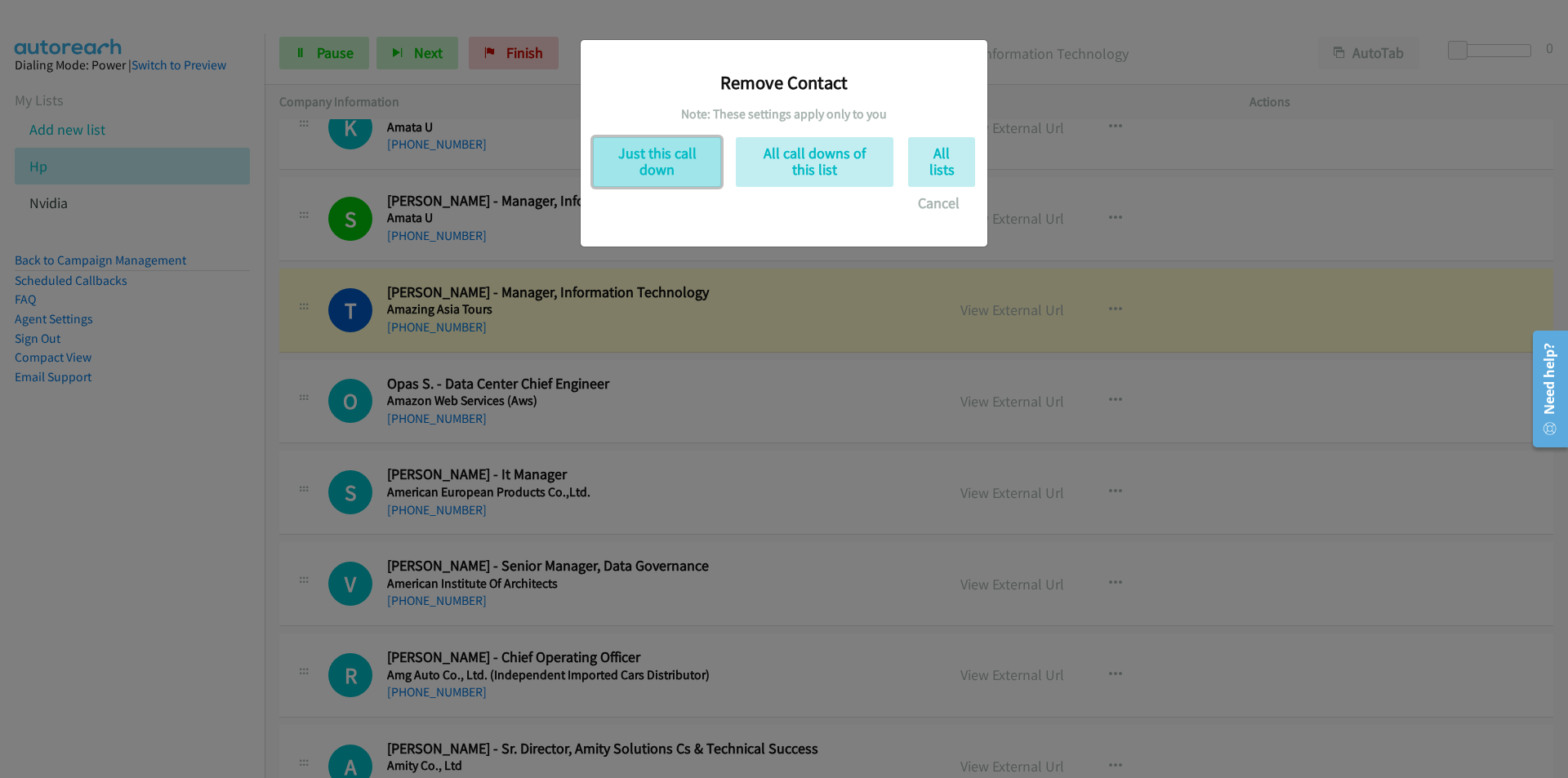
click at [653, 164] on button "Just this call down" at bounding box center [657, 162] width 128 height 50
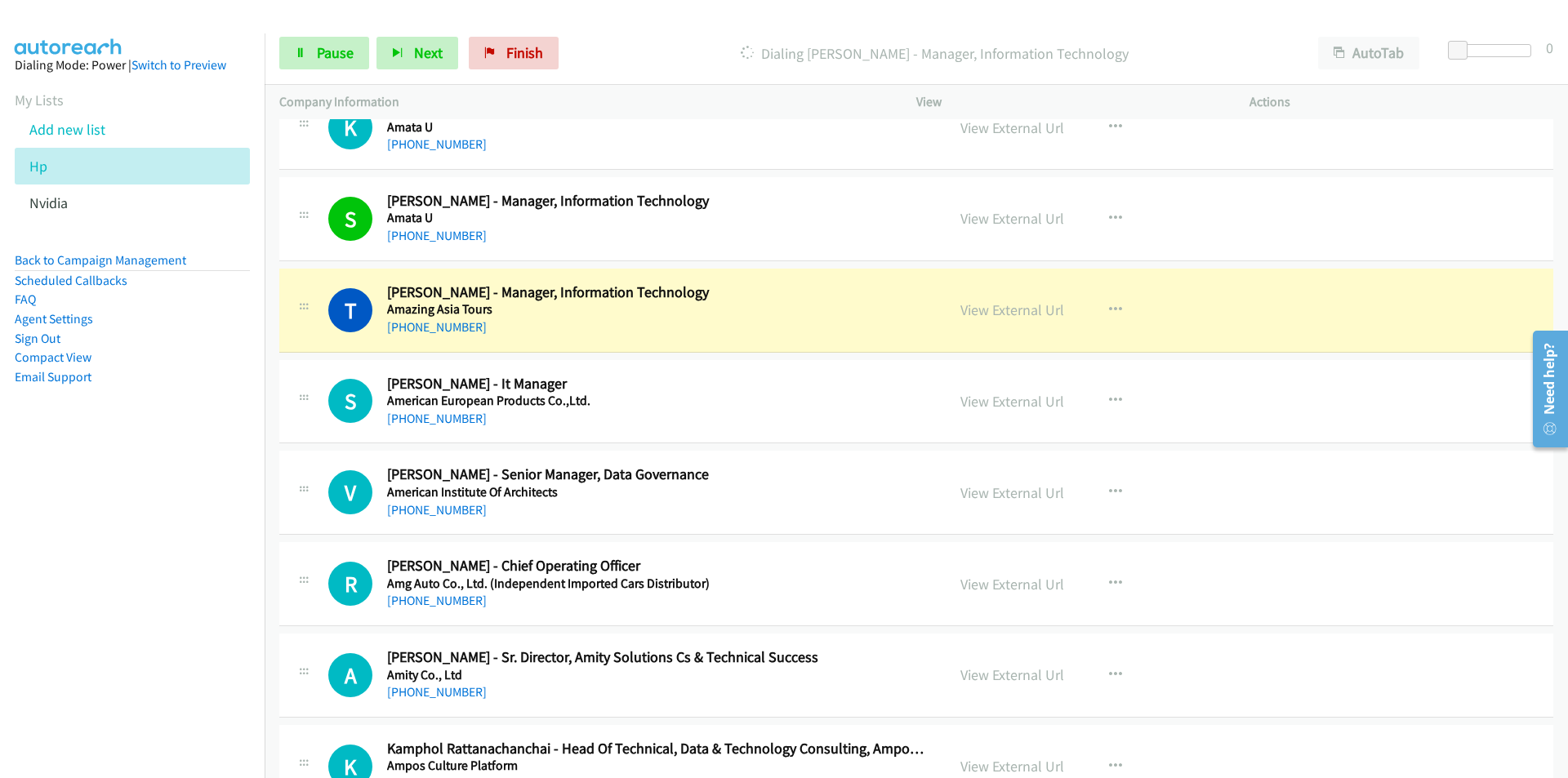
click at [126, 622] on nav "Dialing Mode: Power | Switch to Preview My Lists Add new list Hp Nvidia Back to…" at bounding box center [132, 422] width 265 height 778
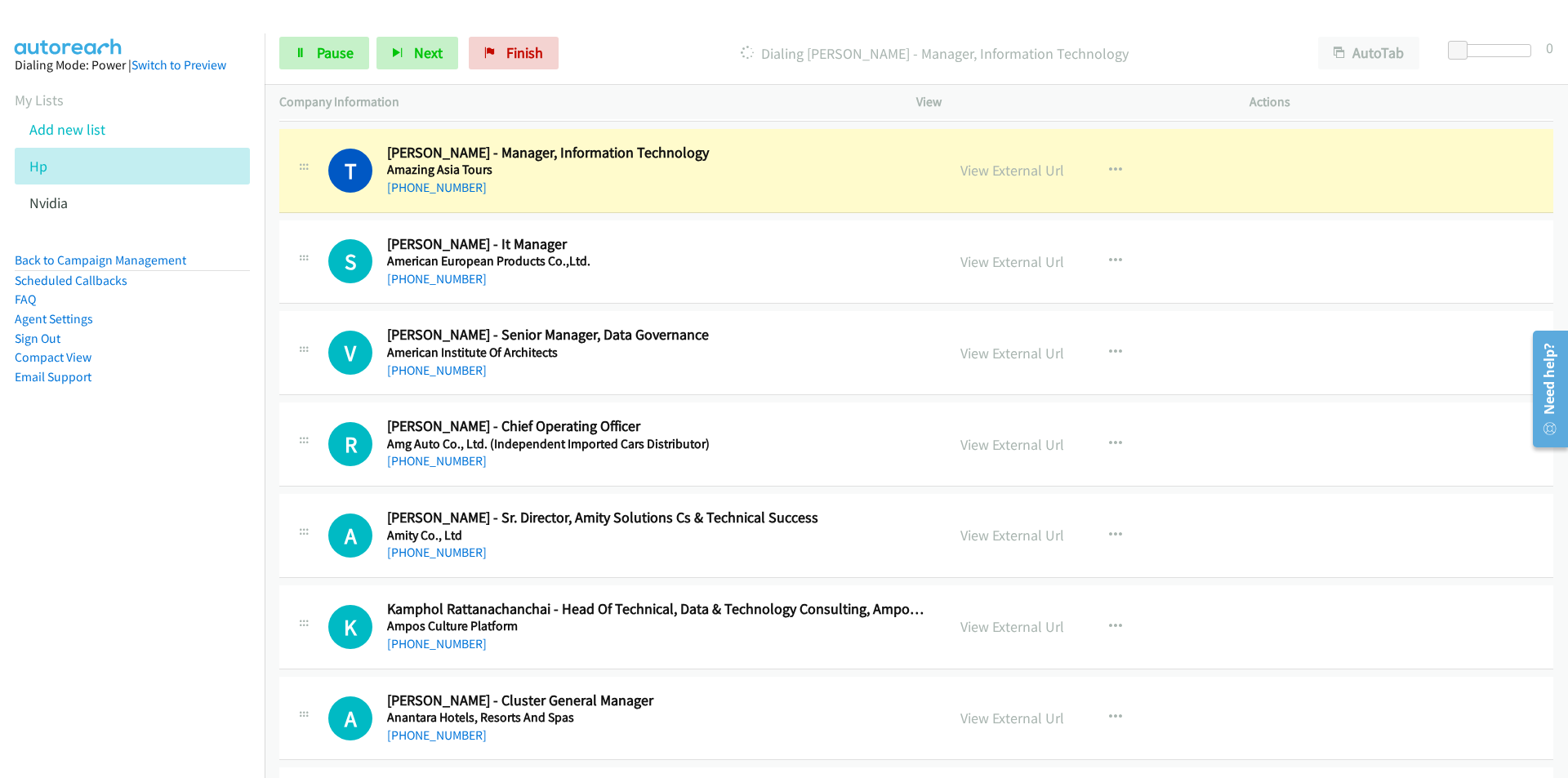
scroll to position [4817, 0]
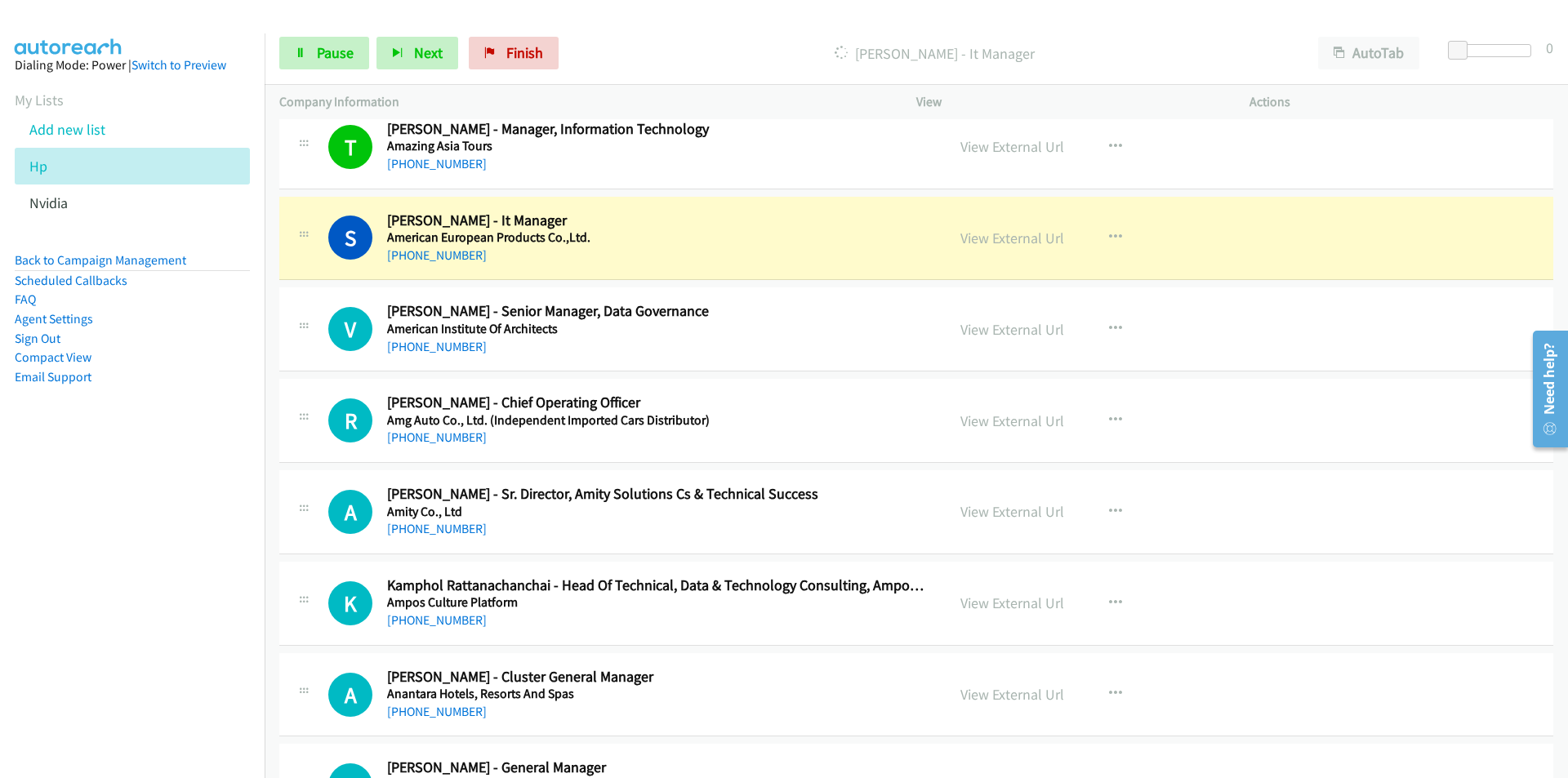
click at [130, 552] on nav "Dialing Mode: Power | Switch to Preview My Lists Add new list Hp Nvidia Back to…" at bounding box center [132, 422] width 265 height 778
click at [1016, 238] on link "View External Url" at bounding box center [1012, 238] width 104 height 19
click at [176, 561] on nav "Dialing Mode: Power | Switch to Preview My Lists Add new list Hp Nvidia Back to…" at bounding box center [132, 422] width 265 height 778
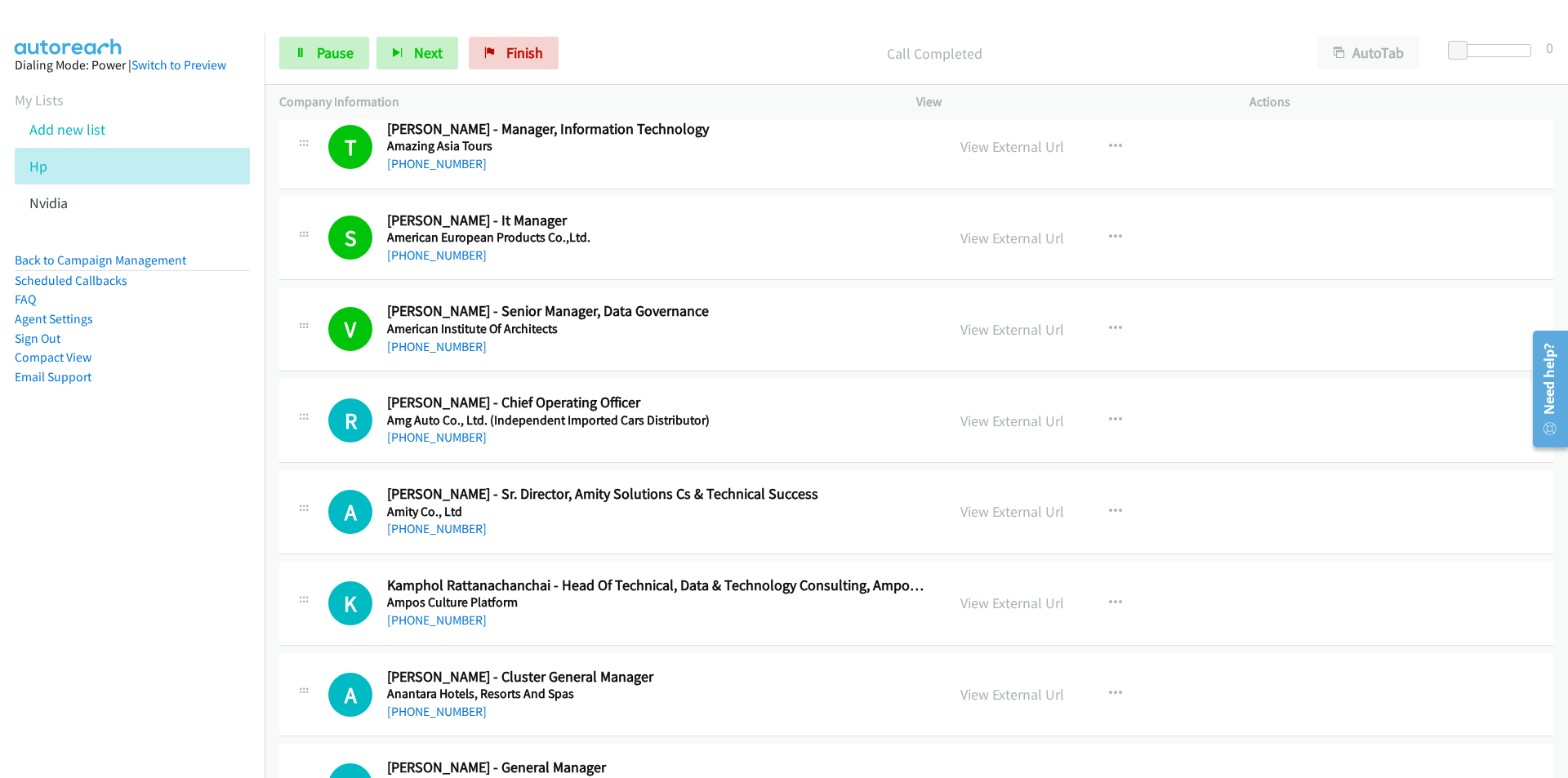
drag, startPoint x: 200, startPoint y: 540, endPoint x: 226, endPoint y: 524, distance: 30.5
click at [200, 540] on nav "Dialing Mode: Power | Switch to Preview My Lists Add new list Hp Nvidia Back to…" at bounding box center [132, 422] width 265 height 778
click at [313, 57] on link "Pause" at bounding box center [325, 52] width 90 height 32
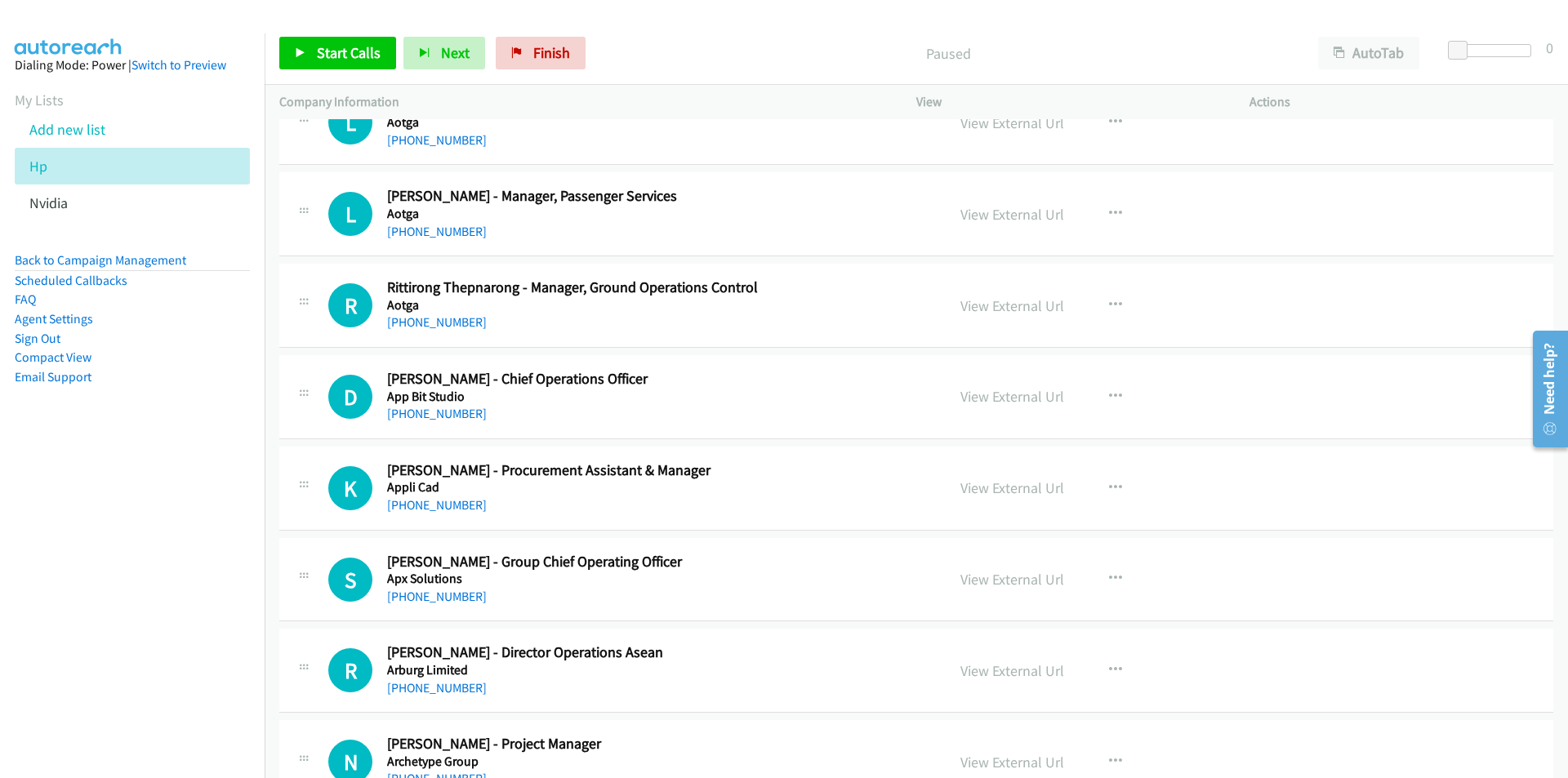
scroll to position [6449, 0]
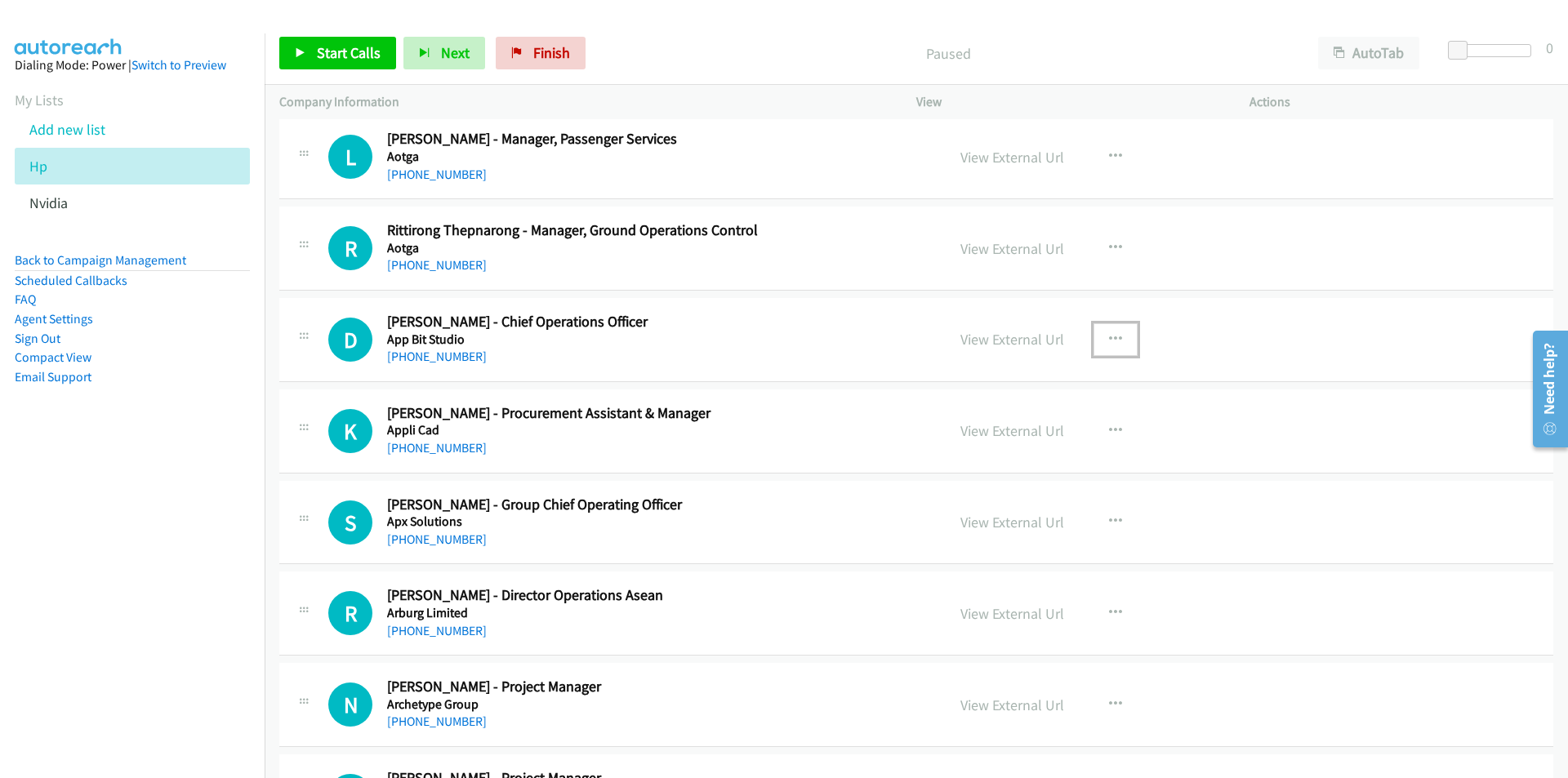
click at [1112, 339] on icon "button" at bounding box center [1115, 339] width 13 height 13
click at [1003, 452] on link "Start Calls Here" at bounding box center [1028, 446] width 217 height 32
click at [338, 59] on span "Start Calls" at bounding box center [349, 52] width 64 height 19
click at [244, 560] on nav "Dialing Mode: Power | Switch to Preview My Lists Add new list Hp Nvidia Back to…" at bounding box center [132, 422] width 265 height 778
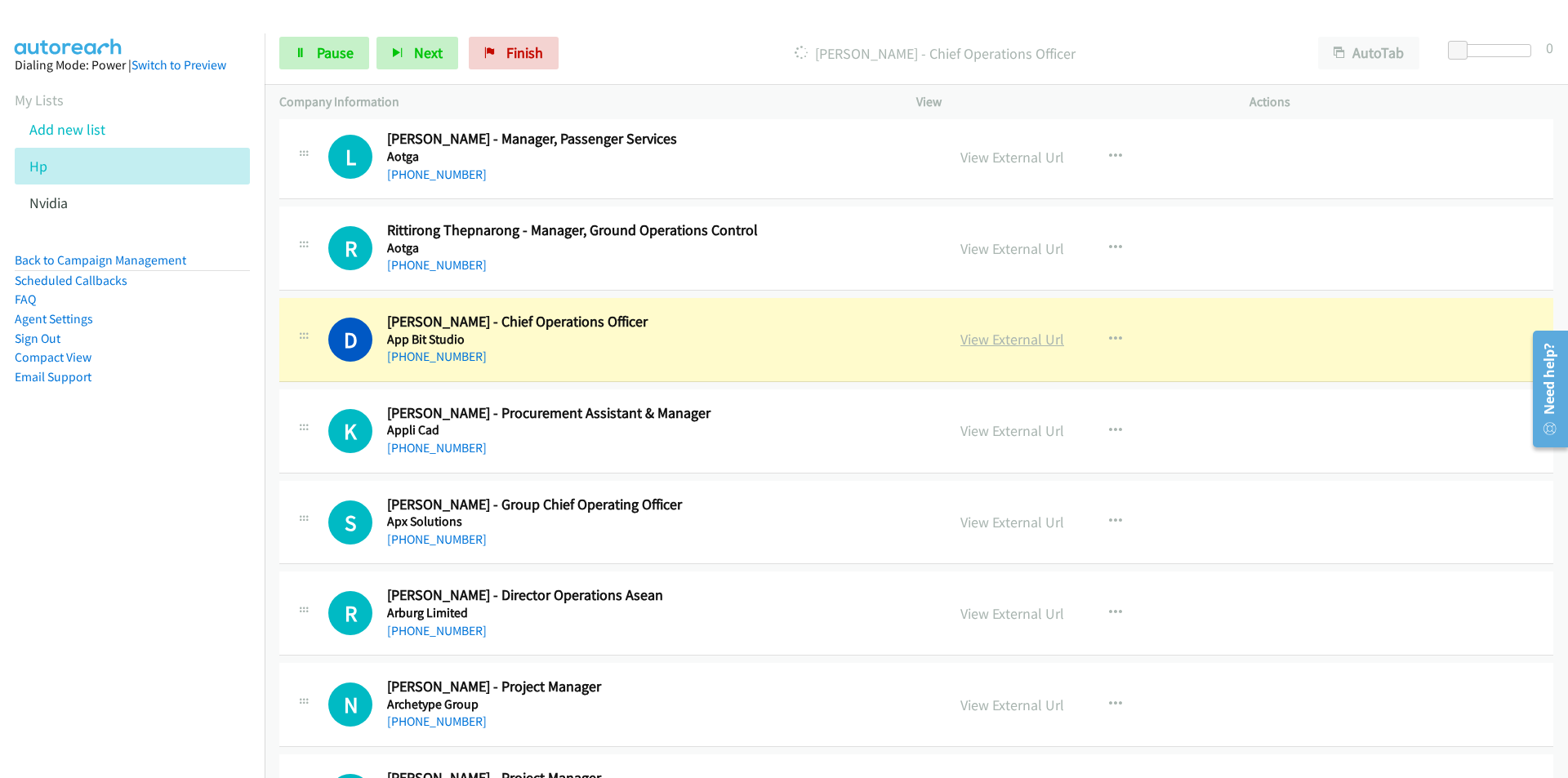
click at [1034, 339] on link "View External Url" at bounding box center [1012, 339] width 104 height 19
click at [332, 46] on span "Pause" at bounding box center [335, 52] width 37 height 19
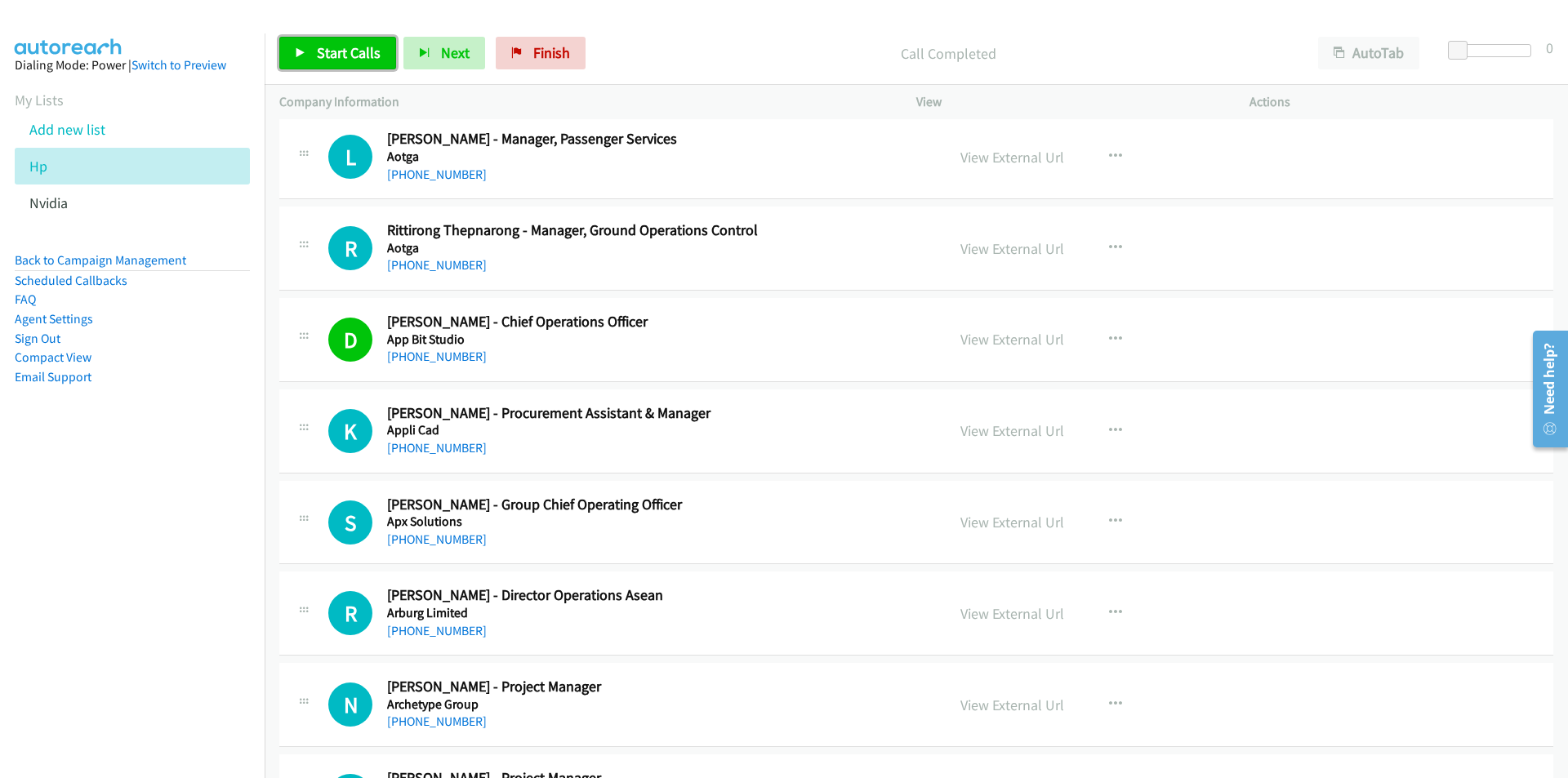
click at [357, 55] on span "Start Calls" at bounding box center [349, 52] width 64 height 19
click at [156, 608] on nav "Dialing Mode: Power | Switch to Preview My Lists Add new list Hp Nvidia Back to…" at bounding box center [132, 422] width 265 height 778
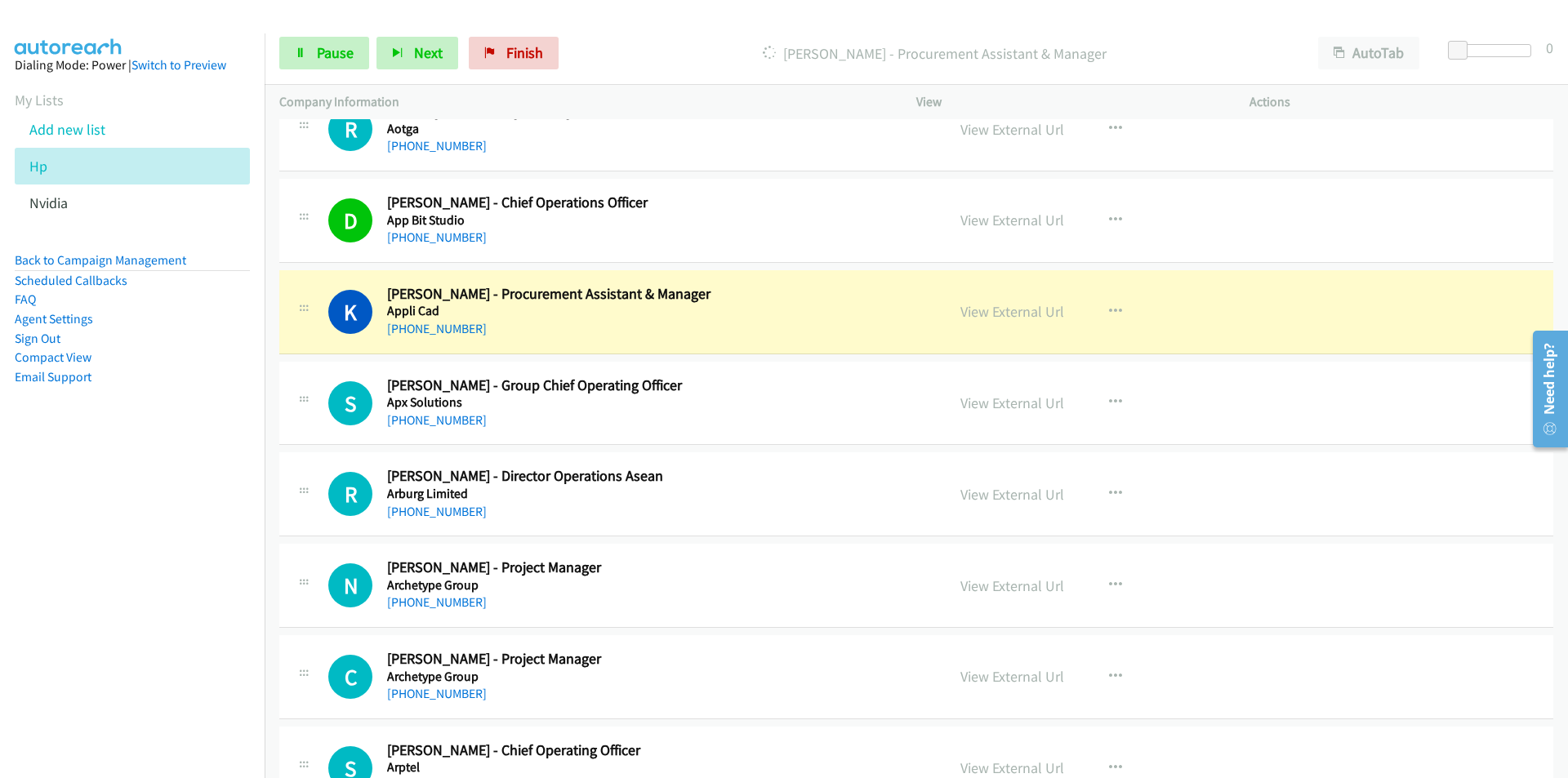
scroll to position [6613, 0]
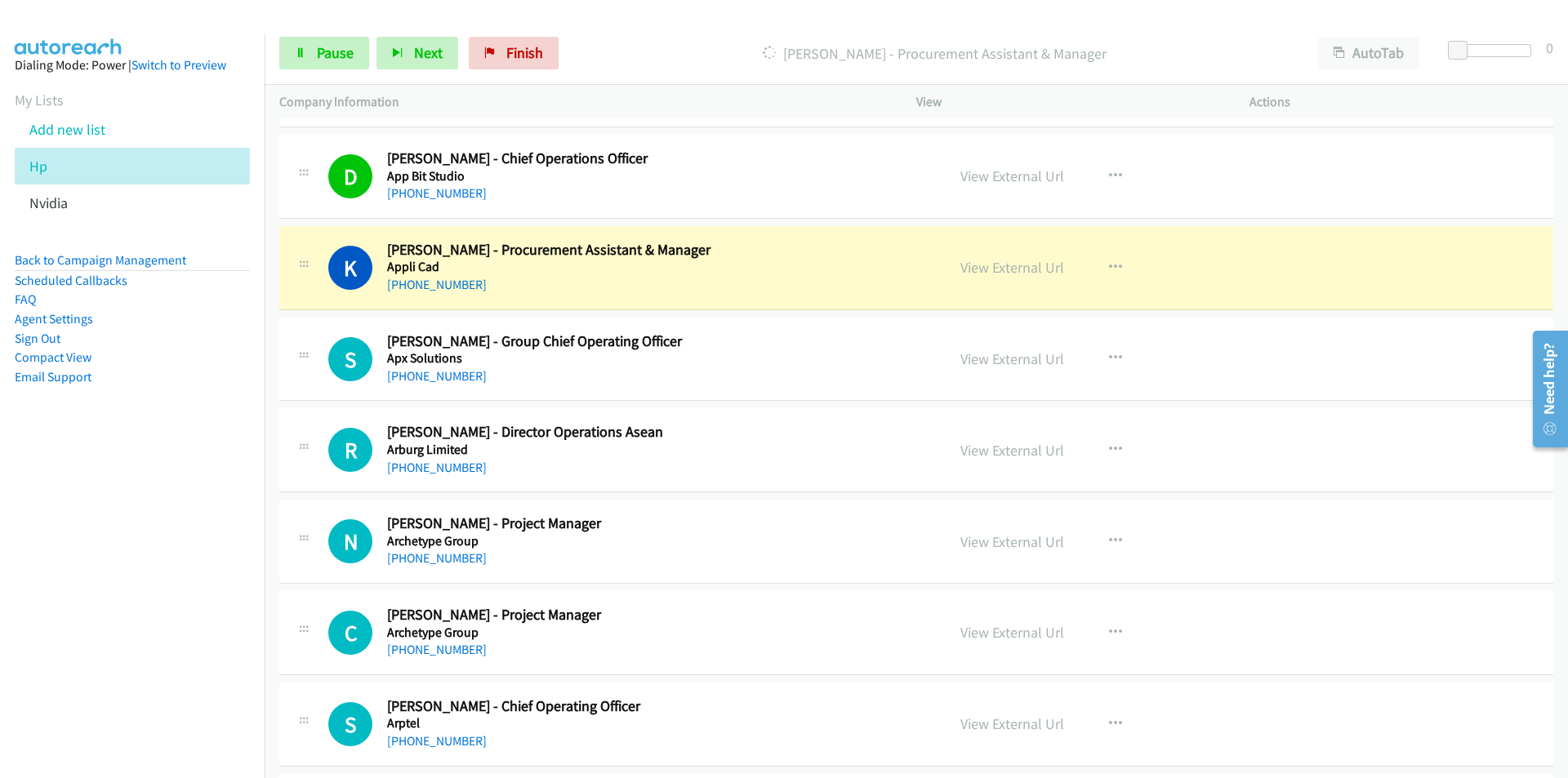
drag, startPoint x: 147, startPoint y: 508, endPoint x: 160, endPoint y: 498, distance: 16.4
click at [147, 508] on nav "Dialing Mode: Power | Switch to Preview My Lists Add new list Hp Nvidia Back to…" at bounding box center [132, 422] width 265 height 778
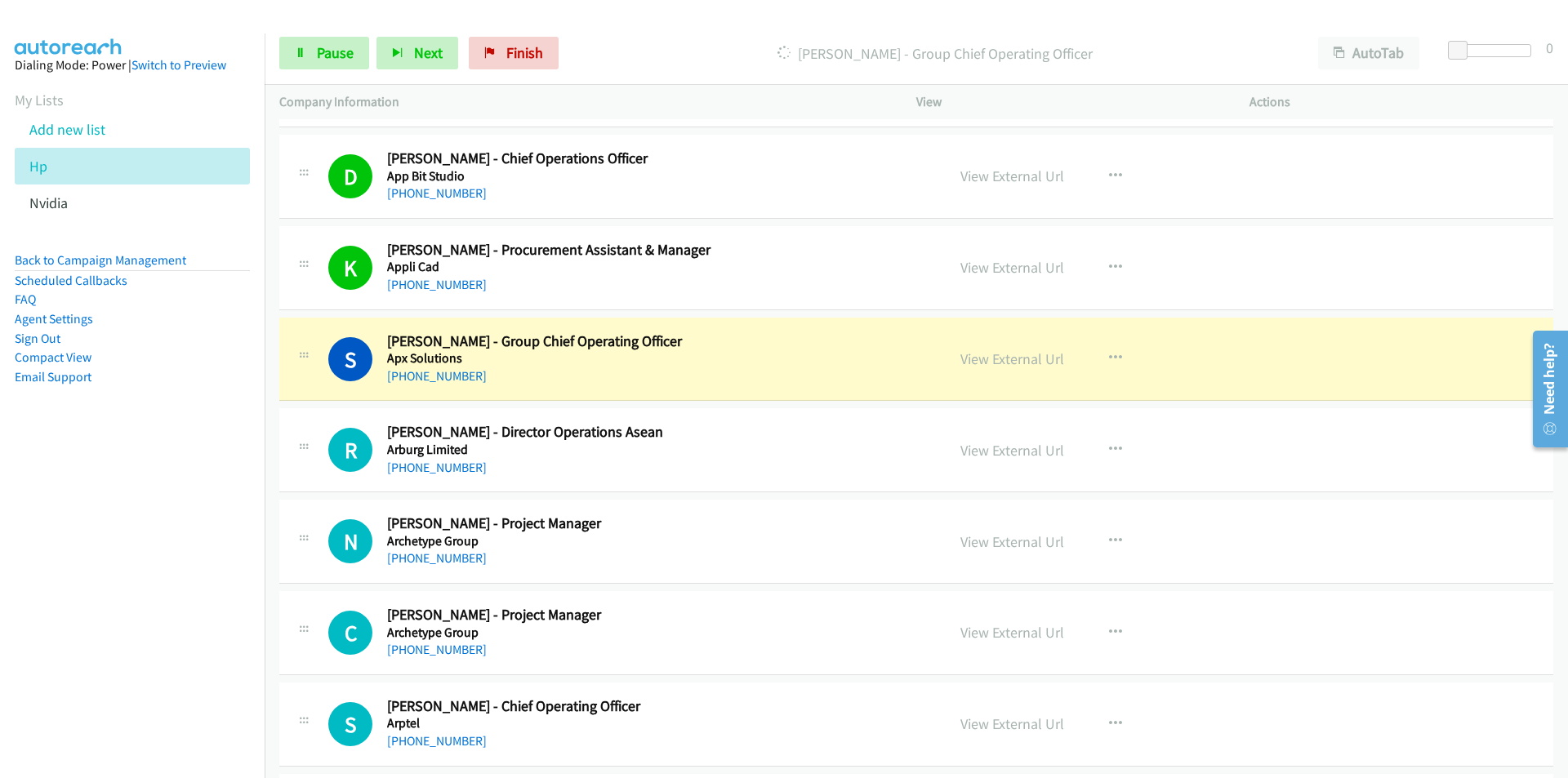
click at [165, 575] on nav "Dialing Mode: Power | Switch to Preview My Lists Add new list Hp Nvidia Back to…" at bounding box center [132, 422] width 265 height 778
click at [314, 57] on link "Pause" at bounding box center [325, 52] width 90 height 32
click at [148, 595] on nav "Dialing Mode: Power | Switch to Preview My Lists Add new list Hp Nvidia Back to…" at bounding box center [132, 422] width 265 height 778
click at [1032, 361] on link "View External Url" at bounding box center [1012, 359] width 104 height 19
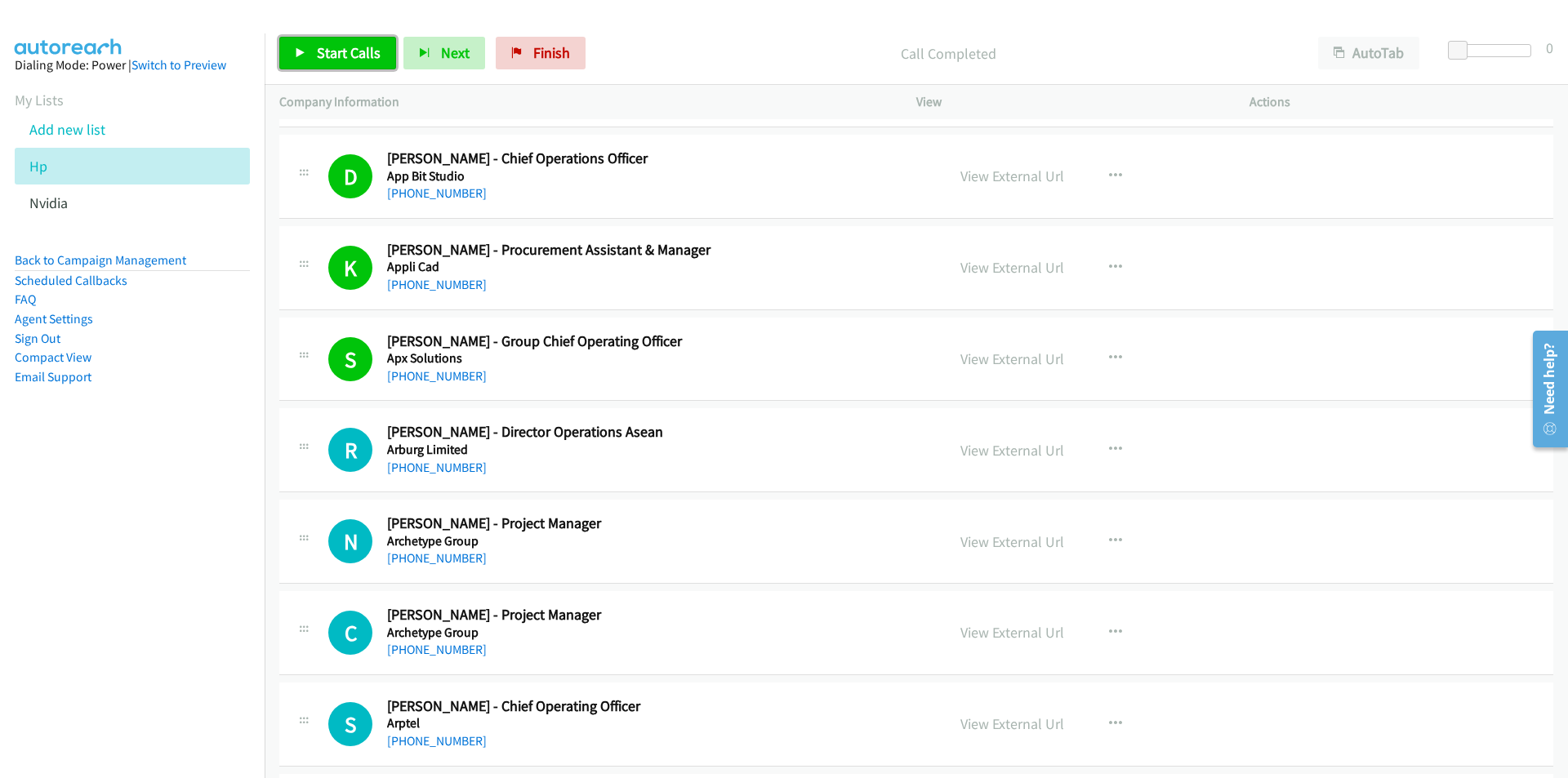
click at [330, 61] on span "Start Calls" at bounding box center [349, 52] width 64 height 19
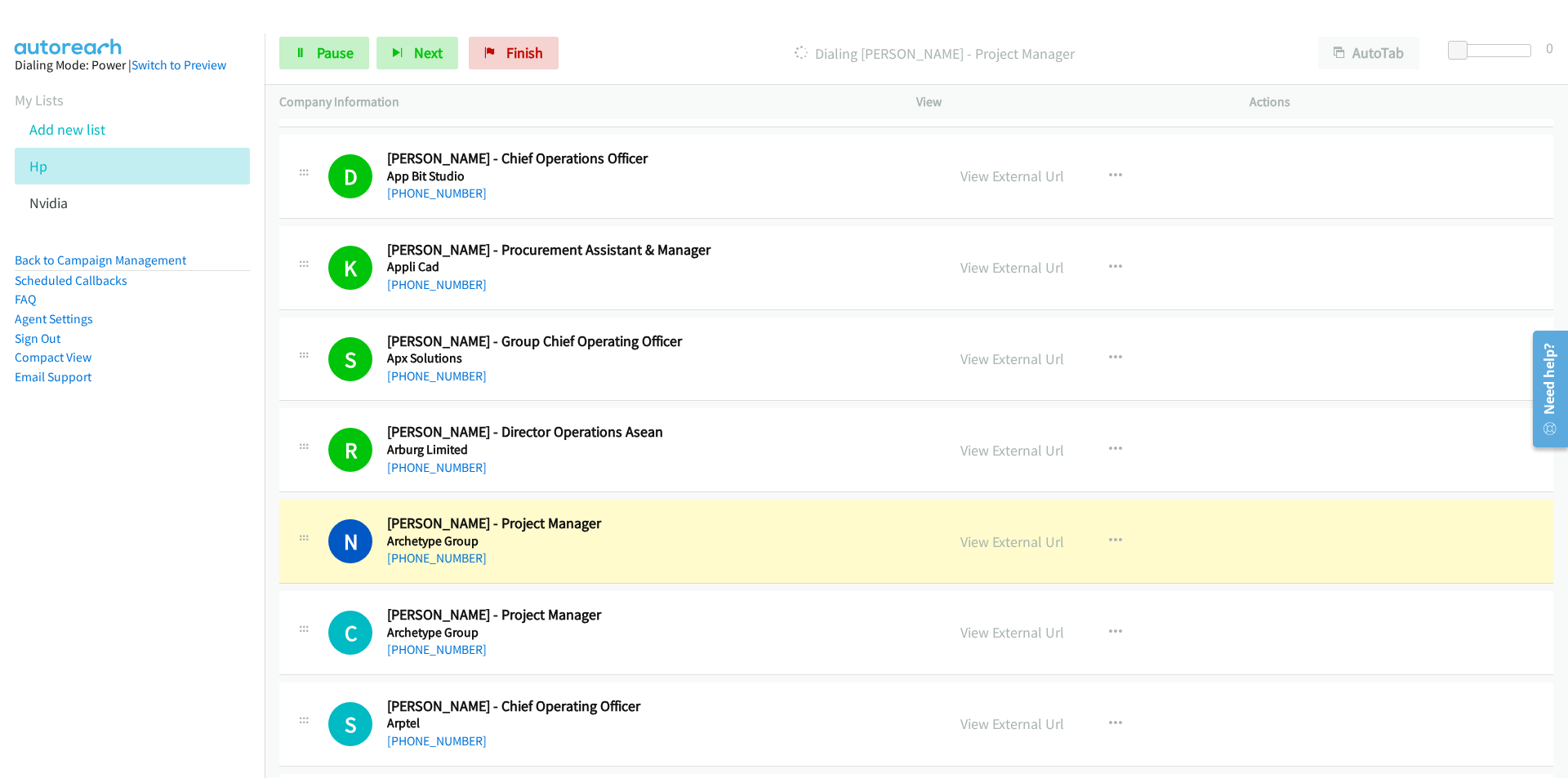
click at [192, 590] on nav "Dialing Mode: Power | Switch to Preview My Lists Add new list Hp Nvidia Back to…" at bounding box center [132, 422] width 265 height 778
click at [334, 49] on span "Pause" at bounding box center [335, 52] width 37 height 19
click at [133, 602] on nav "Dialing Mode: Power | Switch to Preview My Lists Add new list Hp Nvidia Back to…" at bounding box center [132, 422] width 265 height 778
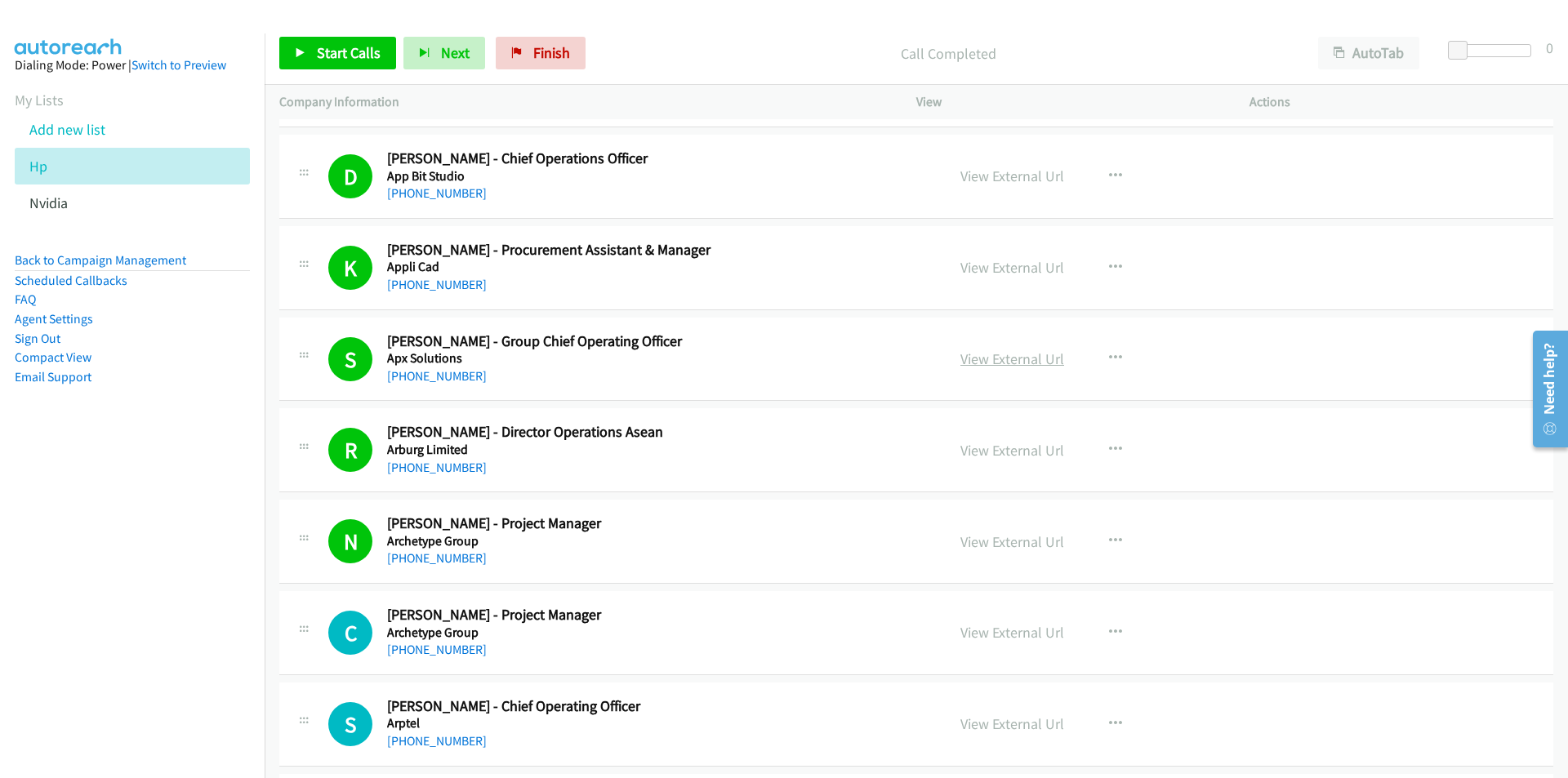
click at [971, 359] on link "View External Url" at bounding box center [1012, 359] width 104 height 19
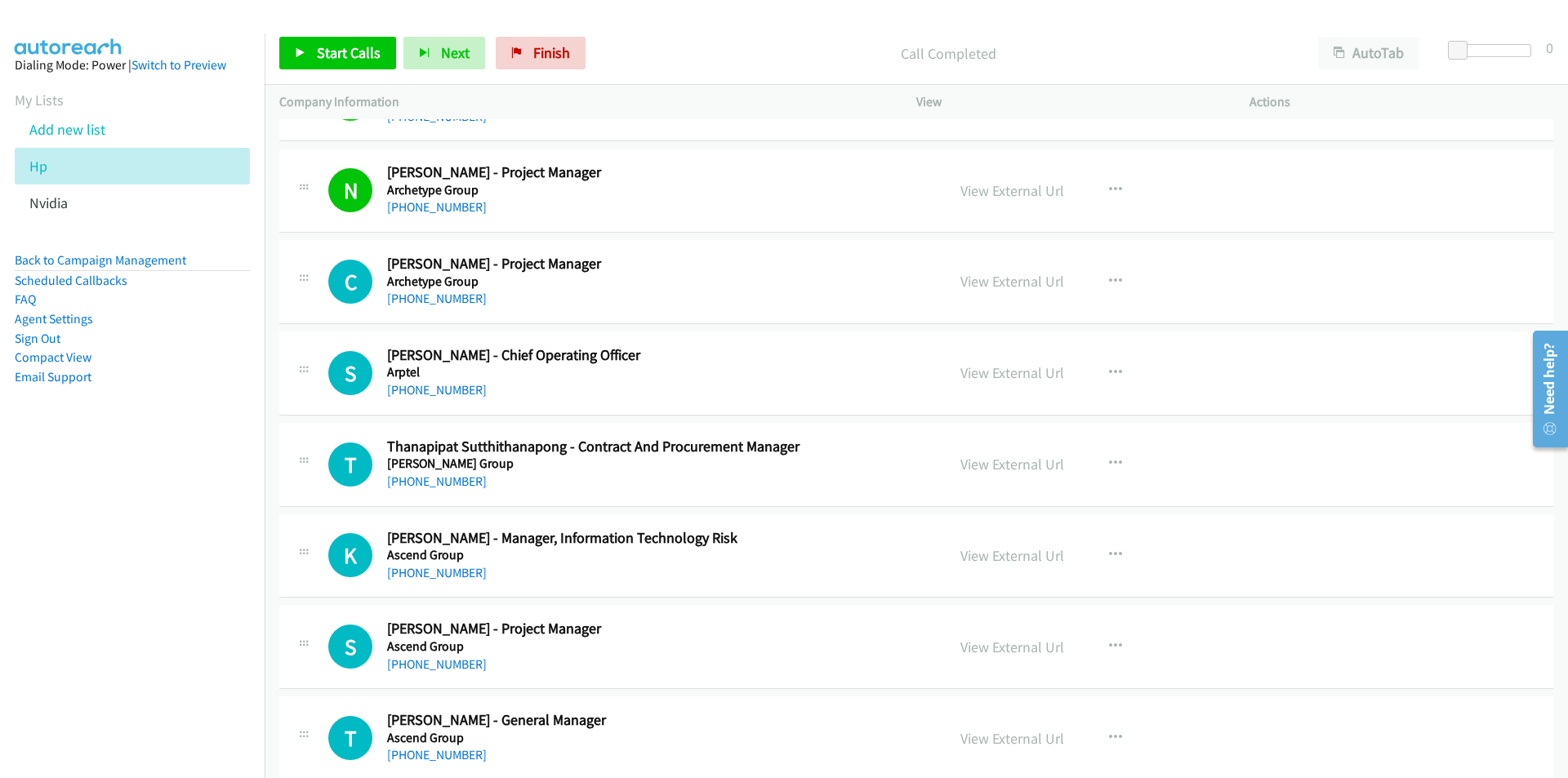
scroll to position [7021, 0]
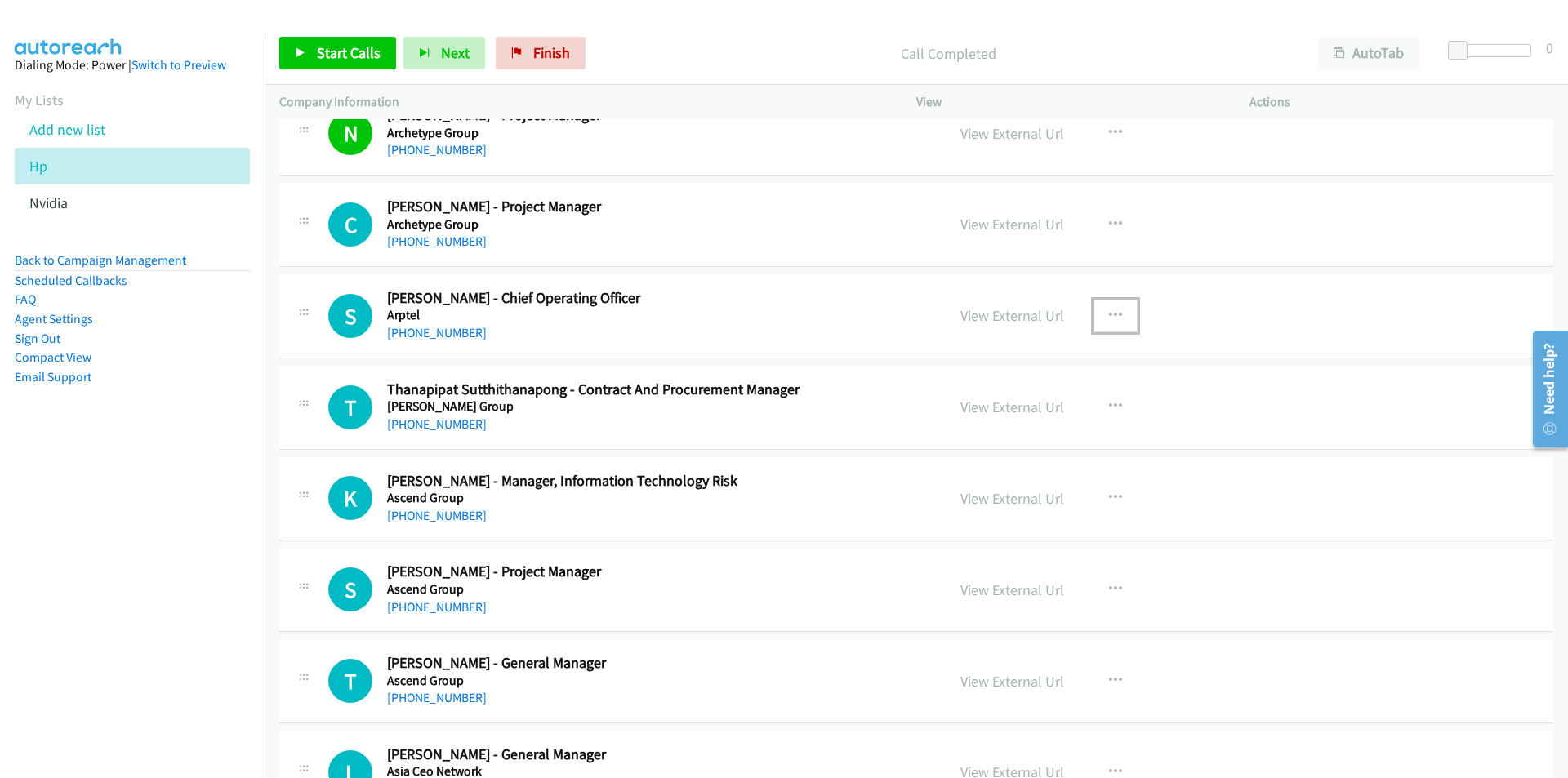
click at [1109, 320] on icon "button" at bounding box center [1115, 316] width 13 height 13
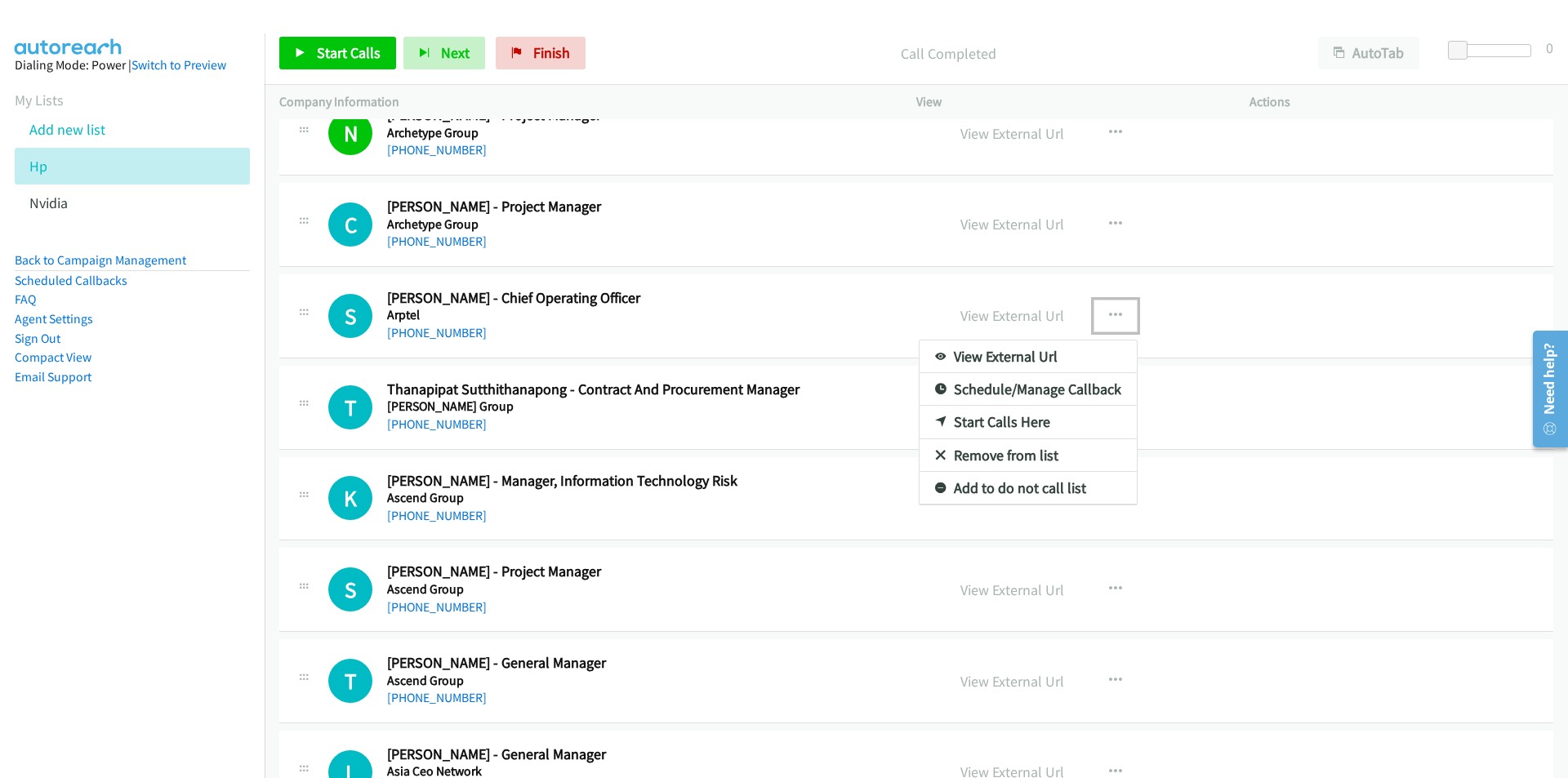
click at [1010, 421] on link "Start Calls Here" at bounding box center [1028, 422] width 217 height 32
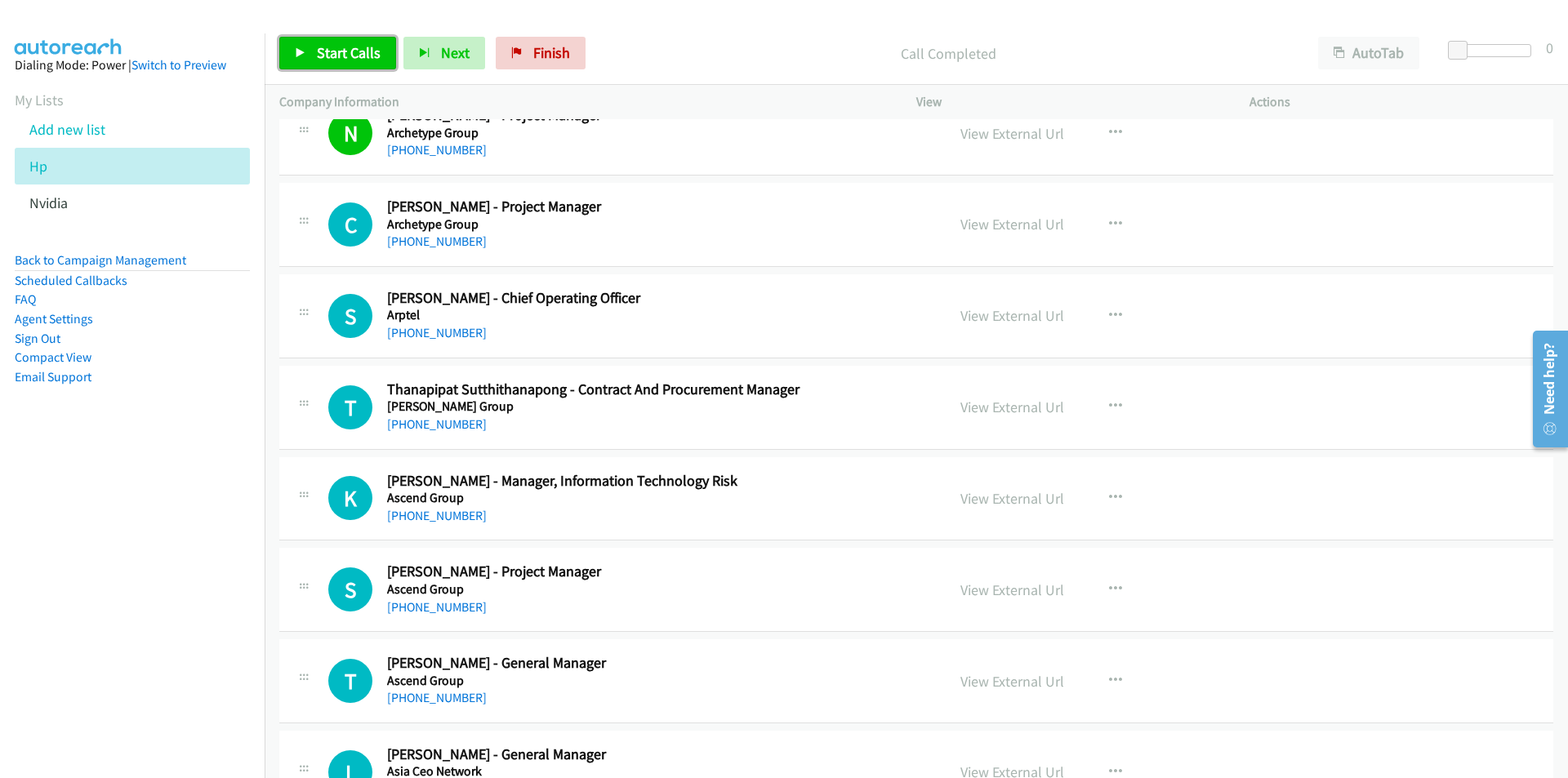
click at [348, 54] on span "Start Calls" at bounding box center [349, 52] width 64 height 19
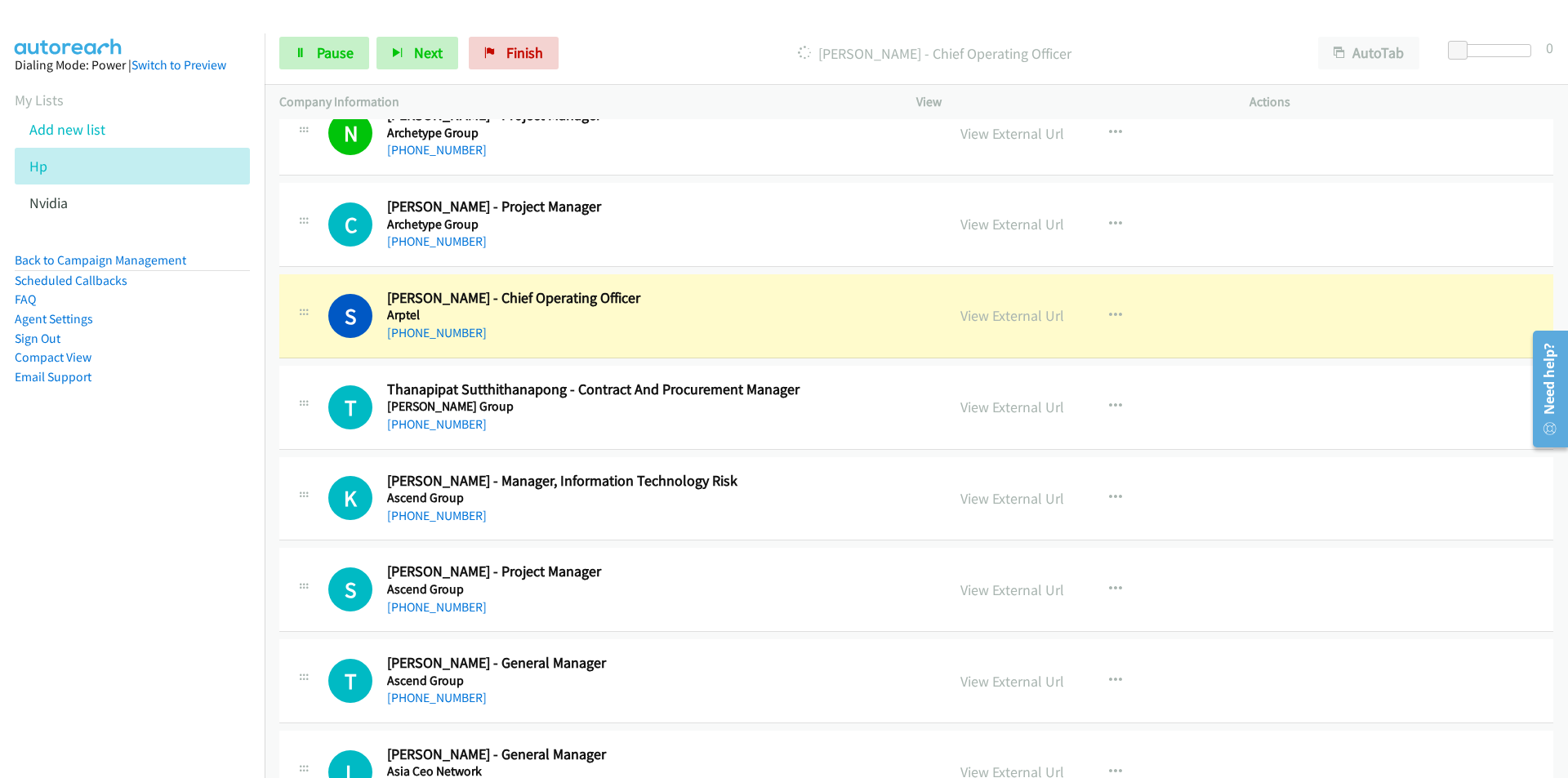
click at [156, 583] on nav "Dialing Mode: Power | Switch to Preview My Lists Add new list Hp Nvidia Back to…" at bounding box center [132, 422] width 265 height 778
click at [1015, 318] on link "View External Url" at bounding box center [1012, 315] width 104 height 19
click at [284, 67] on link "Pause" at bounding box center [325, 52] width 90 height 32
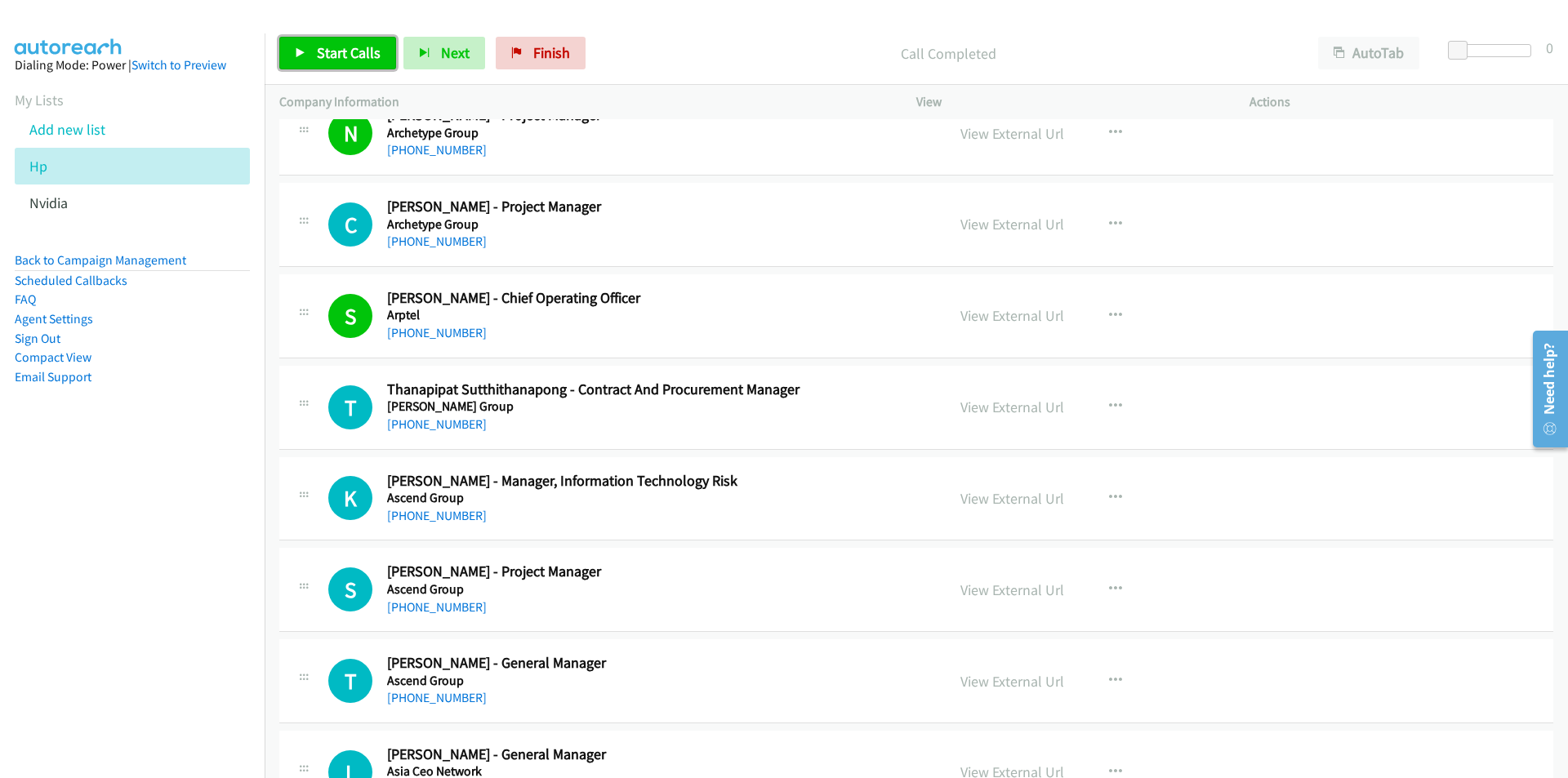
click at [338, 53] on span "Start Calls" at bounding box center [349, 52] width 64 height 19
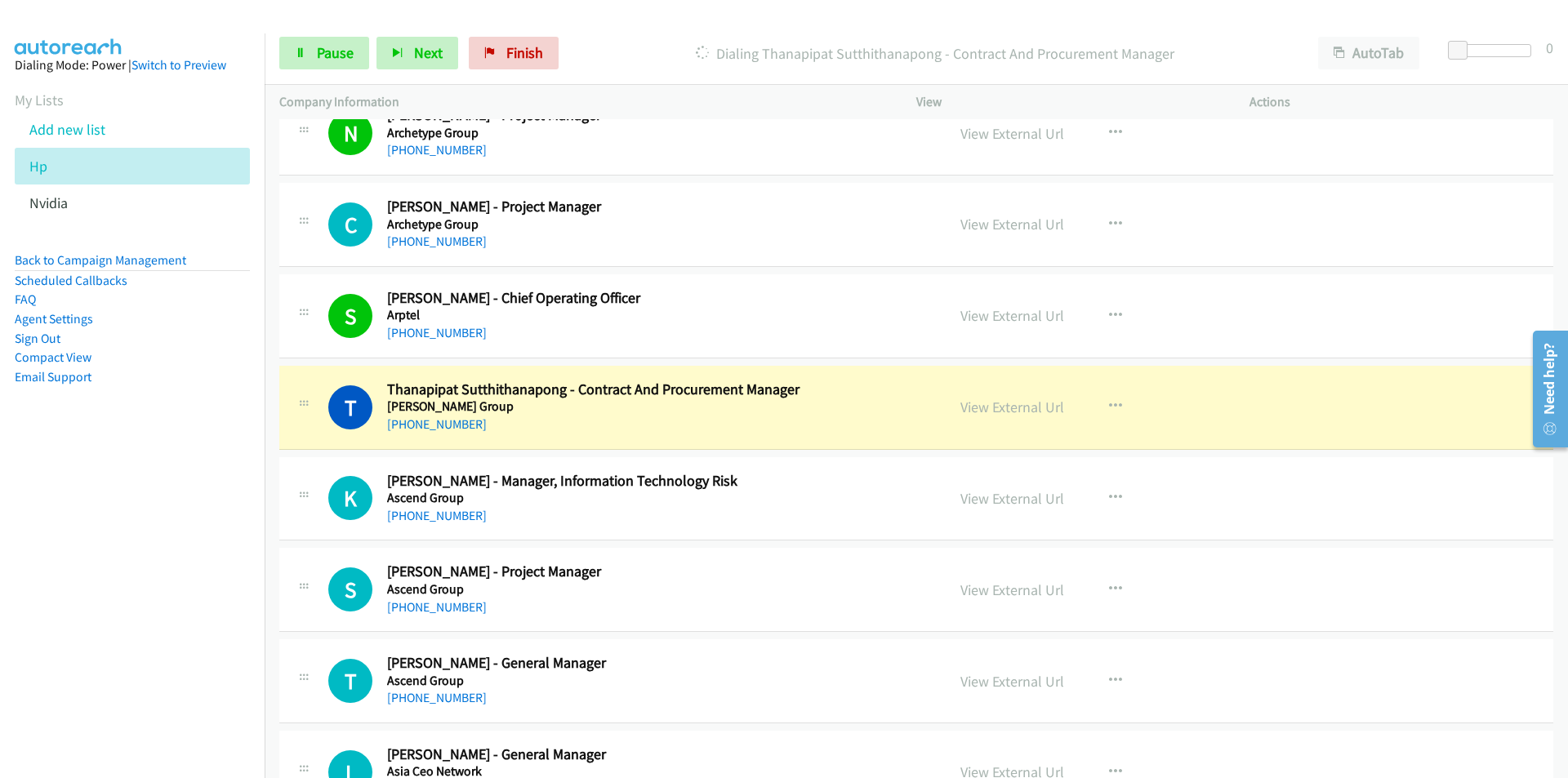
click at [151, 541] on nav "Dialing Mode: Power | Switch to Preview My Lists Add new list Hp Nvidia Back to…" at bounding box center [132, 422] width 265 height 778
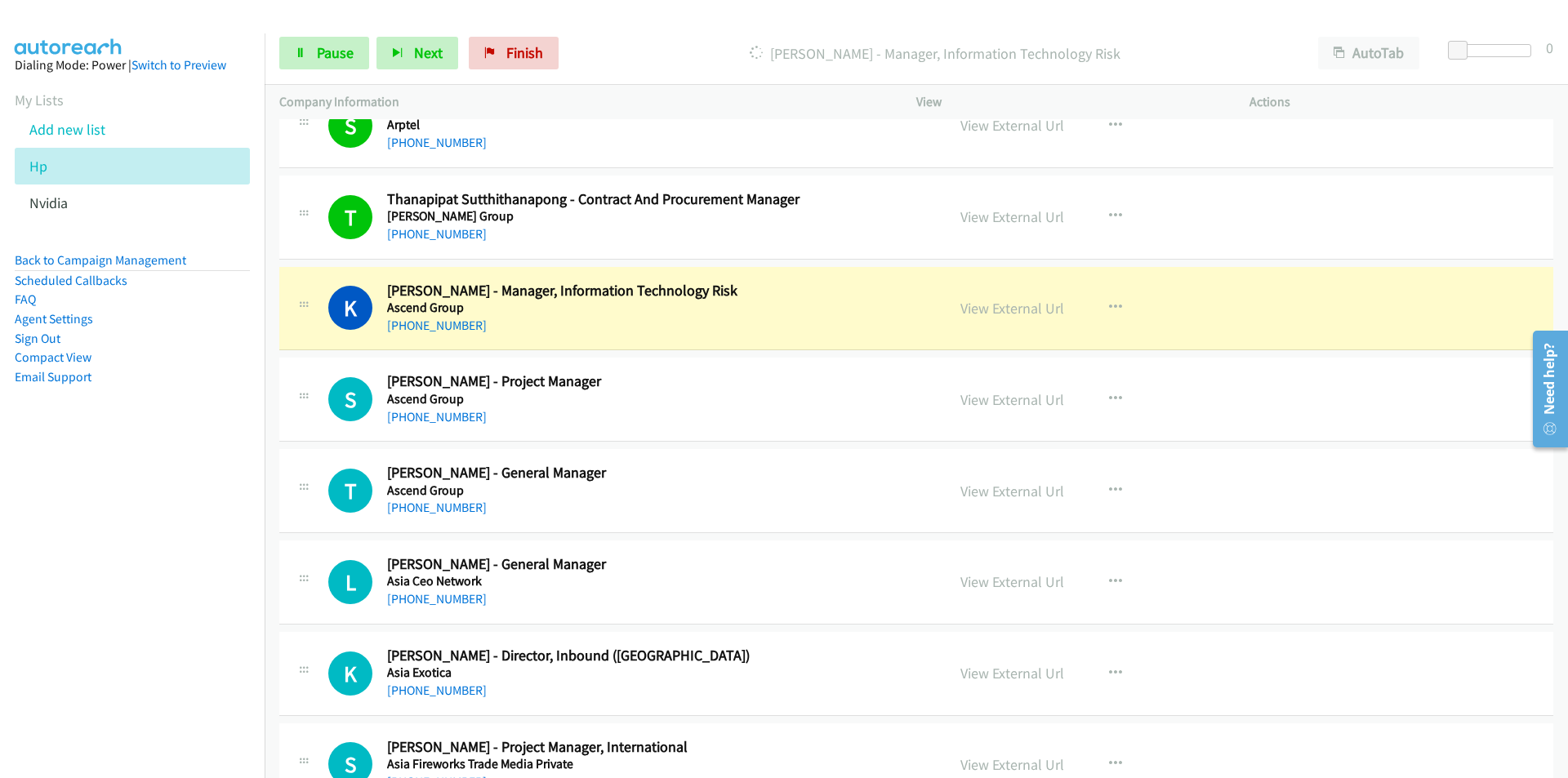
scroll to position [7266, 0]
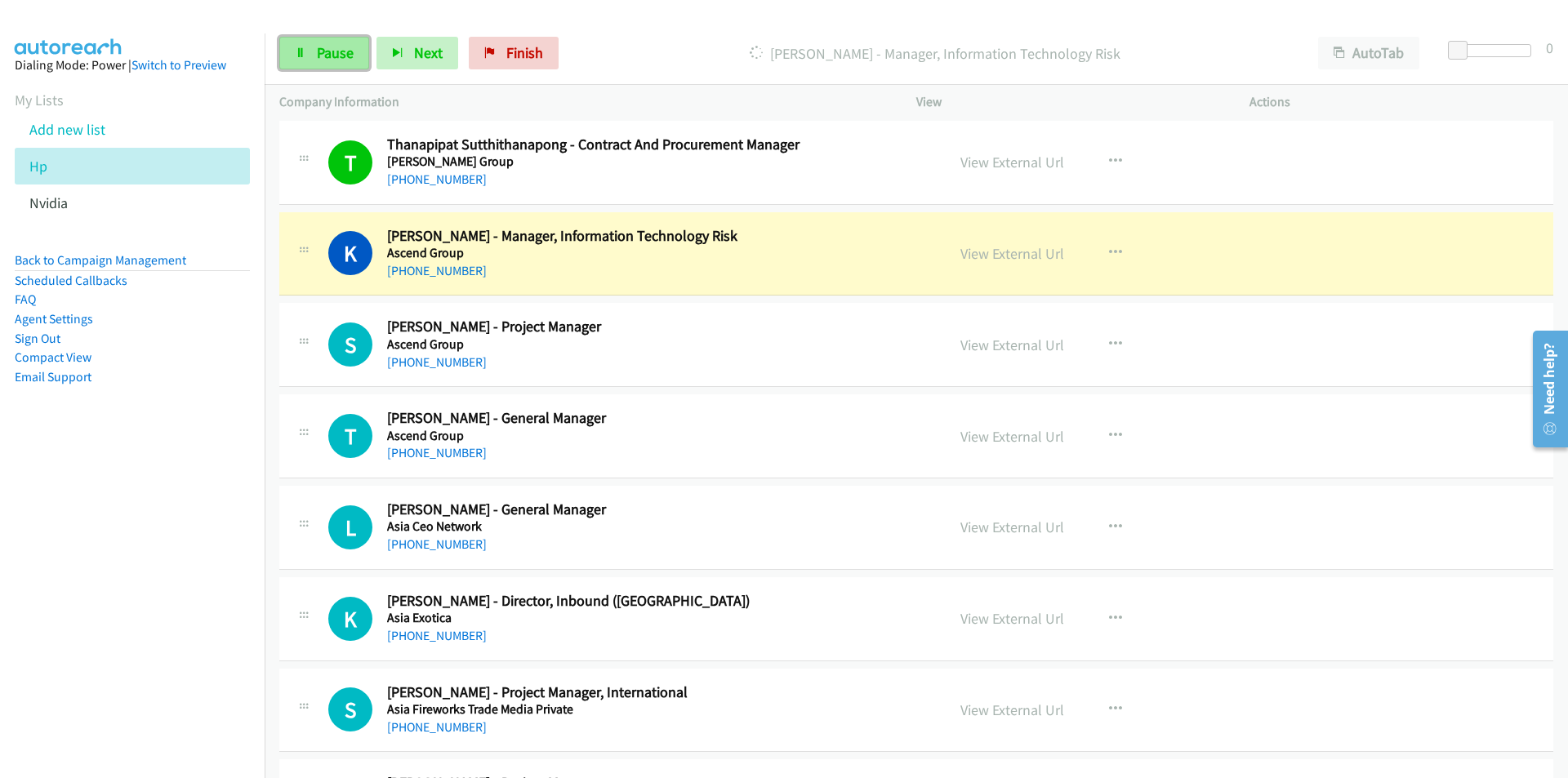
click at [356, 55] on link "Pause" at bounding box center [325, 52] width 90 height 32
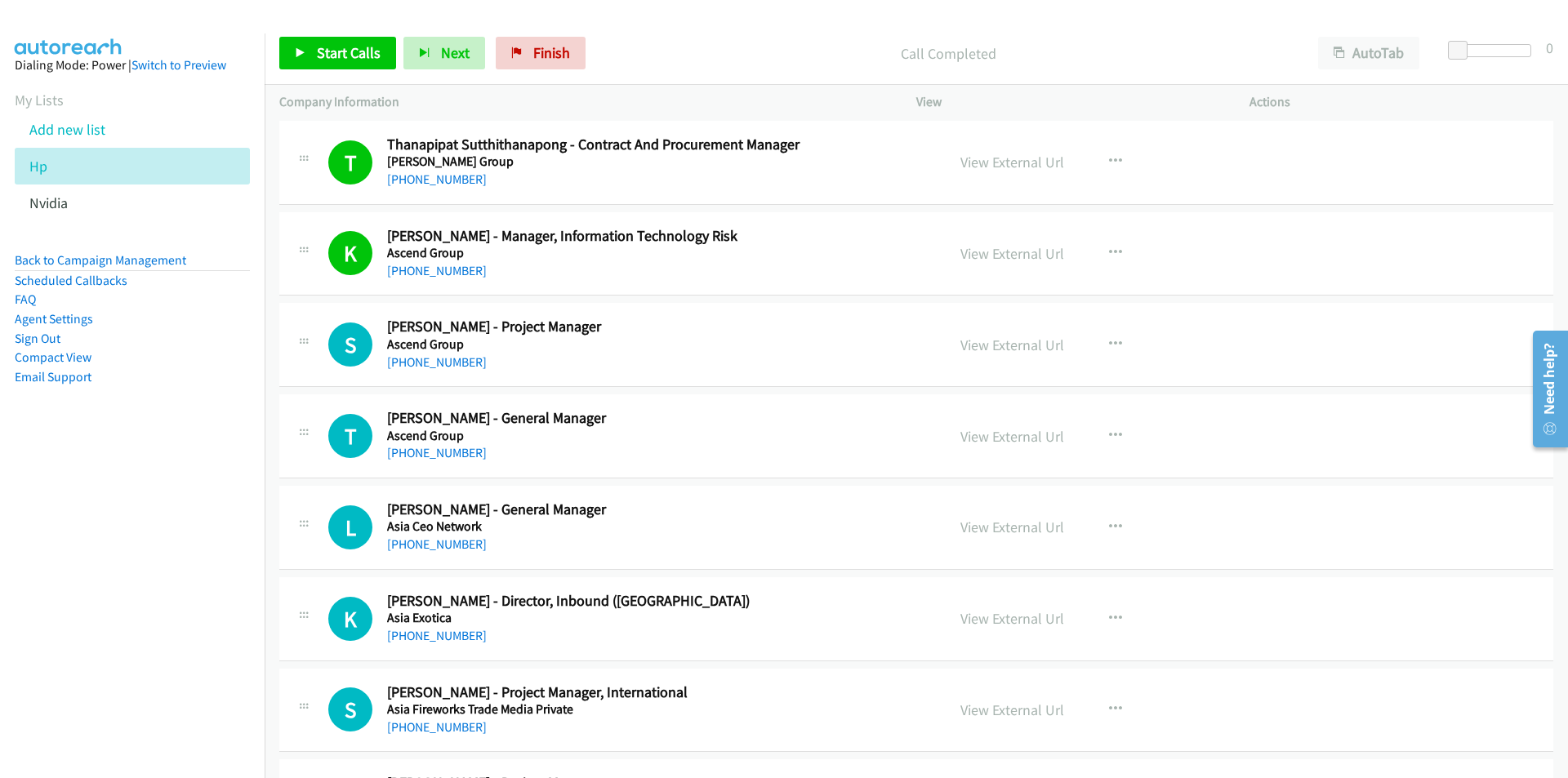
click at [226, 632] on nav "Dialing Mode: Power | Switch to Preview My Lists Add new list Hp Nvidia Back to…" at bounding box center [132, 422] width 265 height 778
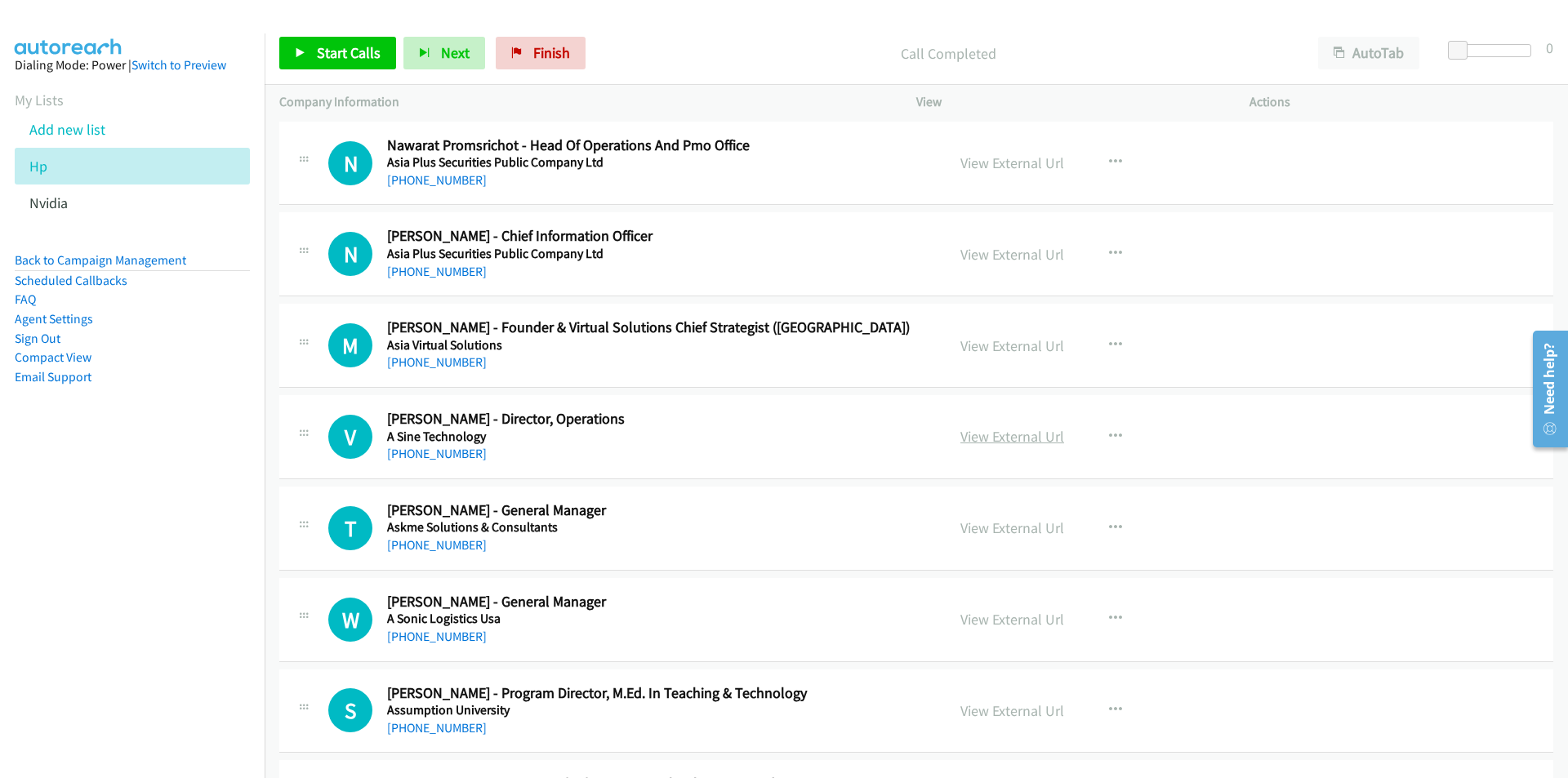
scroll to position [8327, 0]
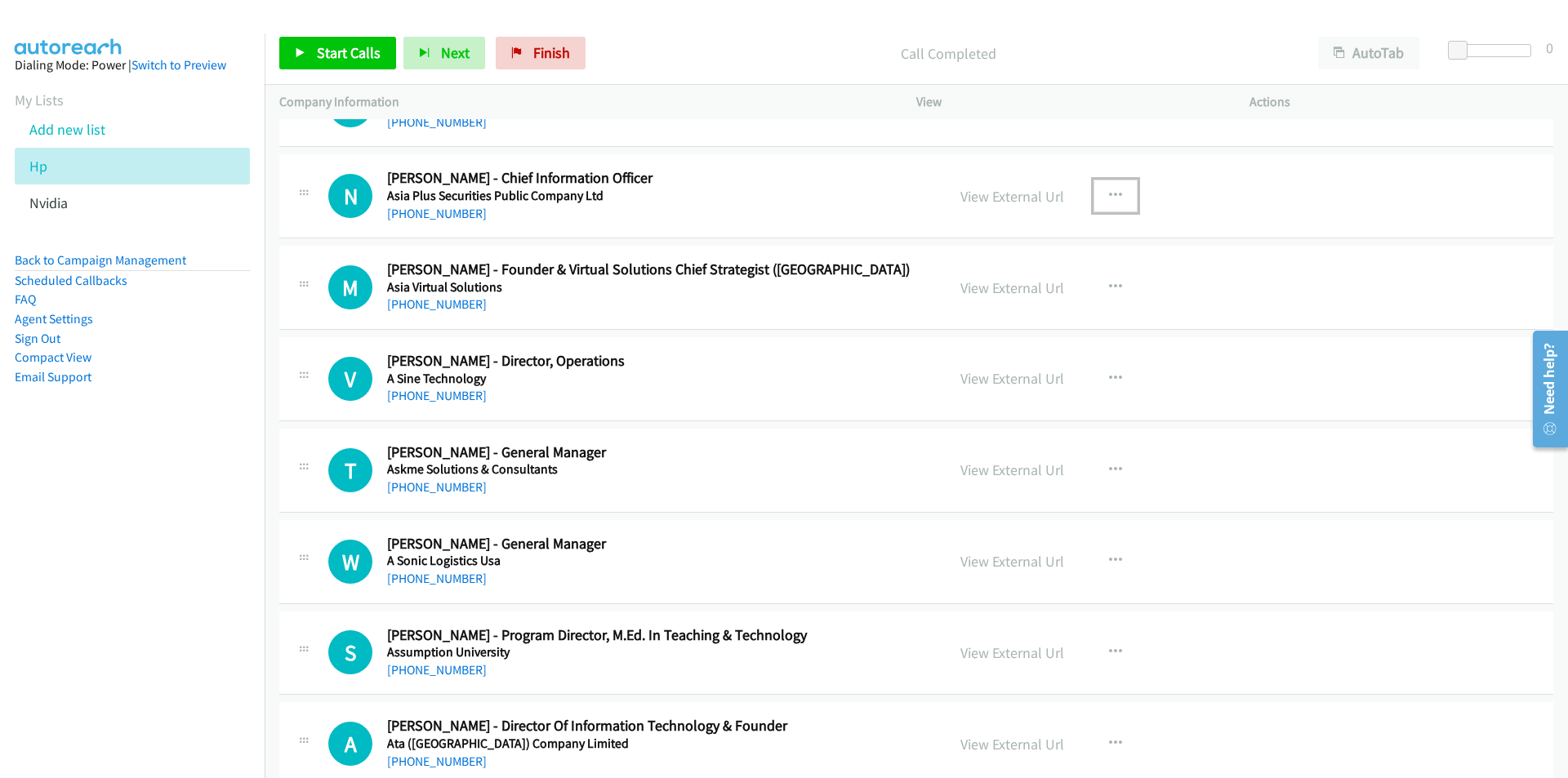
click at [1109, 195] on icon "button" at bounding box center [1115, 196] width 13 height 13
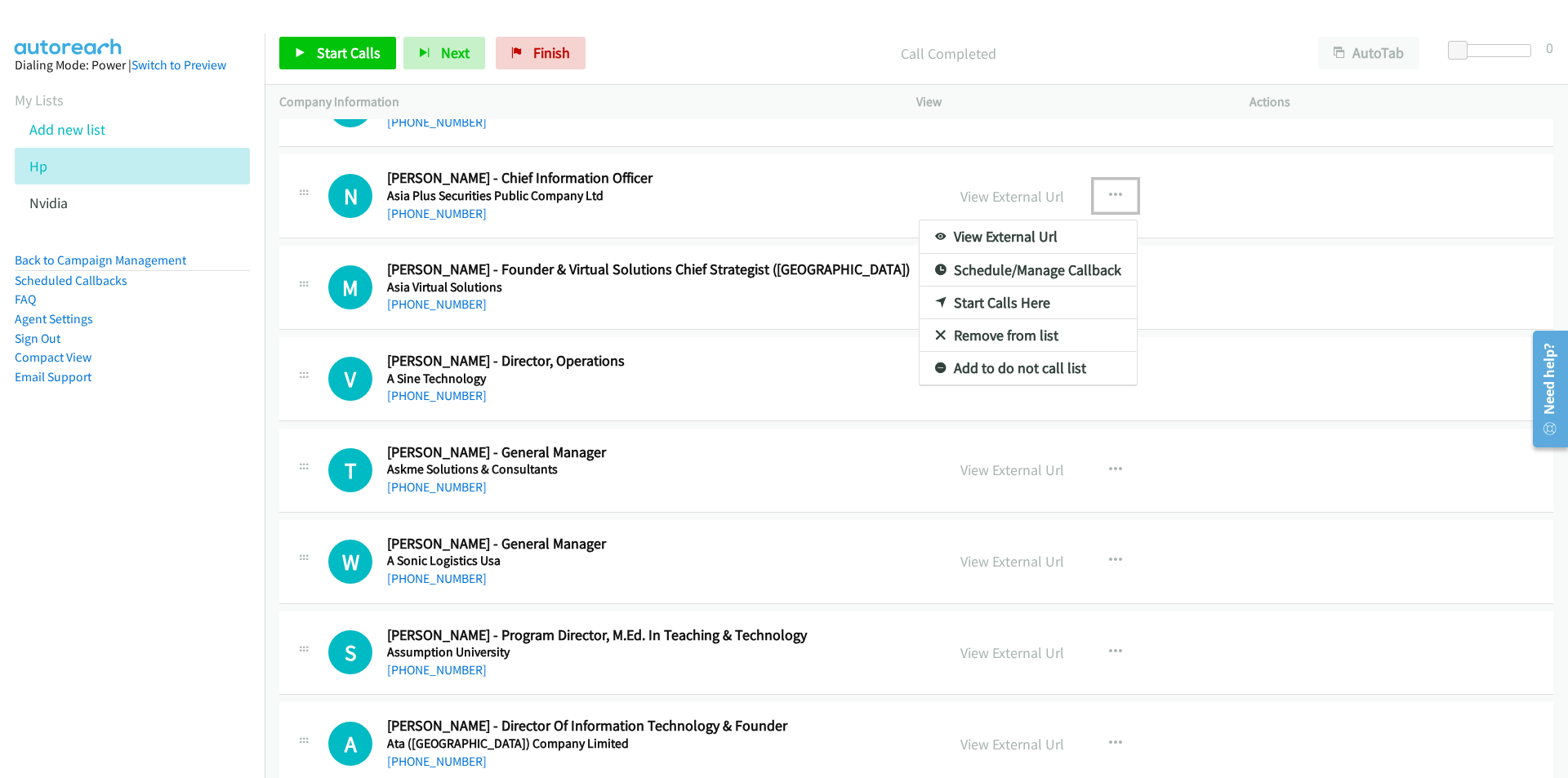
click at [975, 303] on link "Start Calls Here" at bounding box center [1028, 302] width 217 height 32
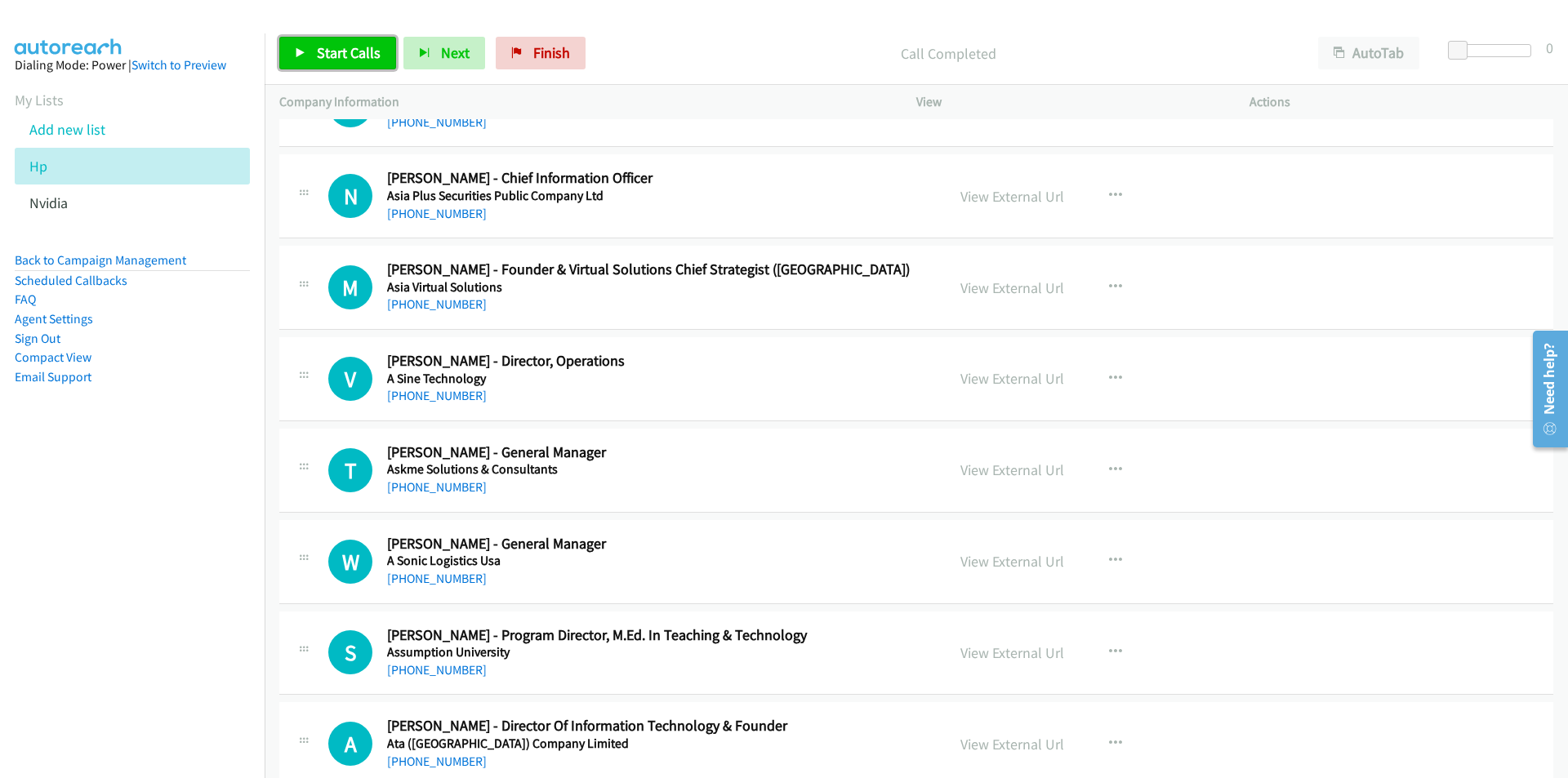
click at [325, 54] on span "Start Calls" at bounding box center [349, 52] width 64 height 19
click at [105, 577] on nav "Dialing Mode: Power | Switch to Preview My Lists Add new list Hp Nvidia Back to…" at bounding box center [132, 422] width 265 height 778
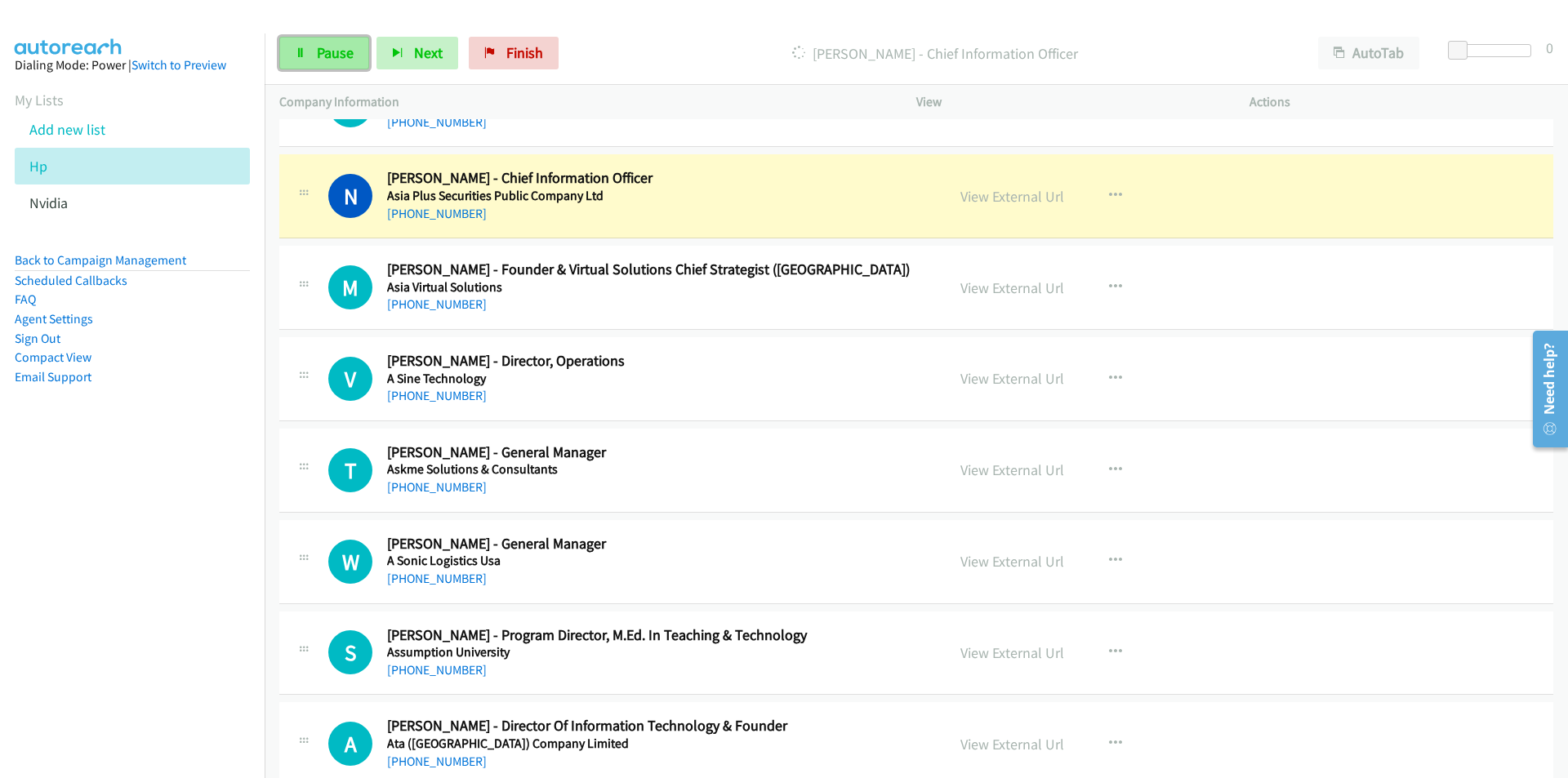
click at [305, 55] on icon at bounding box center [300, 54] width 12 height 12
click at [1005, 191] on link "View External Url" at bounding box center [1012, 196] width 104 height 19
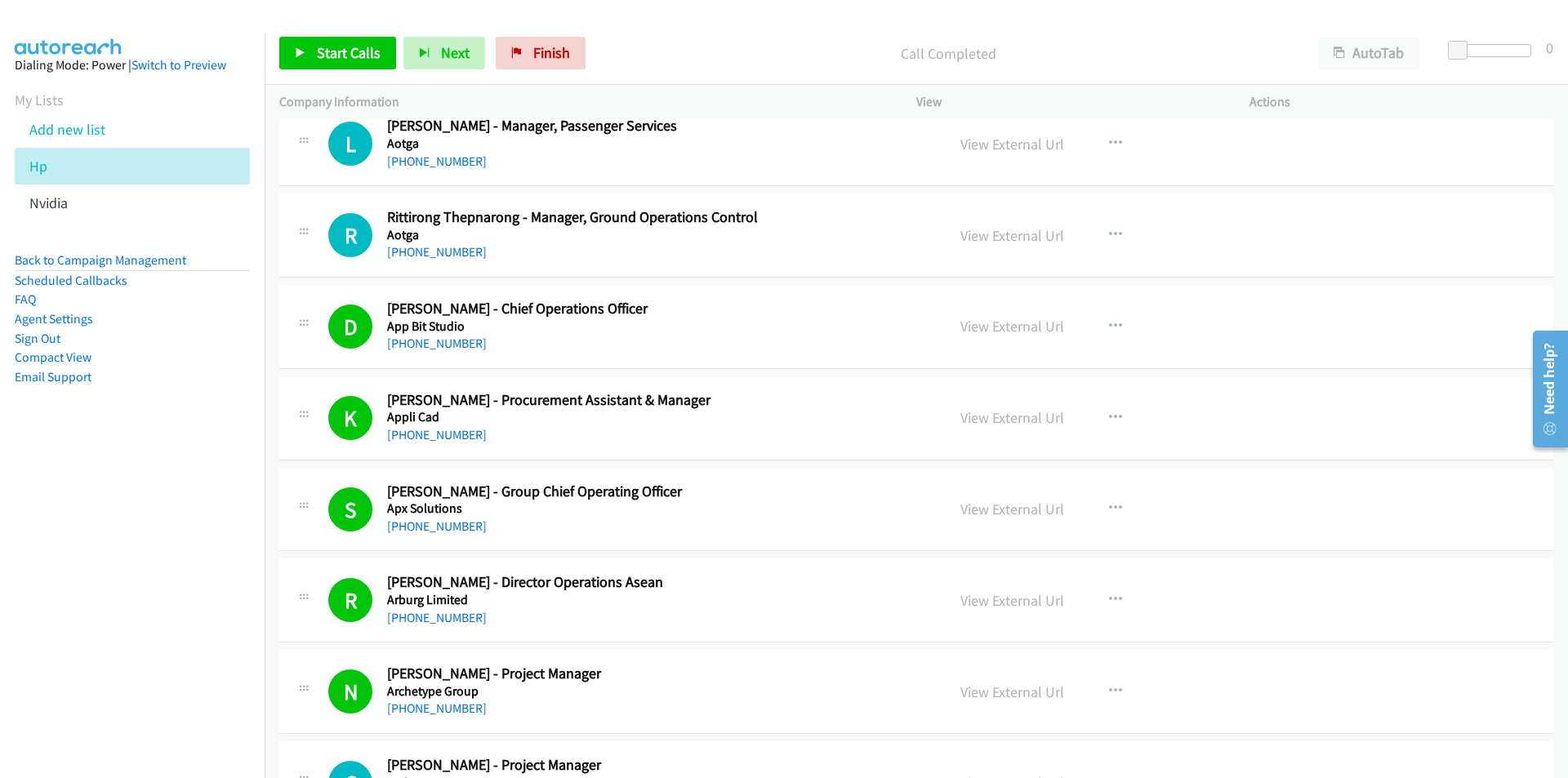
scroll to position [6449, 0]
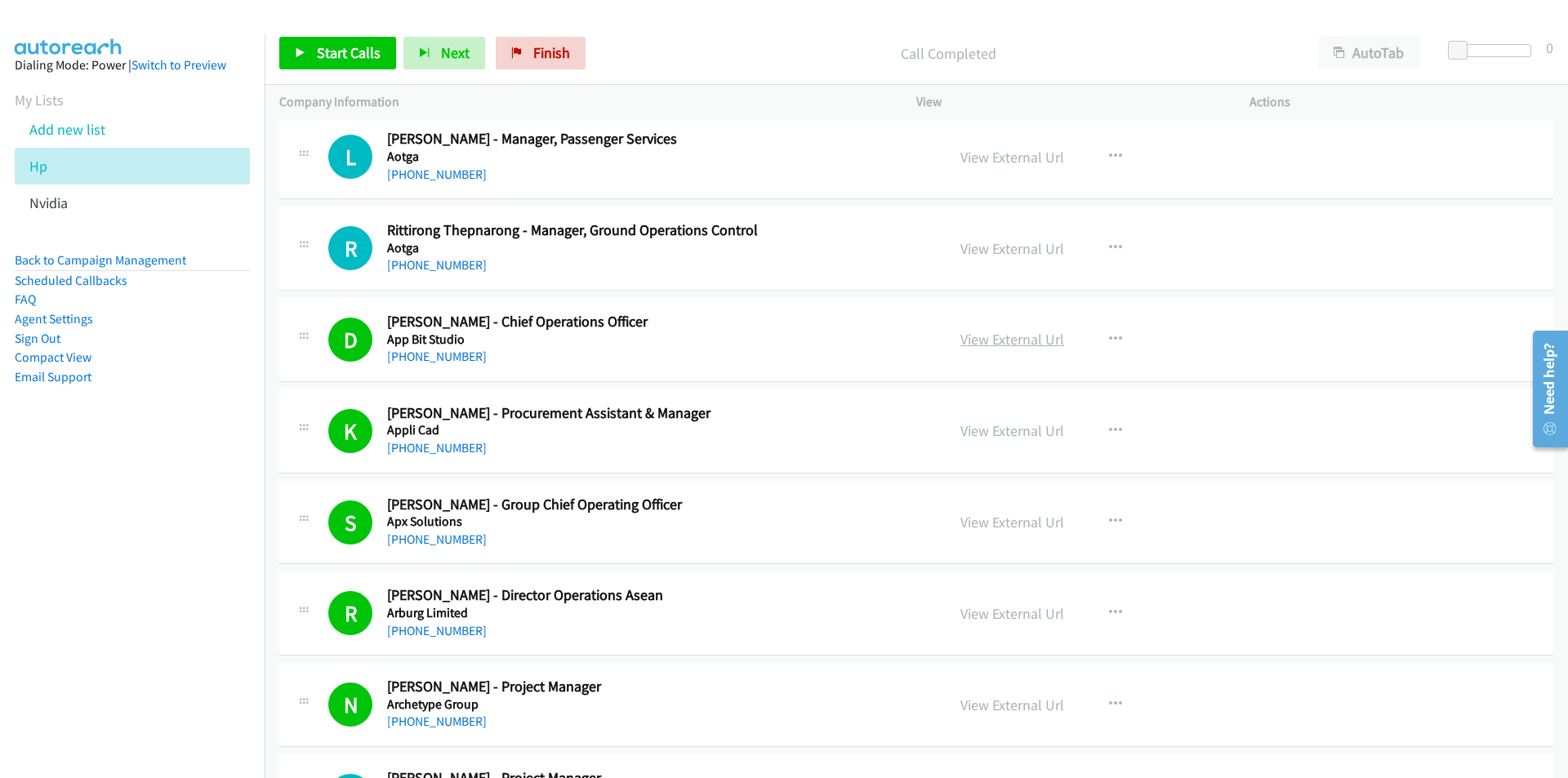
click at [1018, 340] on link "View External Url" at bounding box center [1012, 339] width 104 height 19
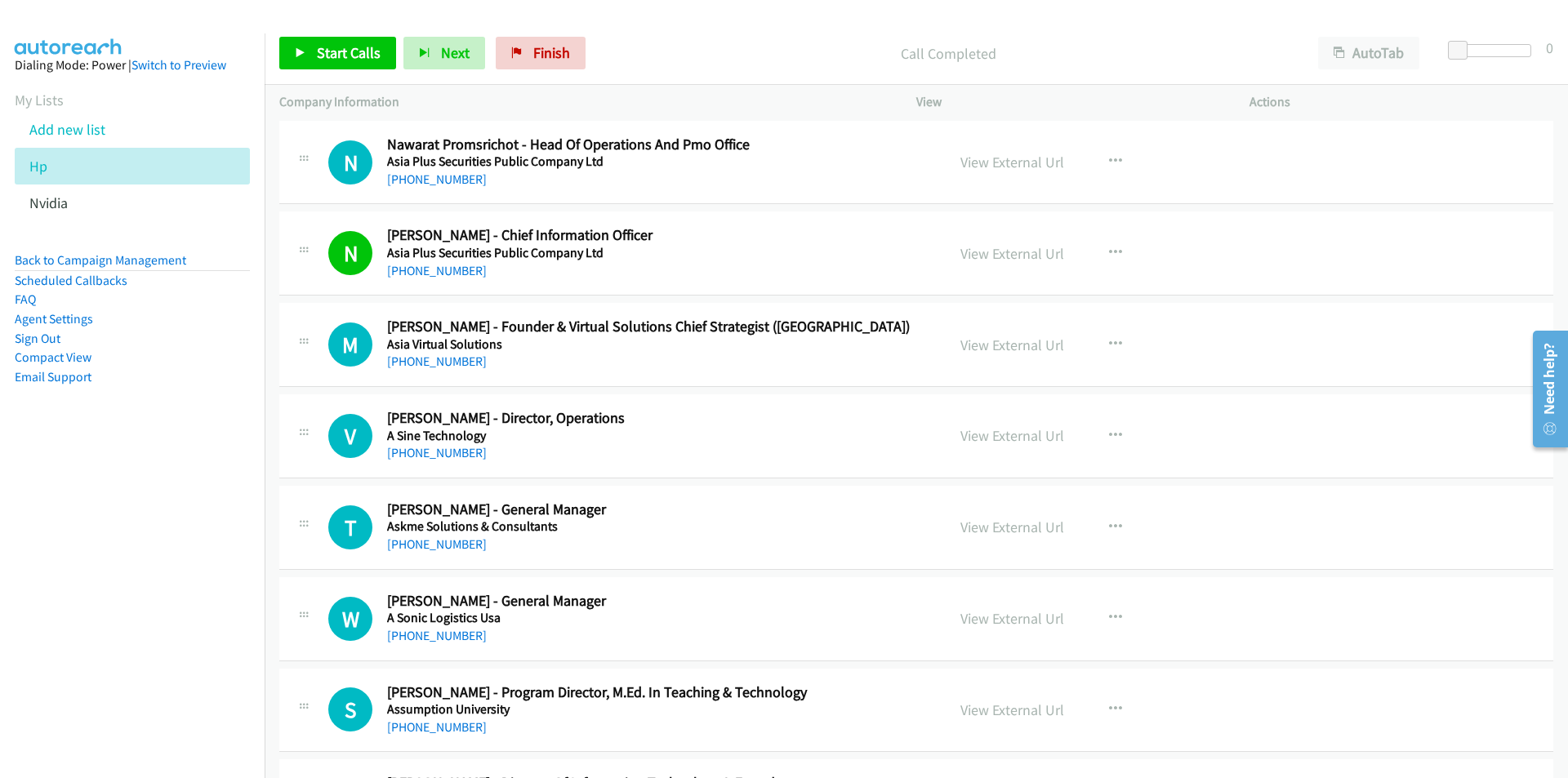
scroll to position [8327, 0]
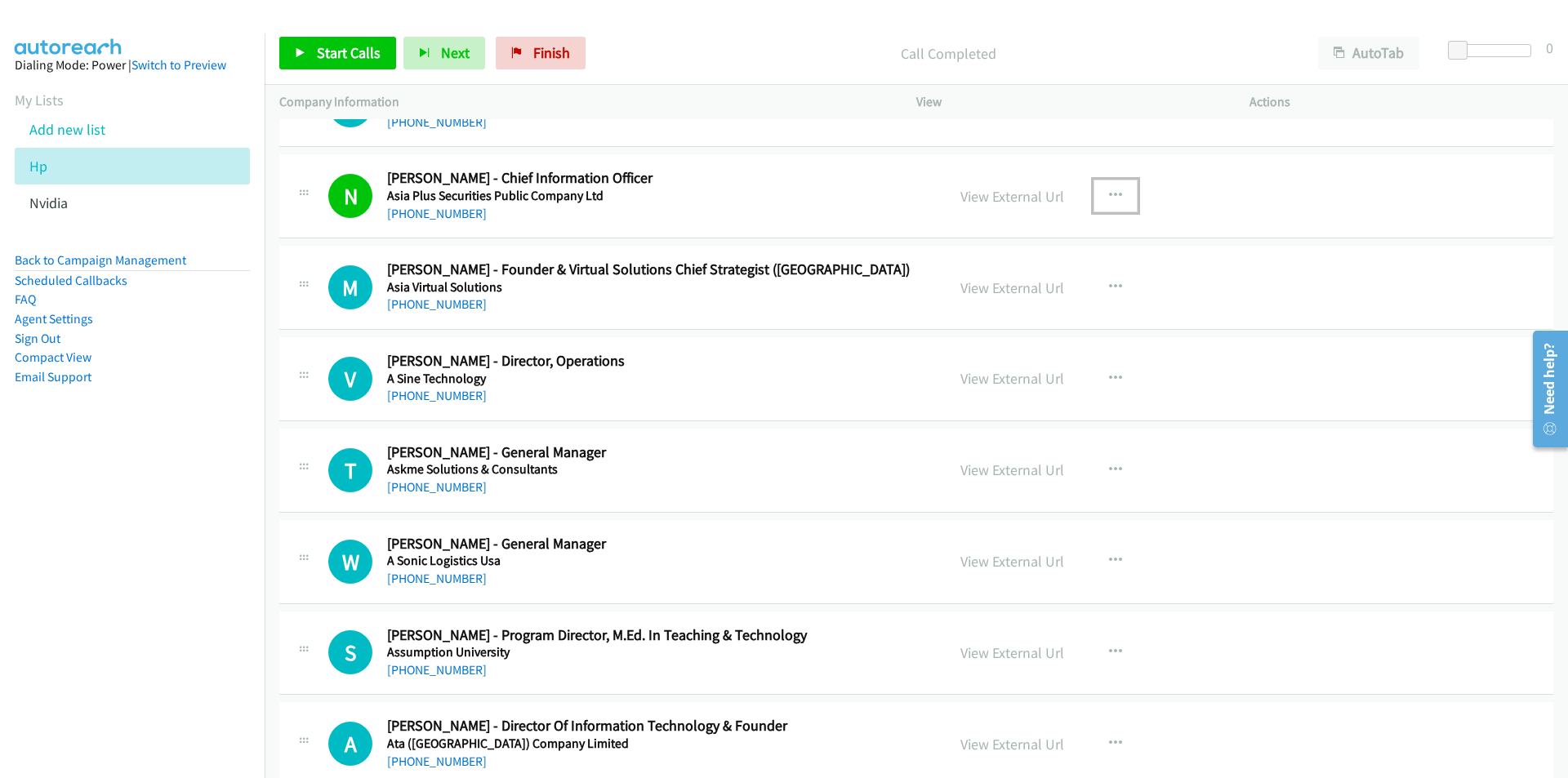
click at [1113, 193] on icon "button" at bounding box center [1115, 196] width 13 height 13
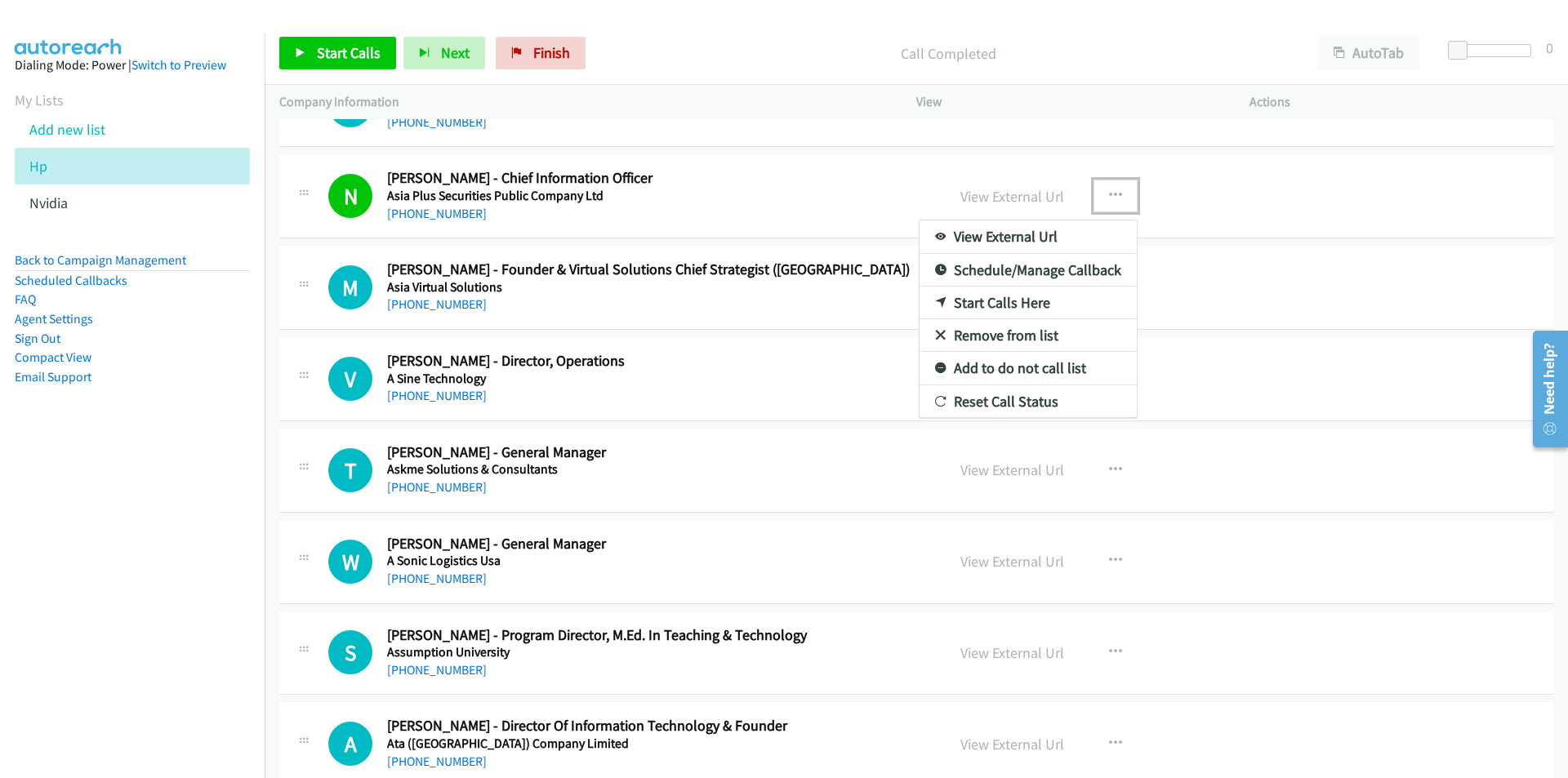
click at [986, 309] on link "Start Calls Here" at bounding box center [1028, 302] width 217 height 32
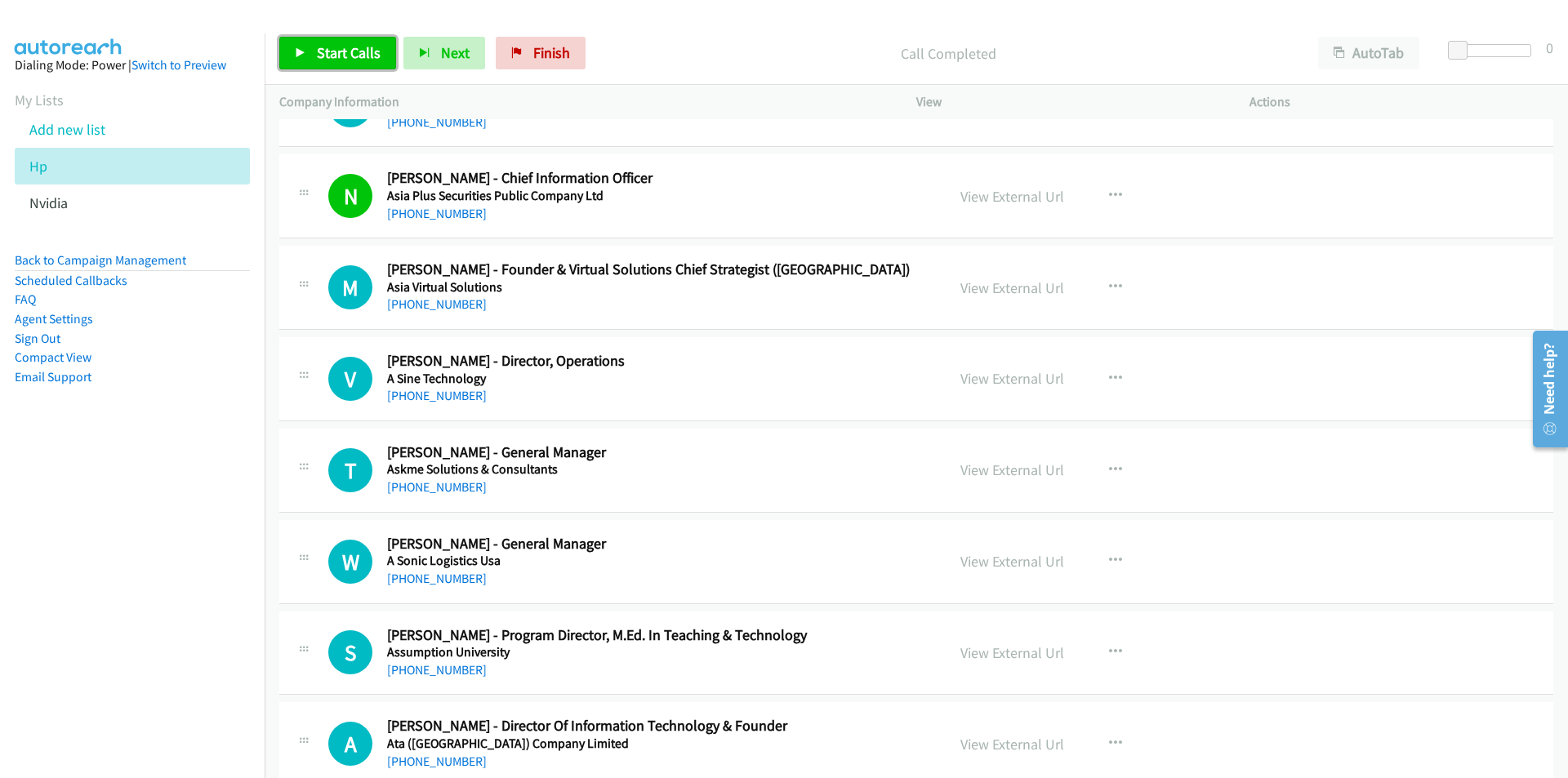
click at [325, 53] on span "Start Calls" at bounding box center [349, 52] width 64 height 19
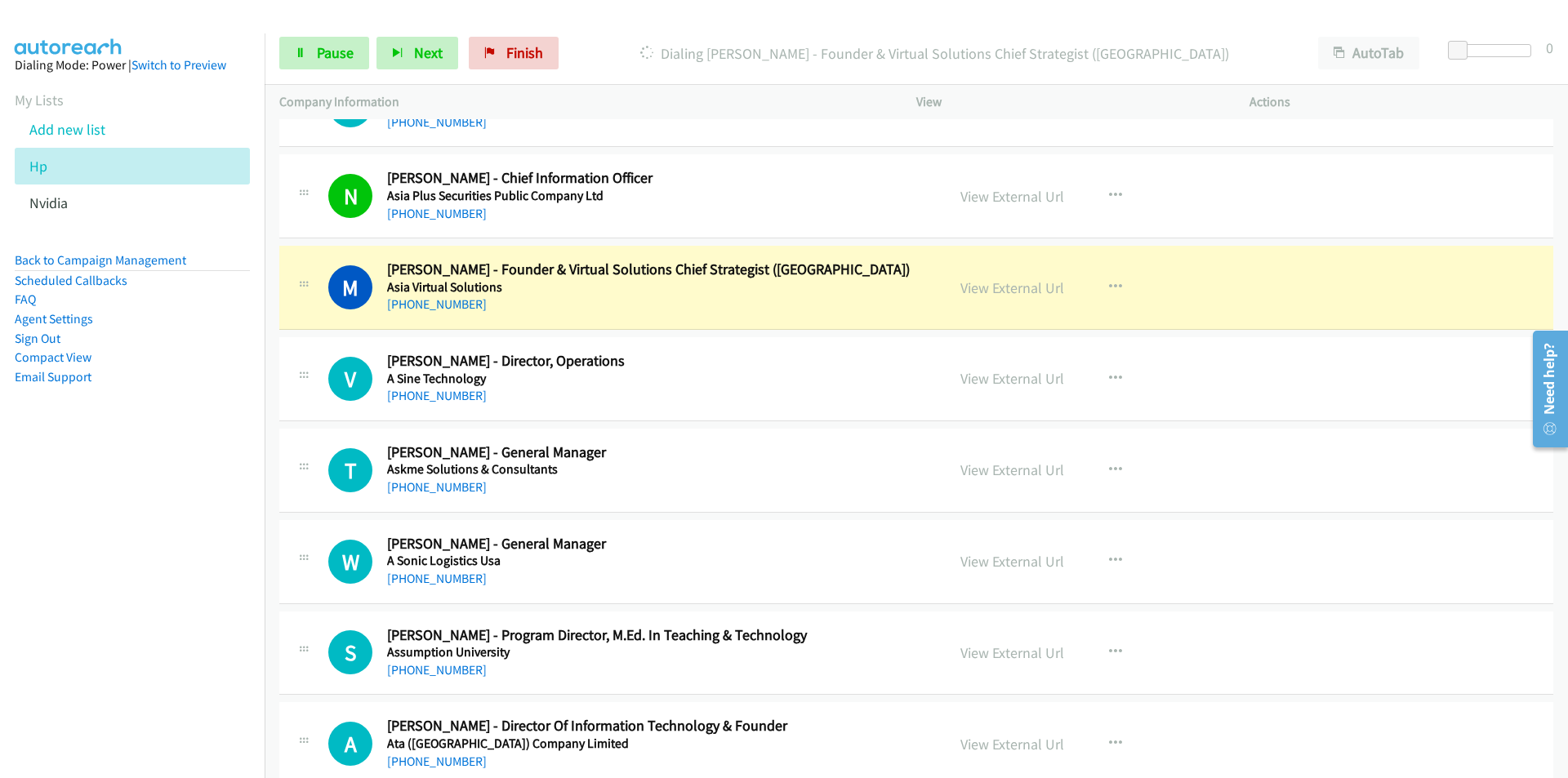
click at [174, 553] on nav "Dialing Mode: Power | Switch to Preview My Lists Add new list Hp Nvidia Back to…" at bounding box center [132, 422] width 265 height 778
click at [317, 52] on span "Pause" at bounding box center [335, 52] width 37 height 19
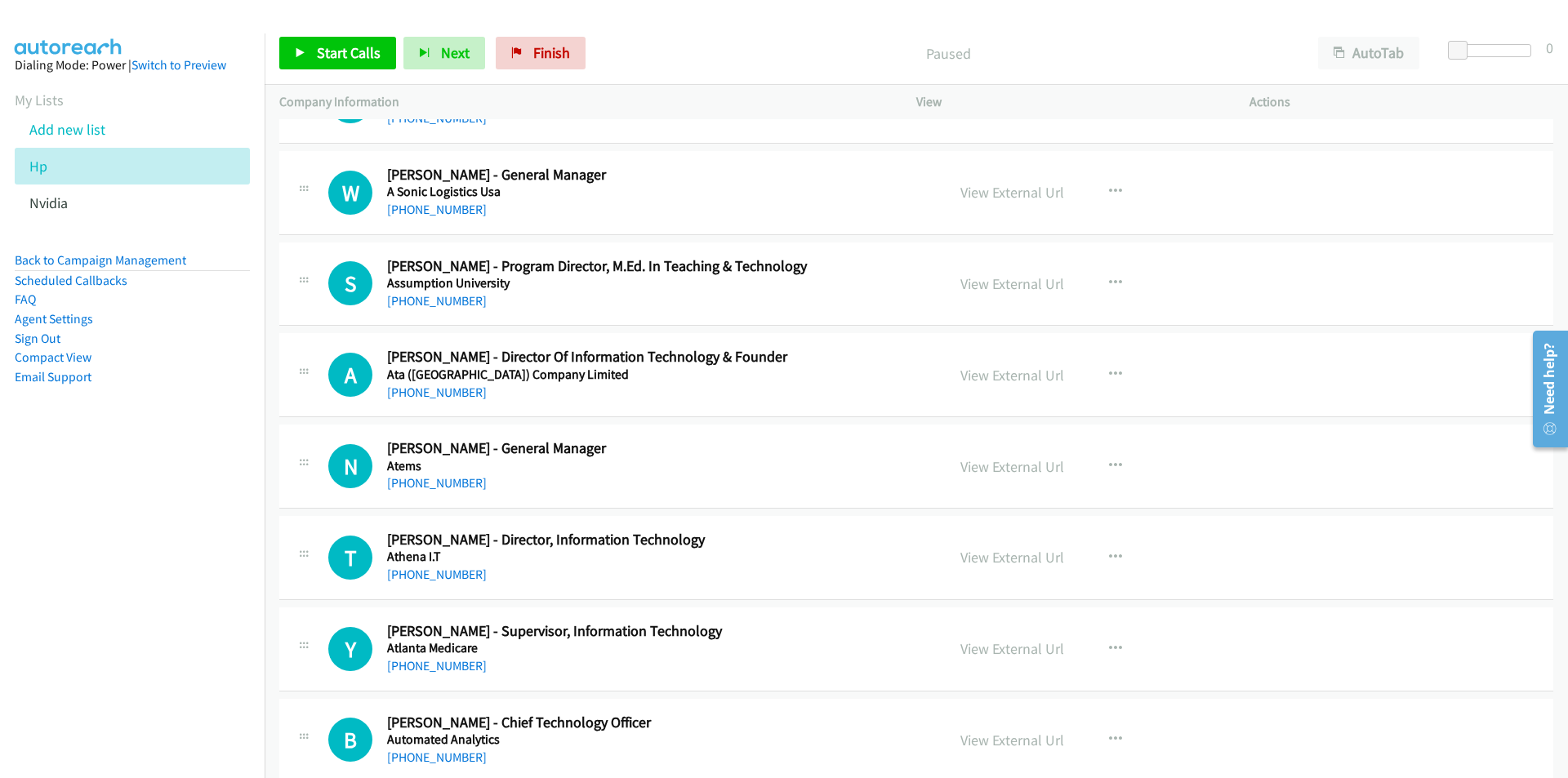
scroll to position [8817, 0]
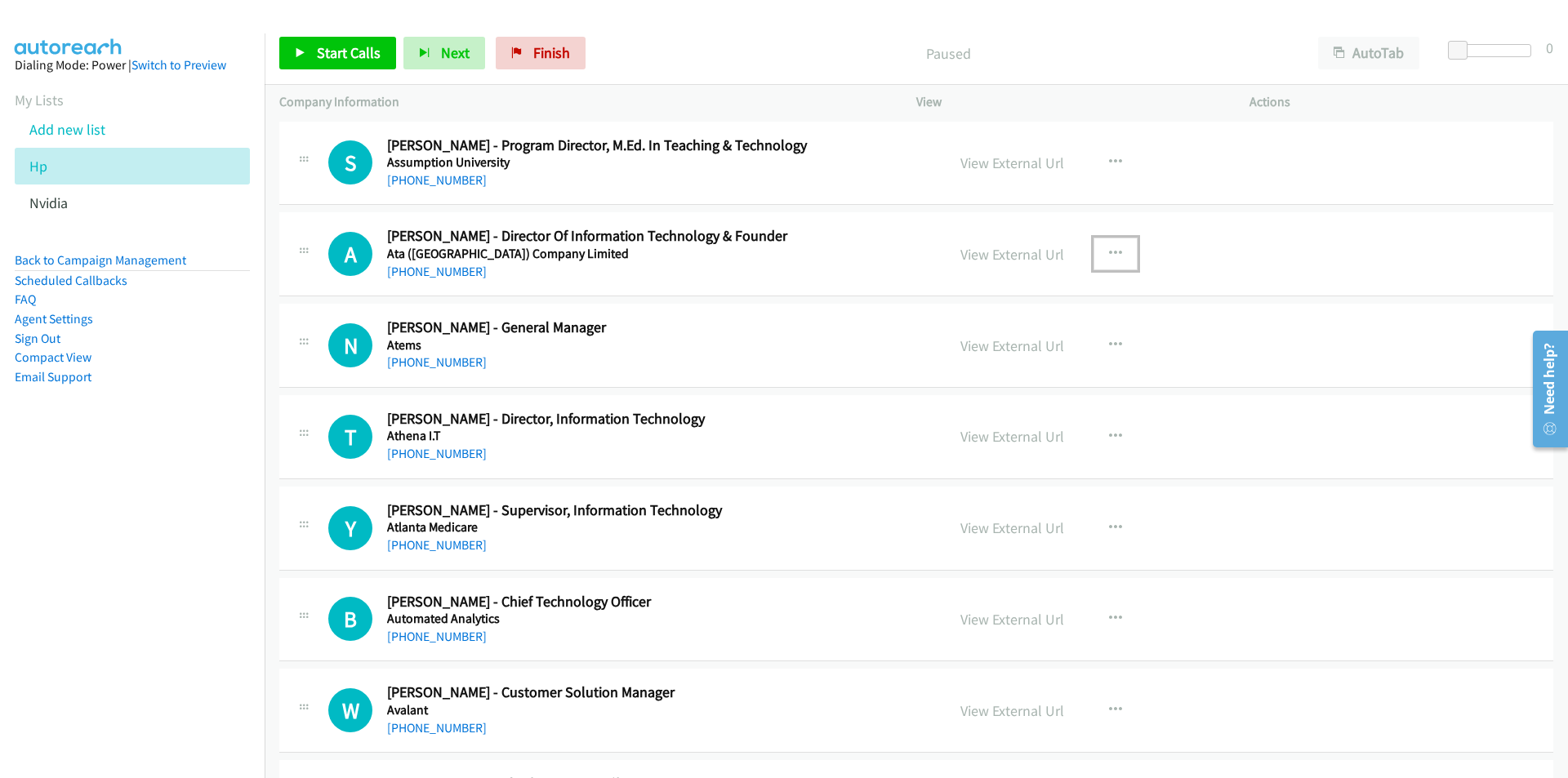
click at [1109, 247] on icon "button" at bounding box center [1115, 254] width 13 height 13
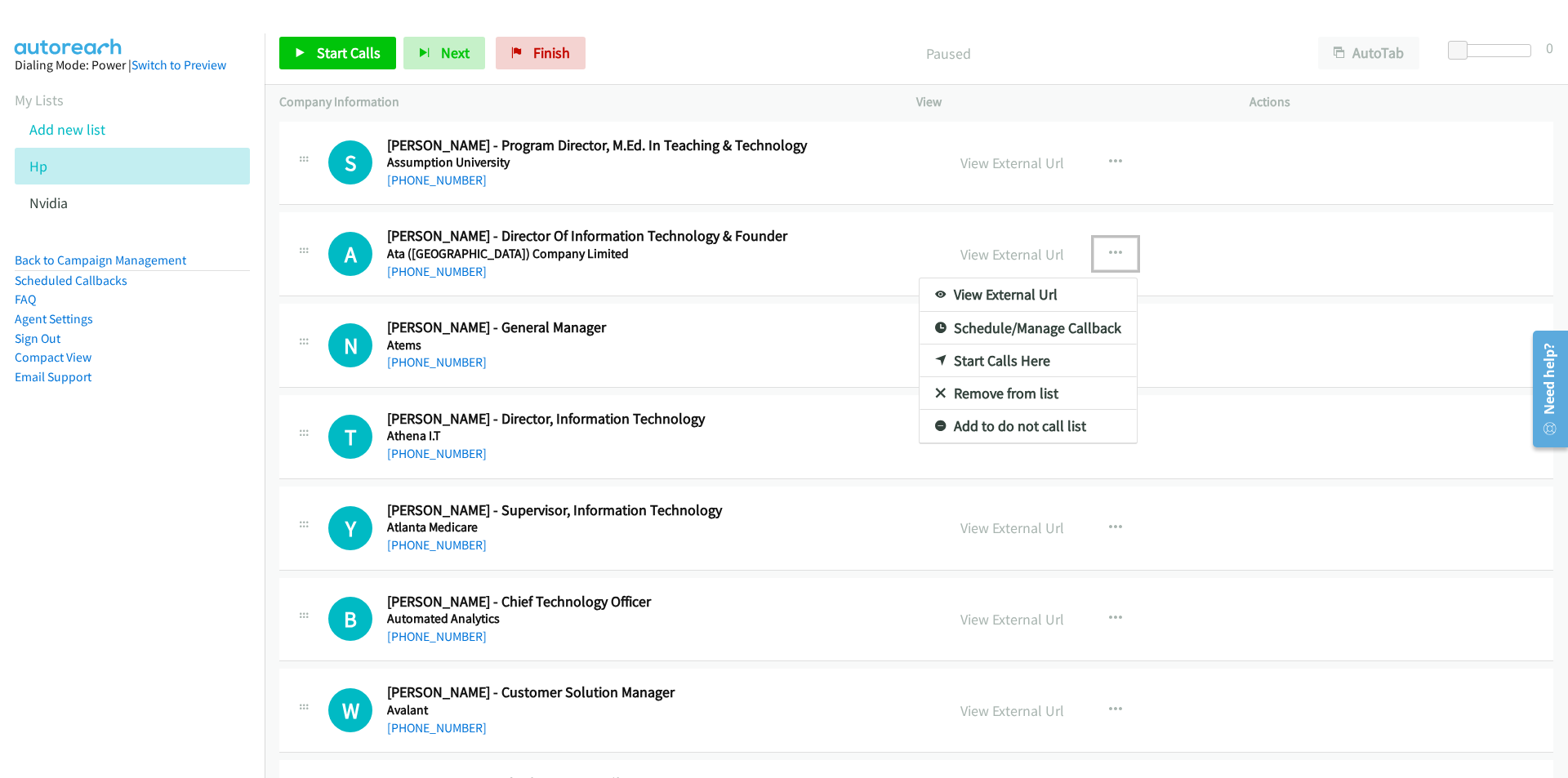
click at [970, 364] on link "Start Calls Here" at bounding box center [1028, 360] width 217 height 32
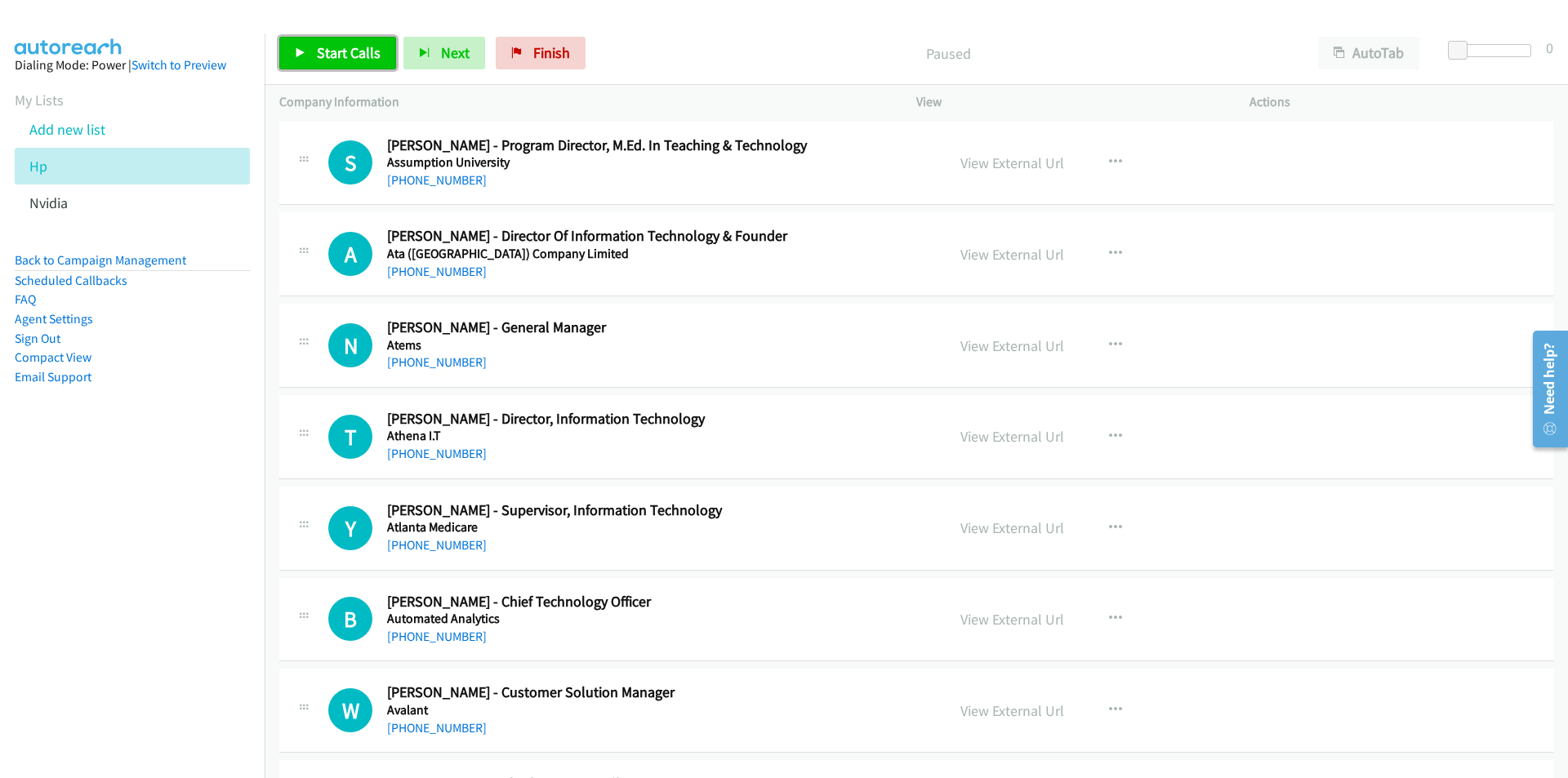
click at [314, 46] on link "Start Calls" at bounding box center [338, 52] width 117 height 32
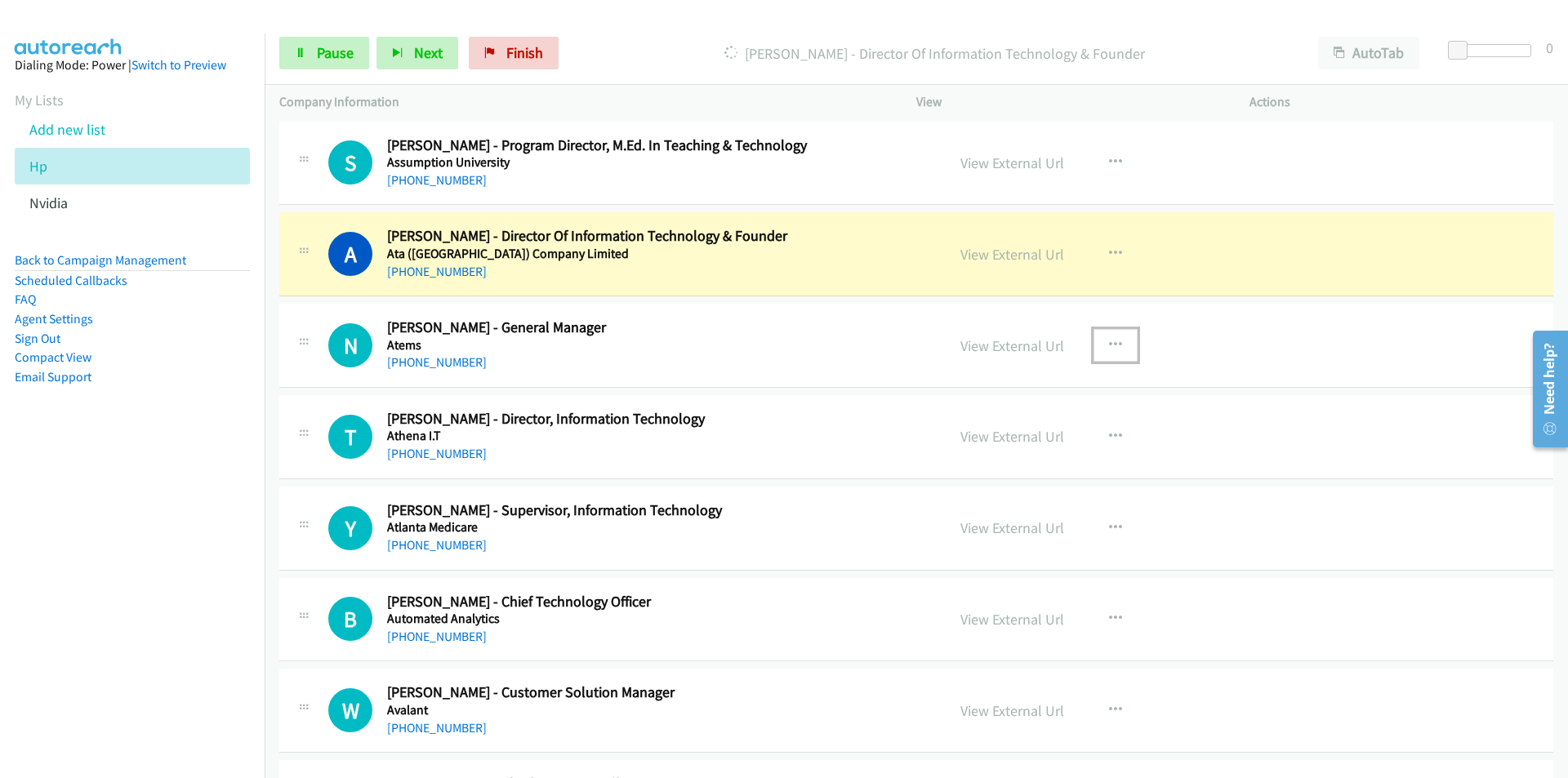
click at [1110, 339] on icon "button" at bounding box center [1115, 345] width 13 height 13
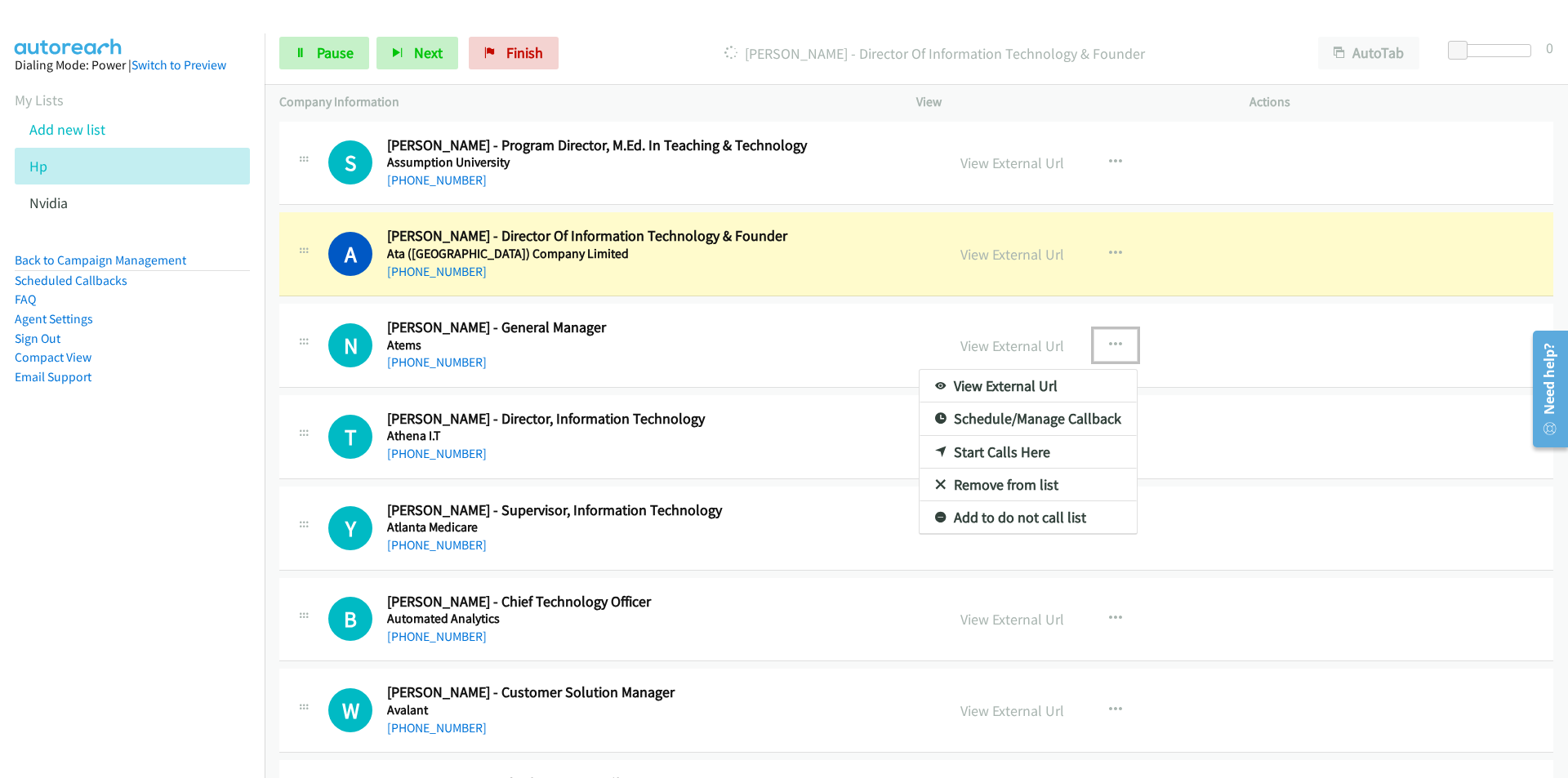
click at [1009, 483] on link "Remove from list" at bounding box center [1028, 484] width 217 height 32
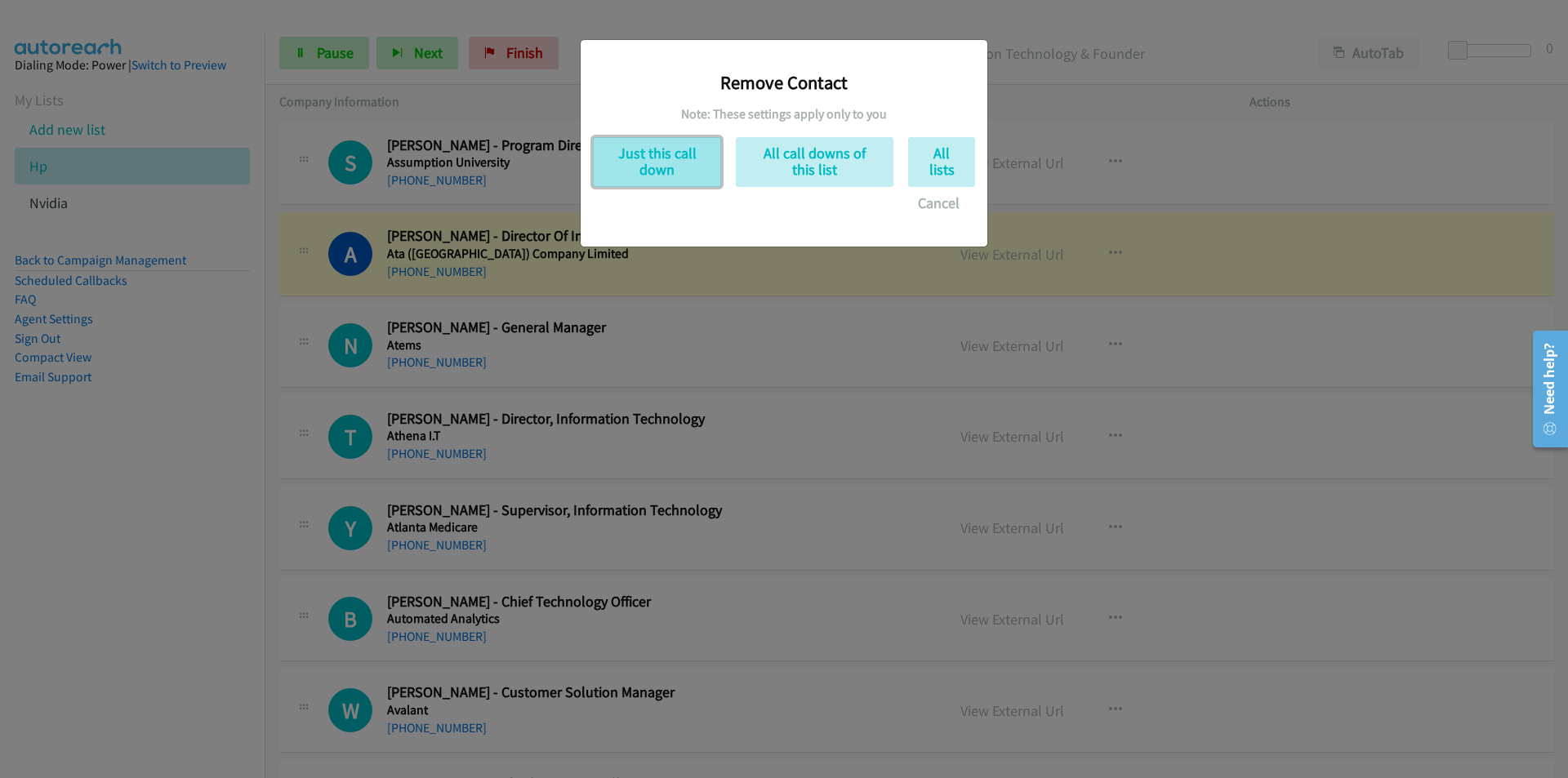
click at [663, 163] on button "Just this call down" at bounding box center [657, 162] width 128 height 50
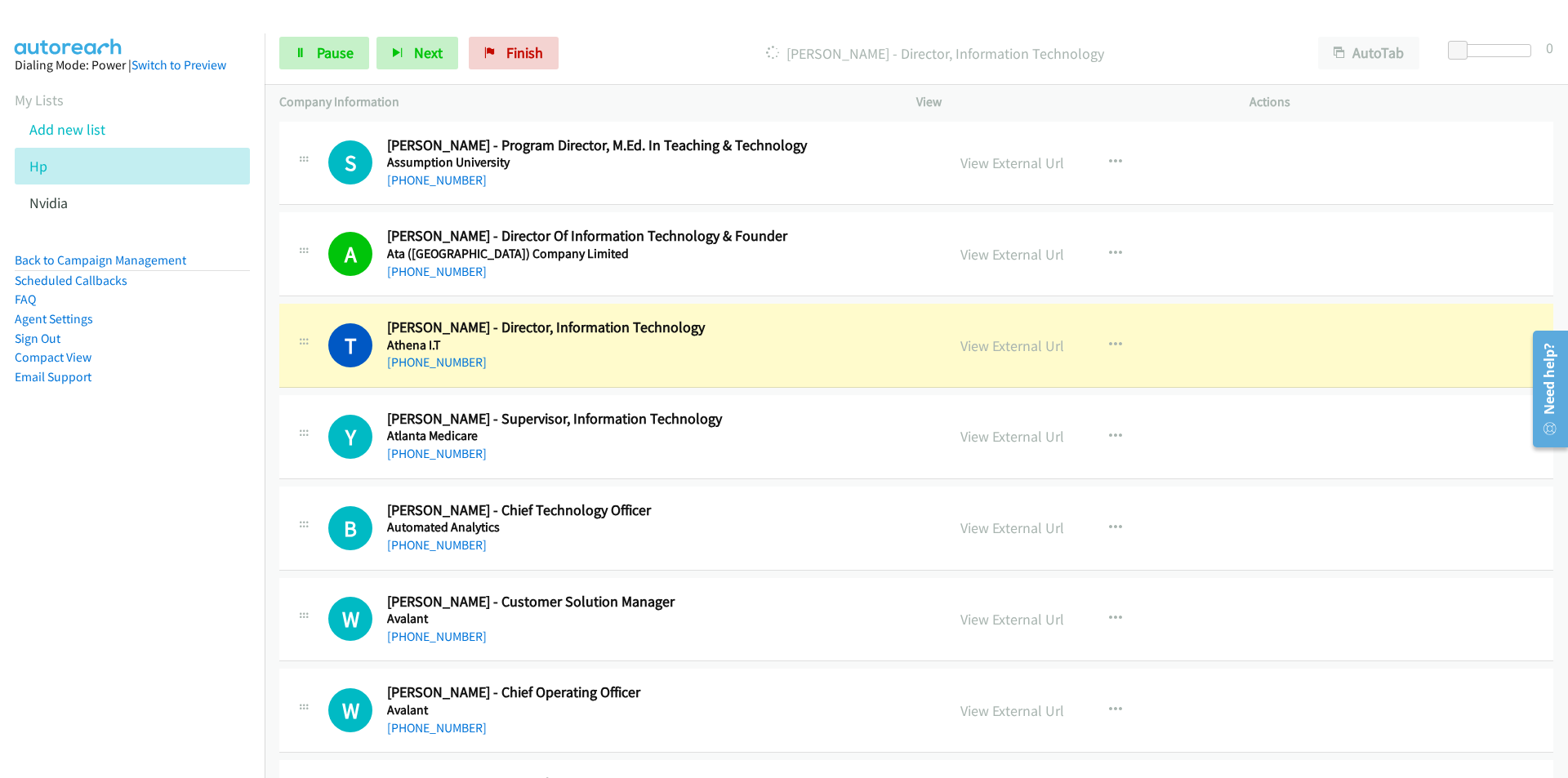
click at [68, 557] on nav "Dialing Mode: Power | Switch to Preview My Lists Add new list Hp Nvidia Back to…" at bounding box center [132, 422] width 265 height 778
click at [978, 345] on link "View External Url" at bounding box center [1012, 345] width 104 height 19
click at [315, 50] on link "Pause" at bounding box center [325, 52] width 90 height 32
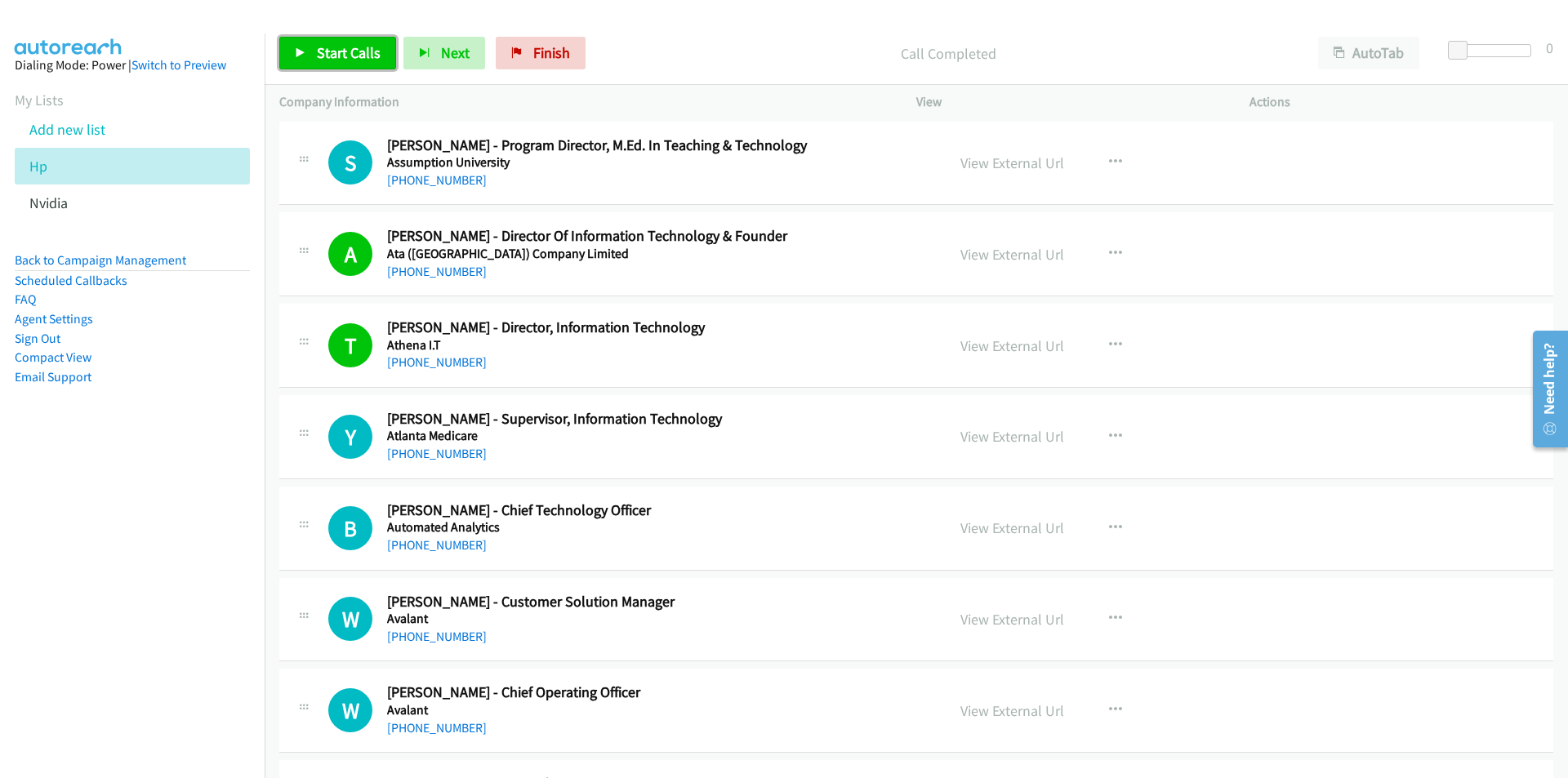
click at [325, 46] on span "Start Calls" at bounding box center [349, 52] width 64 height 19
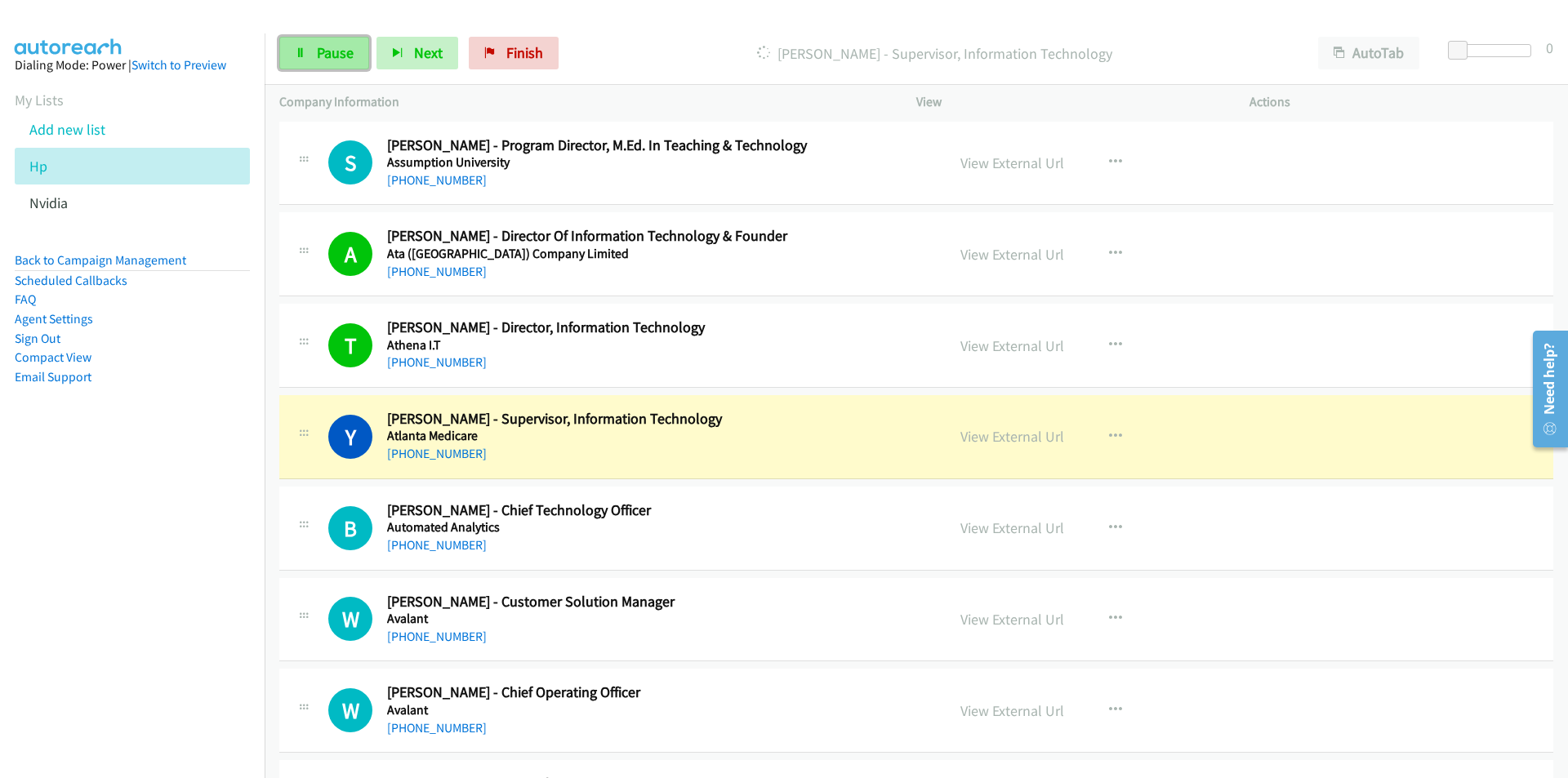
click at [340, 53] on span "Pause" at bounding box center [335, 52] width 37 height 19
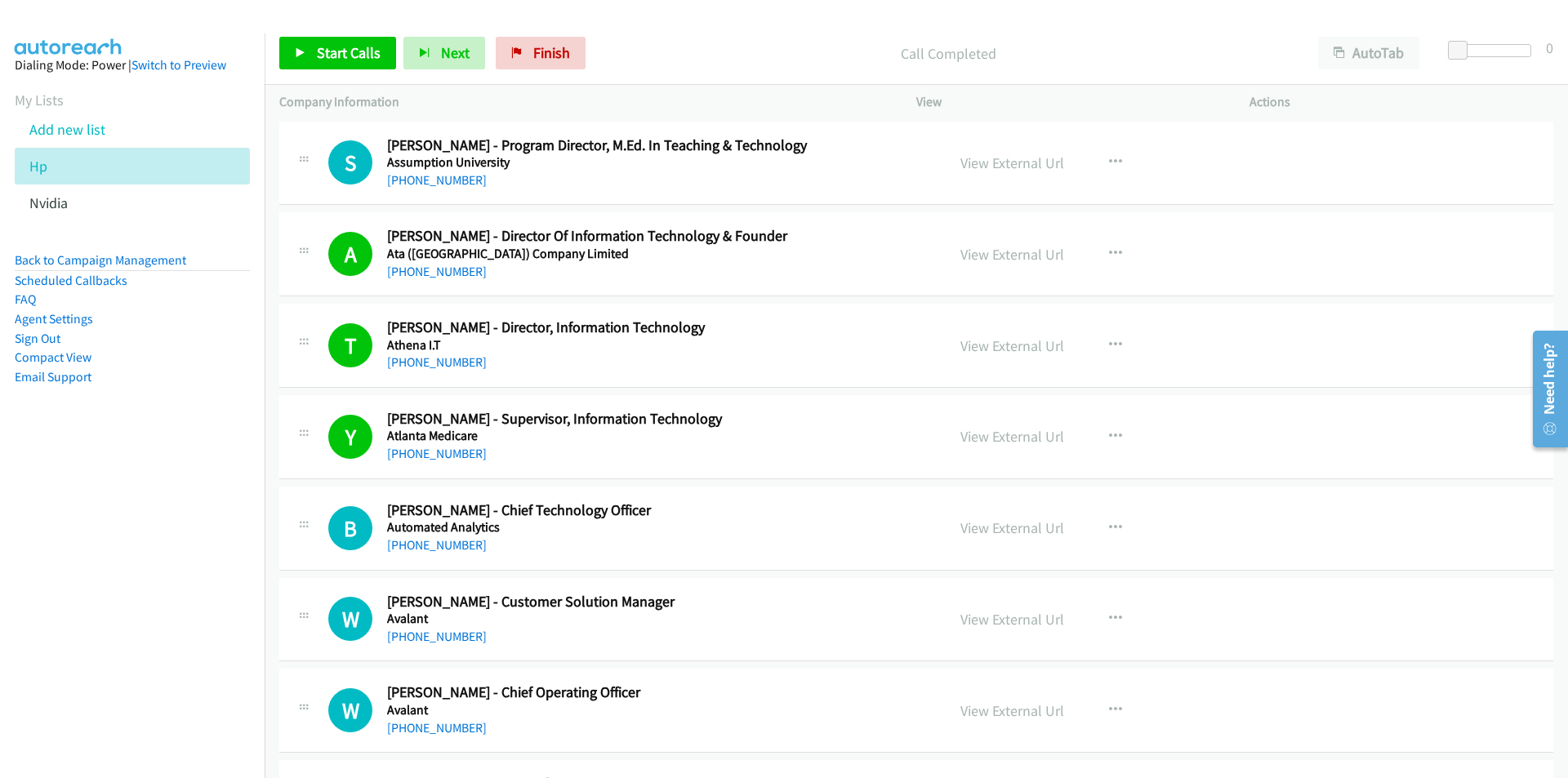
click at [37, 606] on nav "Dialing Mode: Power | Switch to Preview My Lists Add new list Hp Nvidia Back to…" at bounding box center [132, 422] width 265 height 778
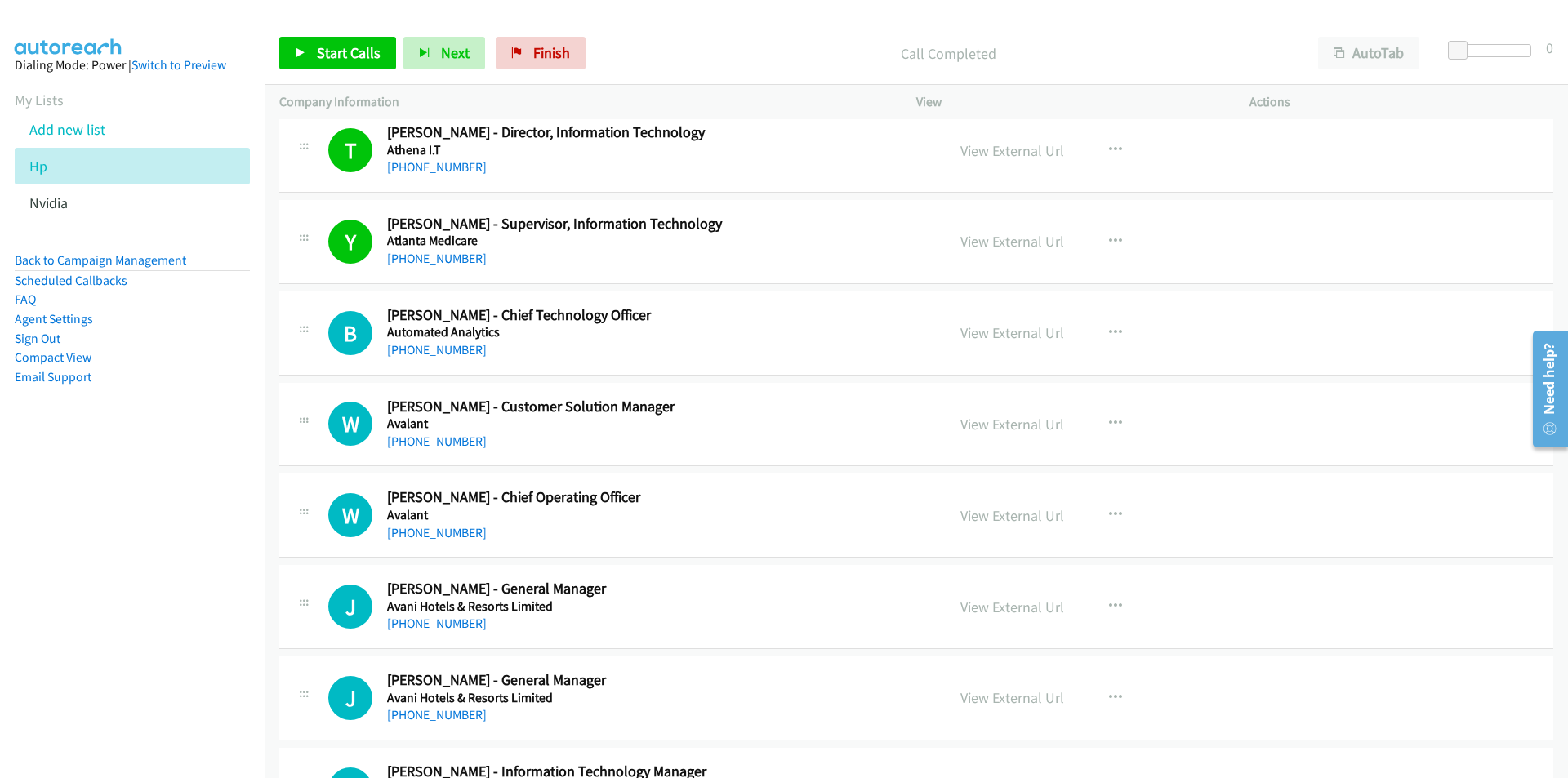
scroll to position [9144, 0]
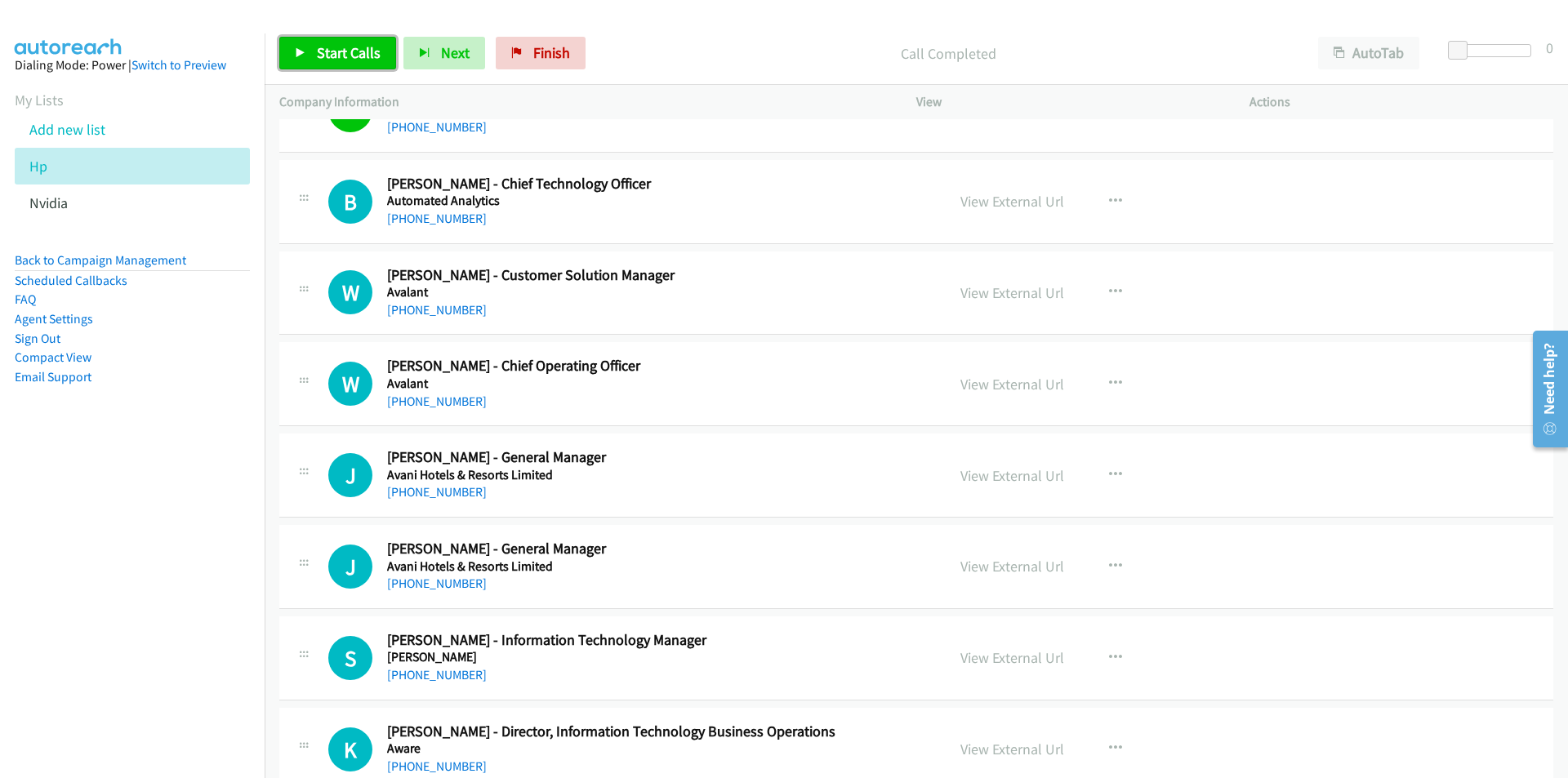
click at [335, 65] on link "Start Calls" at bounding box center [338, 52] width 117 height 32
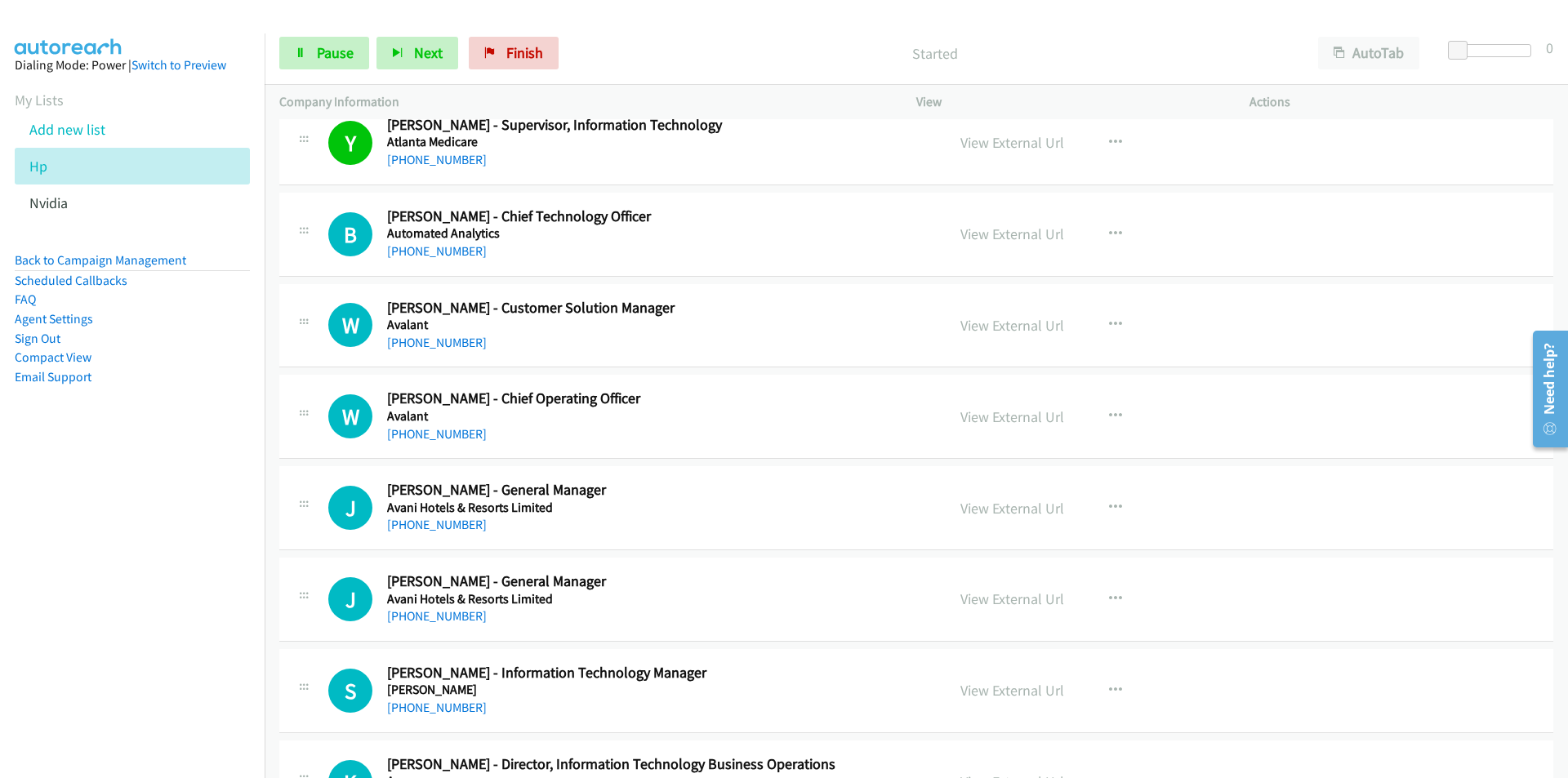
scroll to position [8980, 0]
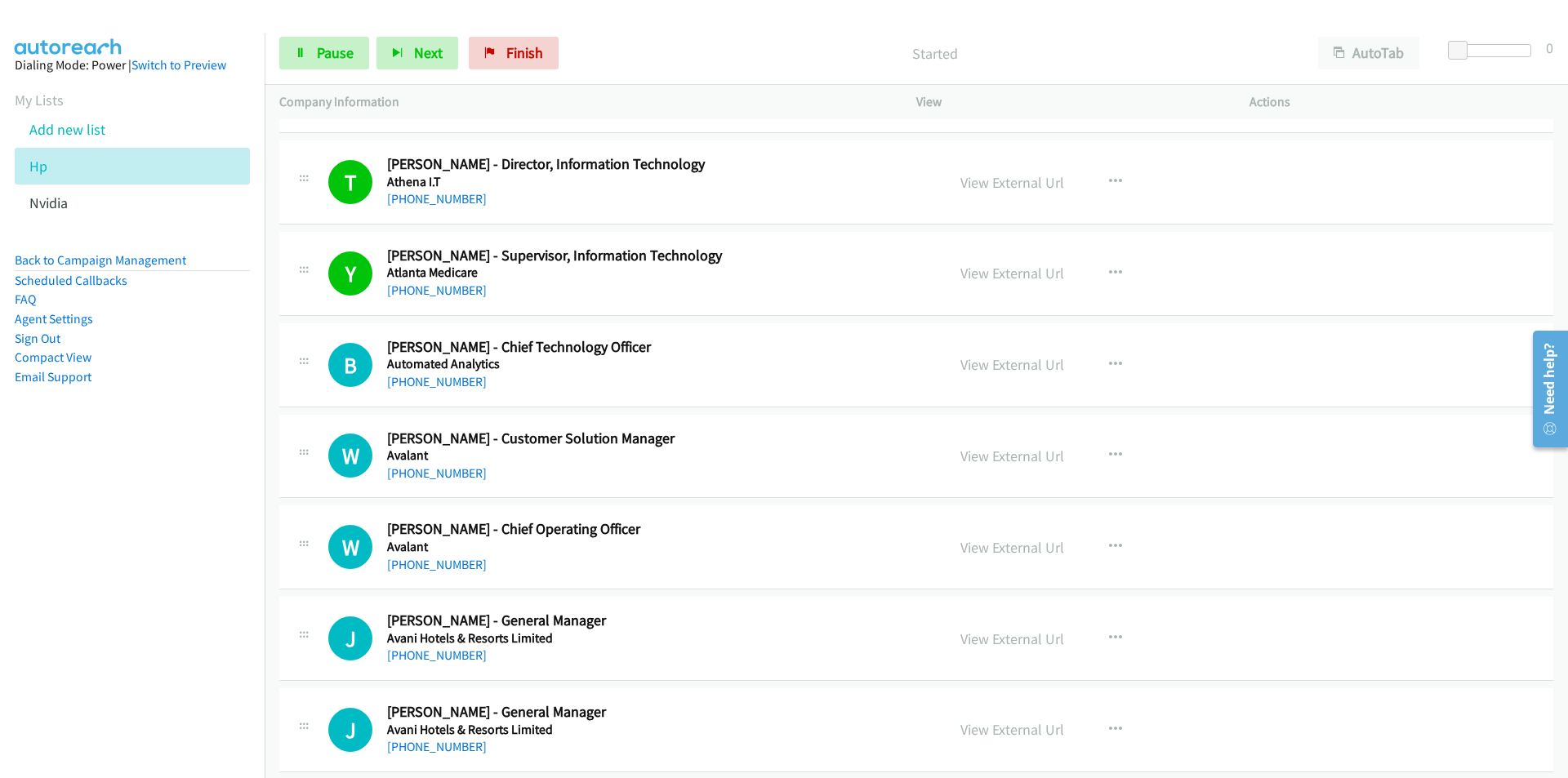
drag, startPoint x: 143, startPoint y: 622, endPoint x: 151, endPoint y: 622, distance: 8.0
click at [143, 622] on nav "Dialing Mode: Power | Switch to Preview My Lists Add new list Hp Nvidia Back to…" at bounding box center [132, 422] width 265 height 778
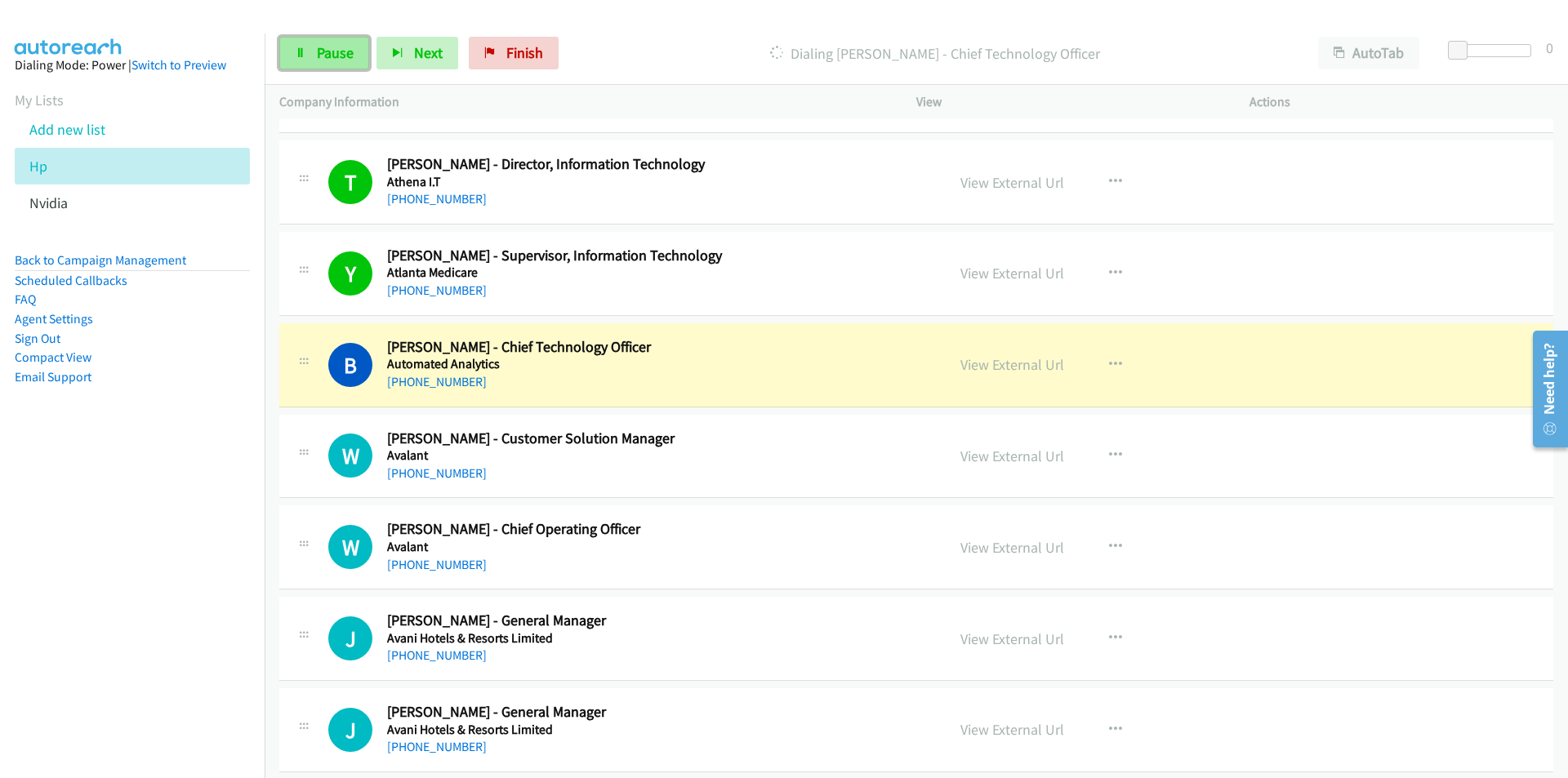
click at [343, 57] on span "Pause" at bounding box center [335, 52] width 37 height 19
click at [151, 490] on nav "Dialing Mode: Power | Switch to Preview My Lists Add new list Hp Nvidia Back to…" at bounding box center [132, 422] width 265 height 778
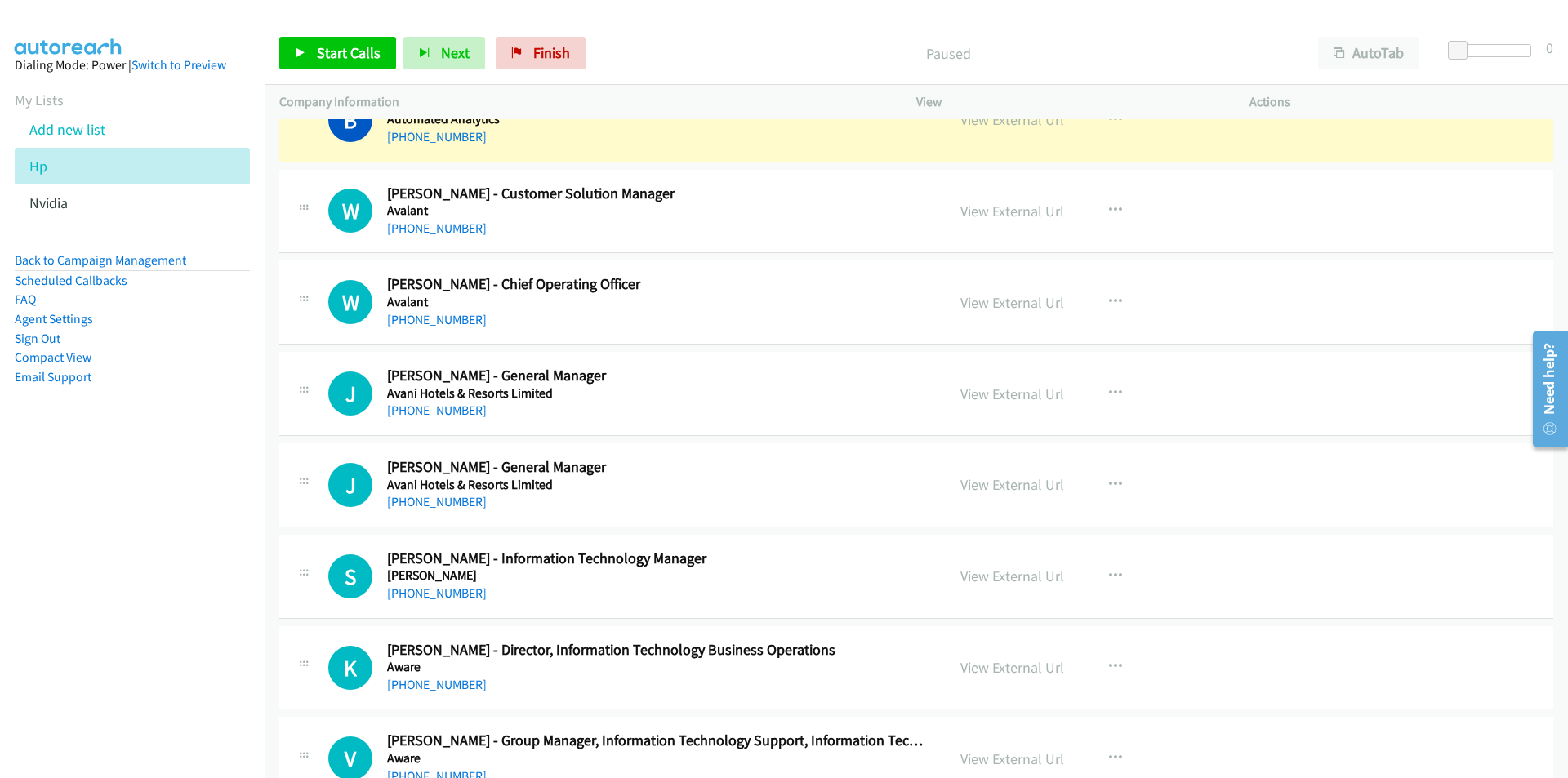
scroll to position [8898, 0]
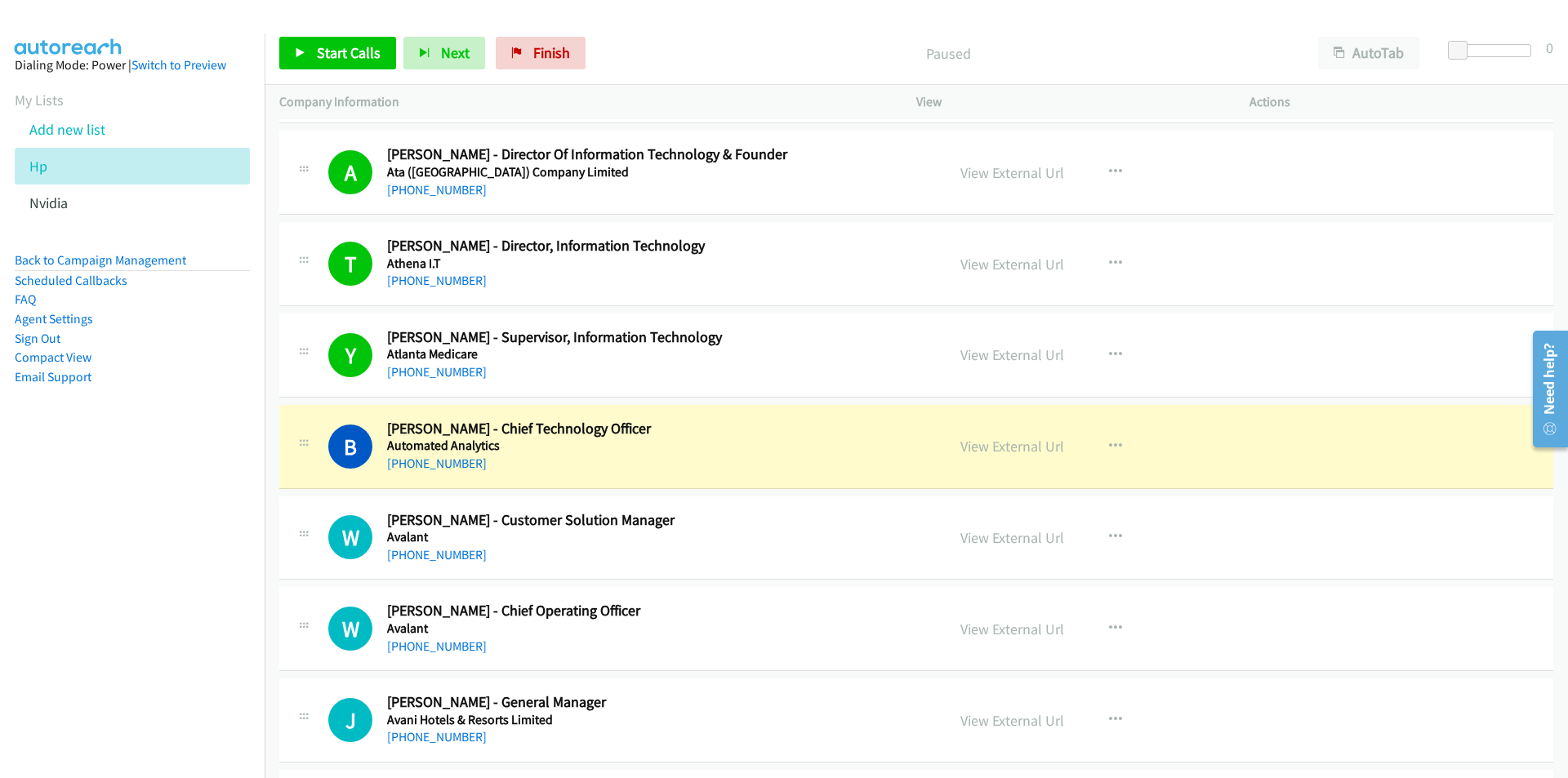
drag, startPoint x: 114, startPoint y: 593, endPoint x: 137, endPoint y: 584, distance: 24.7
click at [117, 592] on nav "Dialing Mode: Power | Switch to Preview My Lists Add new list Hp Nvidia Back to…" at bounding box center [132, 422] width 265 height 778
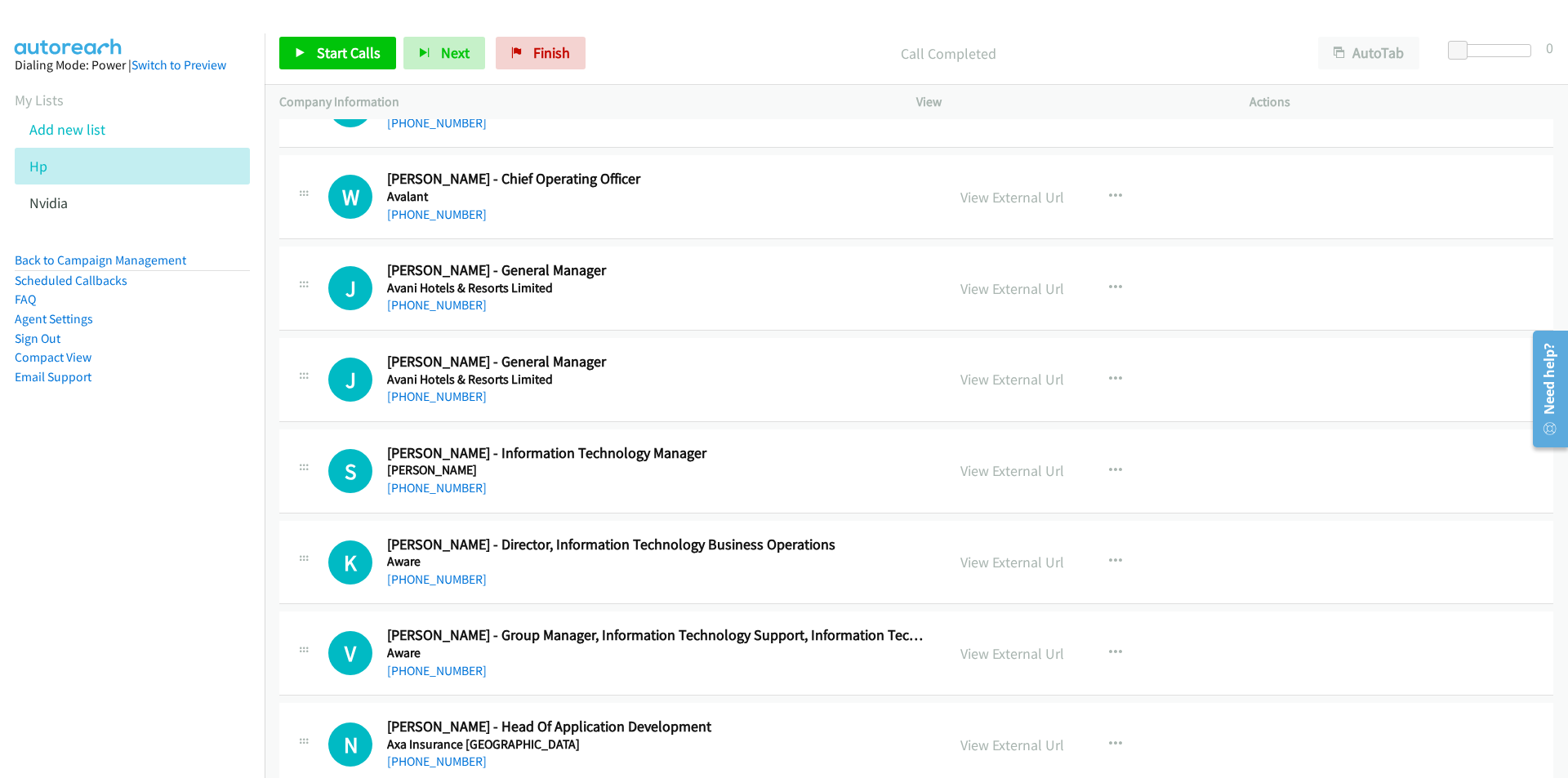
scroll to position [9470, 0]
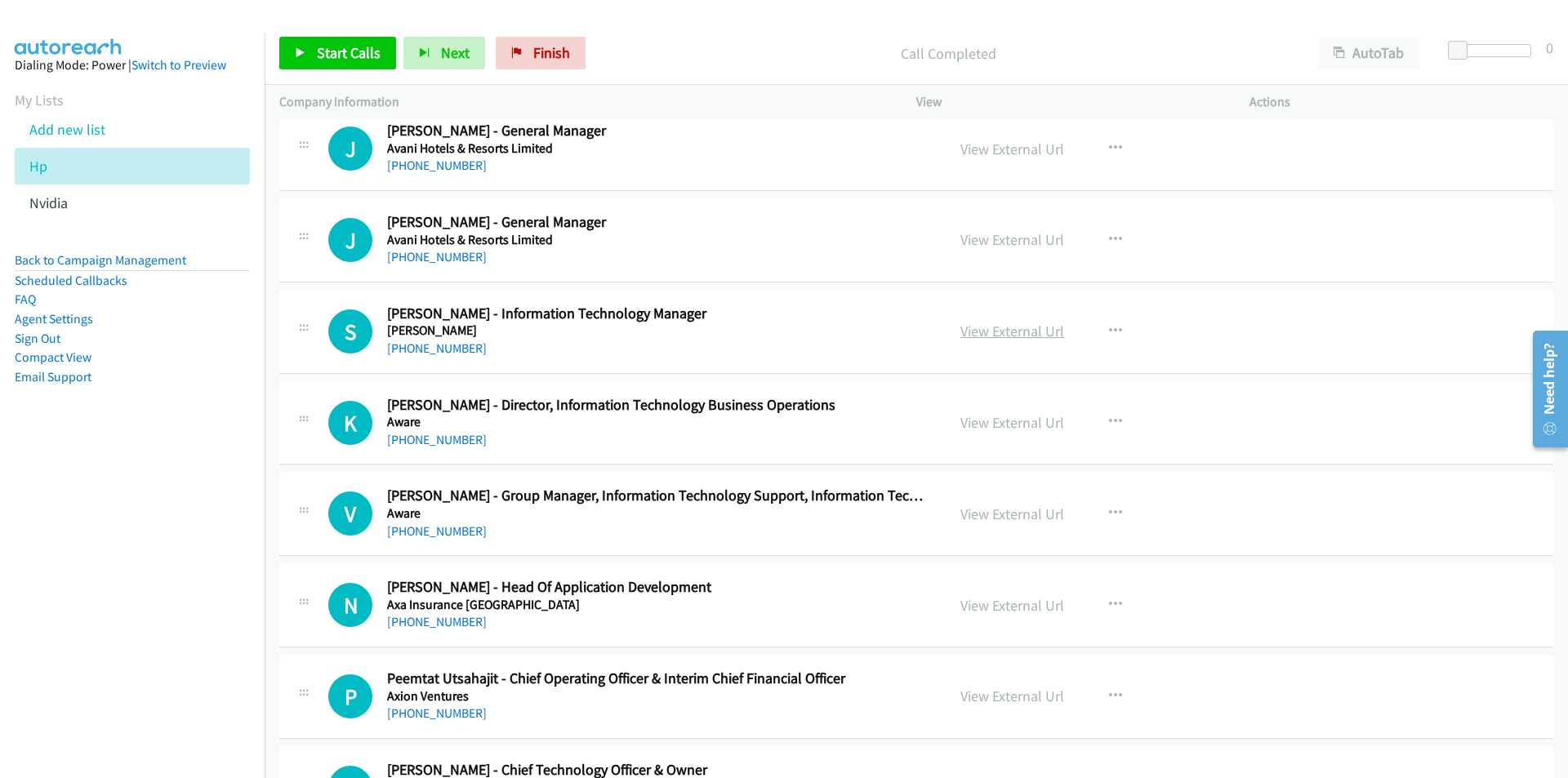
click at [1021, 334] on link "View External Url" at bounding box center [1012, 331] width 104 height 19
click at [336, 48] on span "Start Calls" at bounding box center [349, 52] width 64 height 19
